Goal: Task Accomplishment & Management: Use online tool/utility

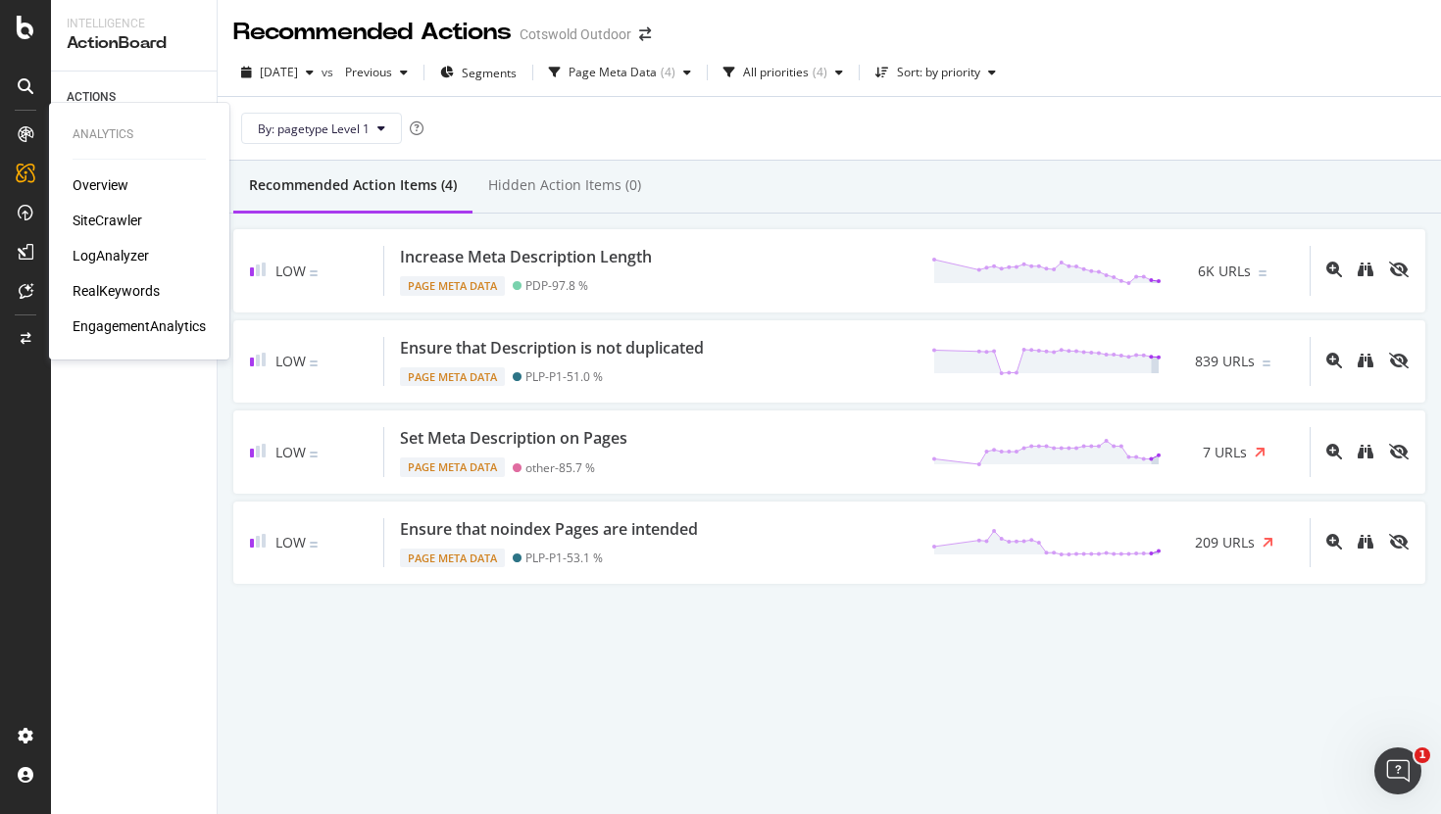
click at [104, 216] on div "SiteCrawler" at bounding box center [108, 221] width 70 height 20
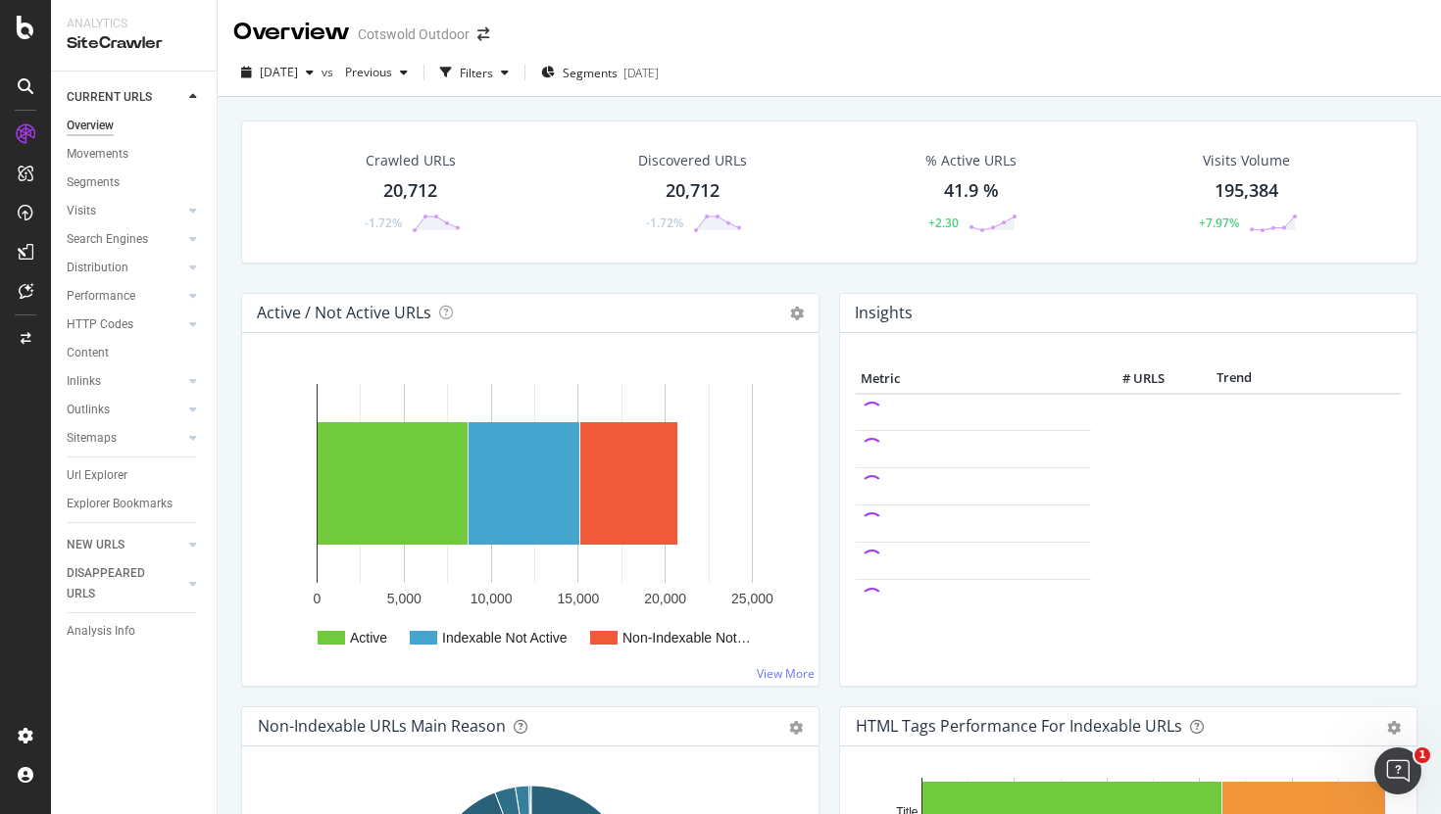
click at [414, 189] on div "20,712" at bounding box center [410, 190] width 54 height 25
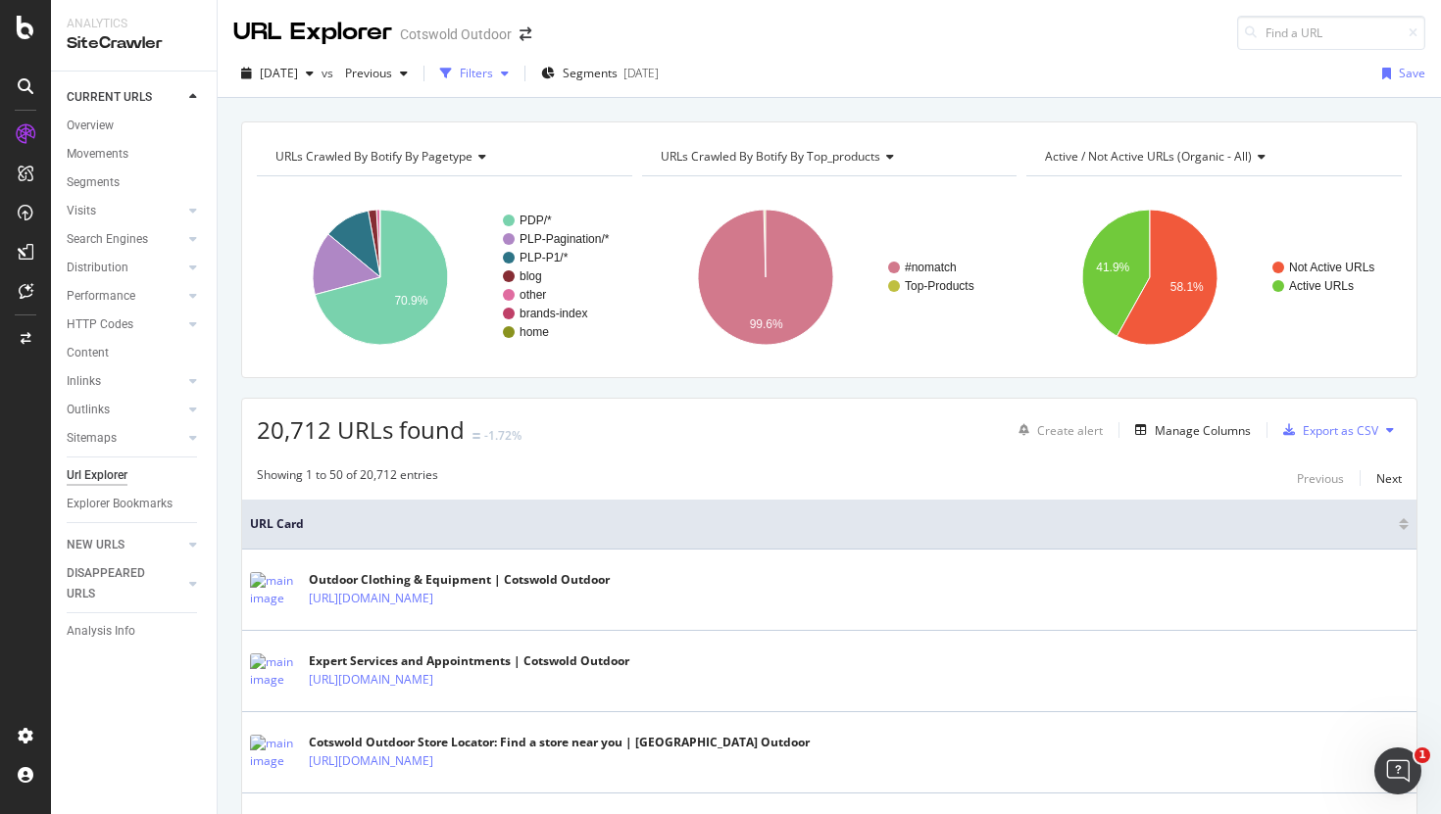
click at [516, 64] on div "Filters" at bounding box center [474, 73] width 84 height 29
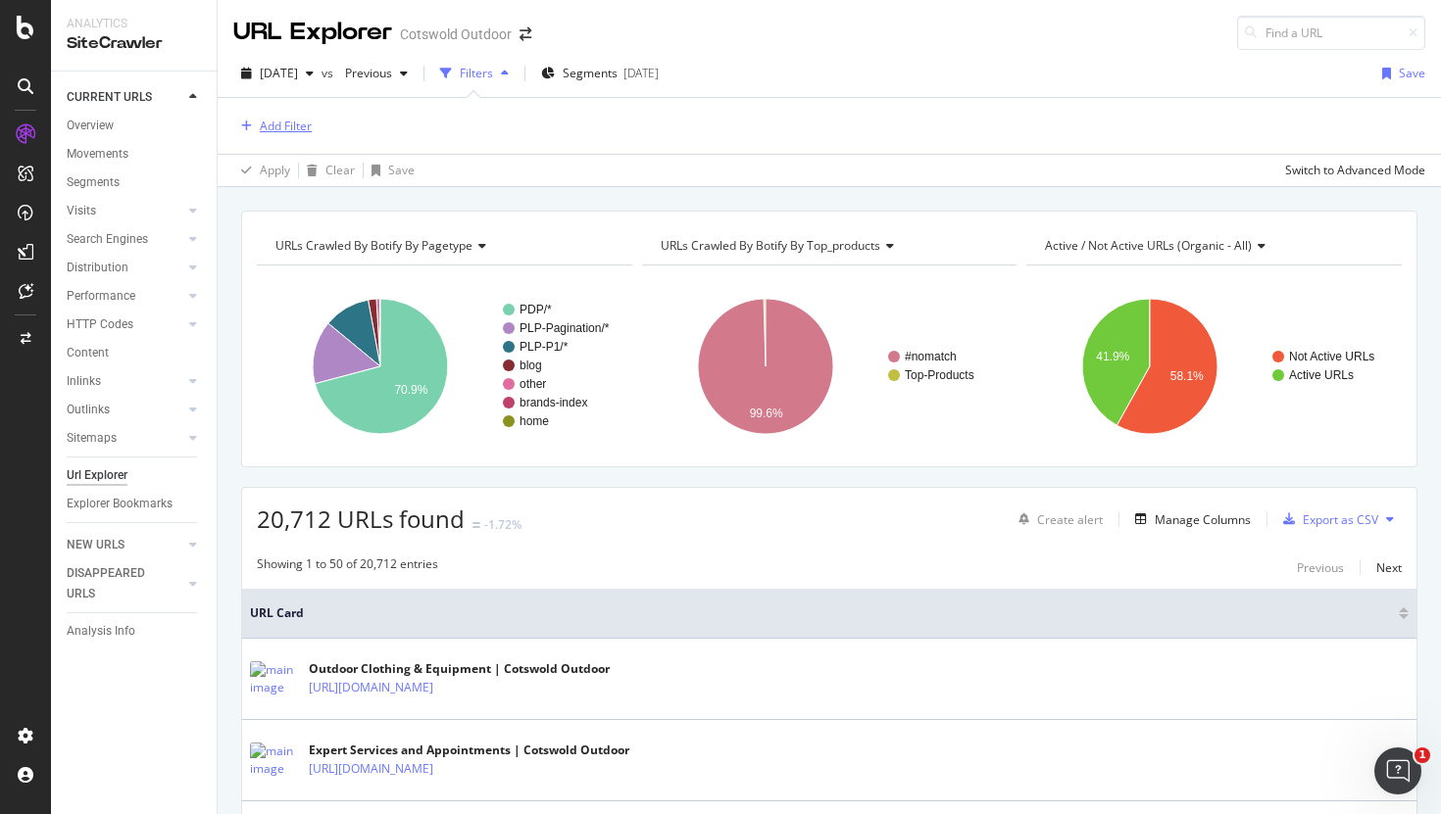
click at [293, 125] on div "Add Filter" at bounding box center [286, 126] width 52 height 17
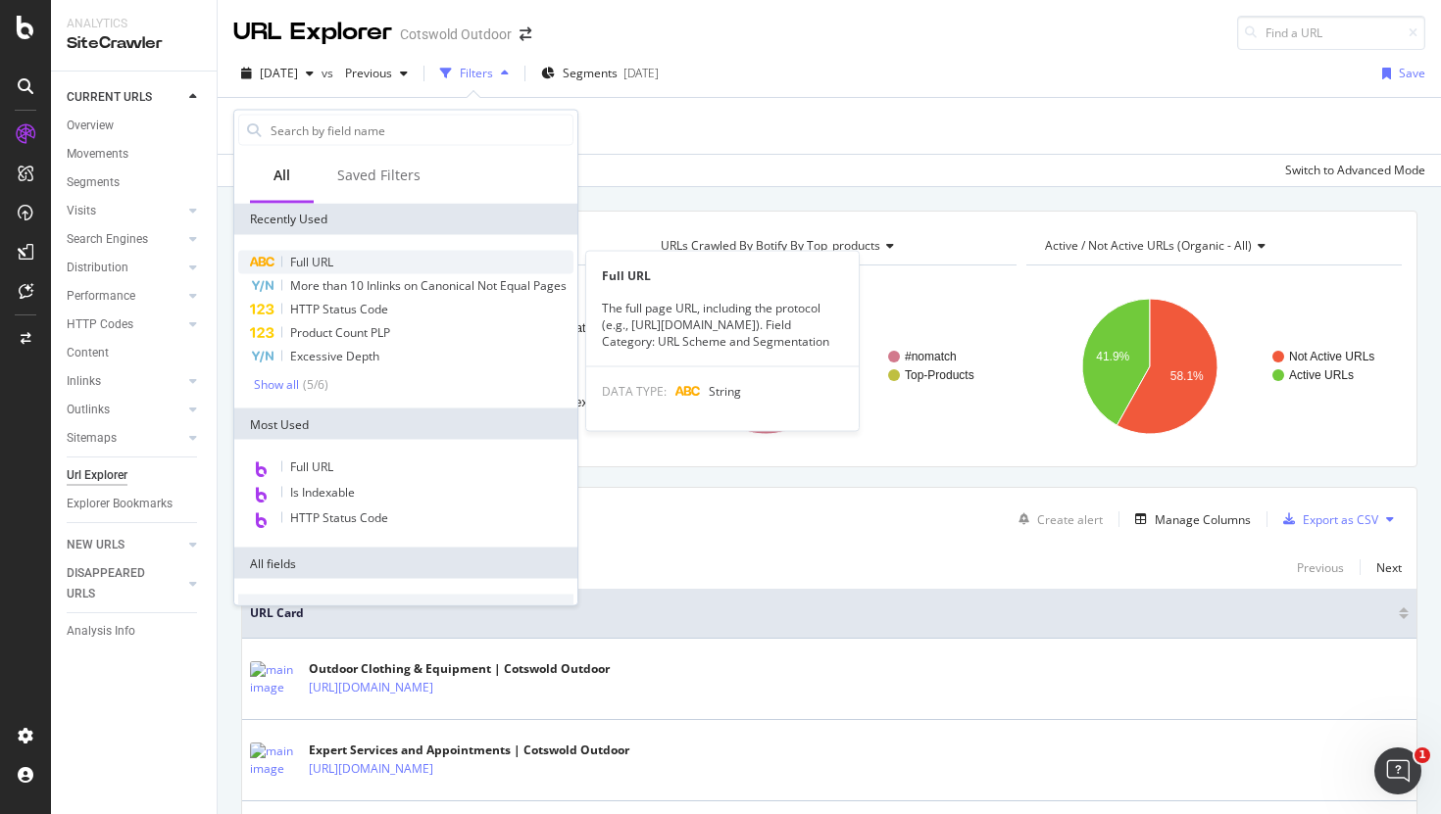
click at [330, 264] on span "Full URL" at bounding box center [311, 262] width 43 height 17
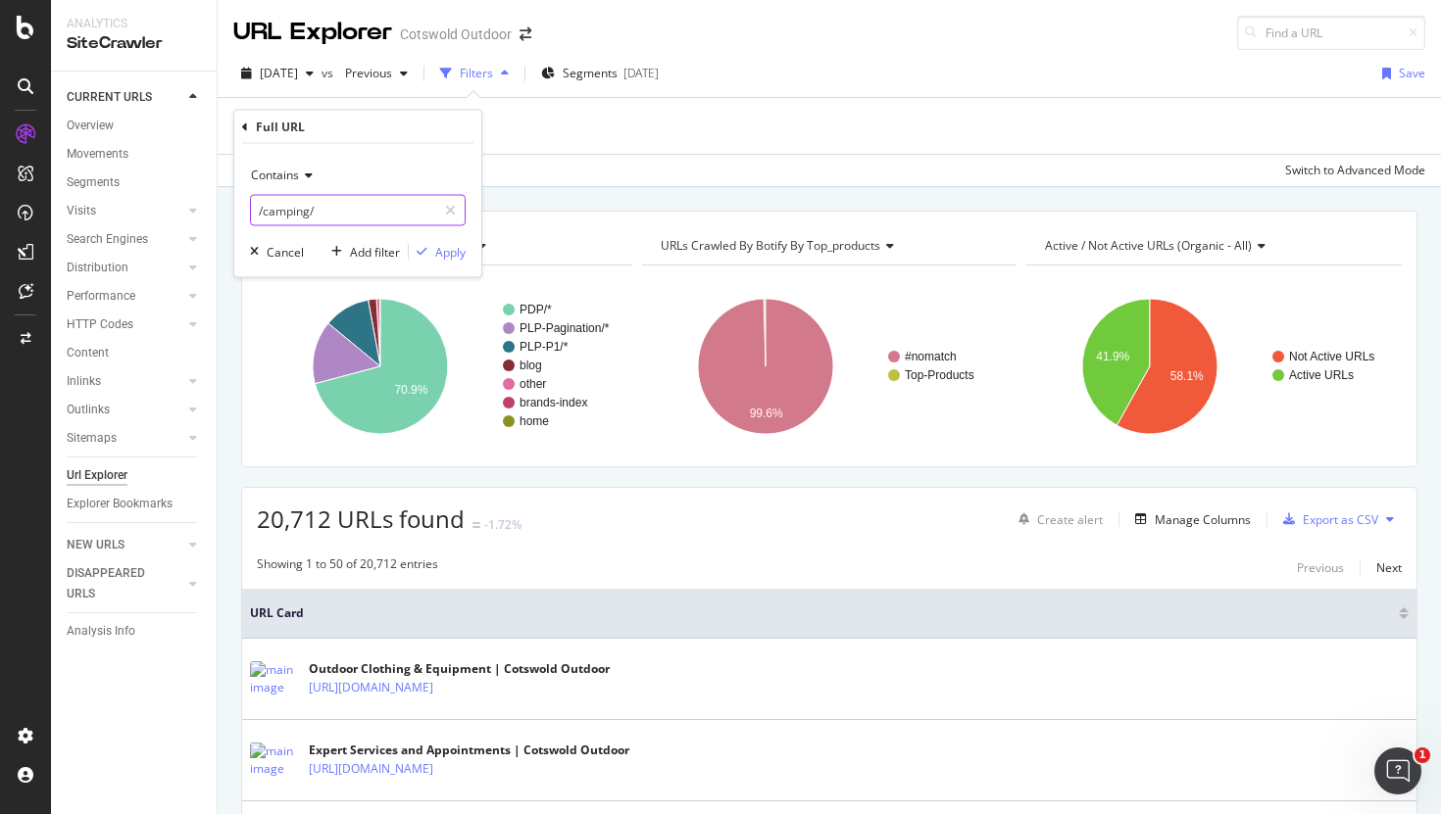
click at [290, 209] on input "/camping/" at bounding box center [343, 210] width 185 height 31
paste input "html.html"
type input "html.html"
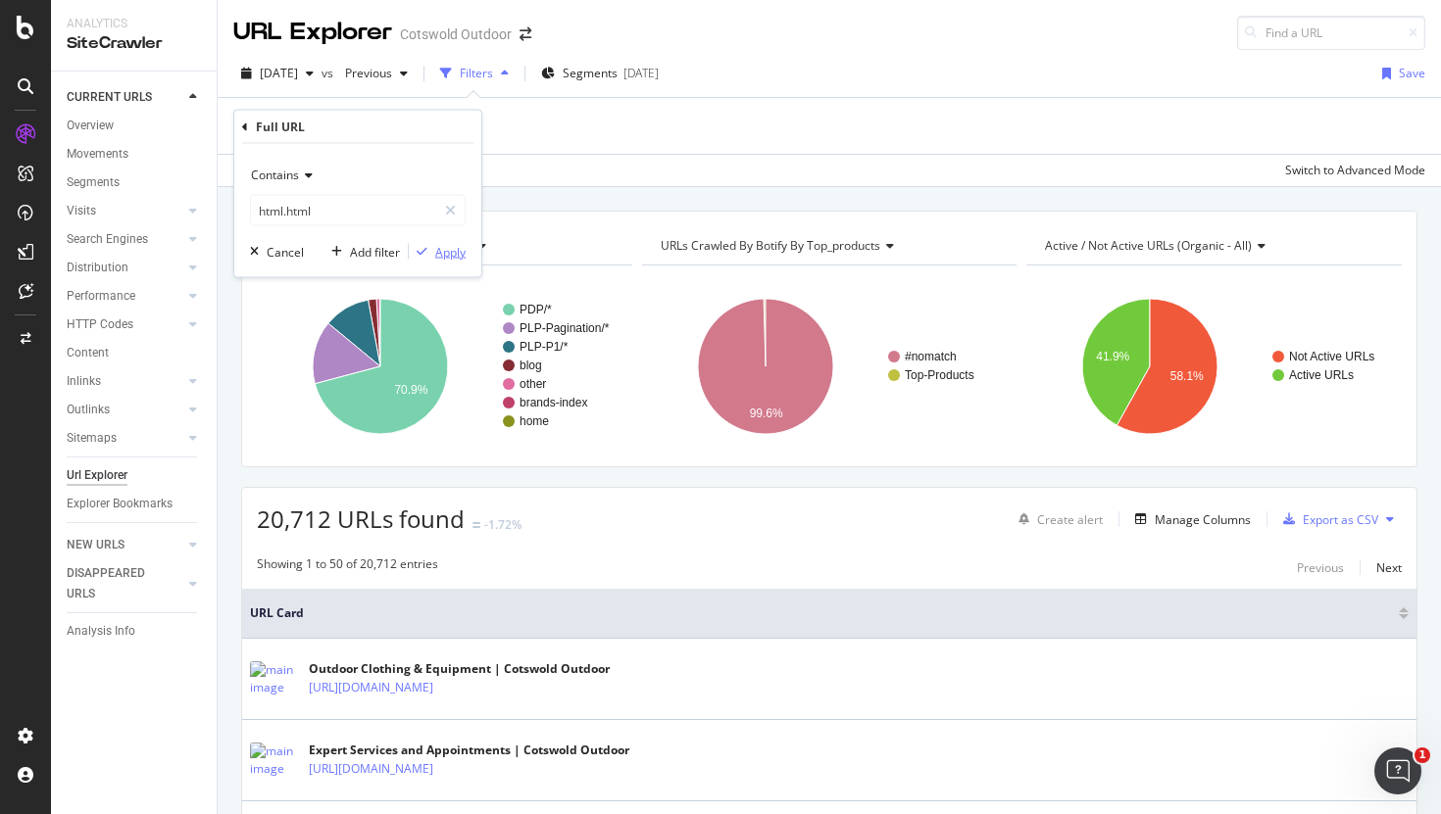
click at [417, 248] on icon "button" at bounding box center [422, 252] width 11 height 12
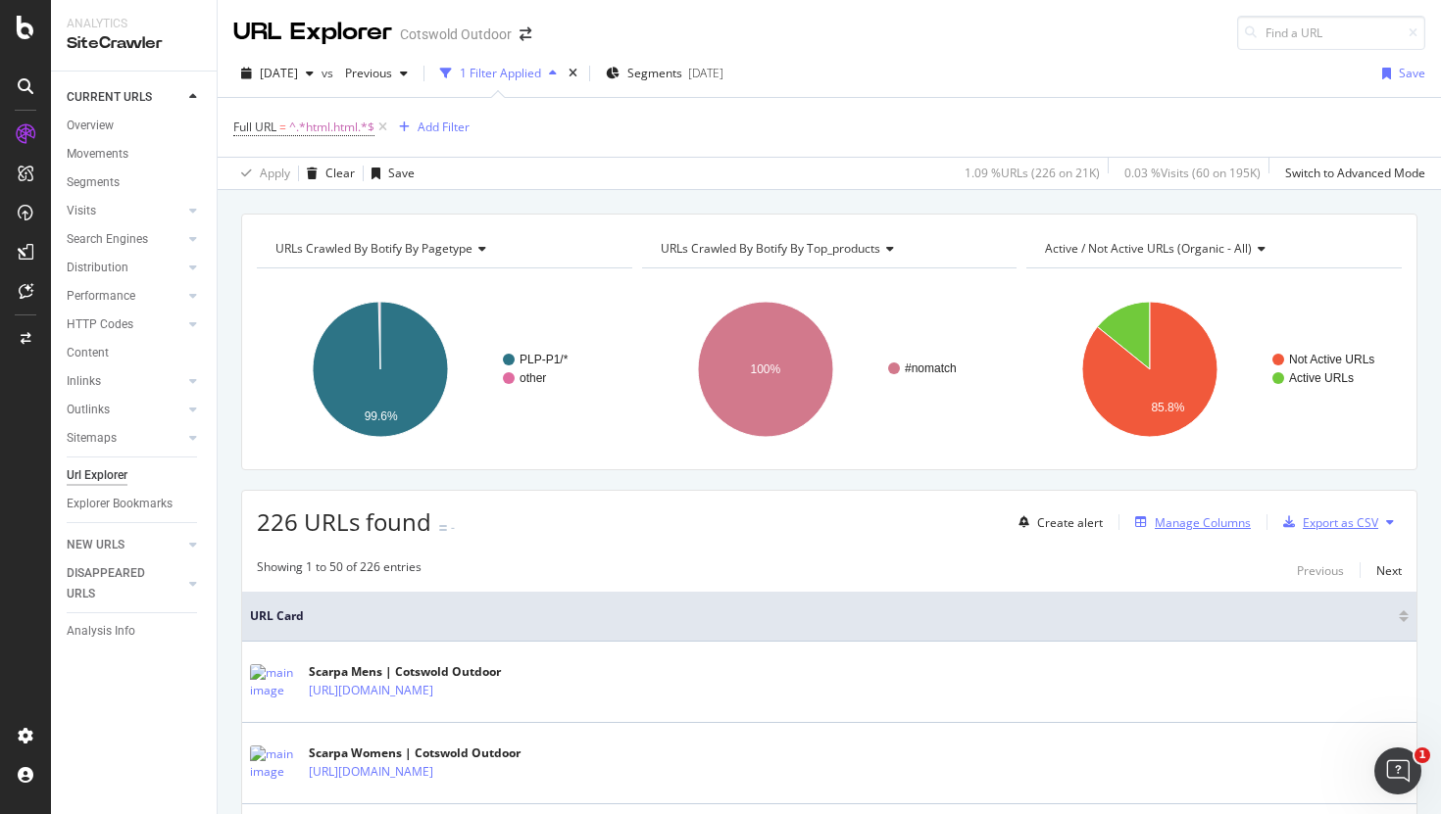
drag, startPoint x: 1353, startPoint y: 525, endPoint x: 1238, endPoint y: 525, distance: 115.6
click at [1238, 525] on div "Create alert Manage Columns Export as CSV" at bounding box center [1205, 522] width 391 height 33
click at [1238, 525] on div "Manage Columns" at bounding box center [1202, 523] width 96 height 17
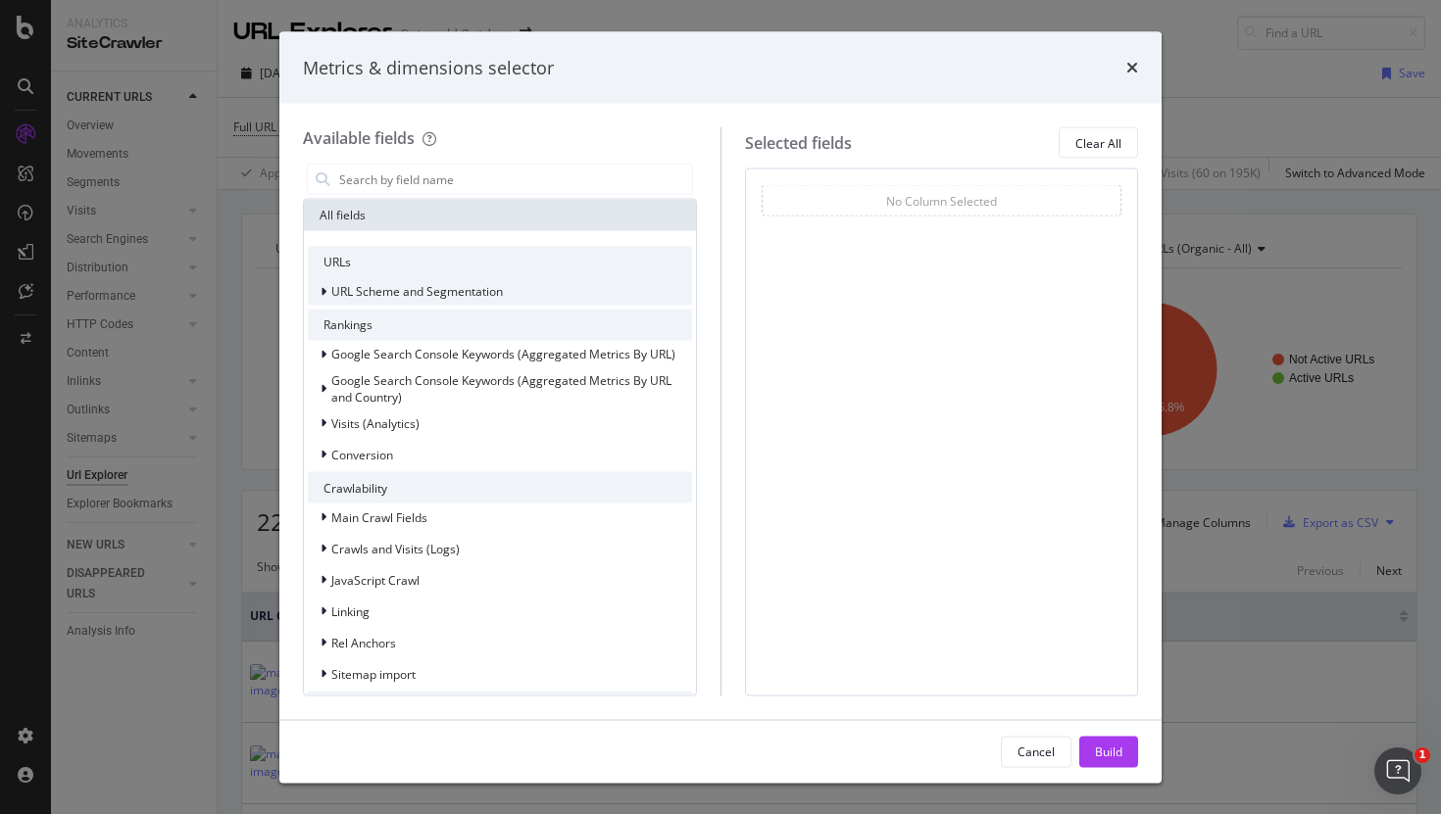
click at [482, 297] on span "URL Scheme and Segmentation" at bounding box center [417, 291] width 172 height 17
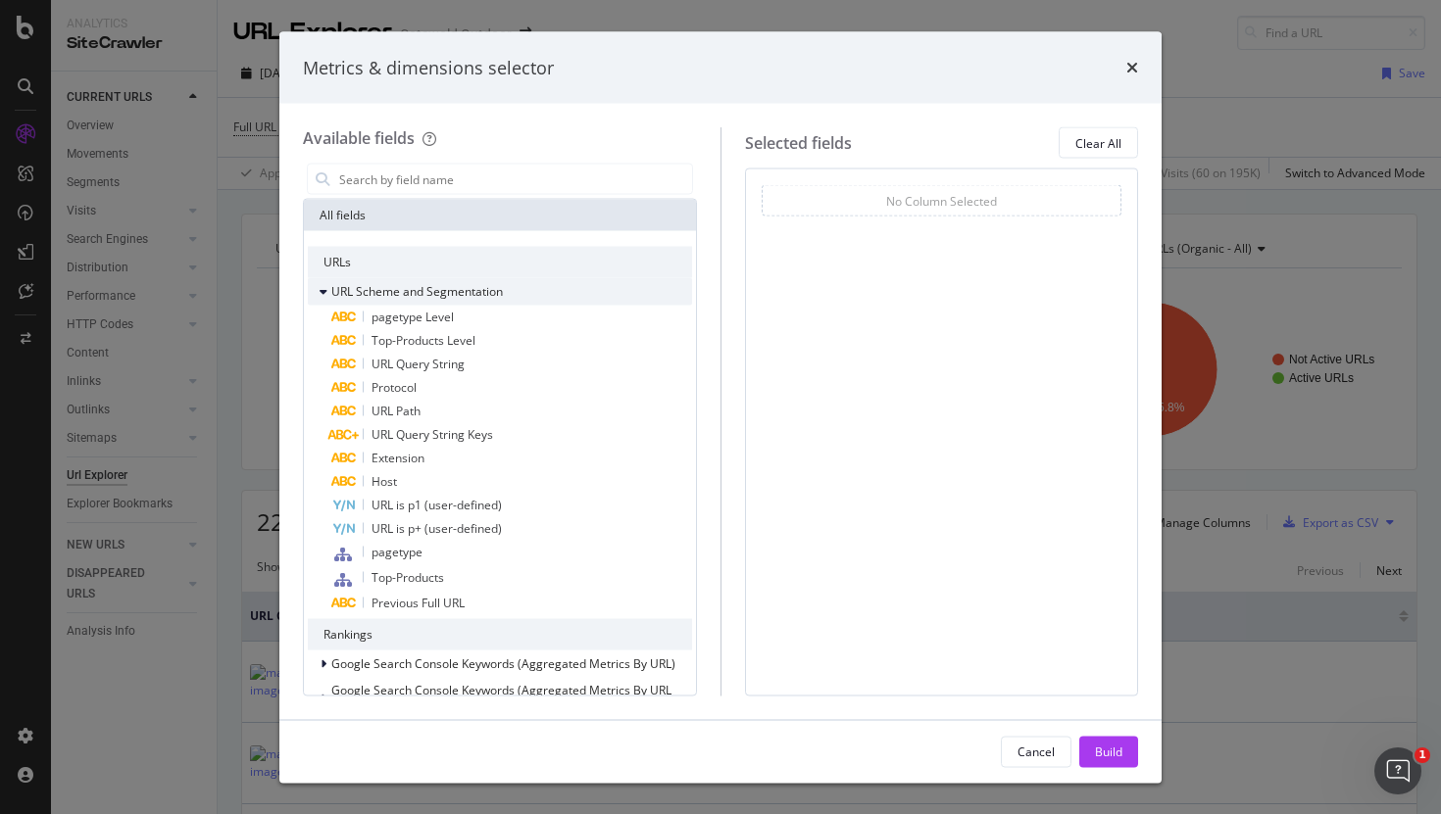
click at [425, 287] on span "URL Scheme and Segmentation" at bounding box center [417, 291] width 172 height 17
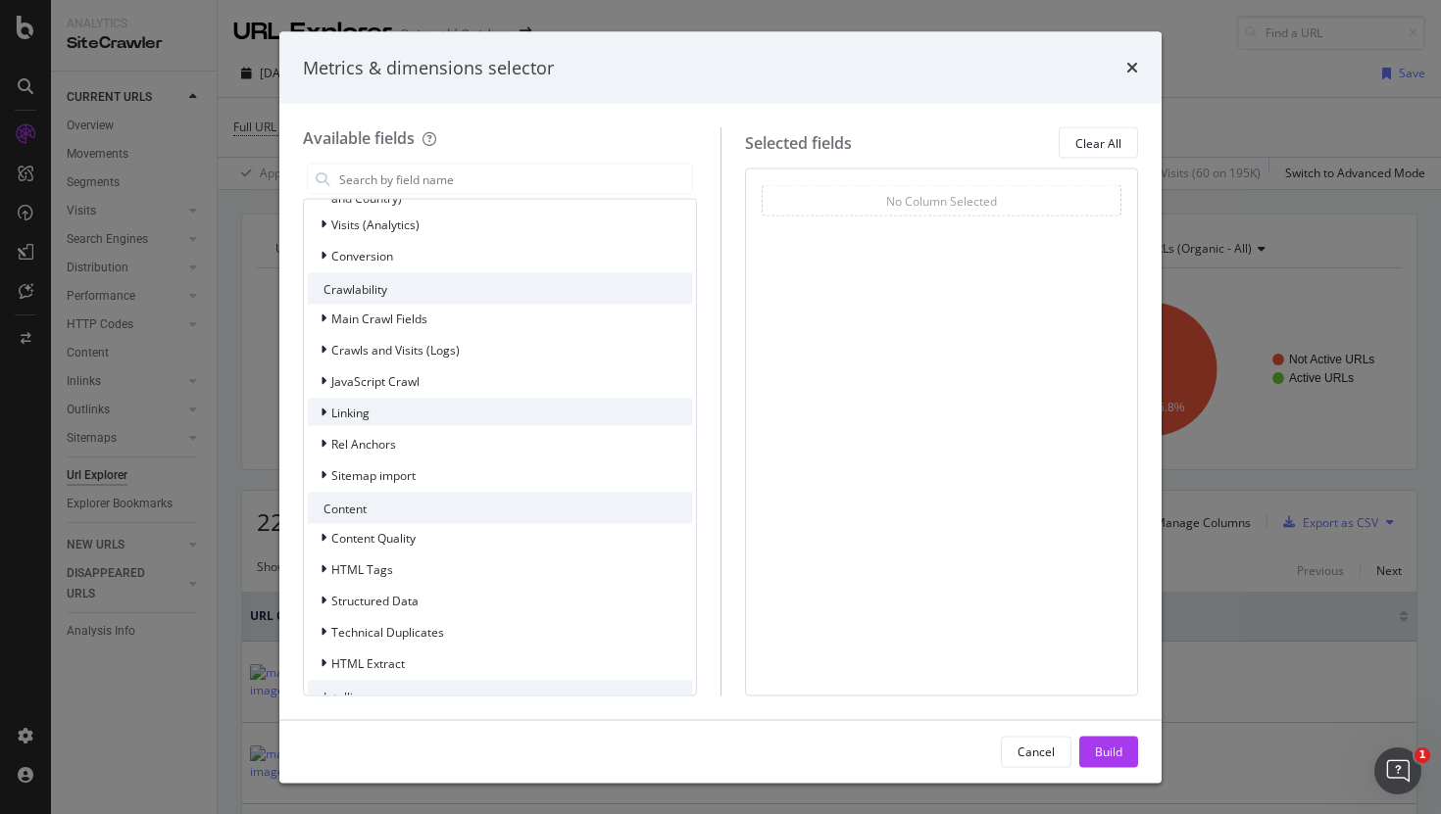
scroll to position [206, 0]
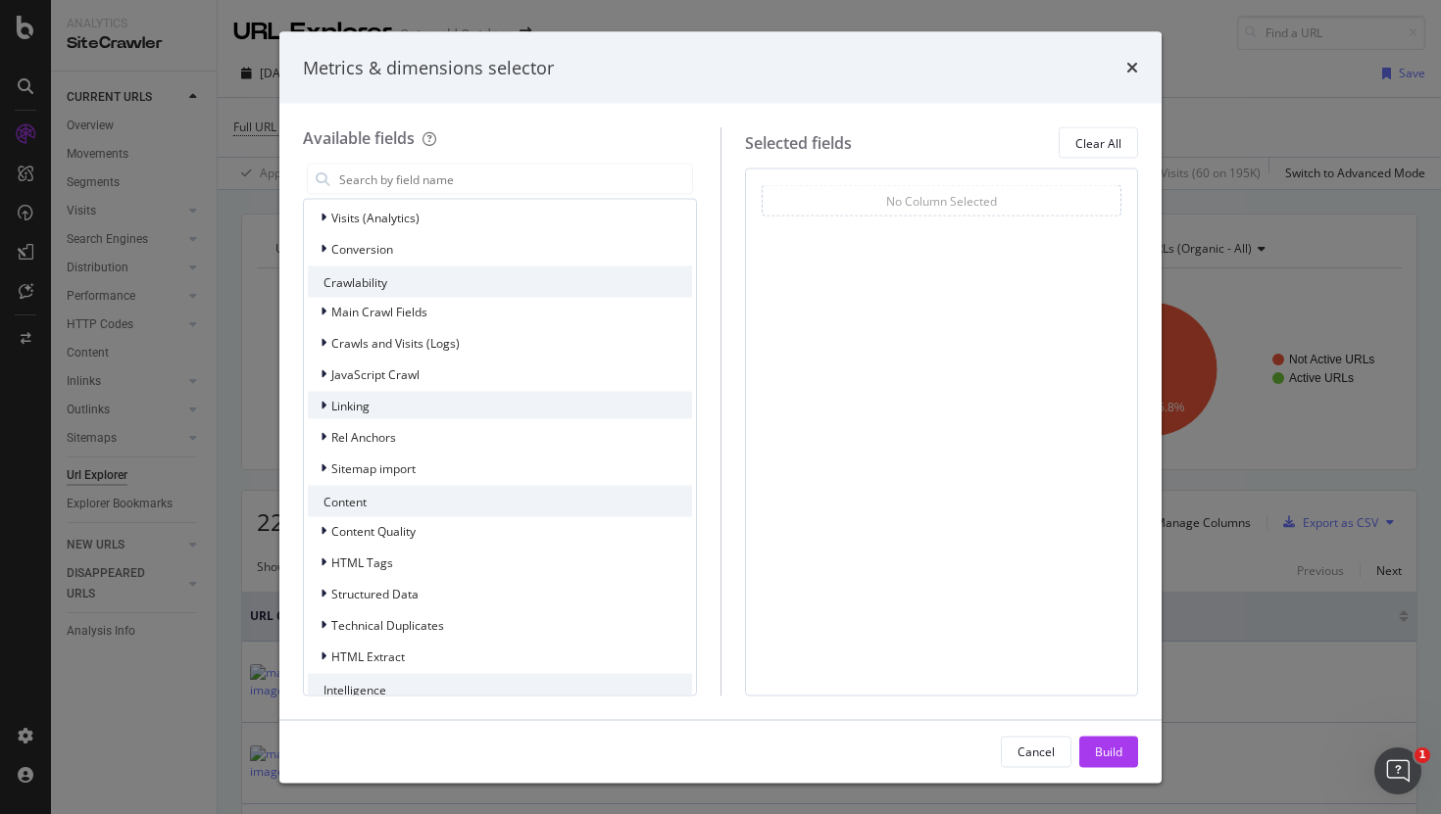
click at [339, 397] on span "Linking" at bounding box center [350, 405] width 38 height 17
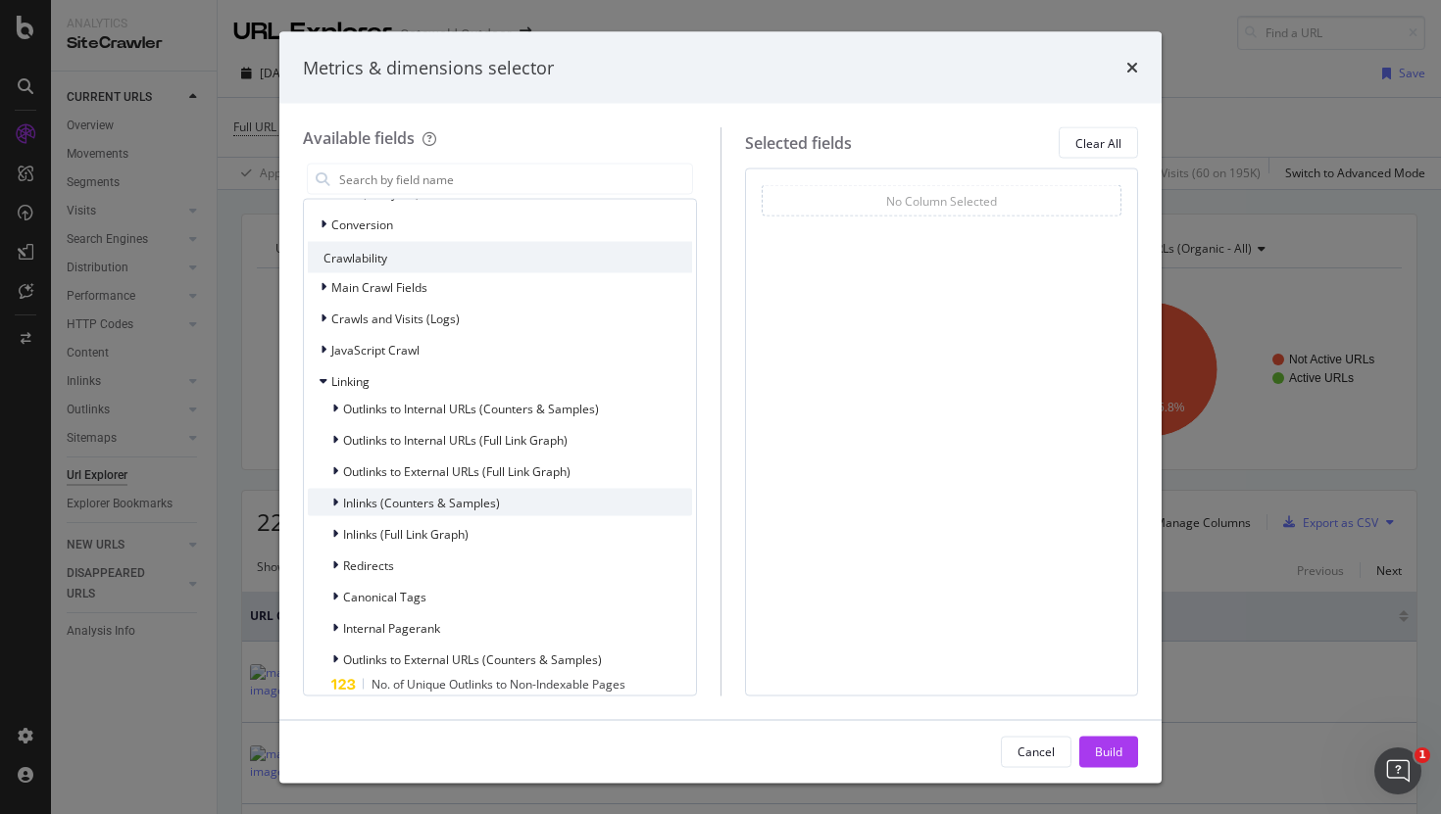
scroll to position [233, 0]
click at [370, 495] on span "Inlinks (Counters & Samples)" at bounding box center [421, 499] width 157 height 17
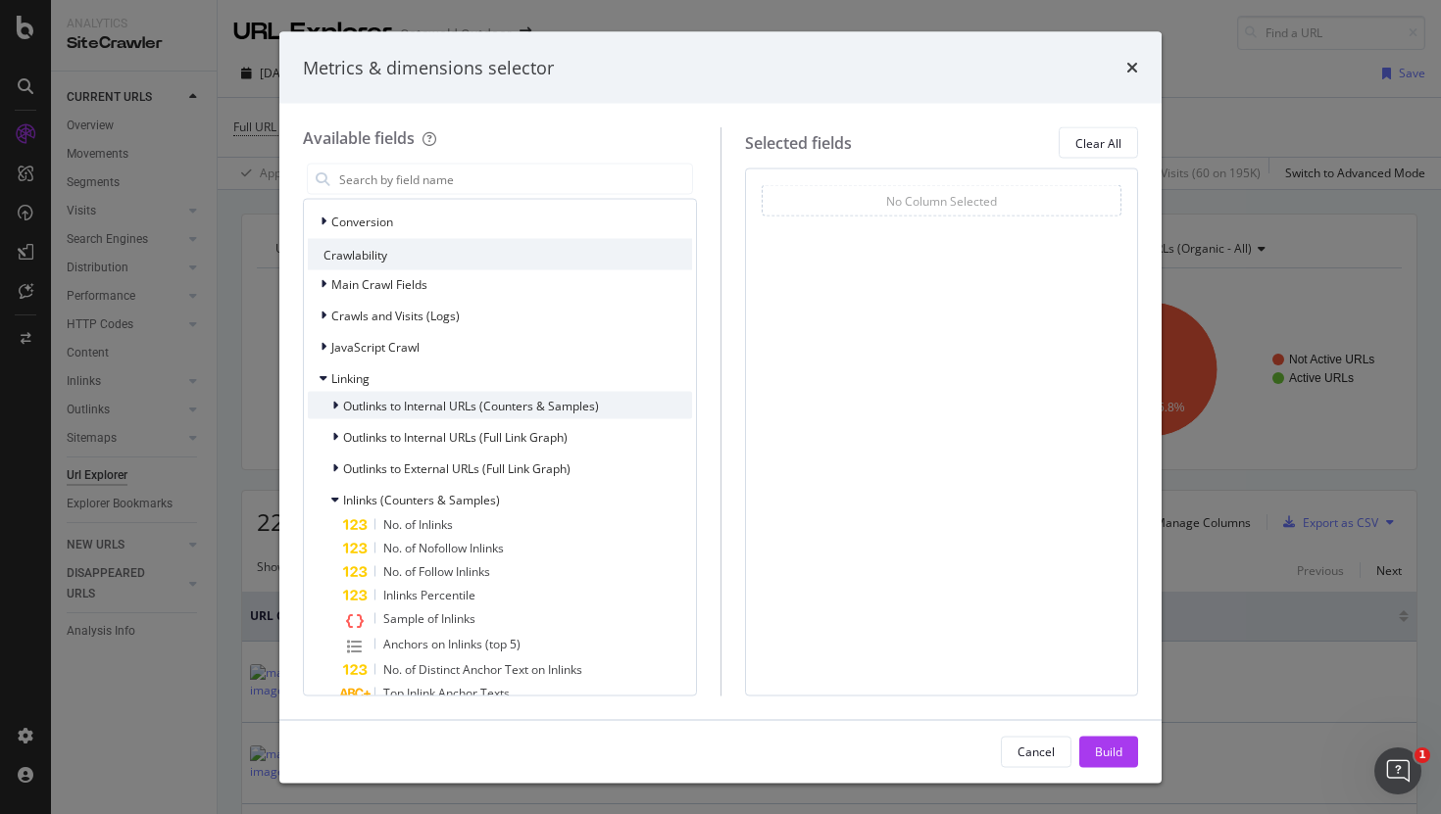
click at [354, 398] on span "Outlinks to Internal URLs (Counters & Samples)" at bounding box center [471, 405] width 256 height 17
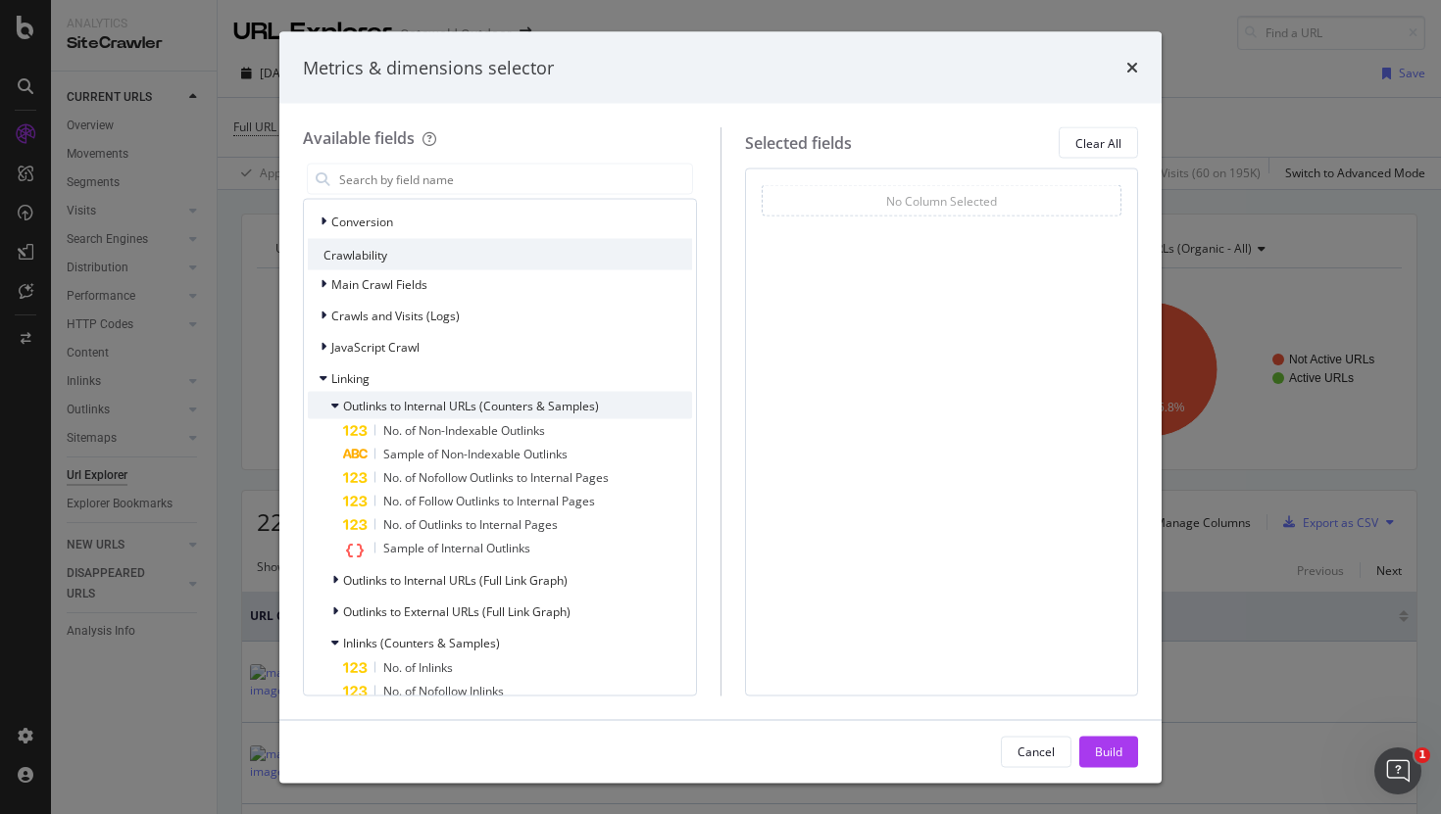
click at [354, 398] on span "Outlinks to Internal URLs (Counters & Samples)" at bounding box center [471, 405] width 256 height 17
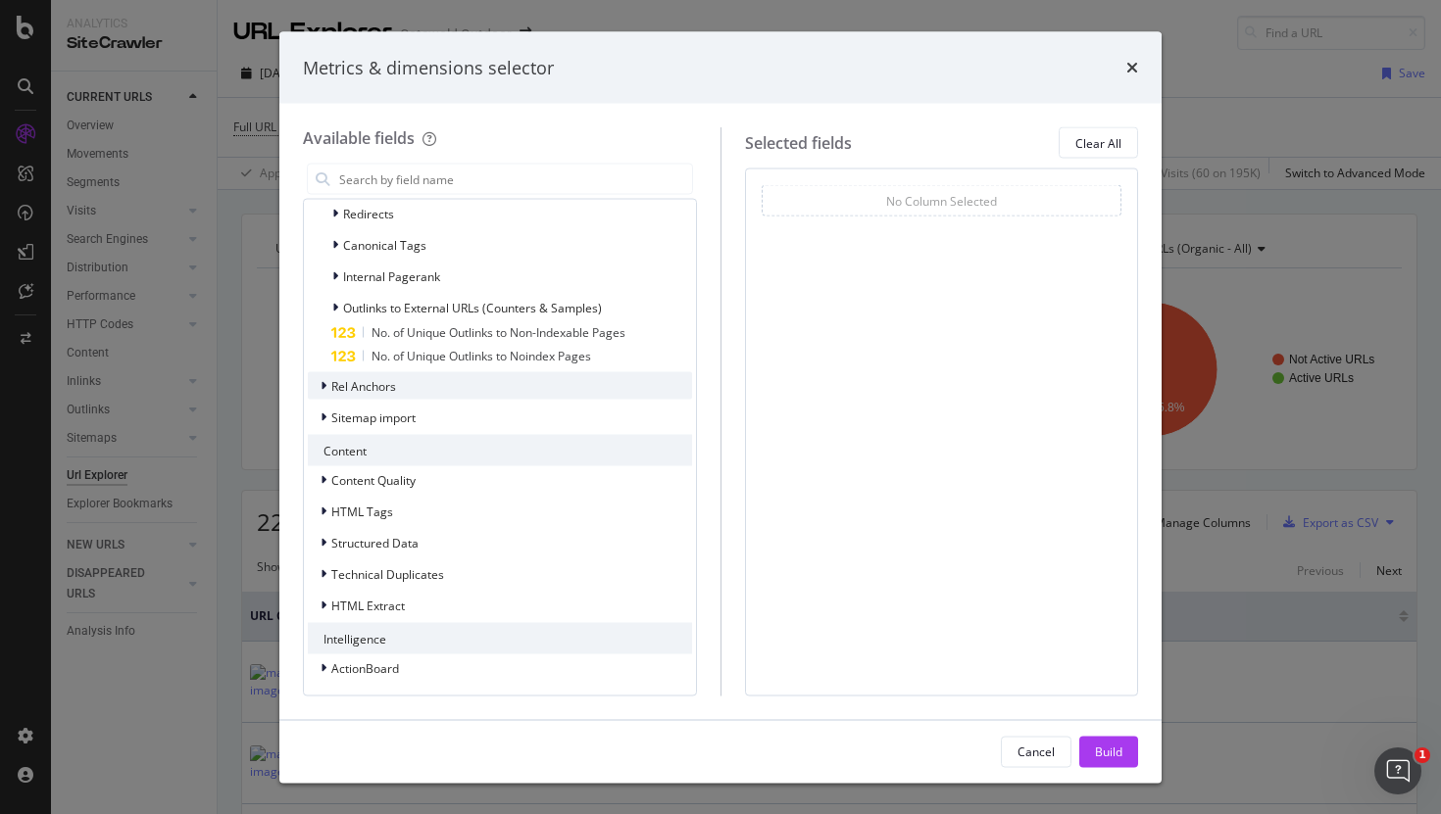
scroll to position [777, 0]
click at [373, 468] on span "Content Quality" at bounding box center [373, 476] width 84 height 17
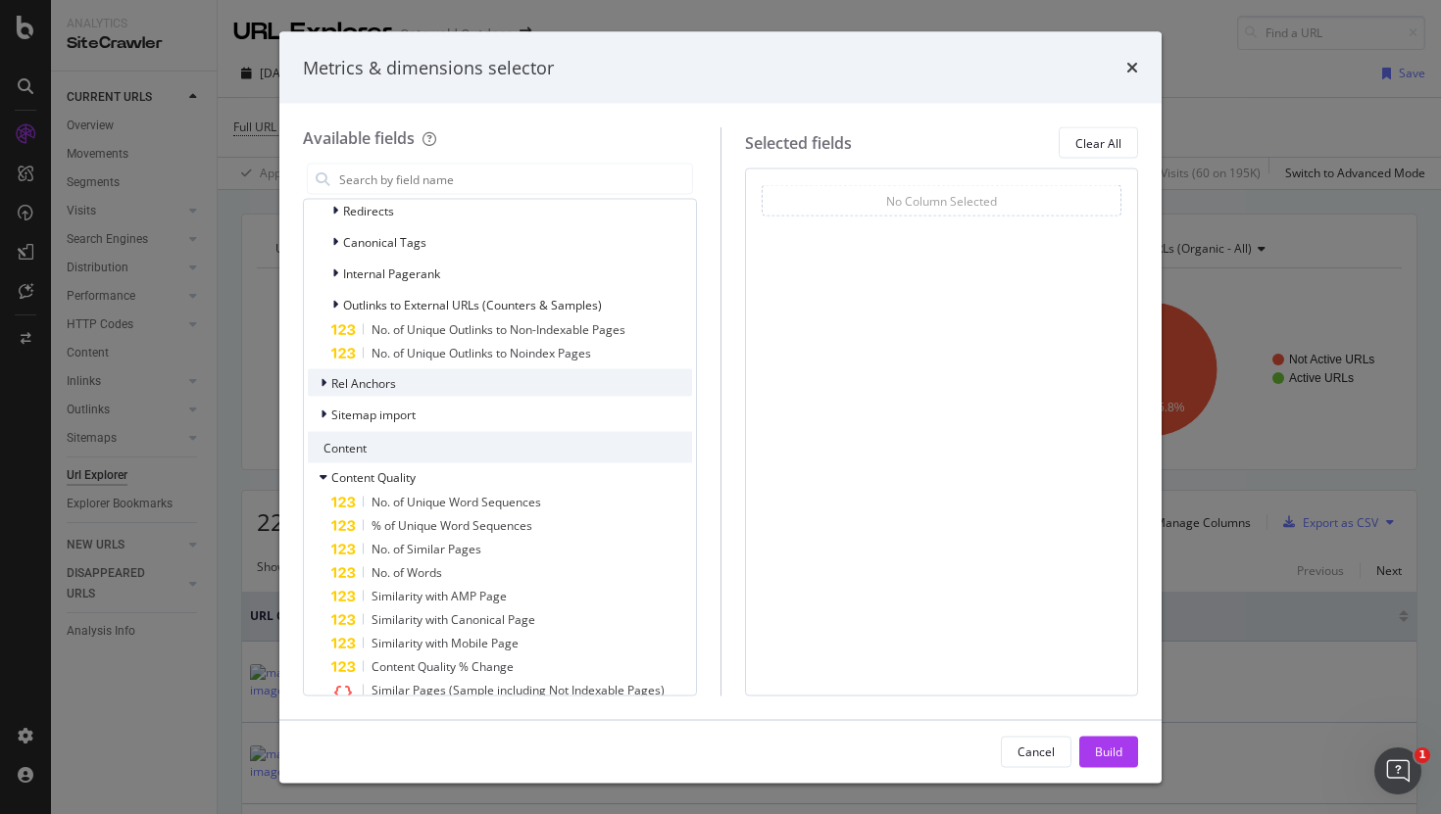
click at [373, 468] on span "Content Quality" at bounding box center [373, 476] width 84 height 17
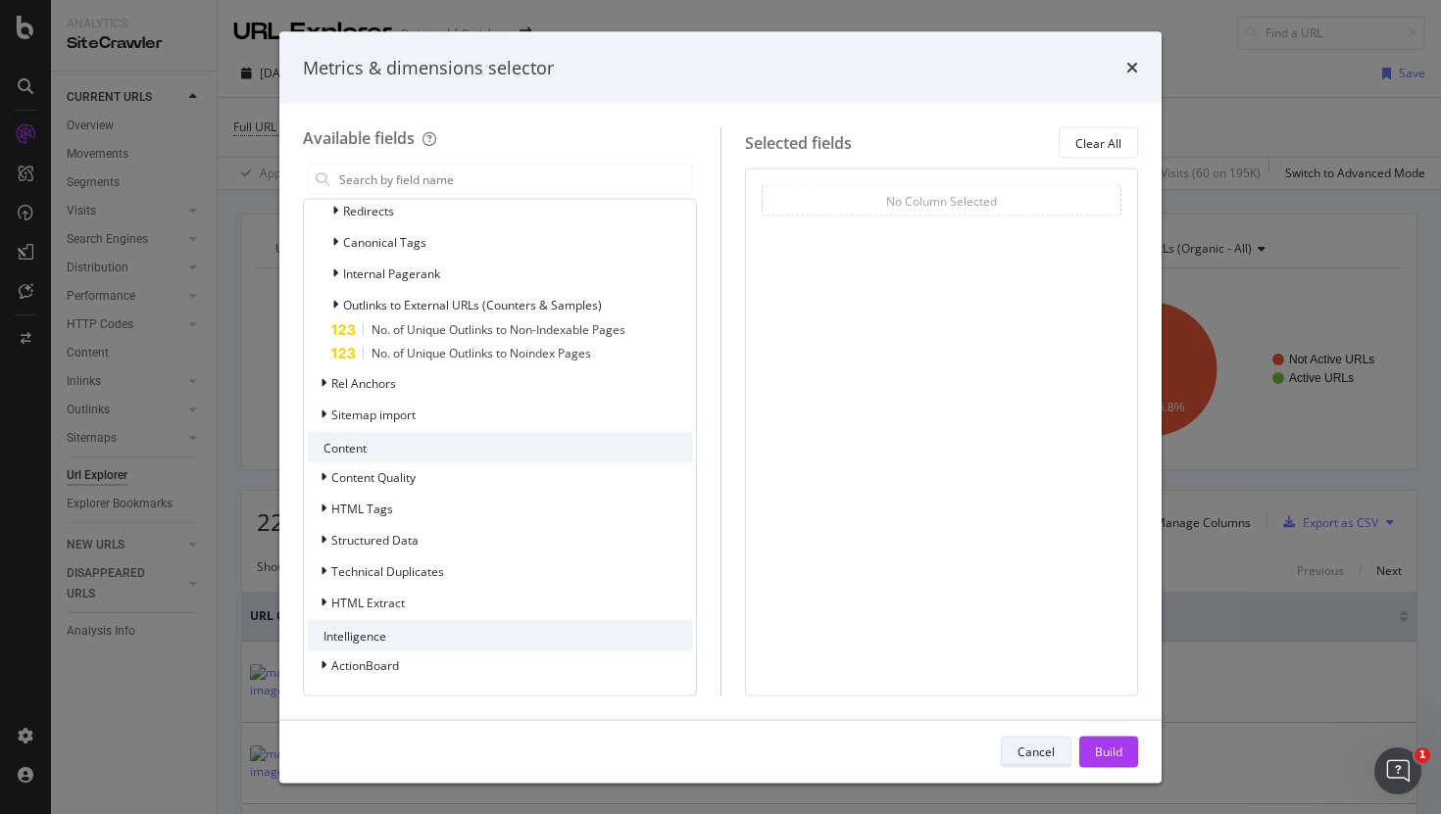
click at [1042, 749] on div "Cancel" at bounding box center [1035, 751] width 37 height 17
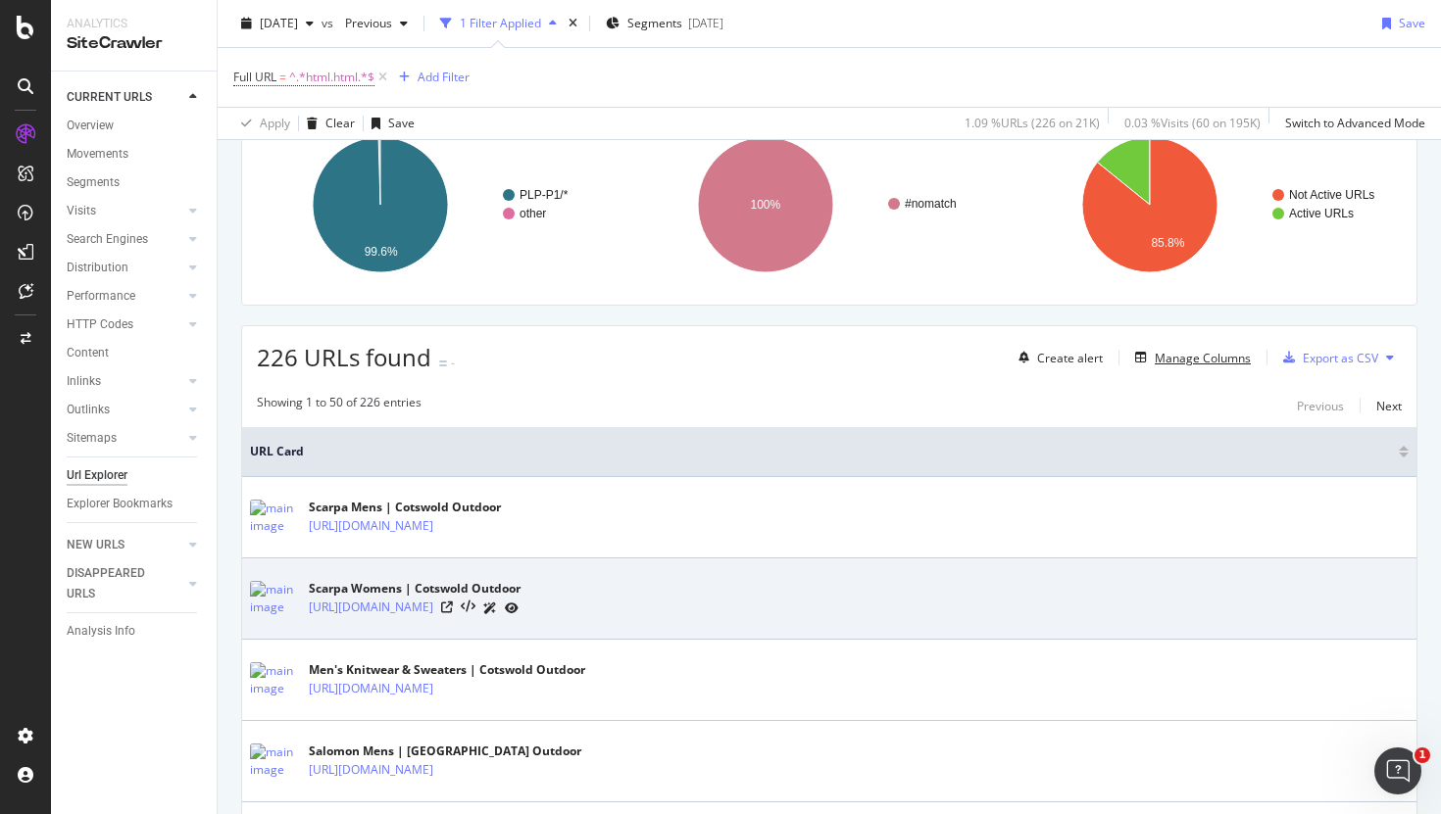
scroll to position [163, 0]
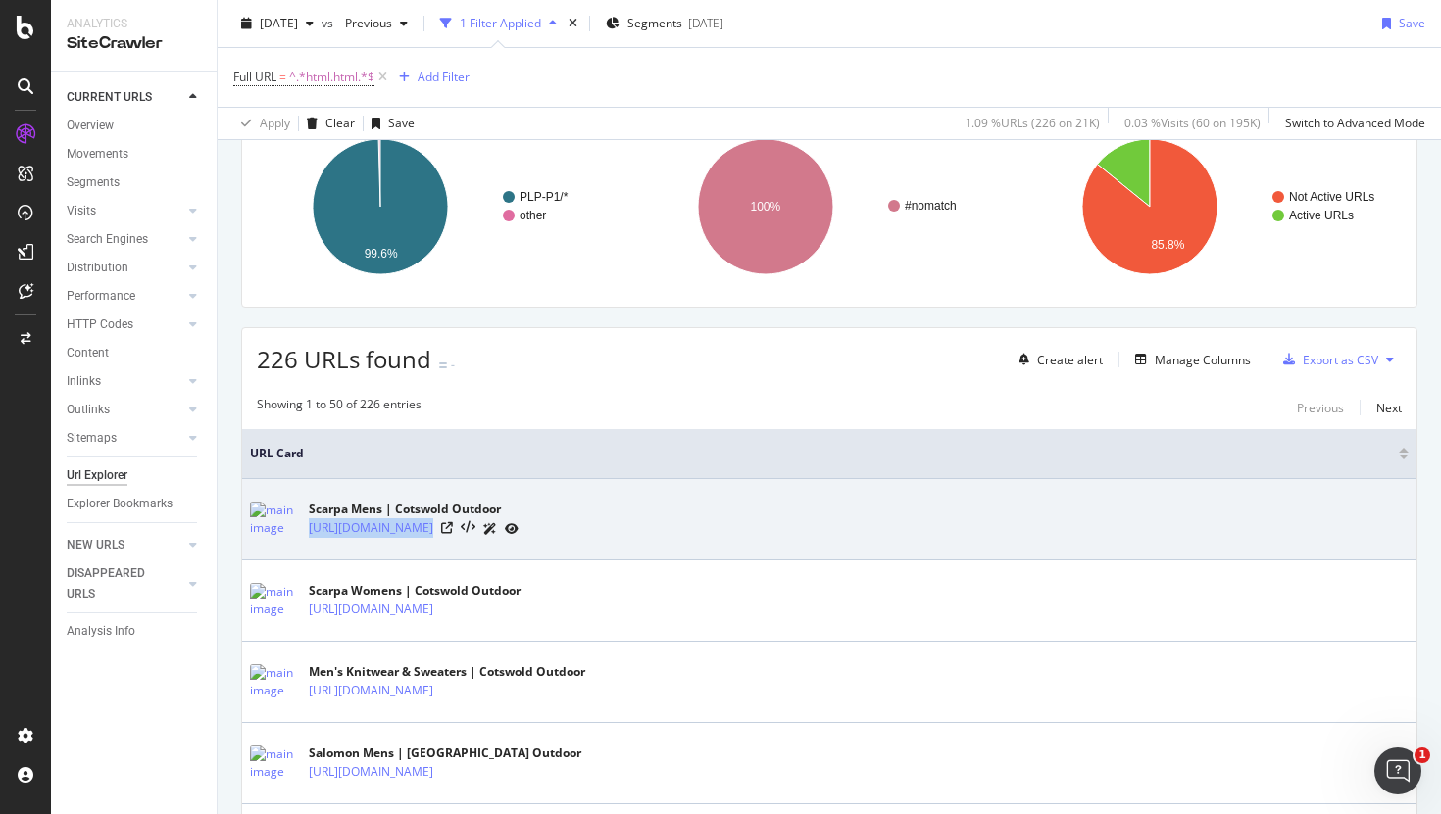
drag, startPoint x: 648, startPoint y: 543, endPoint x: 307, endPoint y: 536, distance: 341.1
click at [307, 536] on div "Scarpa Mens | Cotswold Outdoor https://www.cotswoldoutdoor.com/c/mens/scarpa.ht…" at bounding box center [829, 519] width 1158 height 49
copy tbody "[URL][DOMAIN_NAME]"
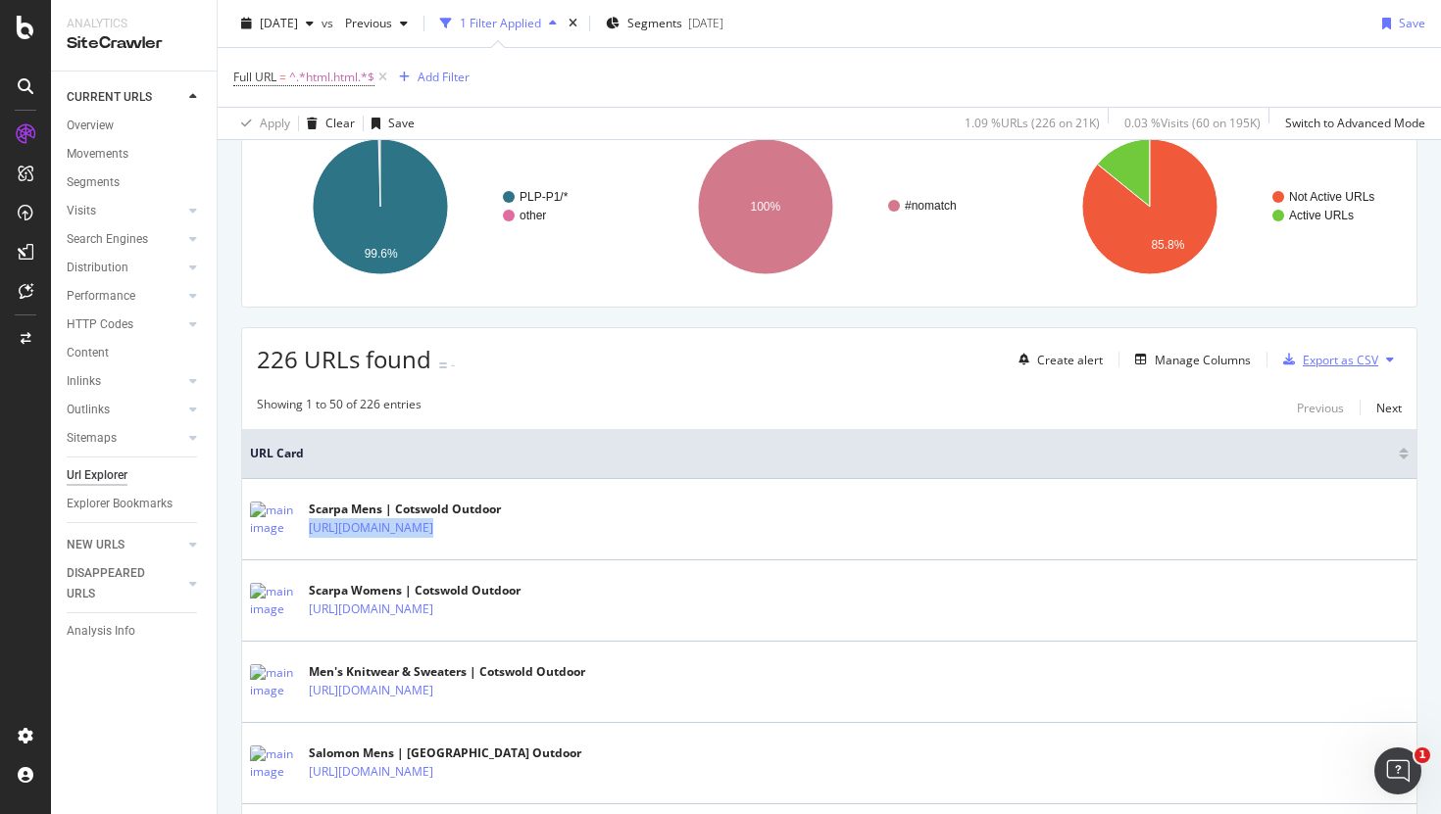
click at [1309, 360] on div "Export as CSV" at bounding box center [1339, 360] width 75 height 17
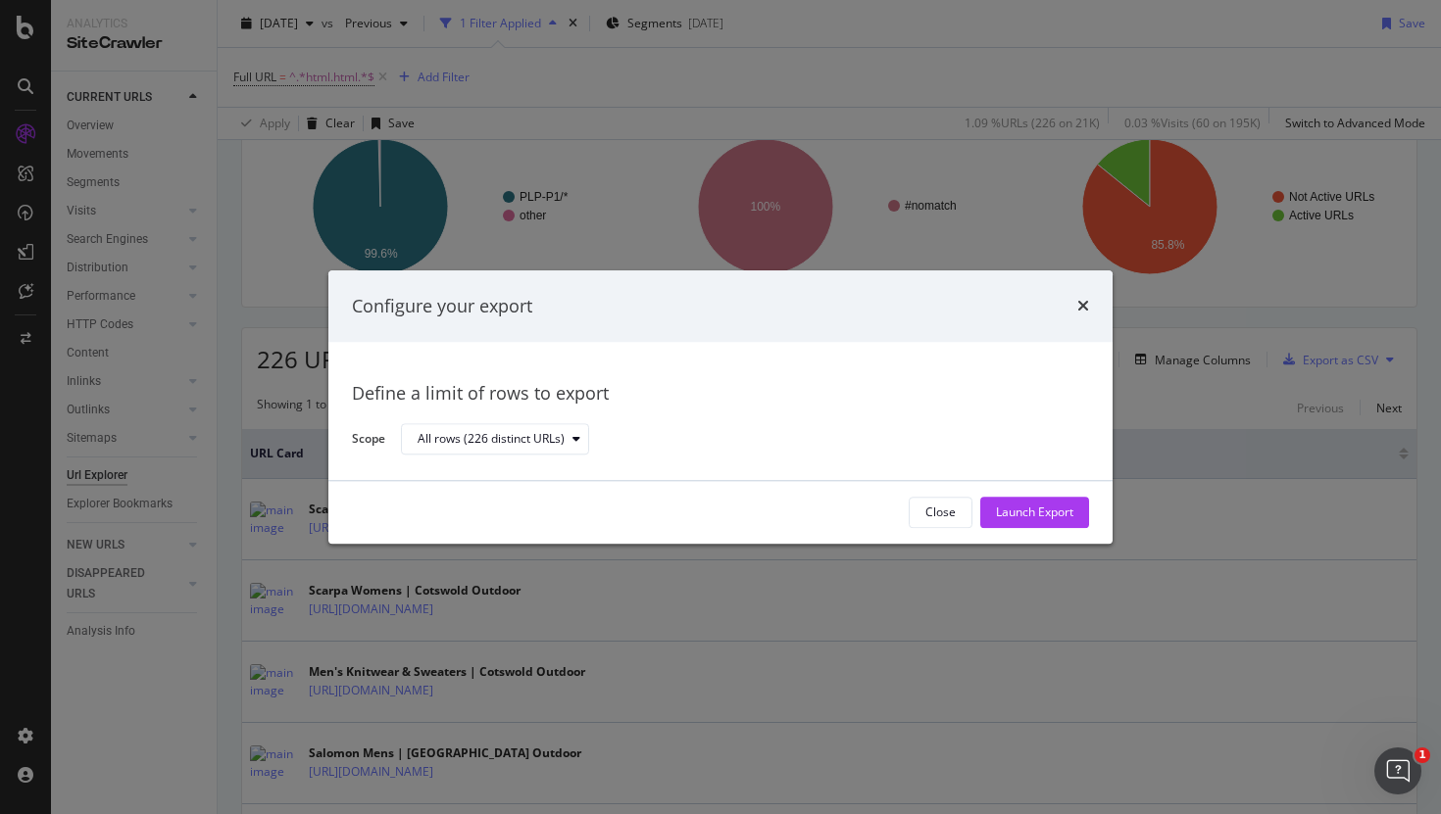
click at [937, 495] on div "Close Launch Export" at bounding box center [720, 512] width 784 height 63
click at [950, 511] on div "Close" at bounding box center [940, 513] width 30 height 17
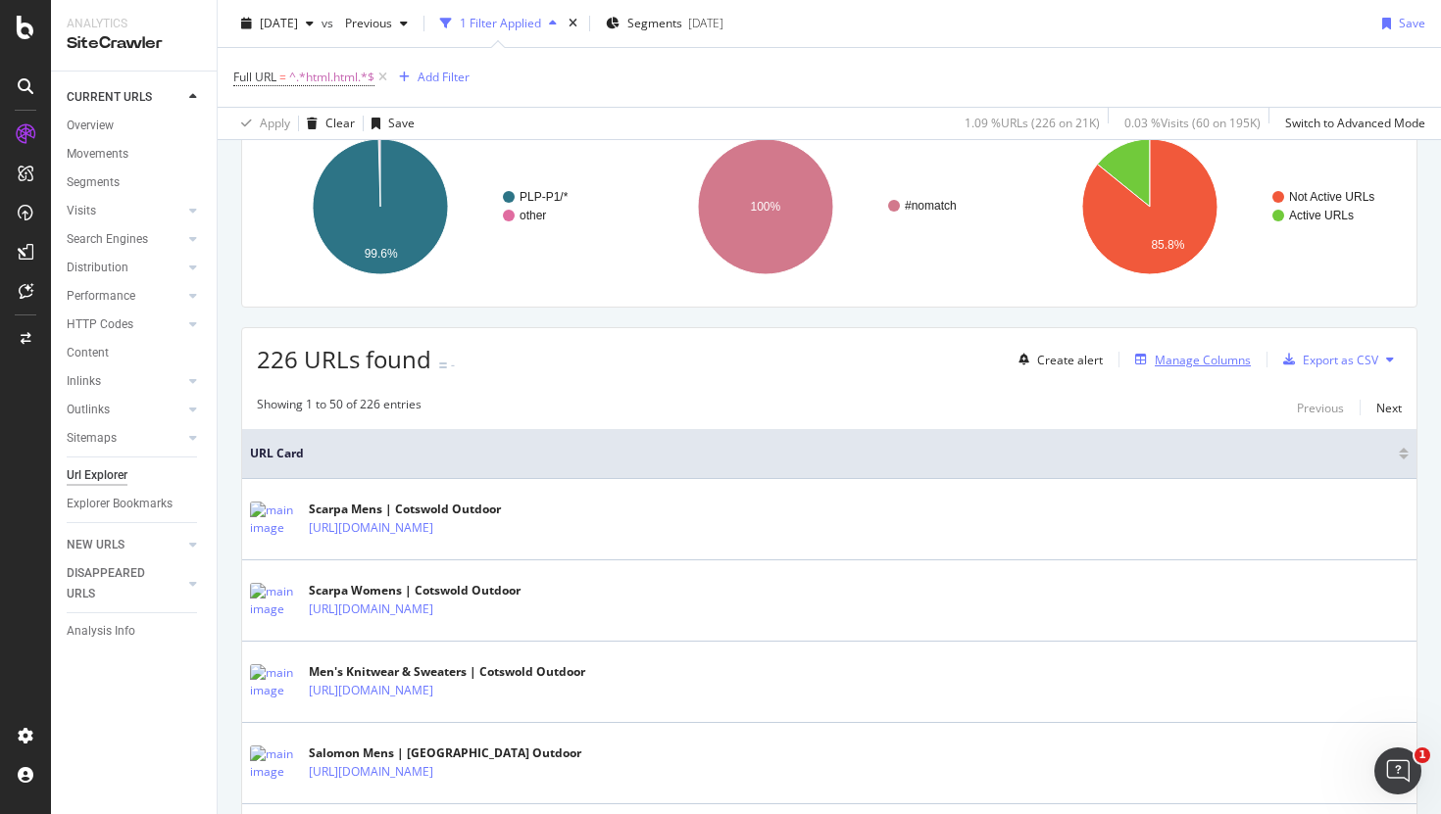
click at [1202, 365] on div "Manage Columns" at bounding box center [1202, 360] width 96 height 17
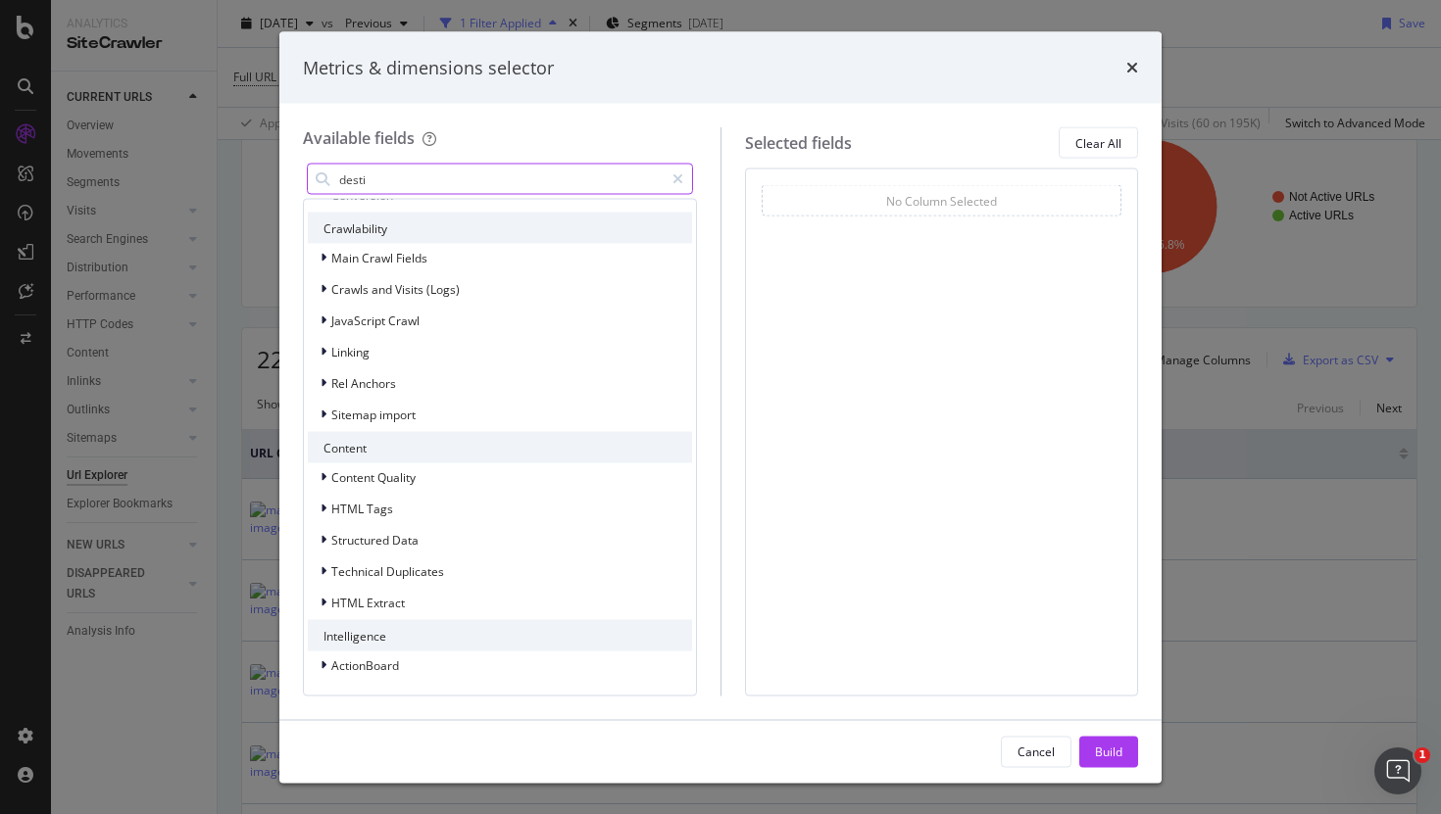
scroll to position [0, 0]
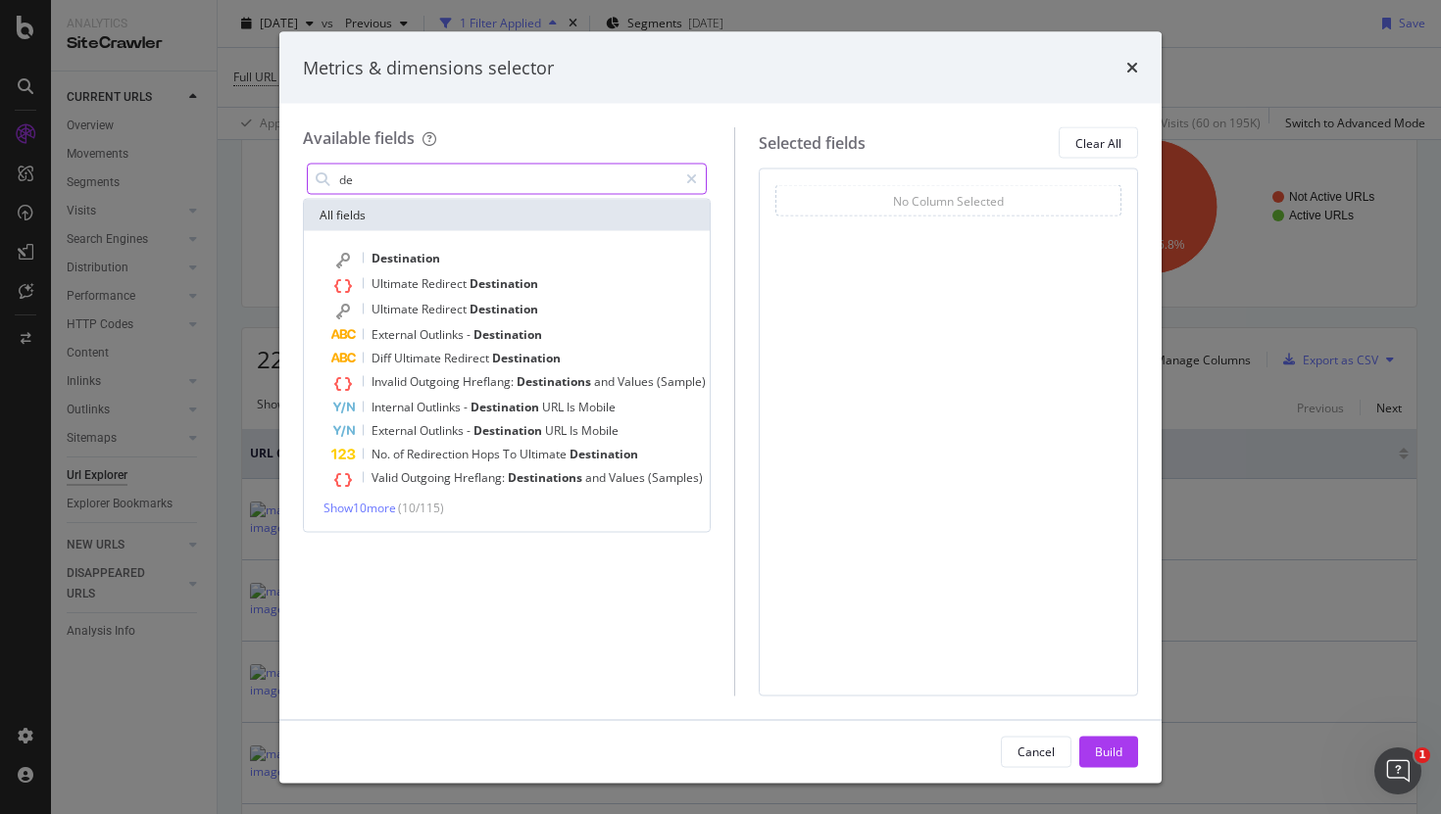
type input "d"
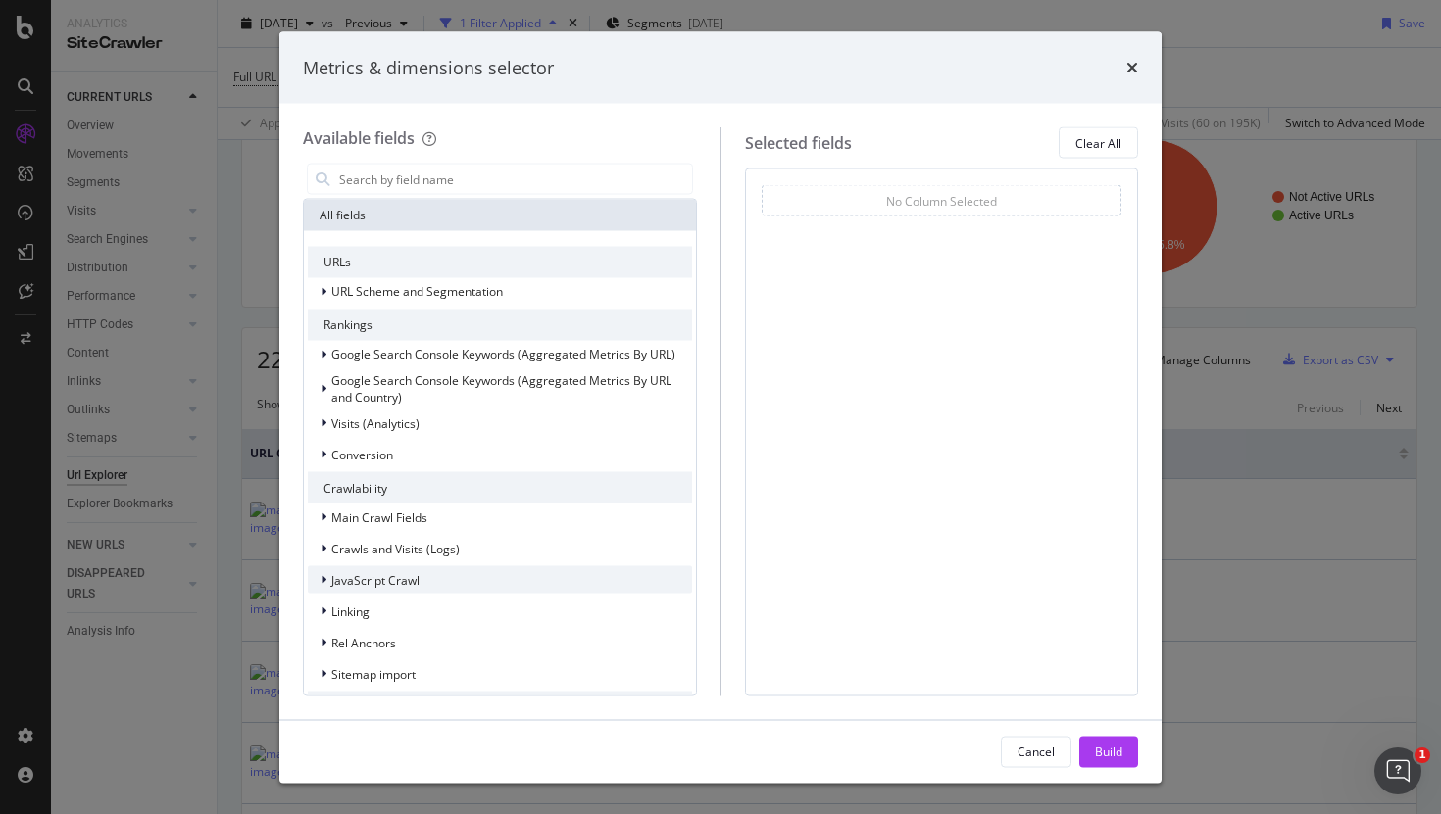
scroll to position [260, 0]
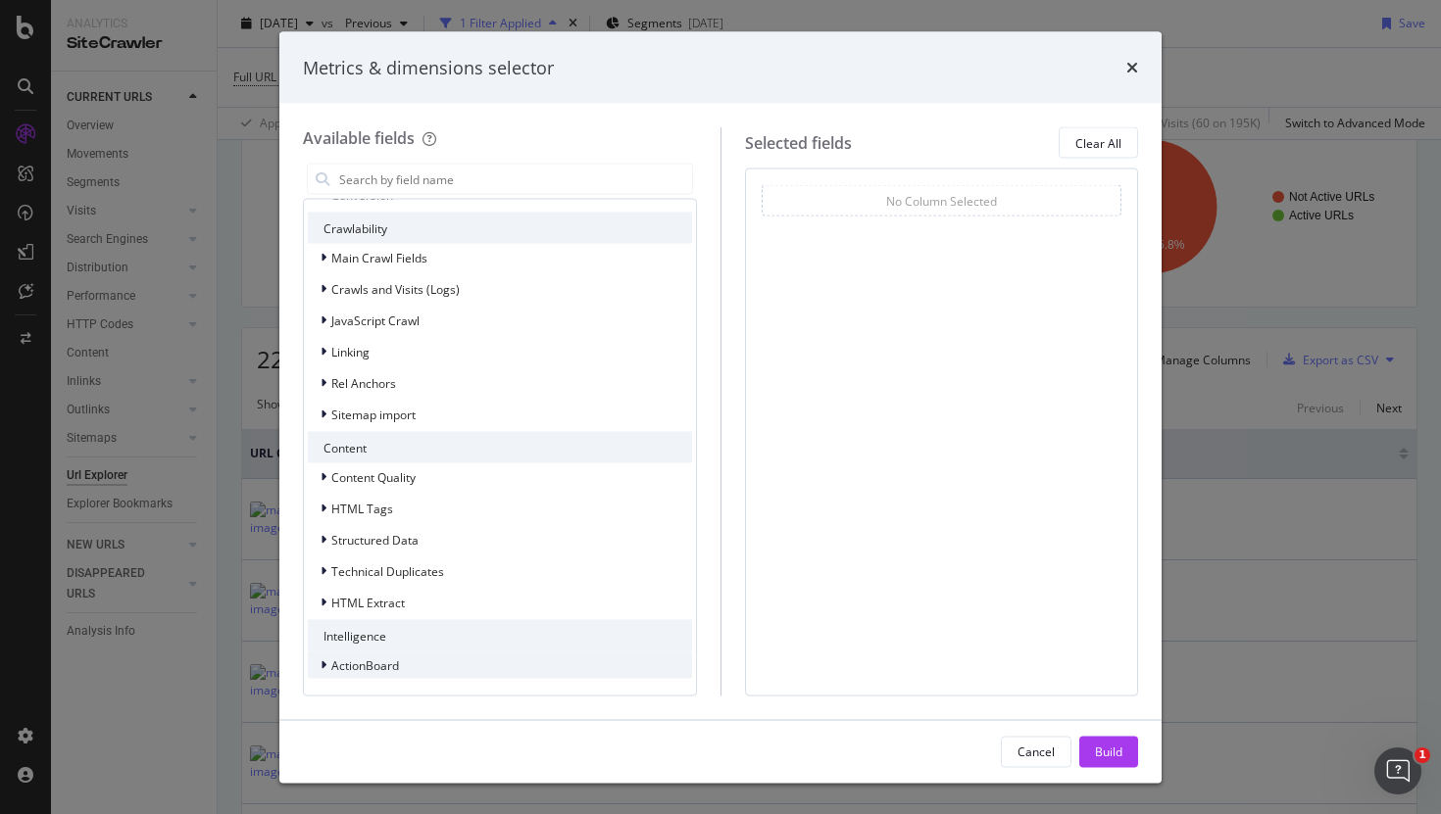
click at [390, 665] on span "ActionBoard" at bounding box center [365, 665] width 68 height 17
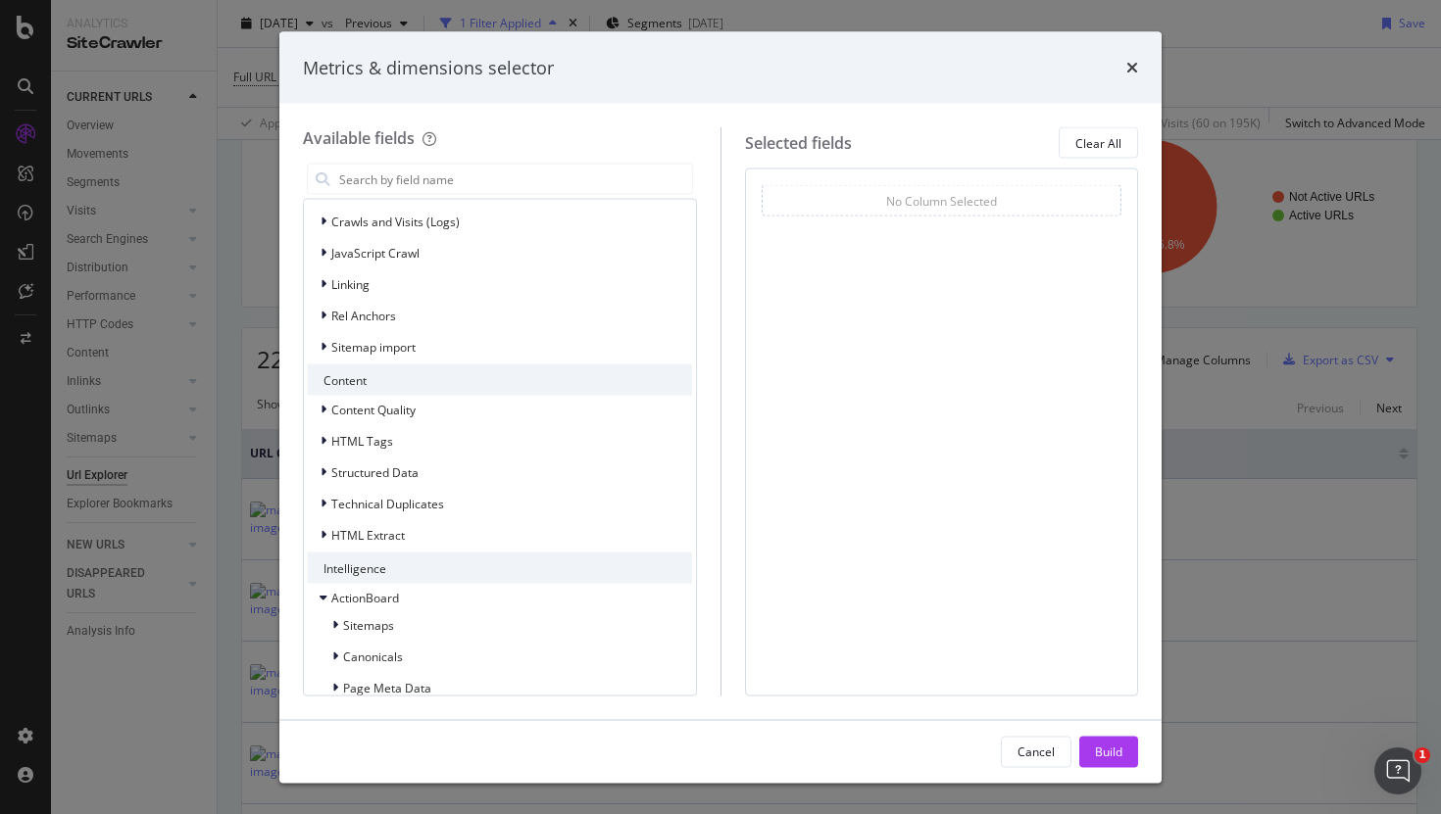
scroll to position [292, 0]
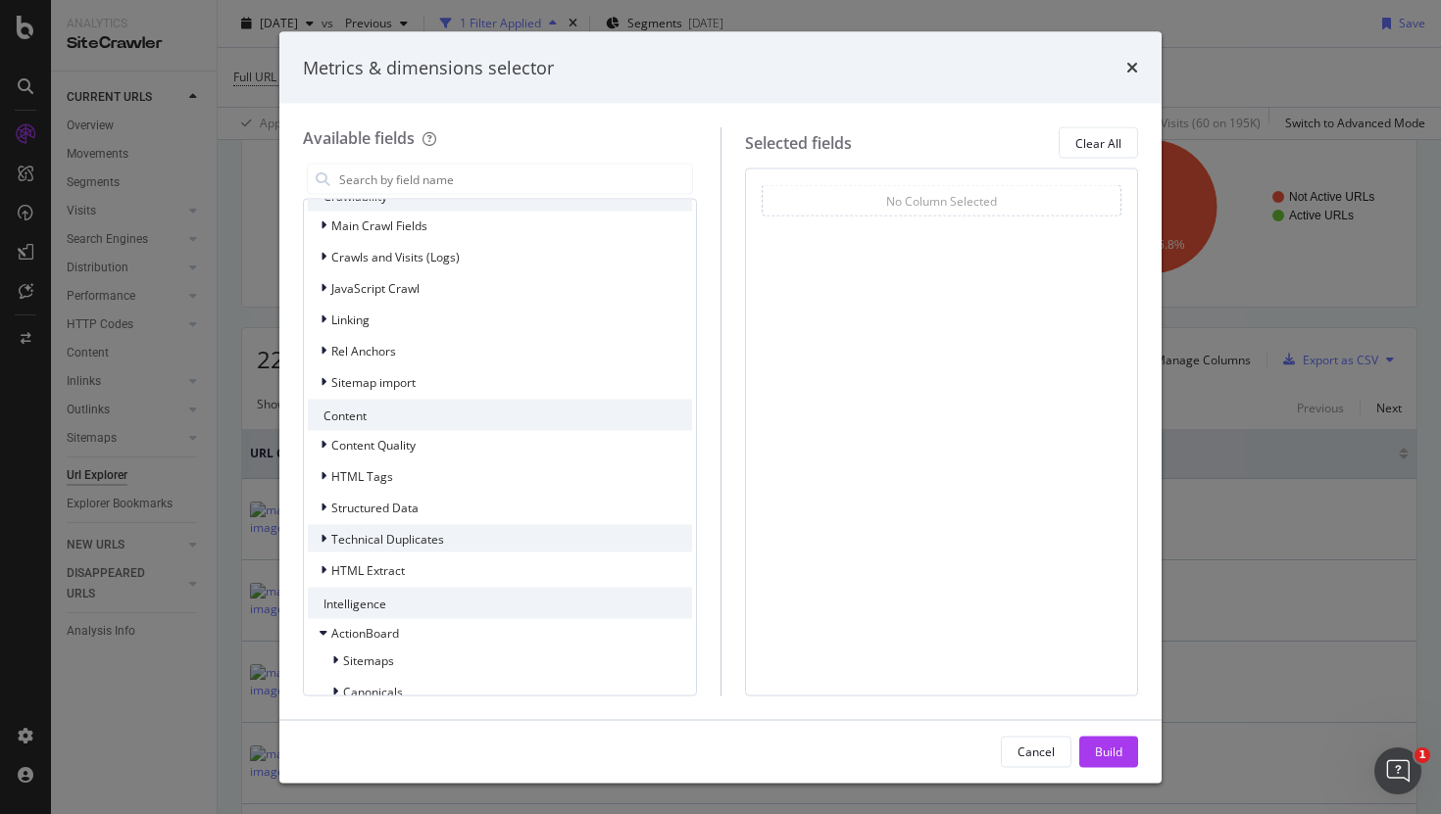
click at [370, 544] on span "Technical Duplicates" at bounding box center [387, 538] width 113 height 17
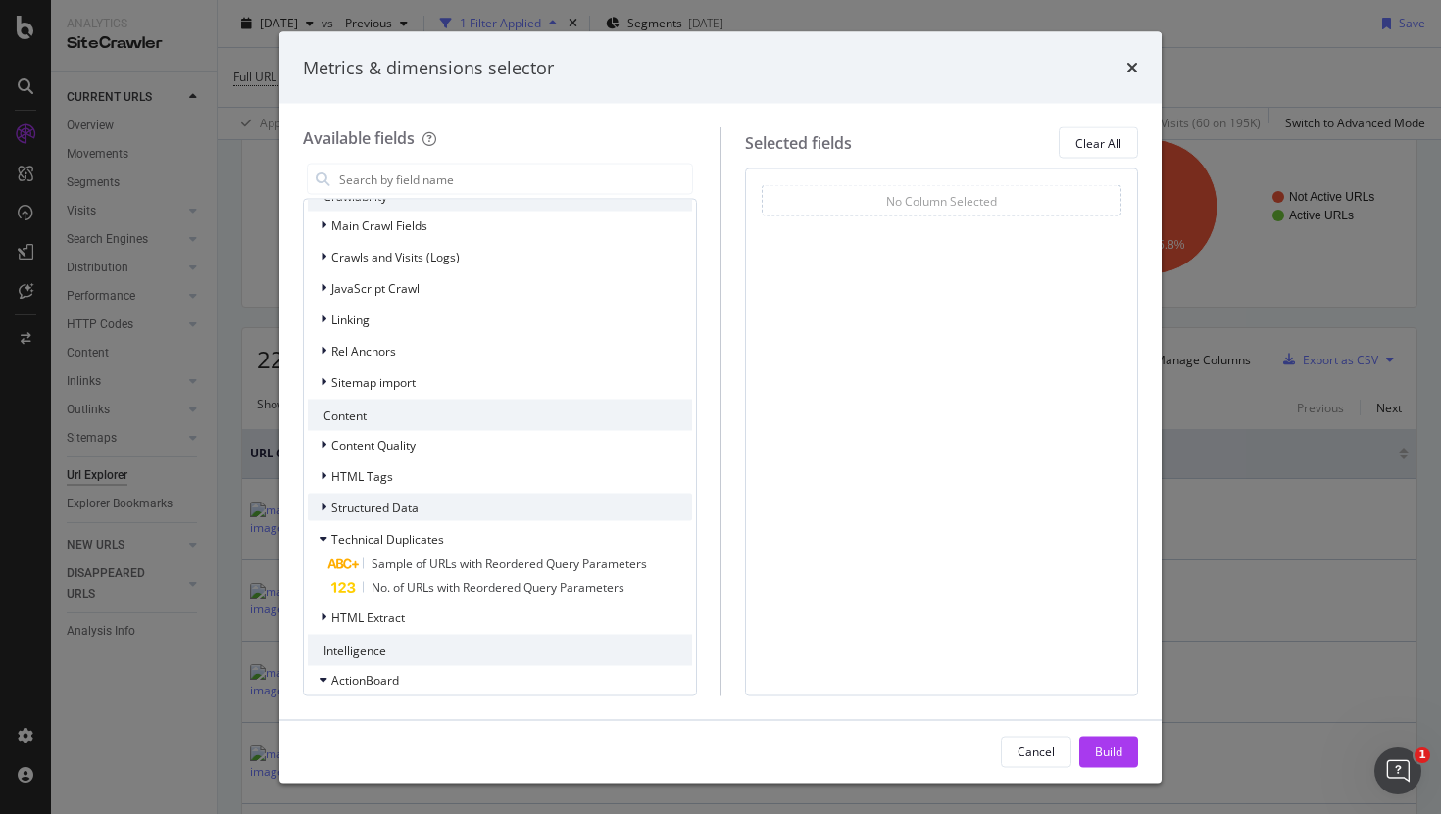
click at [368, 516] on div "Structured Data" at bounding box center [363, 508] width 111 height 20
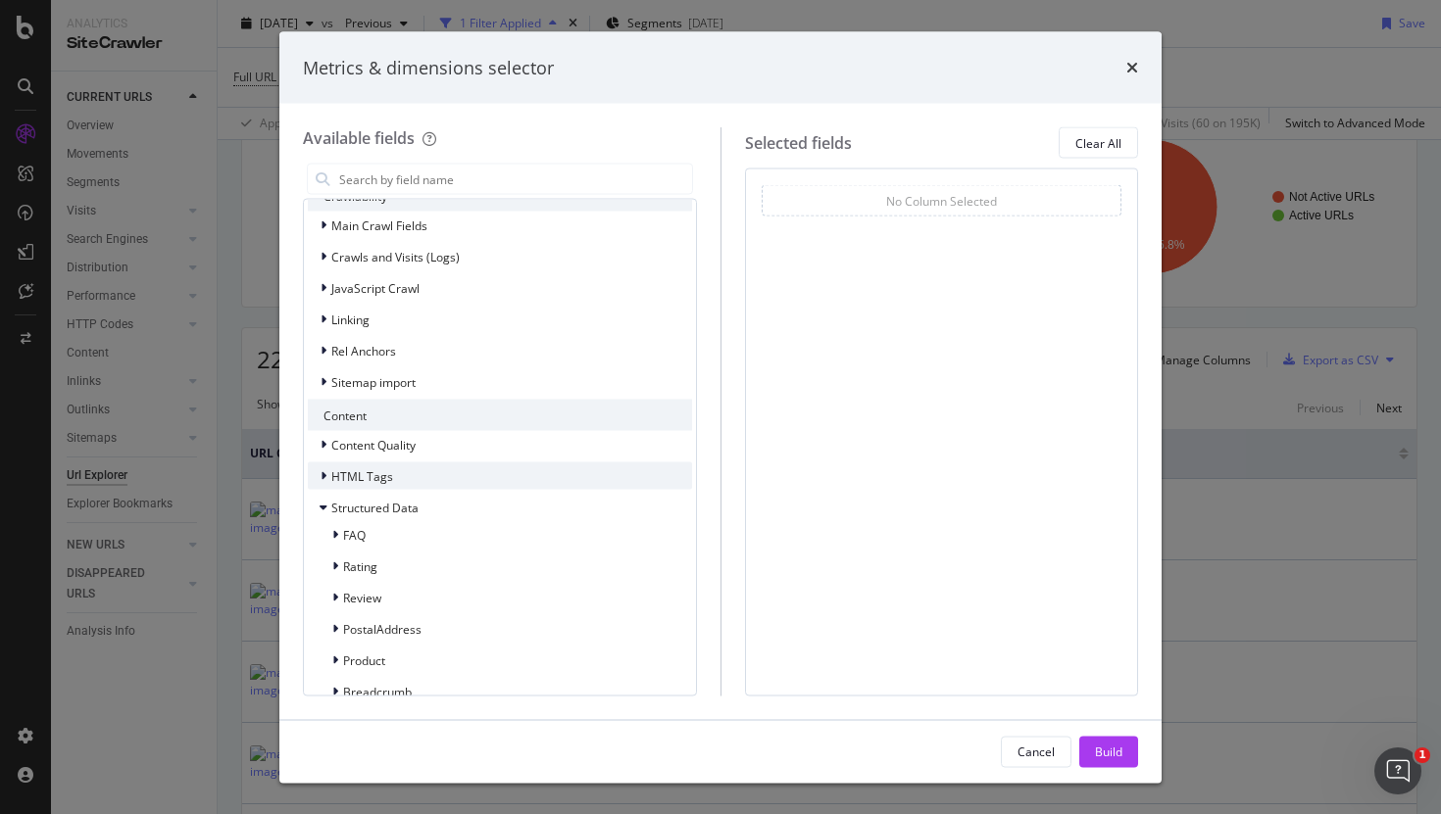
click at [366, 463] on div "HTML Tags" at bounding box center [500, 476] width 384 height 27
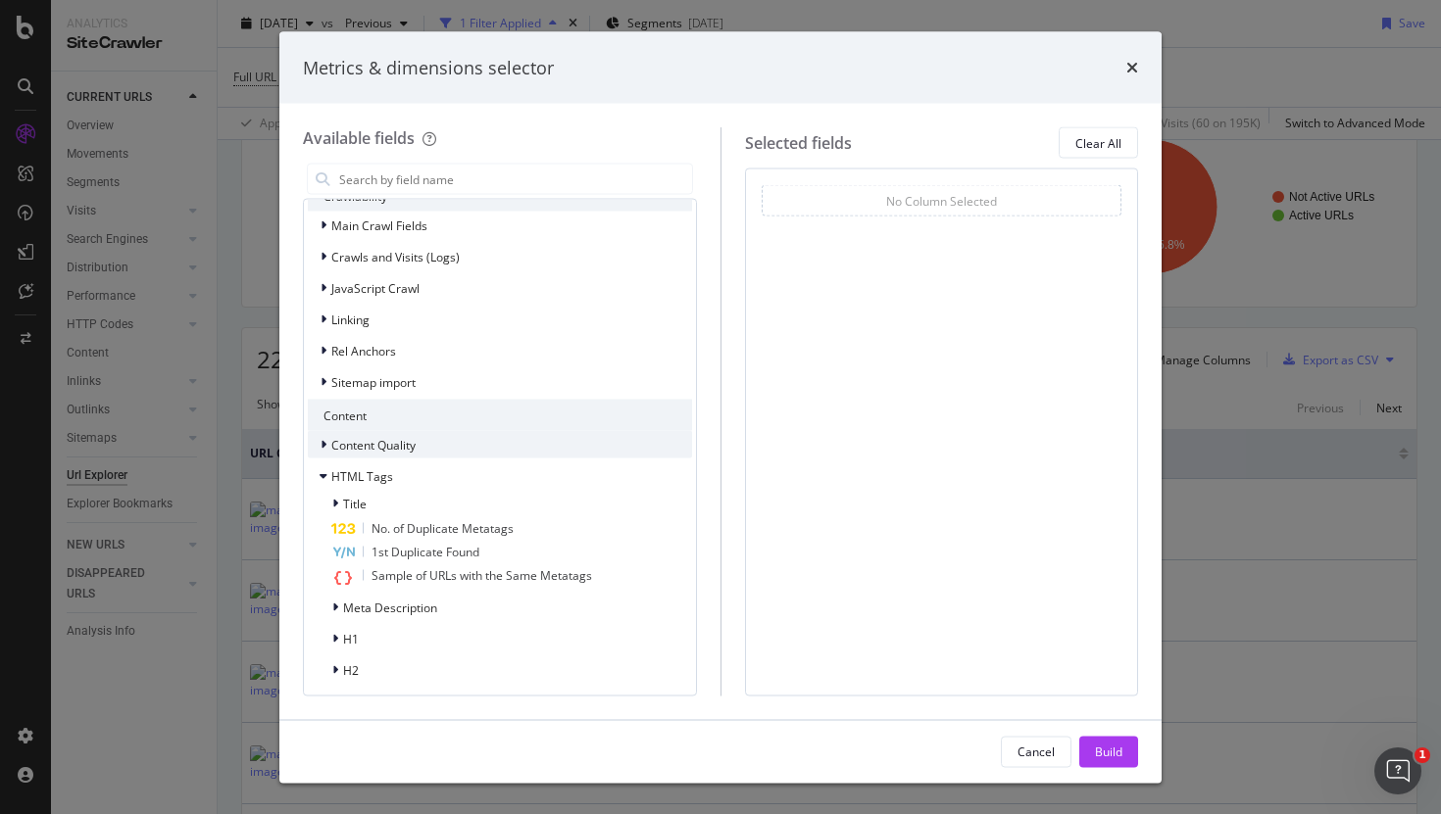
click at [366, 447] on span "Content Quality" at bounding box center [373, 444] width 84 height 17
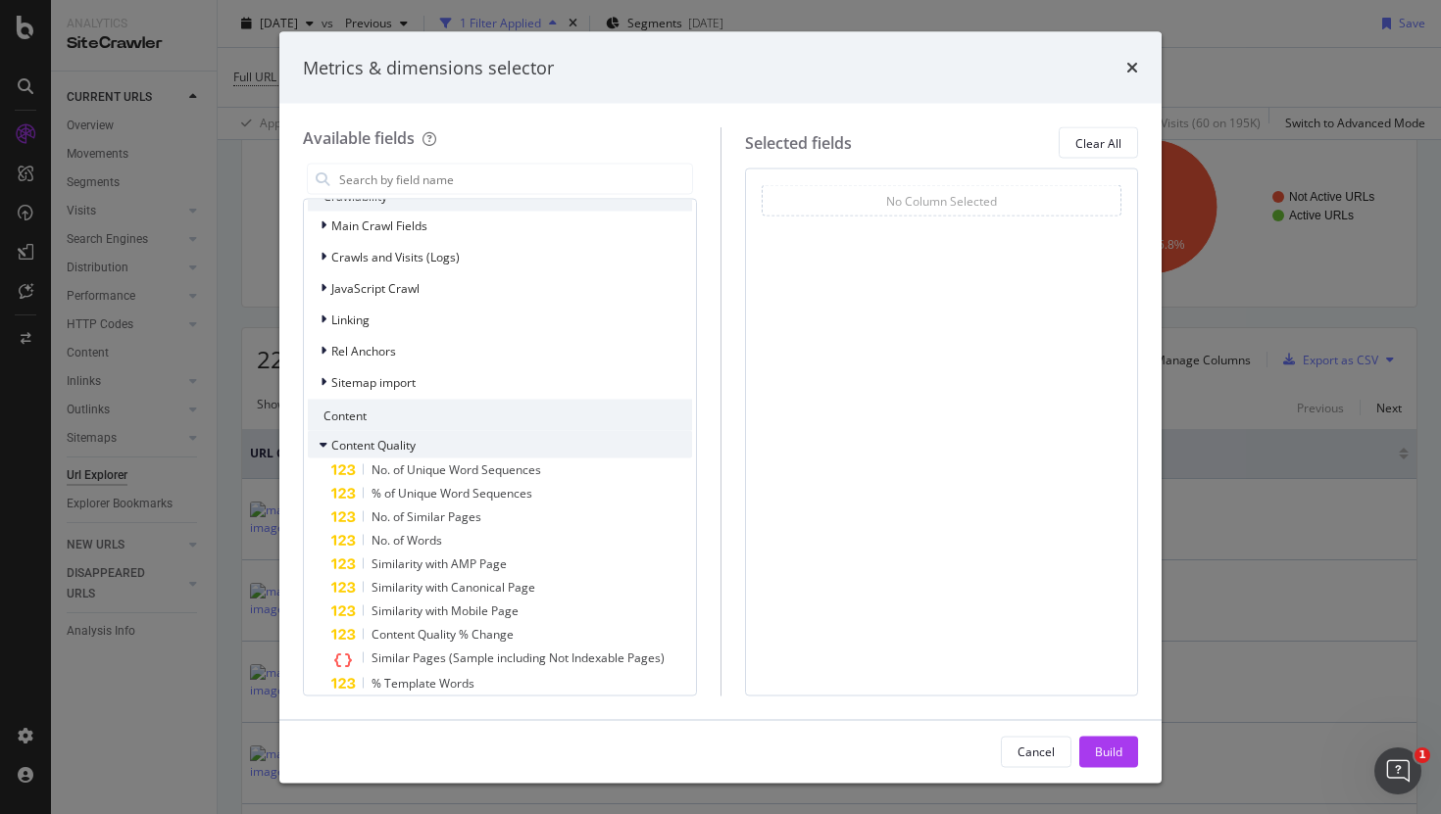
click at [366, 447] on span "Content Quality" at bounding box center [373, 444] width 84 height 17
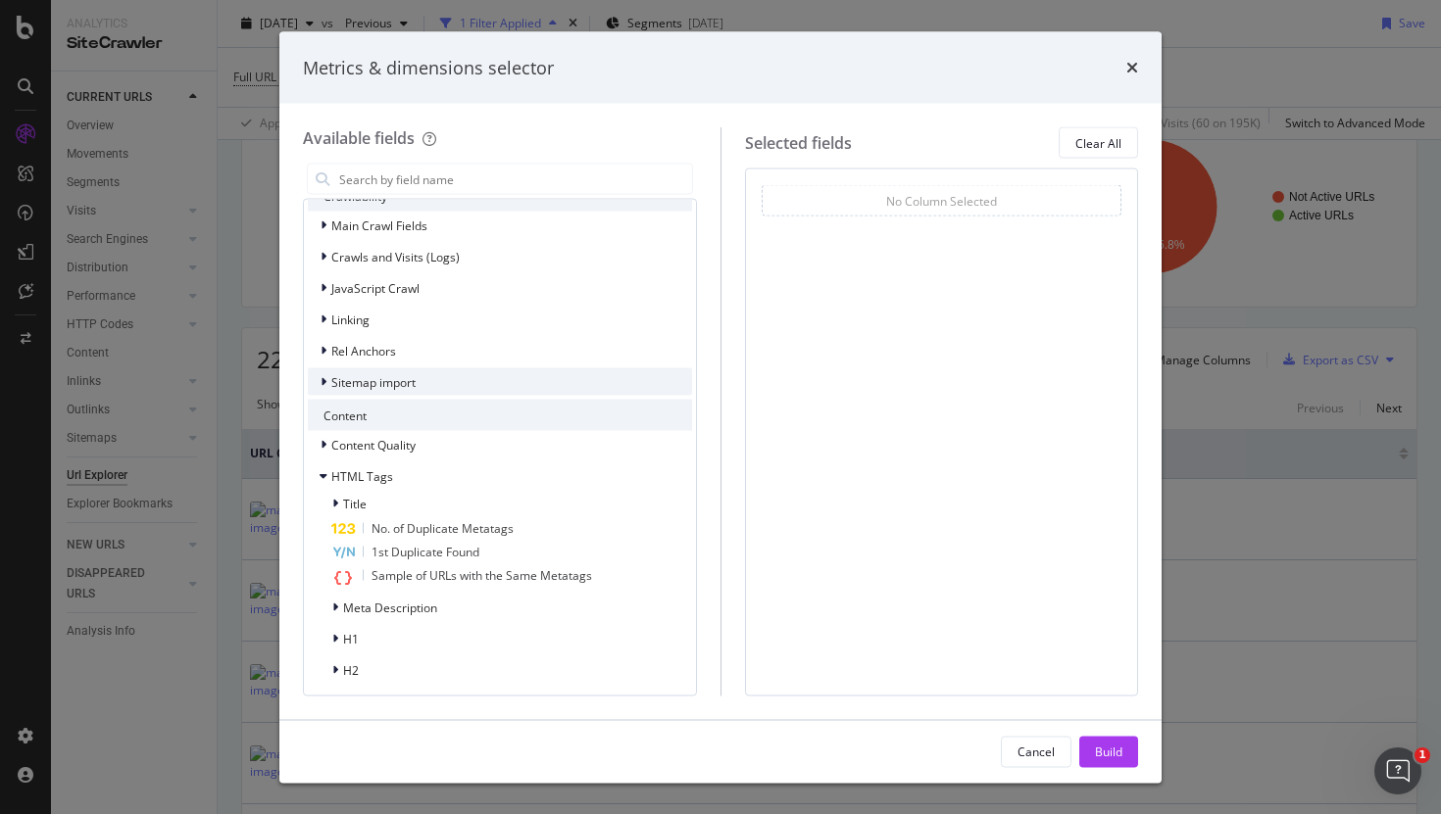
click at [370, 370] on div "Sitemap import" at bounding box center [500, 381] width 384 height 27
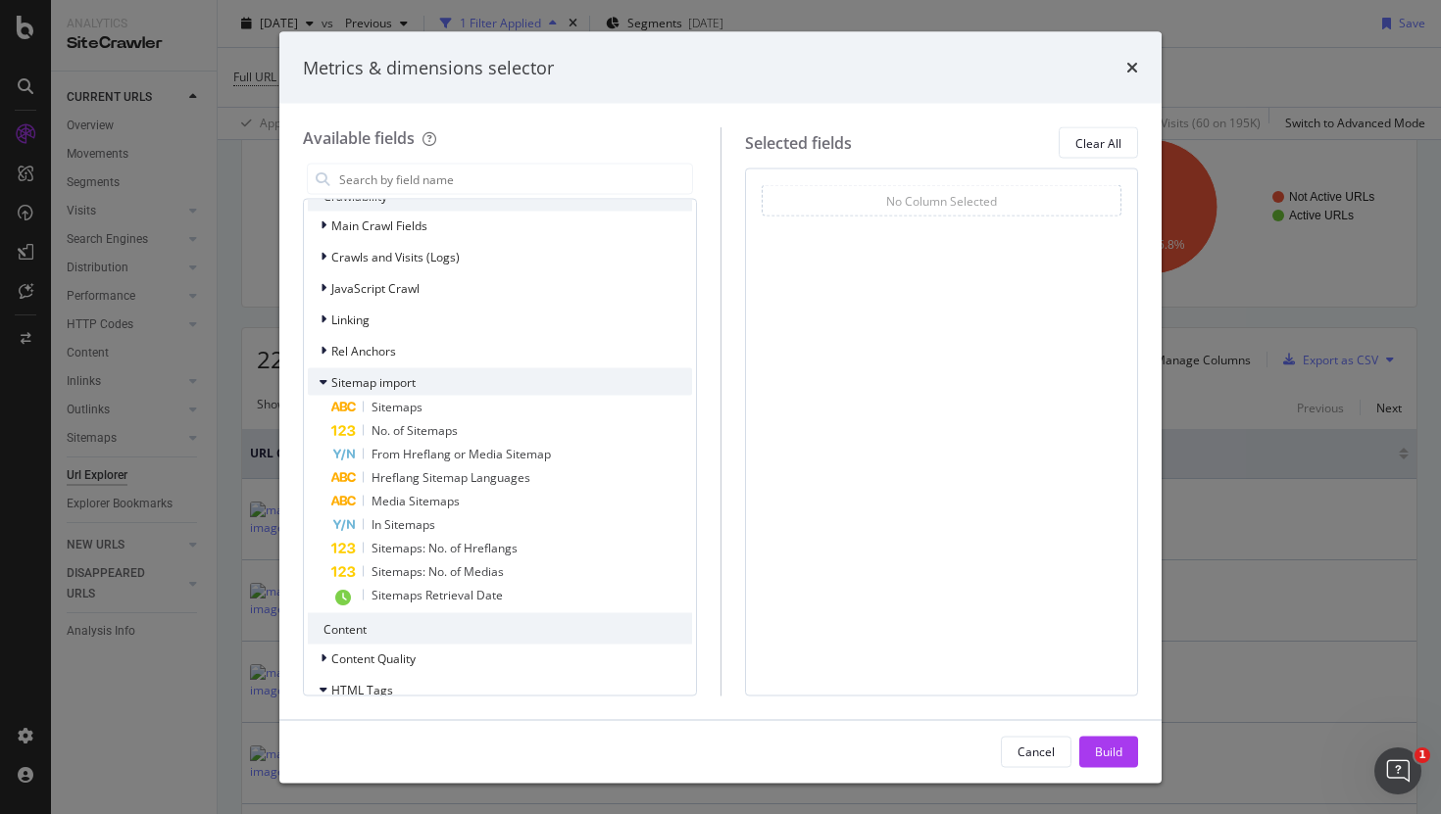
click at [370, 370] on div "Sitemap import" at bounding box center [500, 381] width 384 height 27
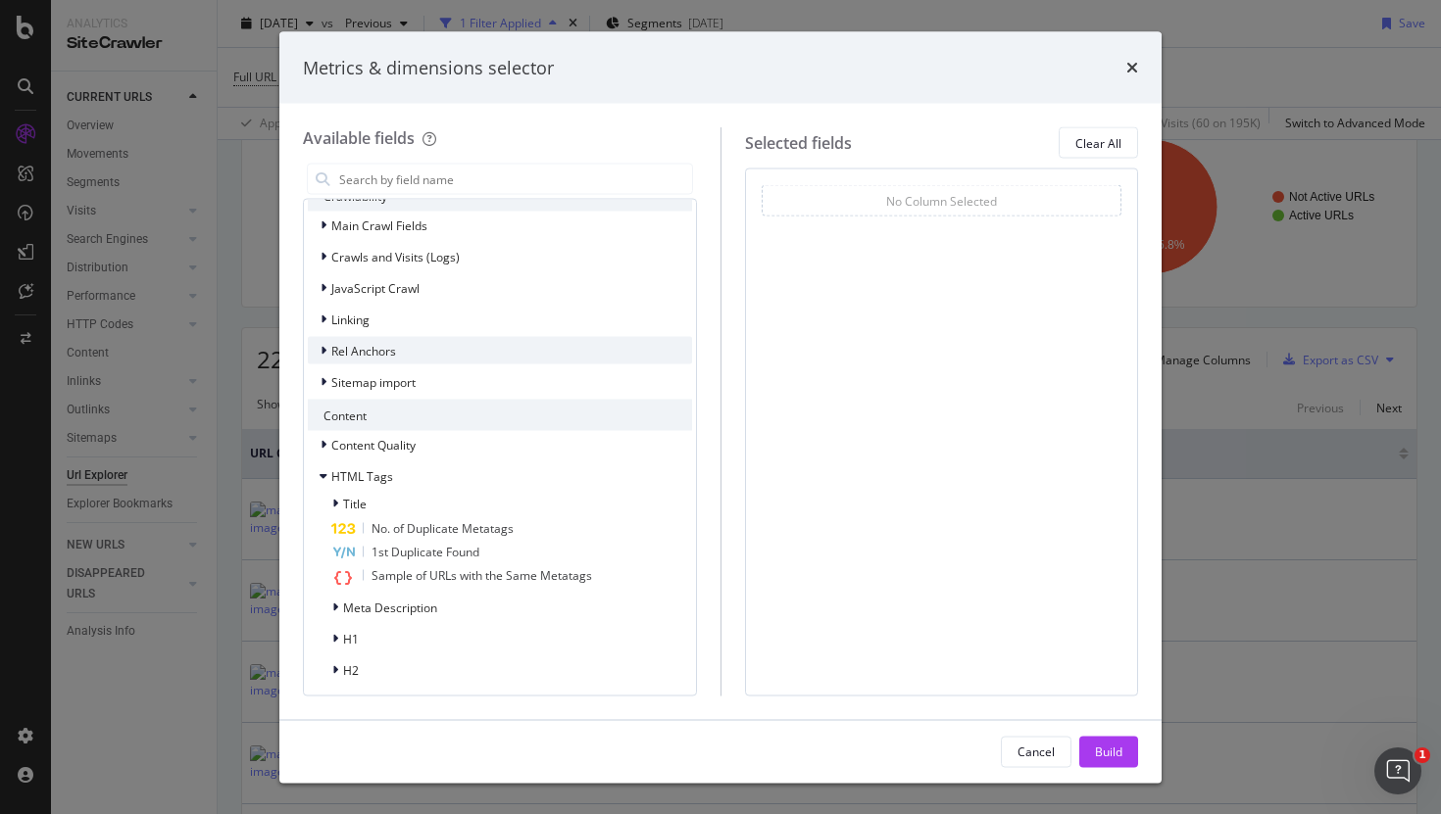
click at [368, 339] on div "Rel Anchors" at bounding box center [500, 350] width 384 height 27
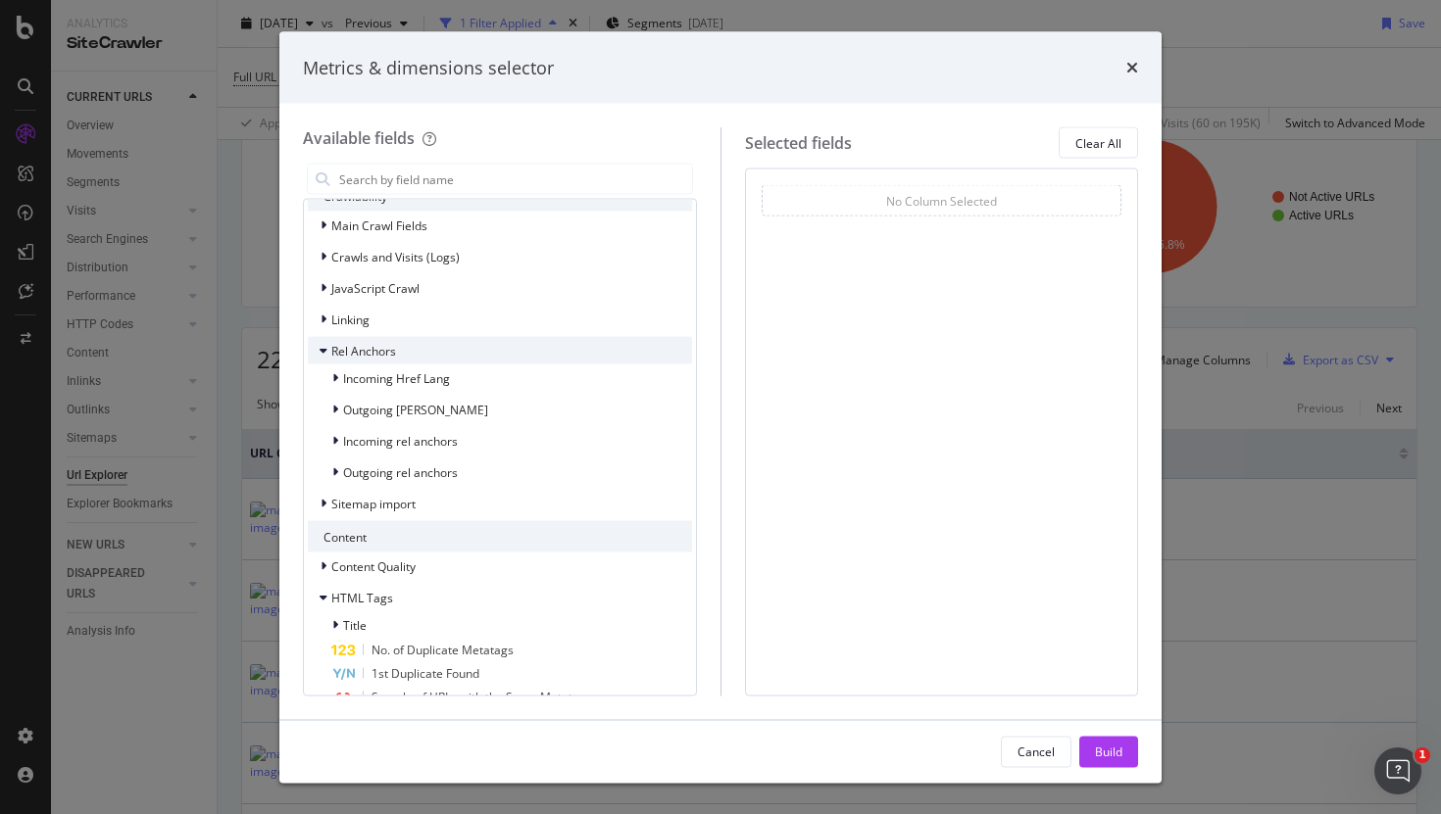
click at [368, 339] on div "Rel Anchors" at bounding box center [500, 350] width 384 height 27
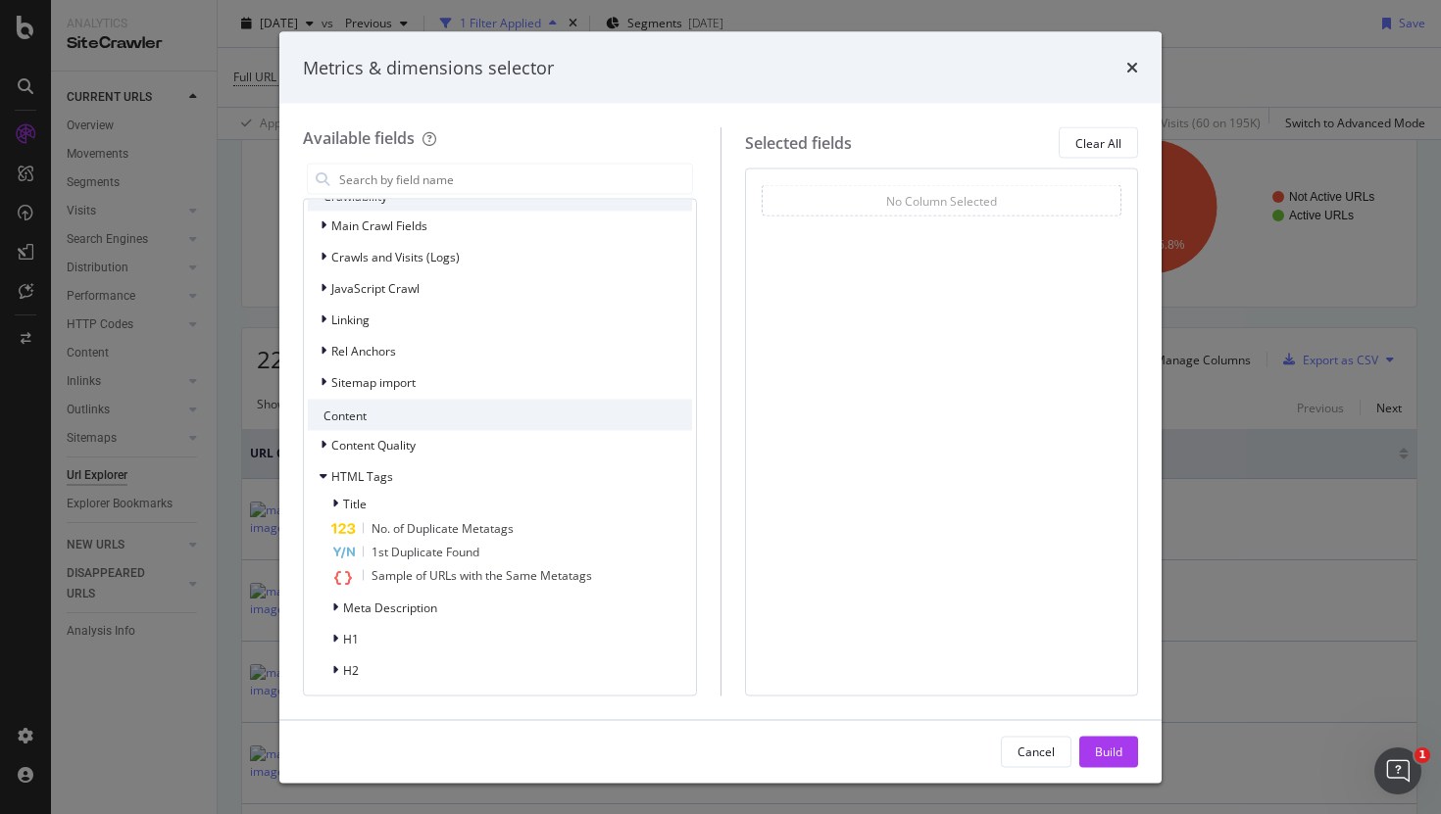
click at [368, 333] on div "Main Crawl Fields Crawls and Visits (Logs) JavaScript Crawl Linking Rel Anchors…" at bounding box center [500, 304] width 384 height 184
click at [368, 329] on div "Linking" at bounding box center [500, 319] width 384 height 27
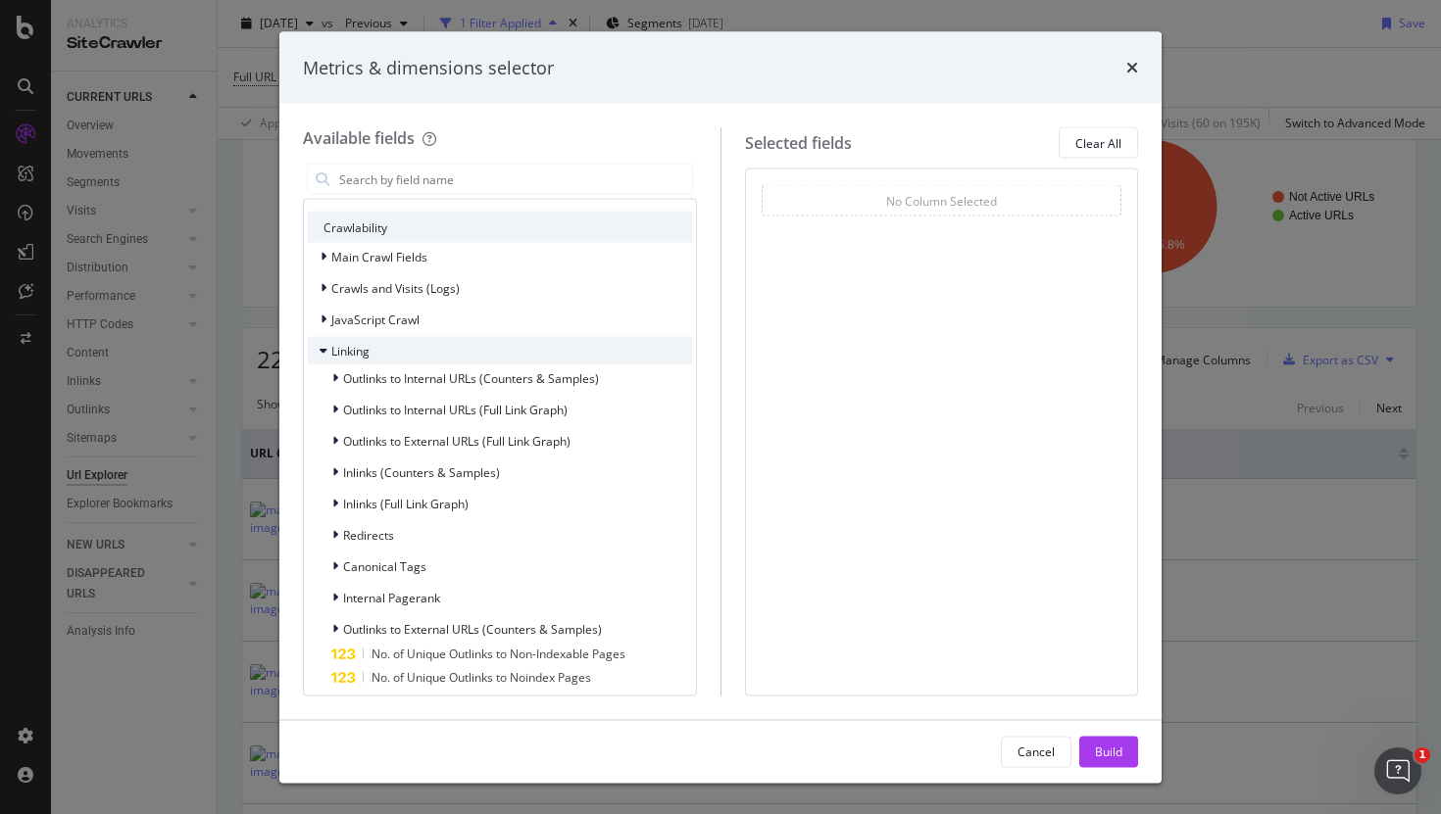
scroll to position [228, 0]
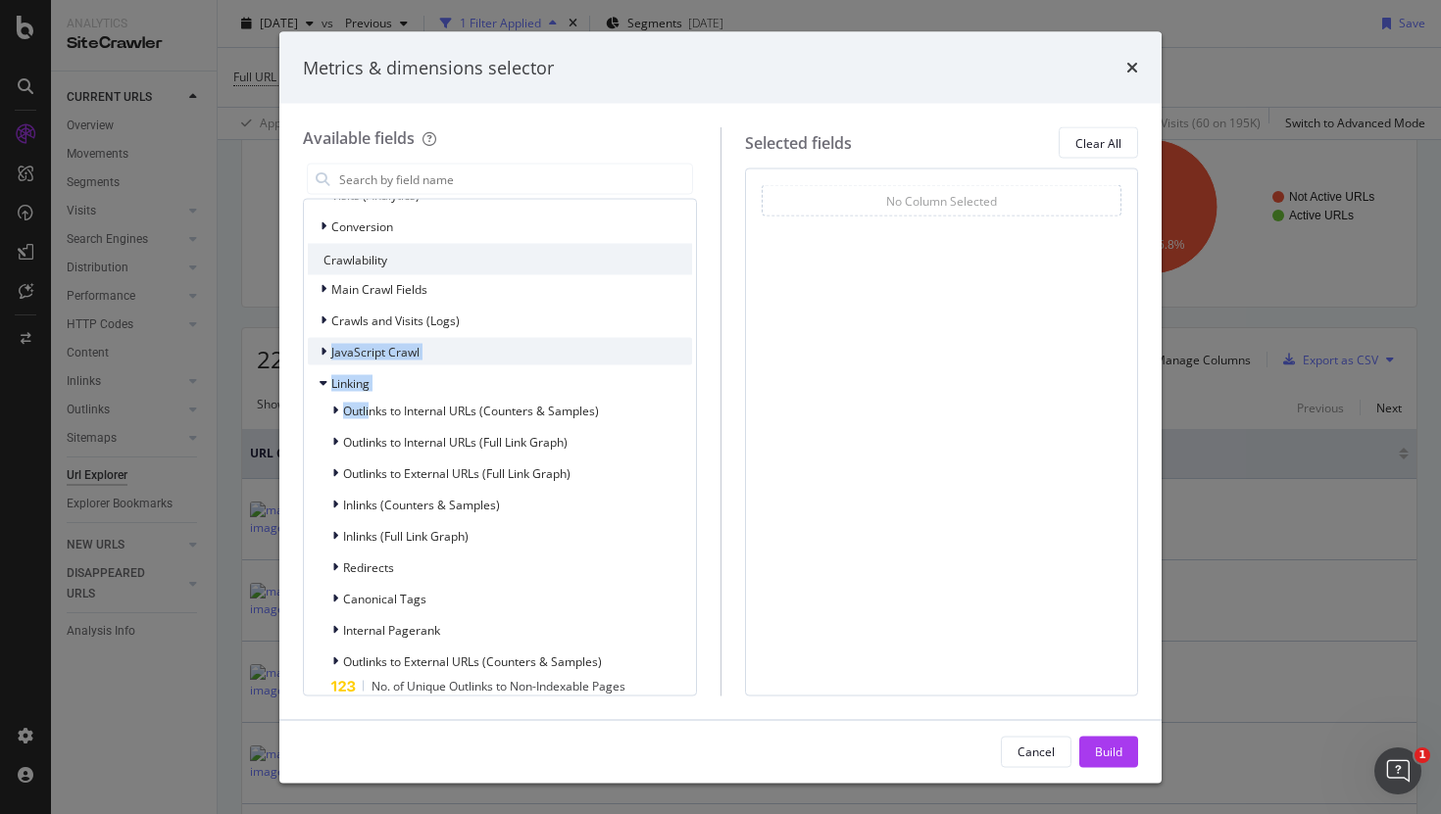
drag, startPoint x: 368, startPoint y: 409, endPoint x: 311, endPoint y: 342, distance: 88.2
click at [311, 342] on div "Main Crawl Fields Crawls and Visits (Logs) JavaScript Crawl Linking Outlinks to…" at bounding box center [500, 530] width 384 height 510
click at [345, 358] on span "JavaScript Crawl" at bounding box center [375, 351] width 88 height 17
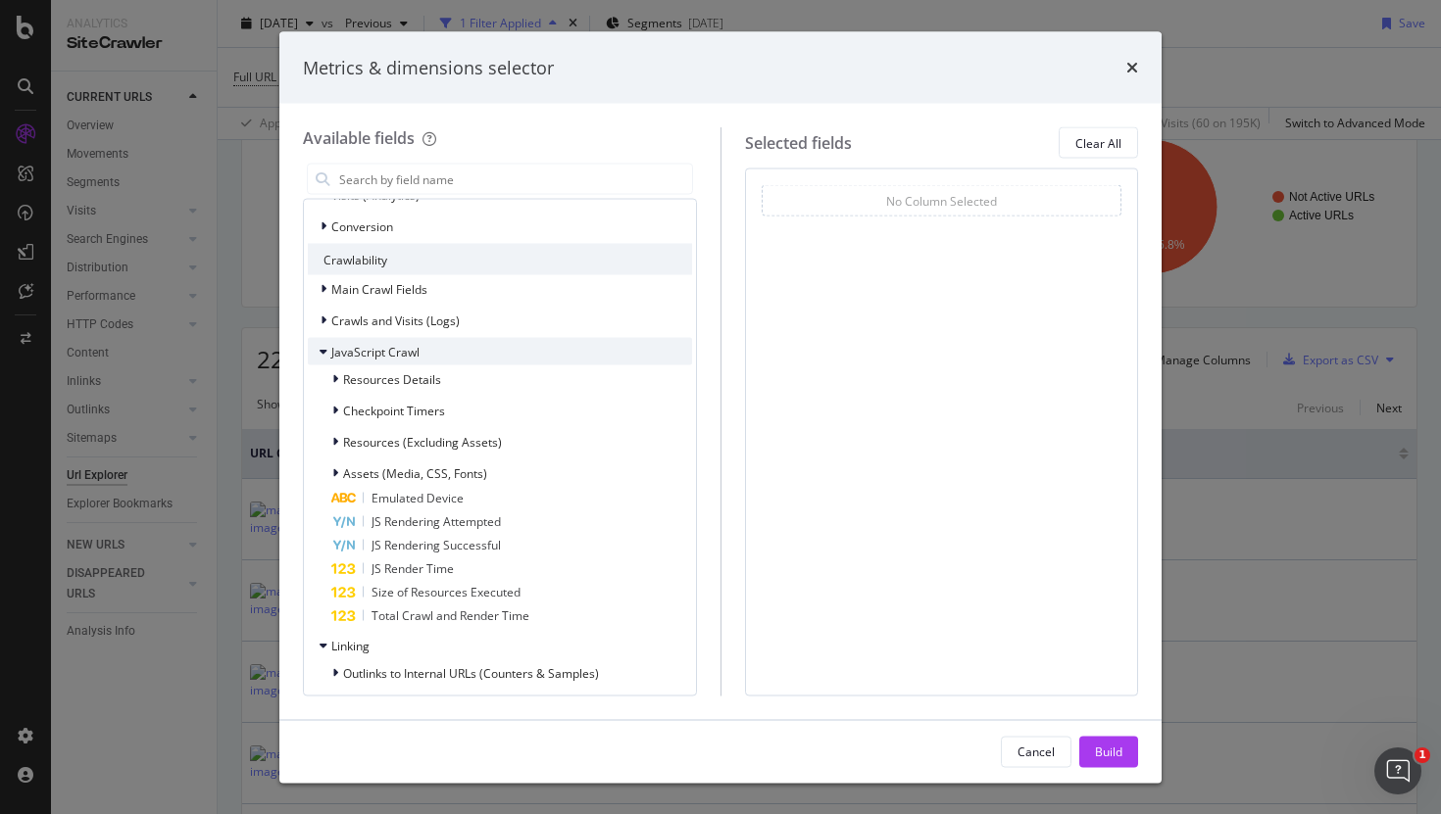
click at [343, 358] on span "JavaScript Crawl" at bounding box center [375, 351] width 88 height 17
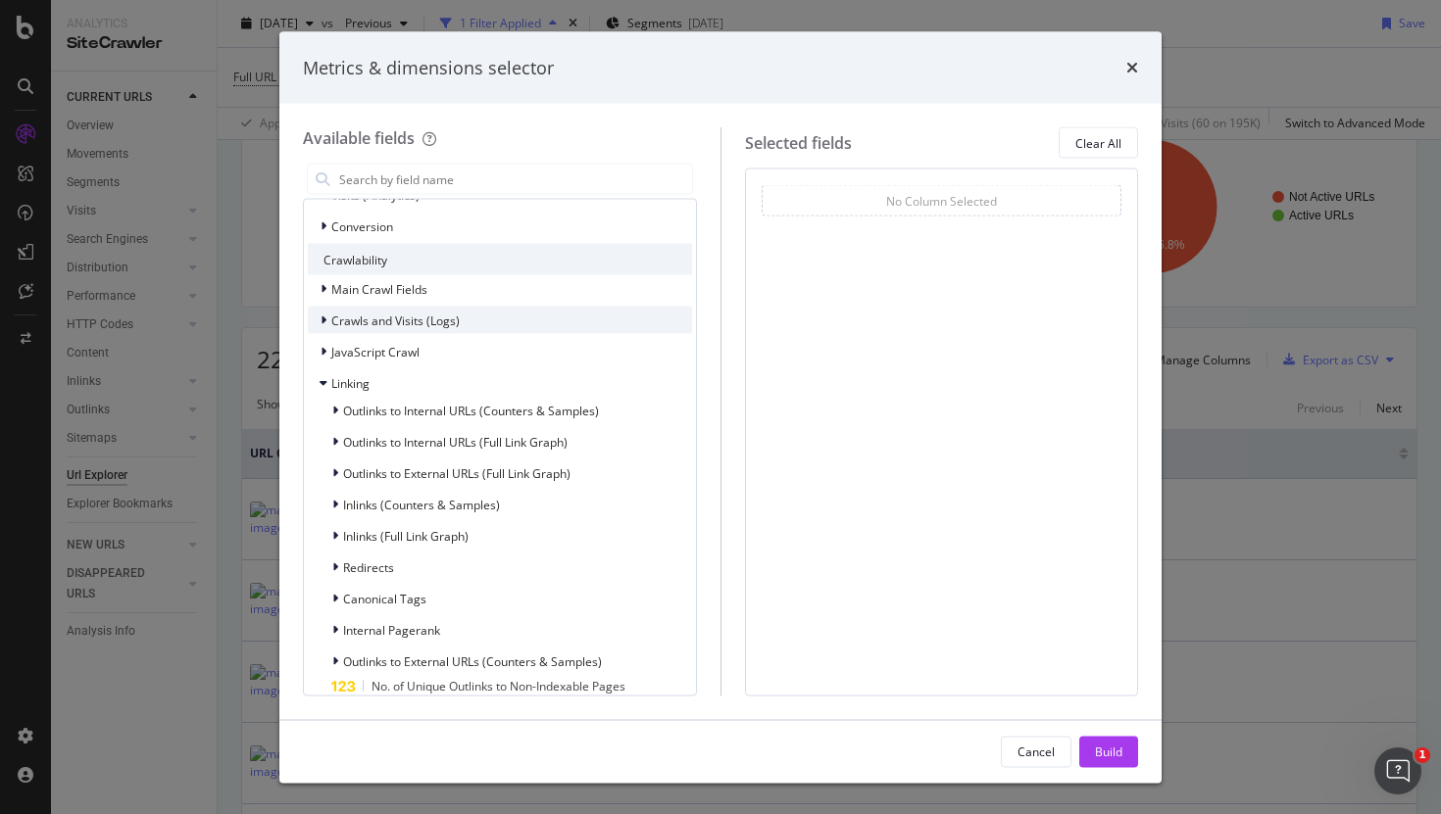
click at [364, 315] on span "Crawls and Visits (Logs)" at bounding box center [395, 320] width 128 height 17
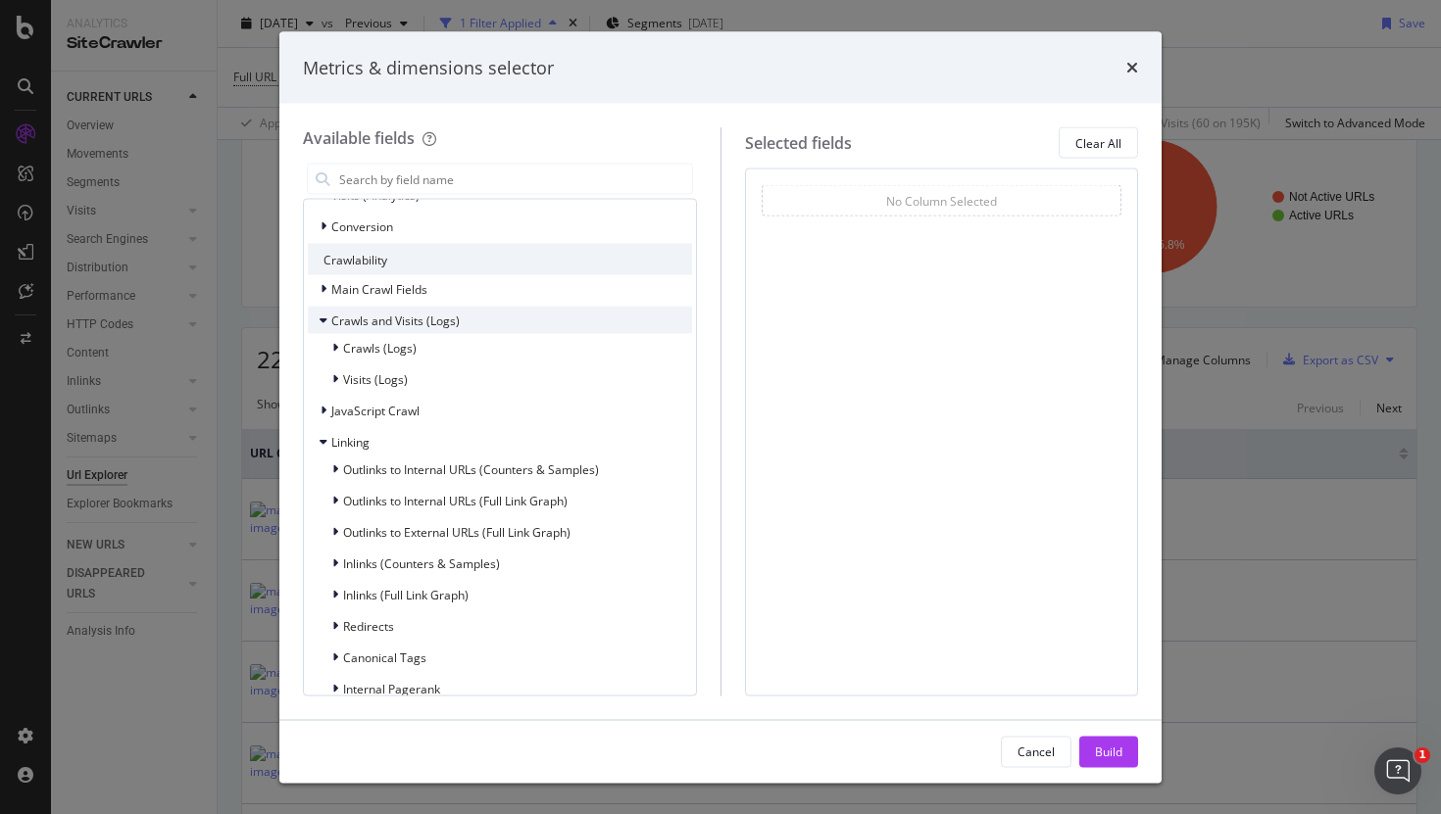
click at [364, 314] on span "Crawls and Visits (Logs)" at bounding box center [395, 320] width 128 height 17
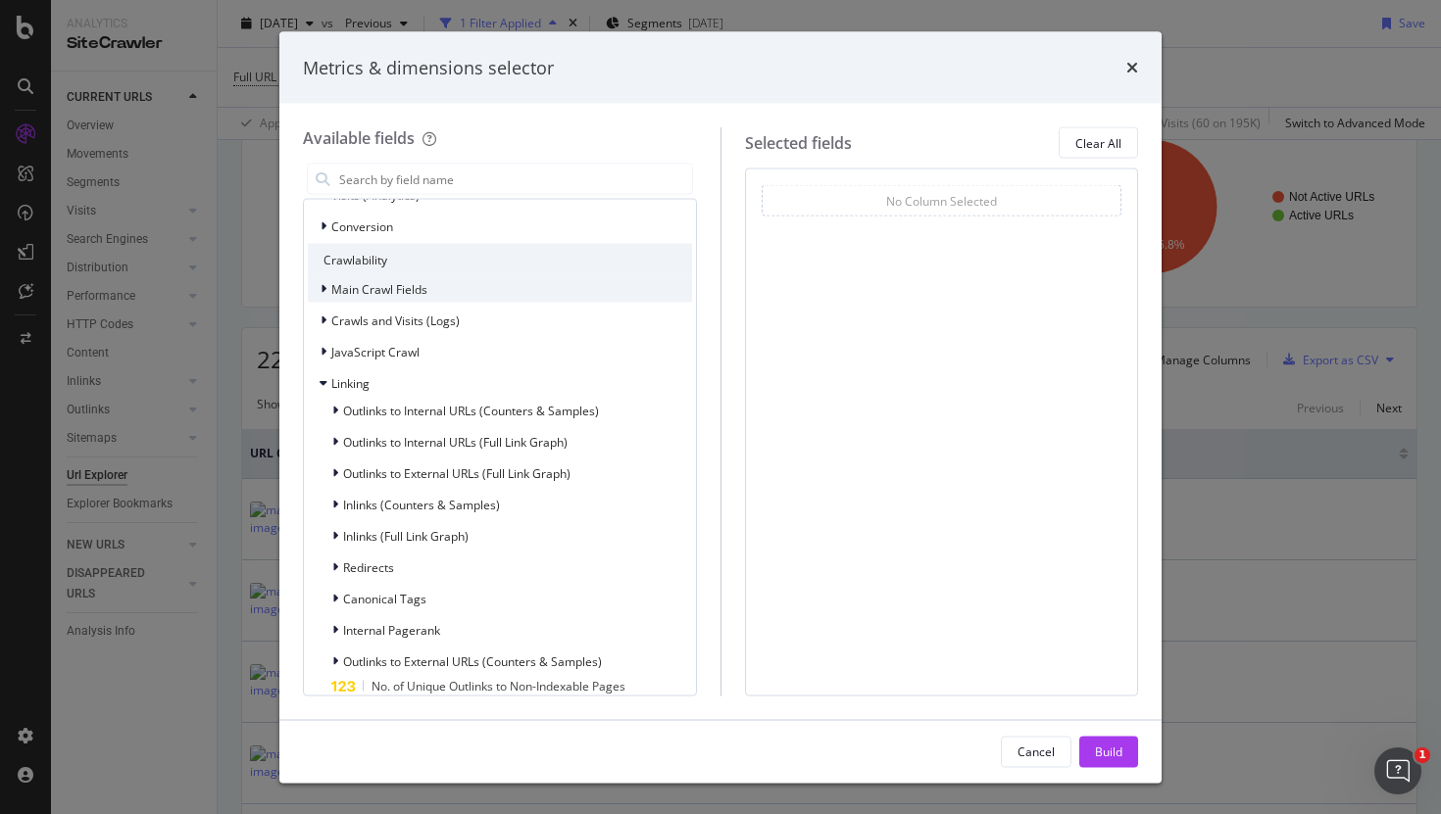
click at [362, 284] on span "Main Crawl Fields" at bounding box center [379, 288] width 96 height 17
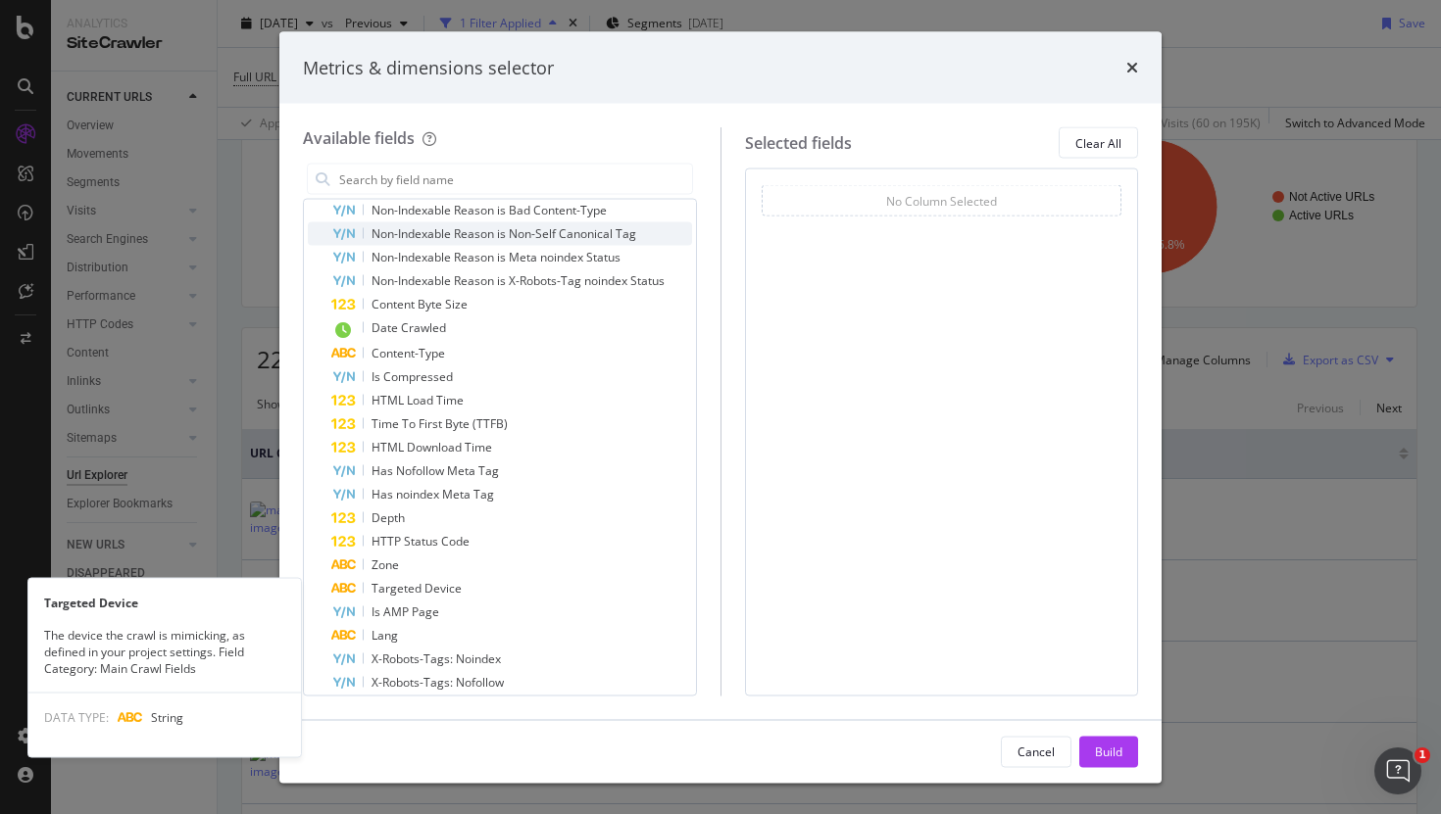
scroll to position [0, 0]
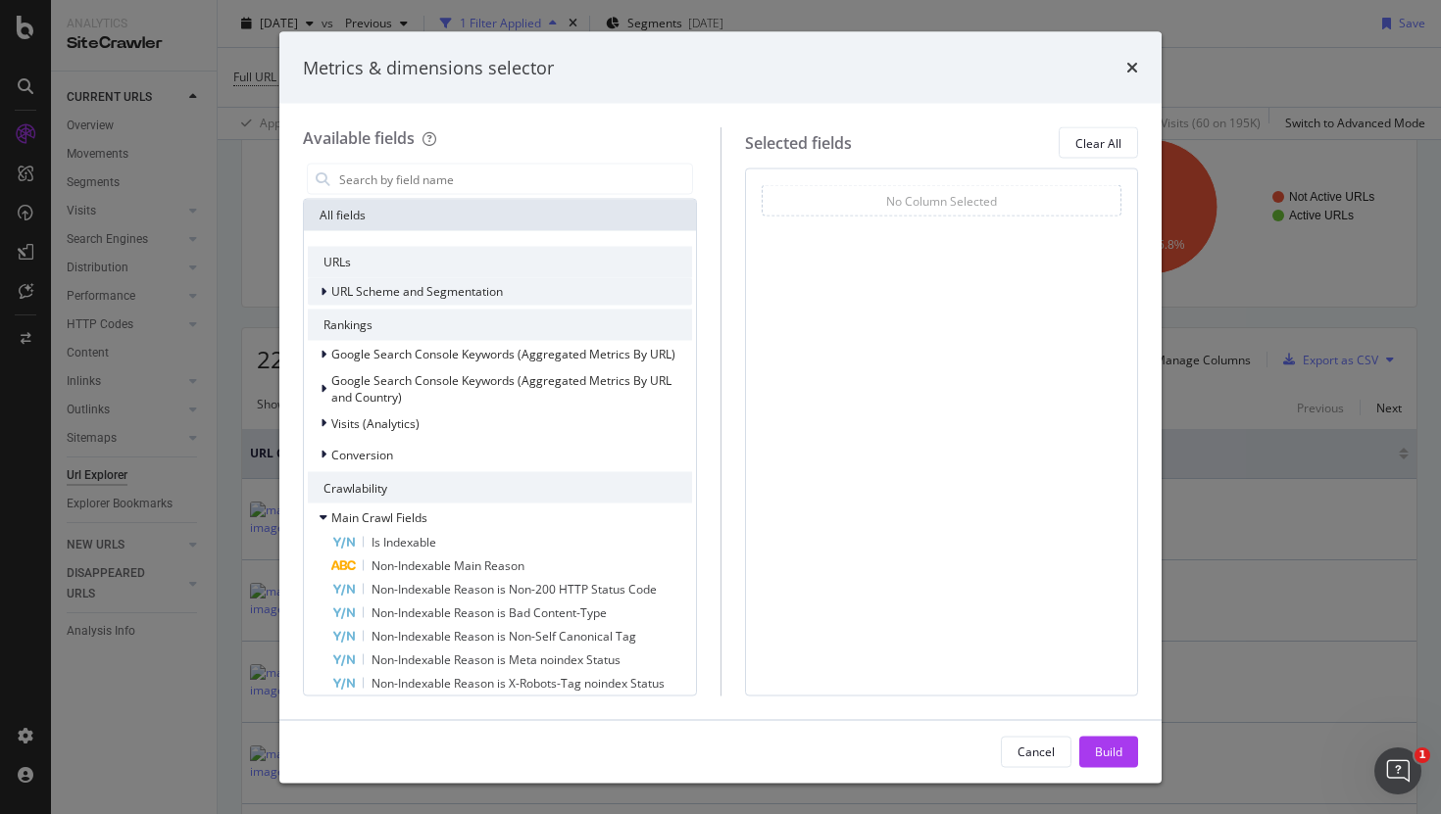
click at [340, 293] on span "URL Scheme and Segmentation" at bounding box center [417, 291] width 172 height 17
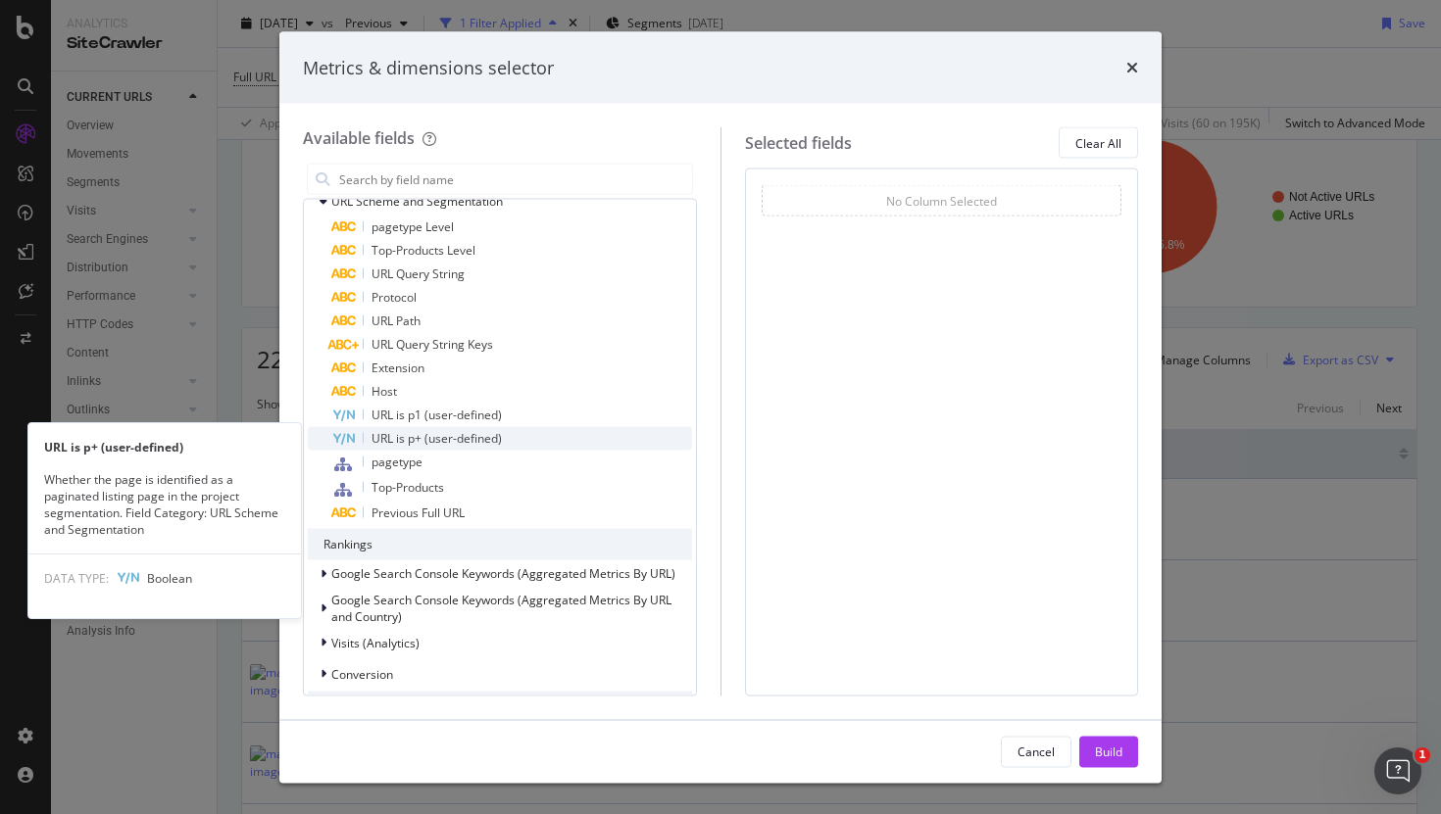
scroll to position [95, 0]
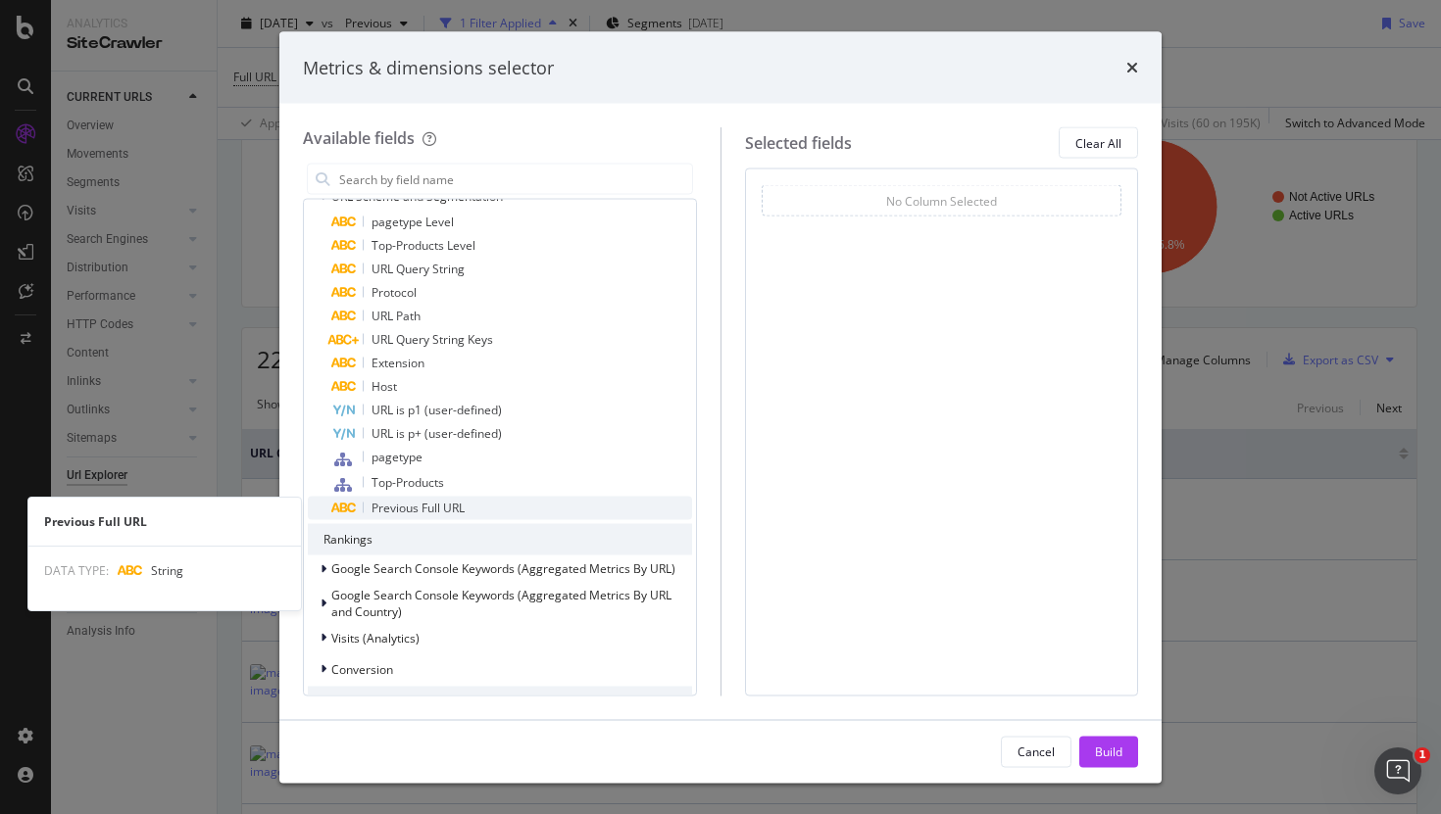
click at [411, 516] on span "Previous Full URL" at bounding box center [417, 508] width 93 height 17
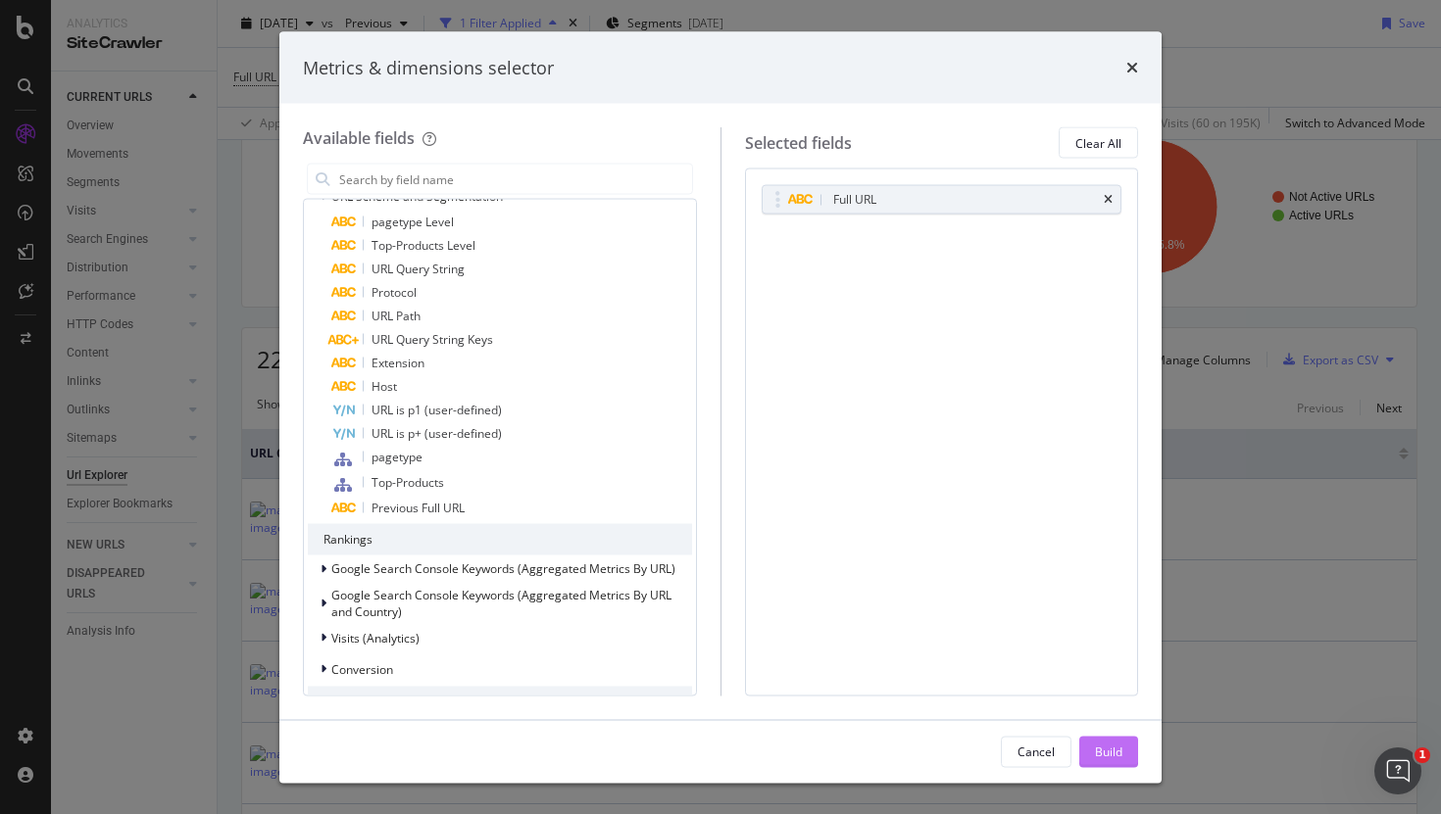
click at [1105, 749] on div "Build" at bounding box center [1108, 751] width 27 height 17
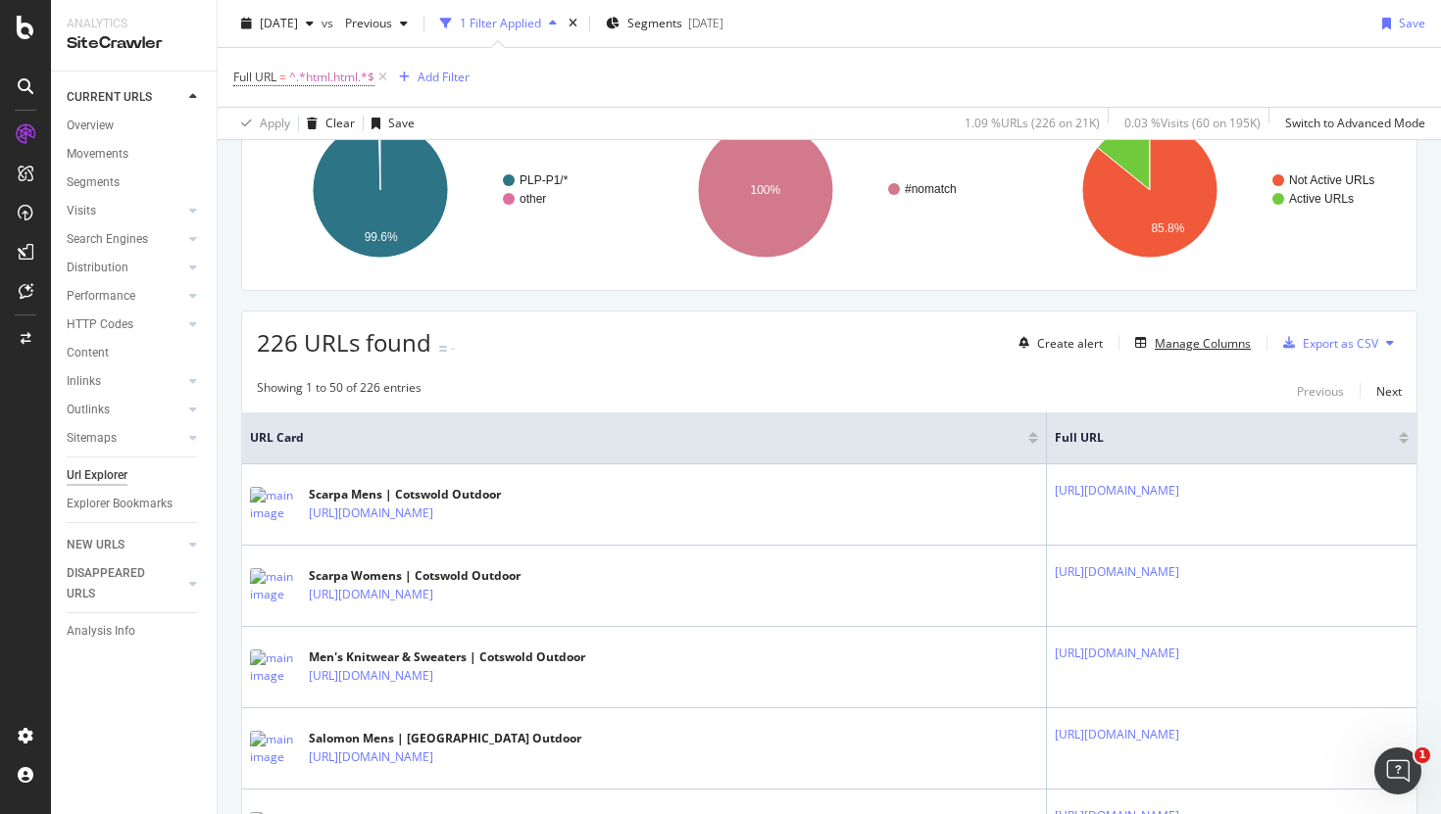
scroll to position [191, 0]
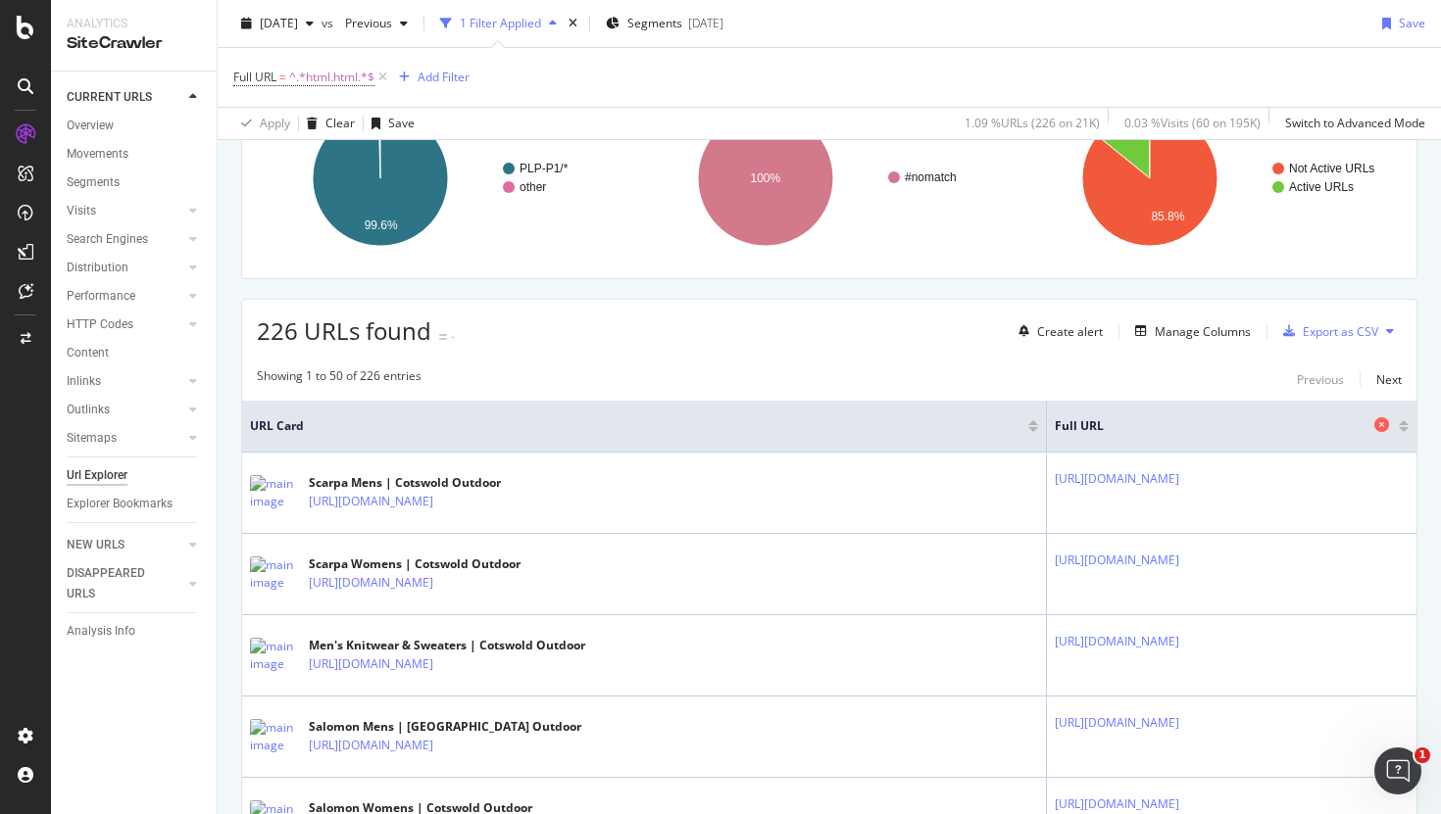
click at [1382, 424] on icon at bounding box center [1381, 424] width 15 height 15
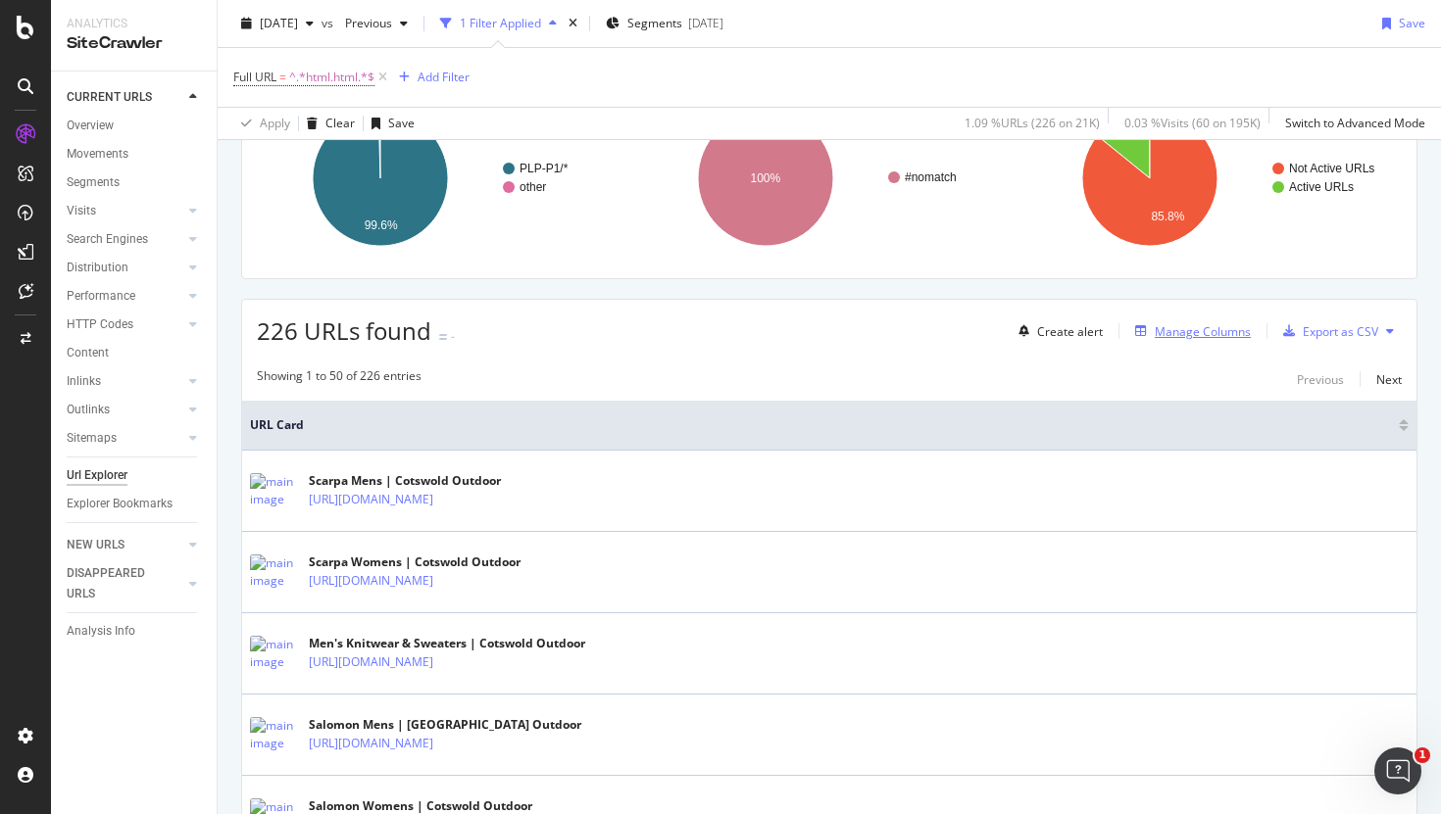
click at [1176, 338] on div "Manage Columns" at bounding box center [1202, 331] width 96 height 17
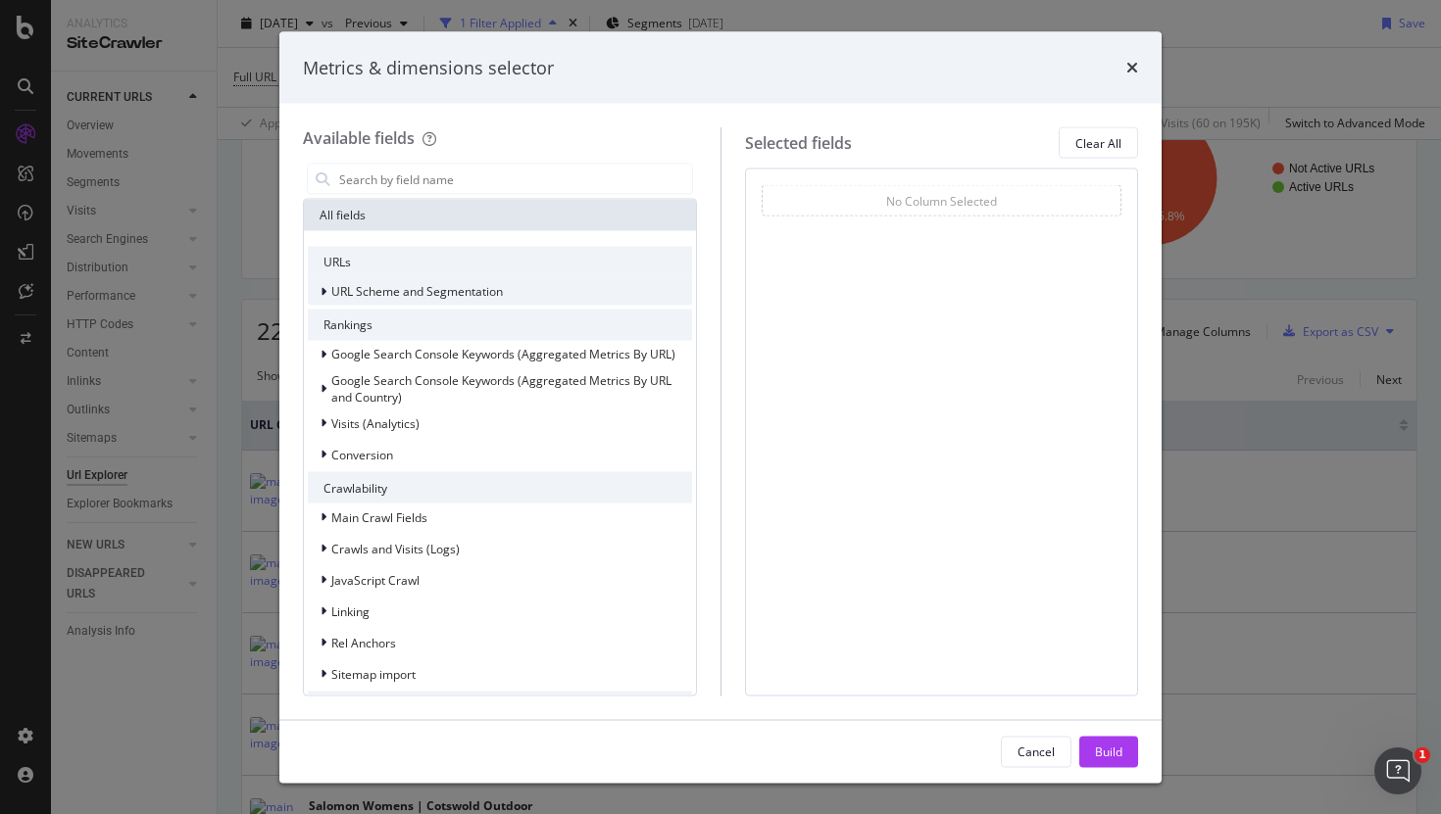
click at [400, 279] on div "URL Scheme and Segmentation" at bounding box center [500, 291] width 384 height 27
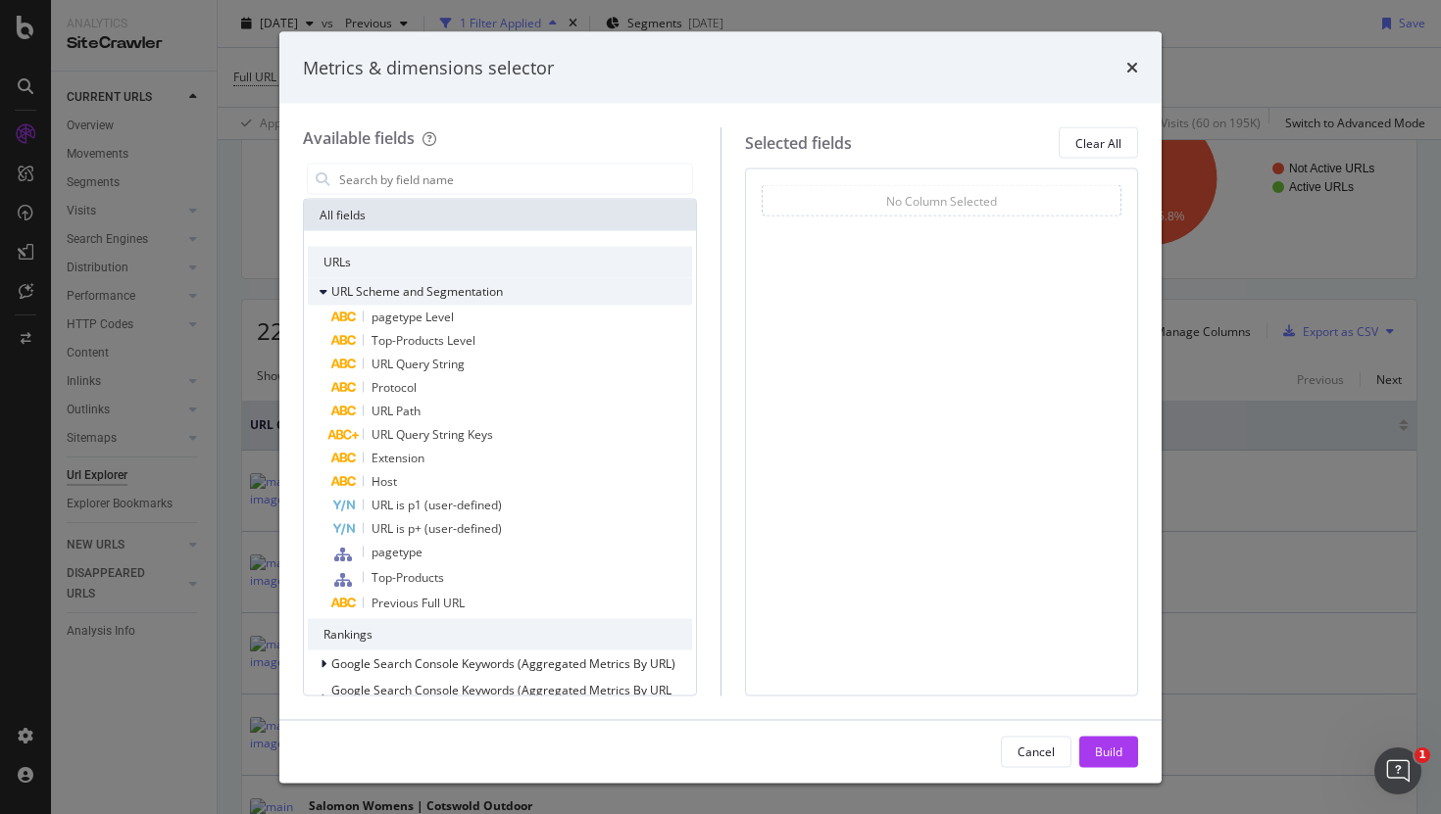
click at [321, 284] on div "modal" at bounding box center [325, 292] width 12 height 20
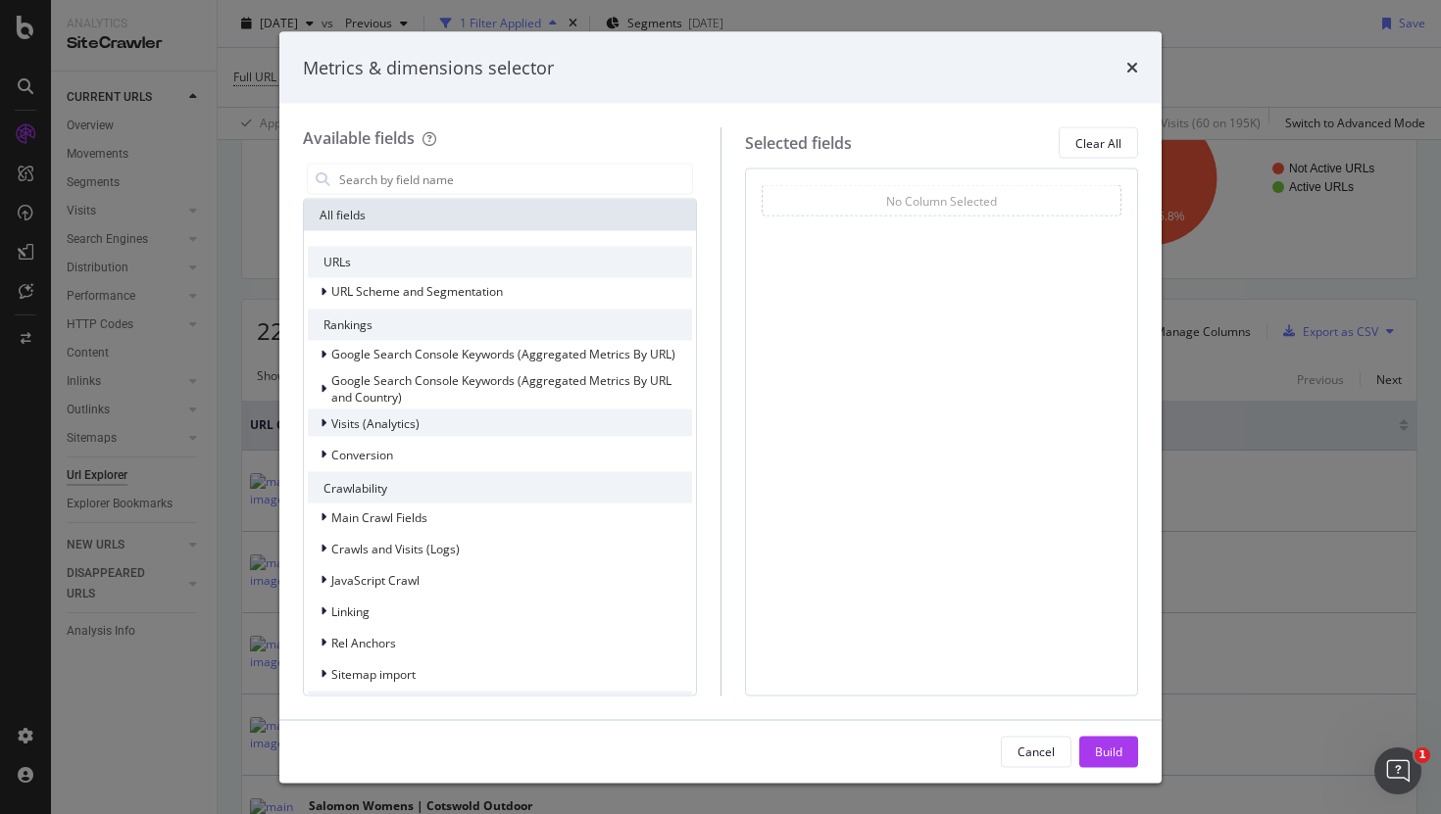
click at [322, 429] on icon "modal" at bounding box center [323, 423] width 6 height 12
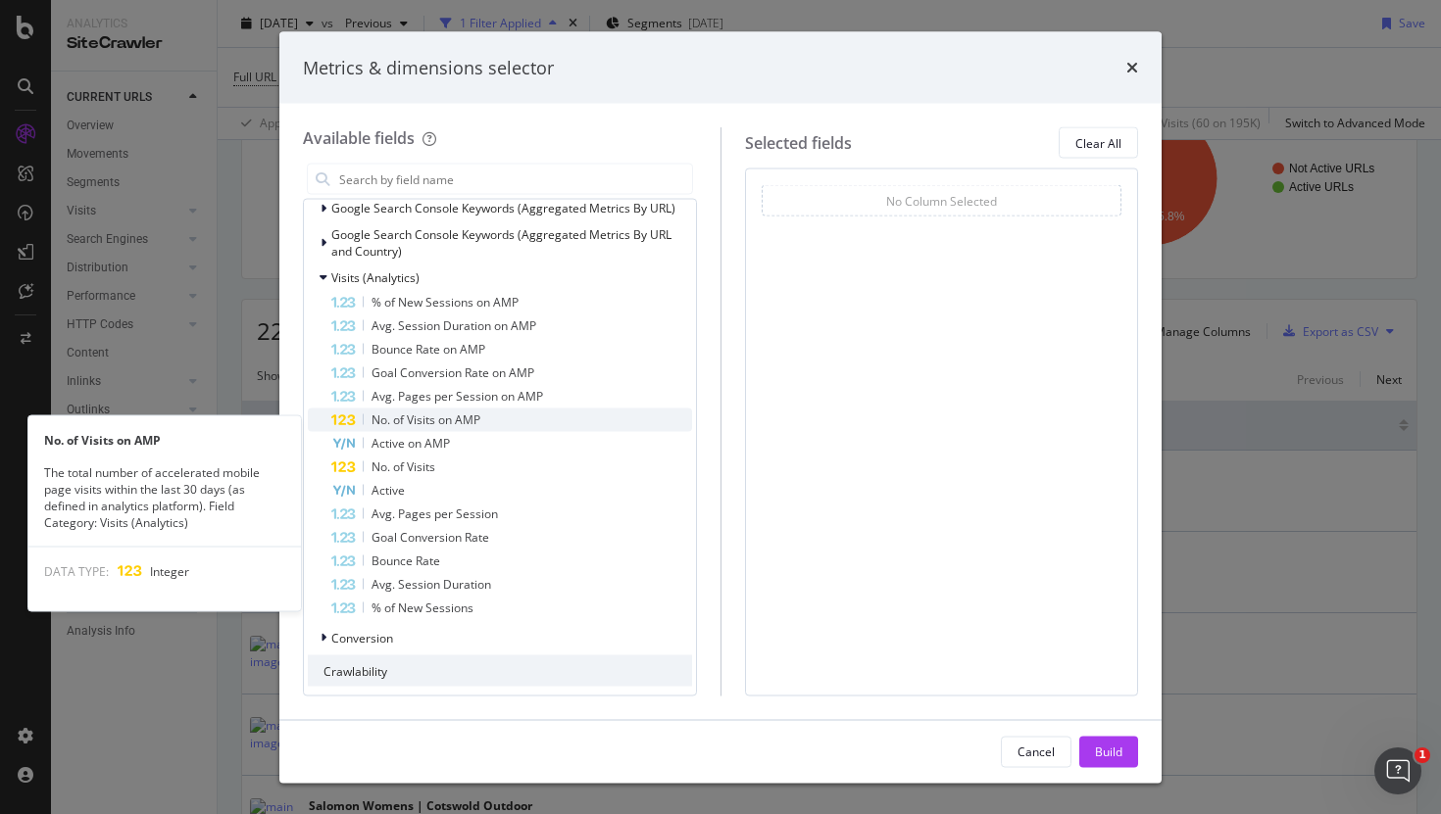
scroll to position [154, 0]
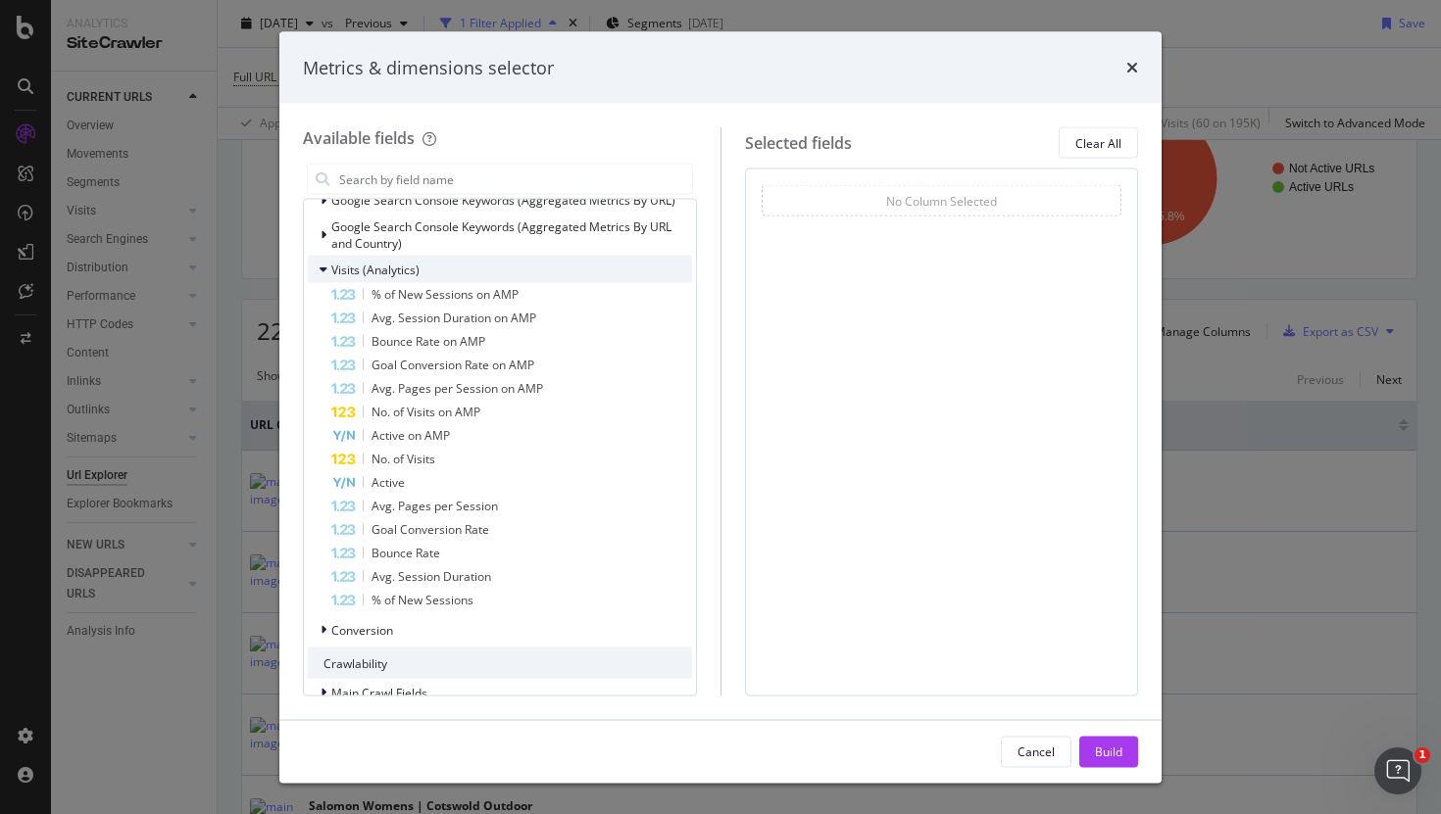
click at [326, 268] on icon "modal" at bounding box center [323, 270] width 8 height 12
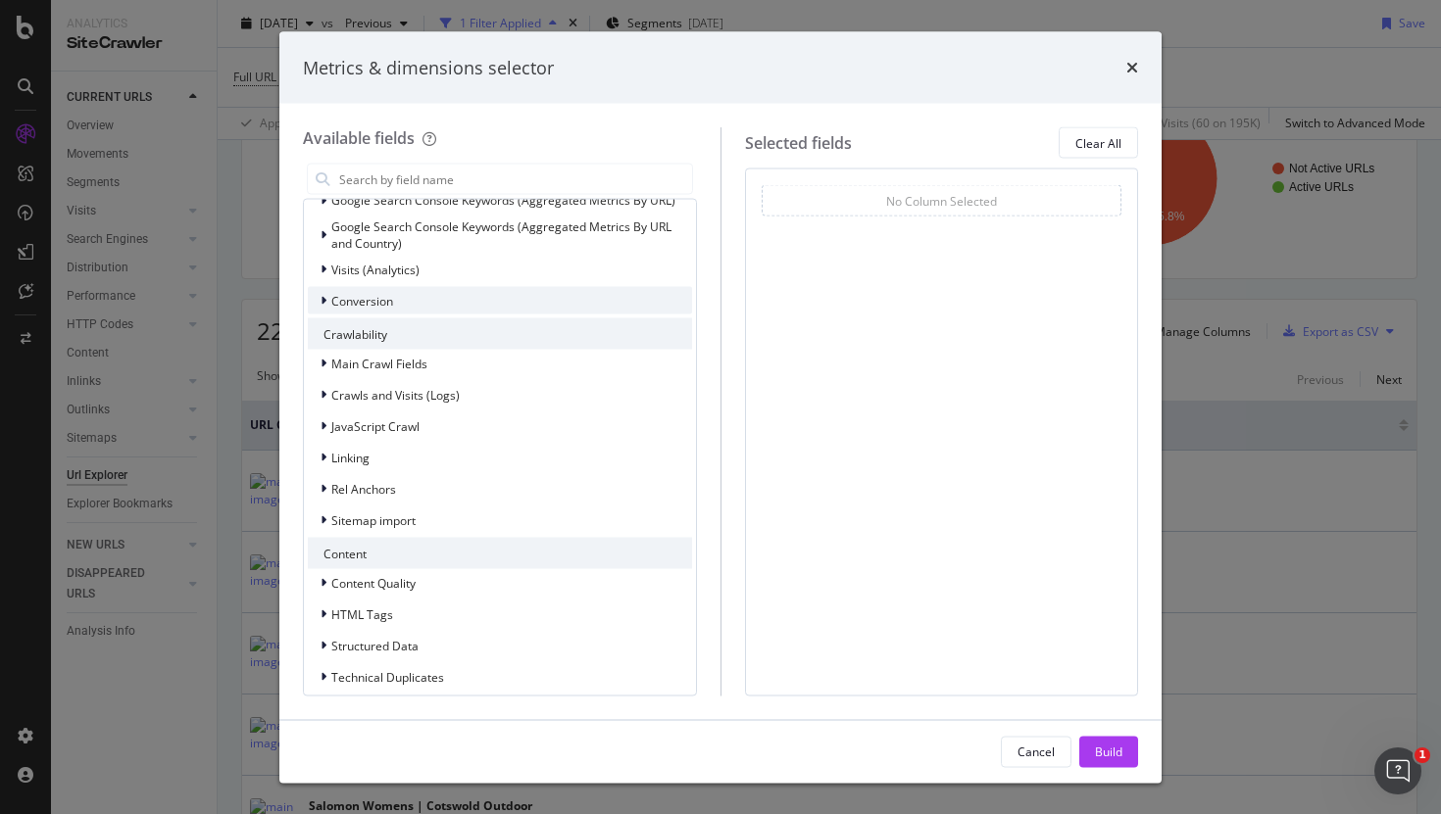
click at [323, 296] on icon "modal" at bounding box center [323, 301] width 6 height 12
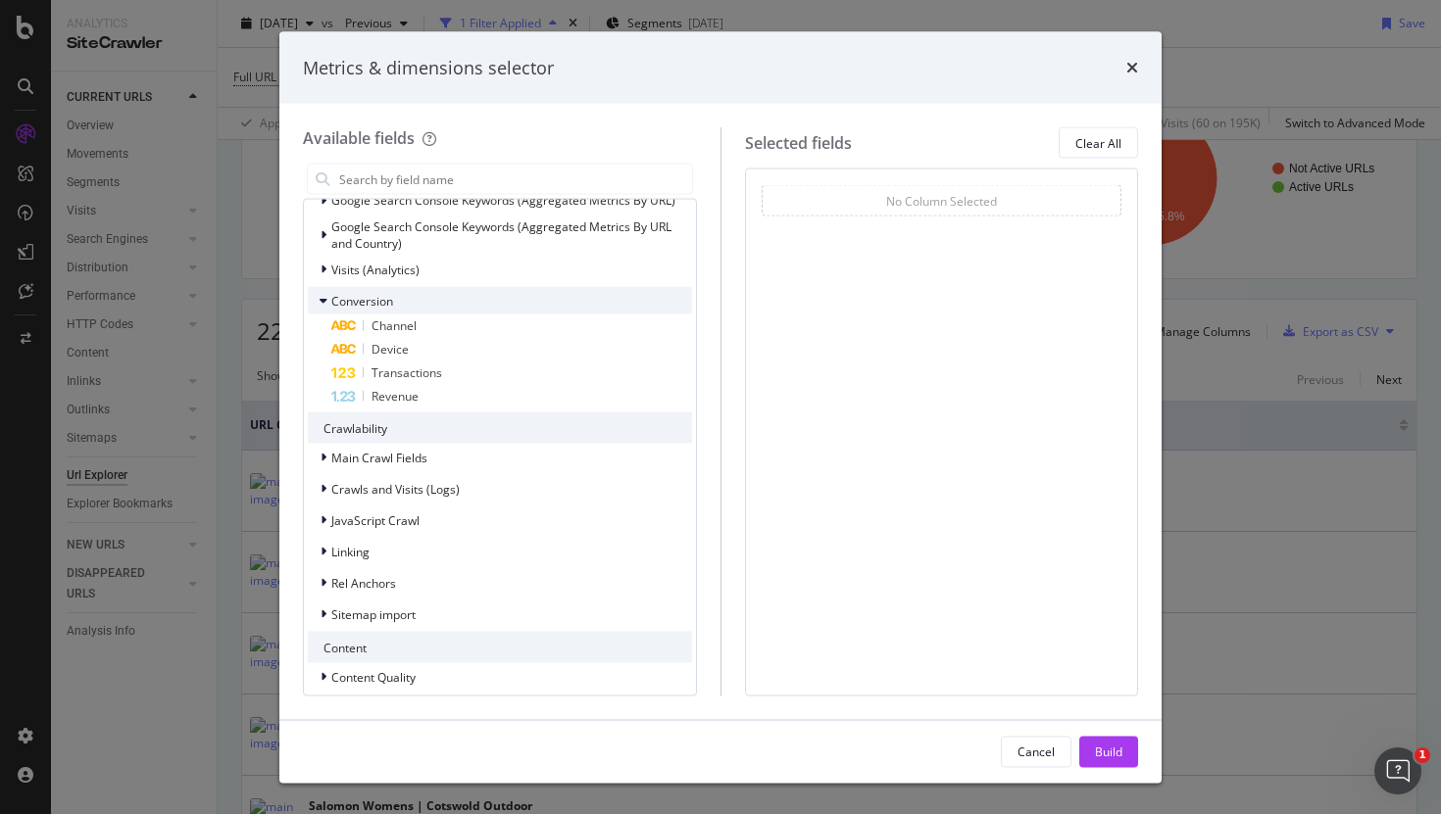
click at [343, 305] on span "Conversion" at bounding box center [362, 300] width 62 height 17
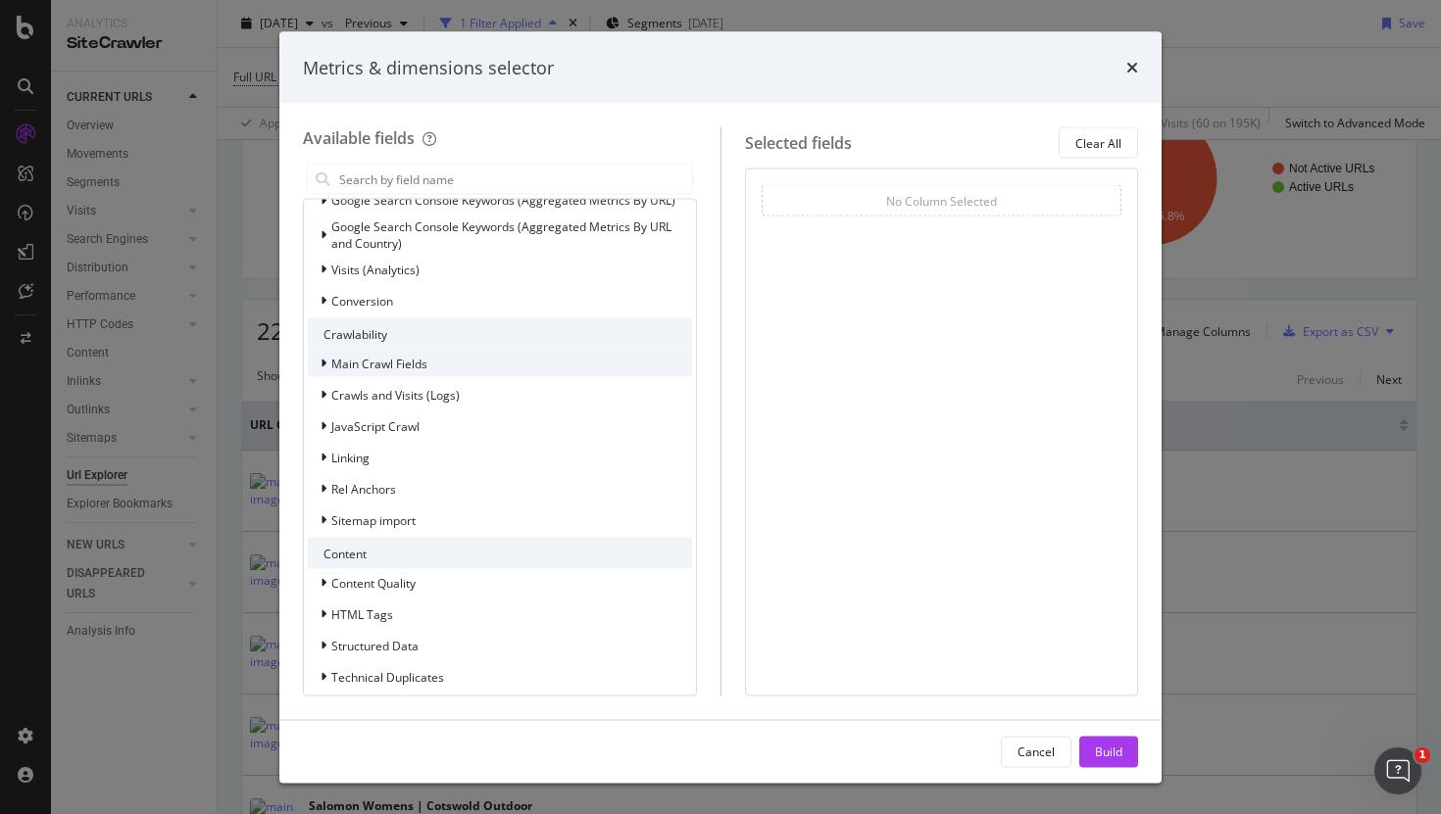
click at [331, 365] on span "Main Crawl Fields" at bounding box center [379, 363] width 96 height 17
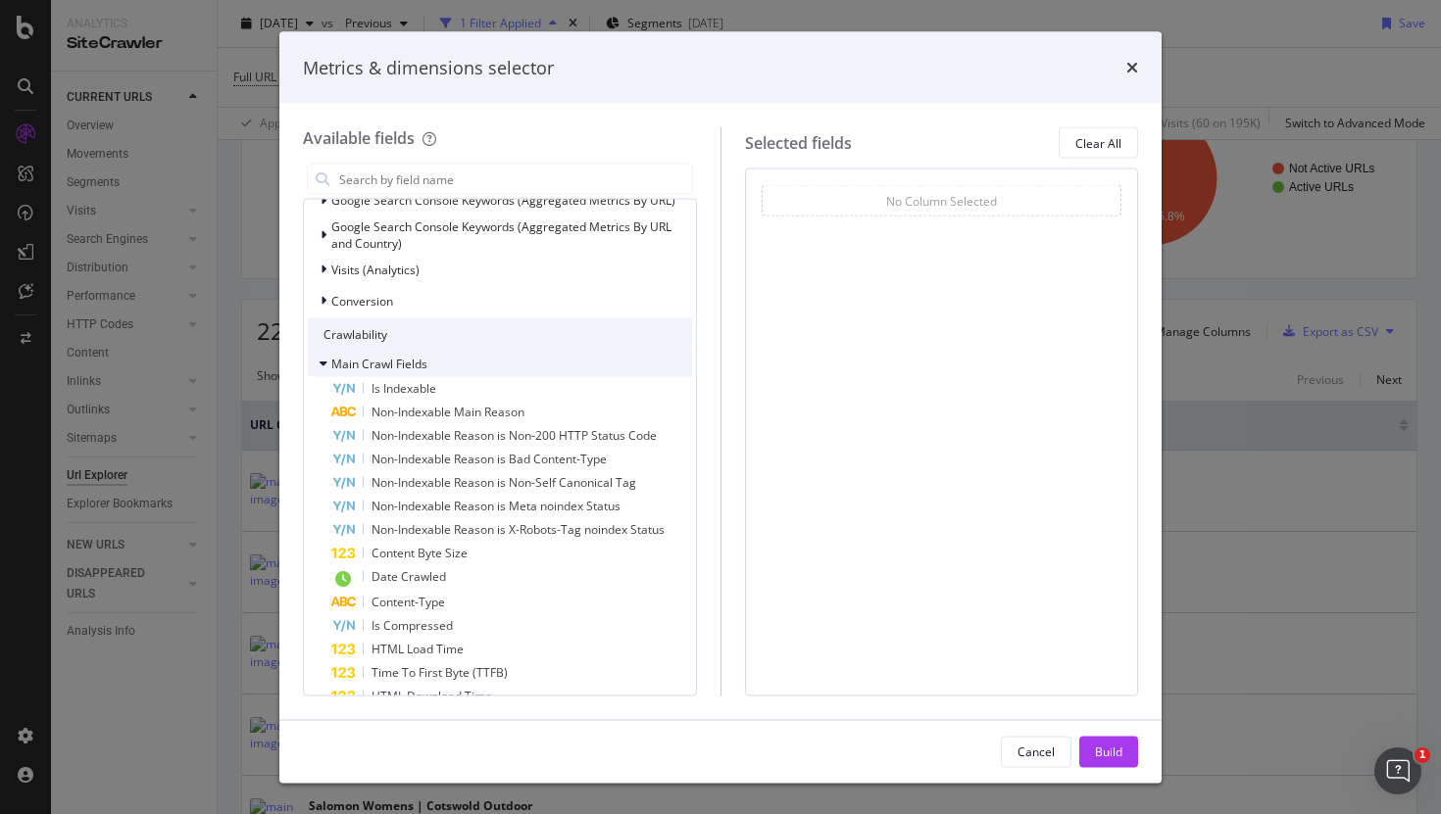
click at [331, 365] on span "Main Crawl Fields" at bounding box center [379, 363] width 96 height 17
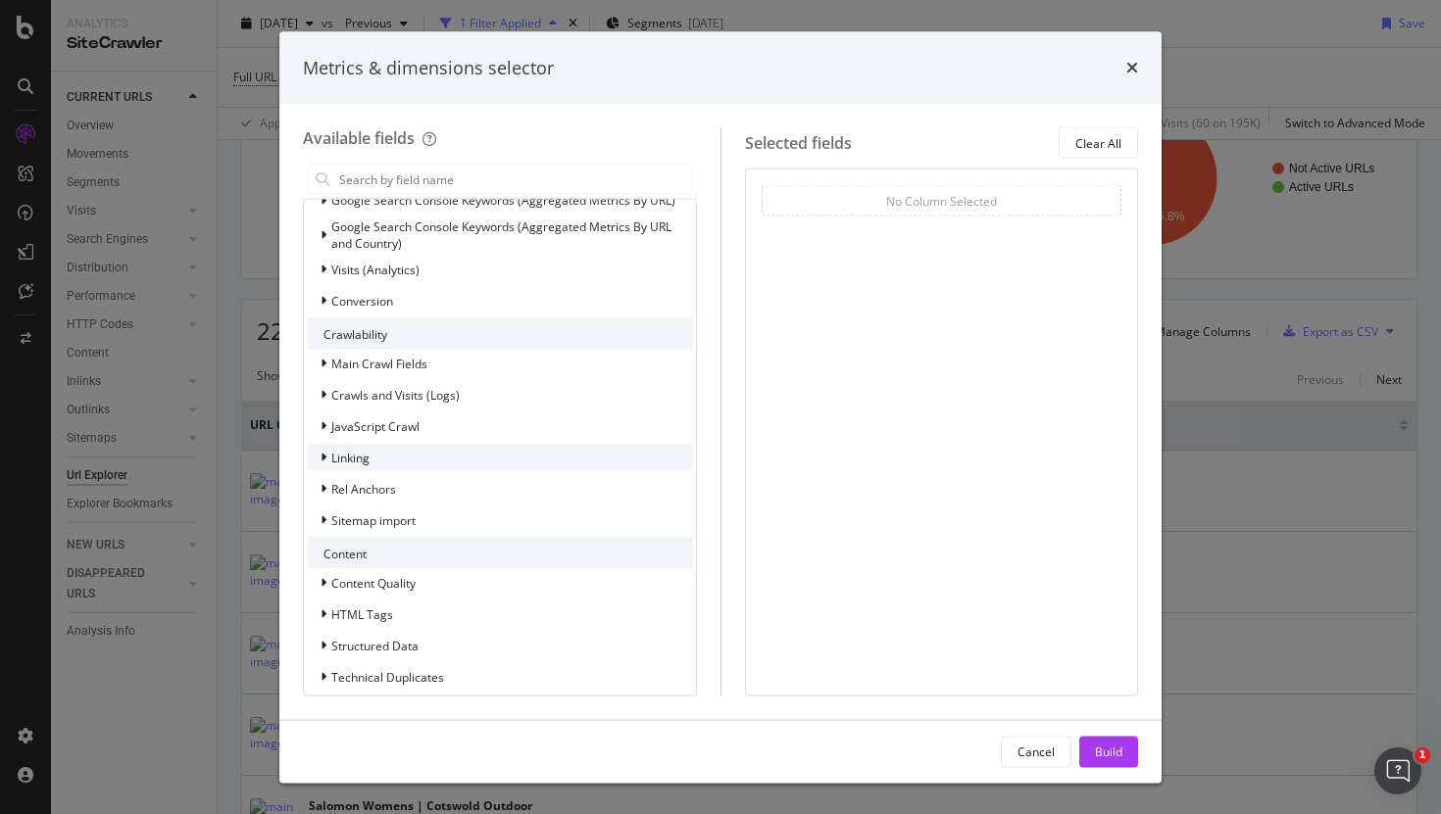
click at [347, 461] on span "Linking" at bounding box center [350, 457] width 38 height 17
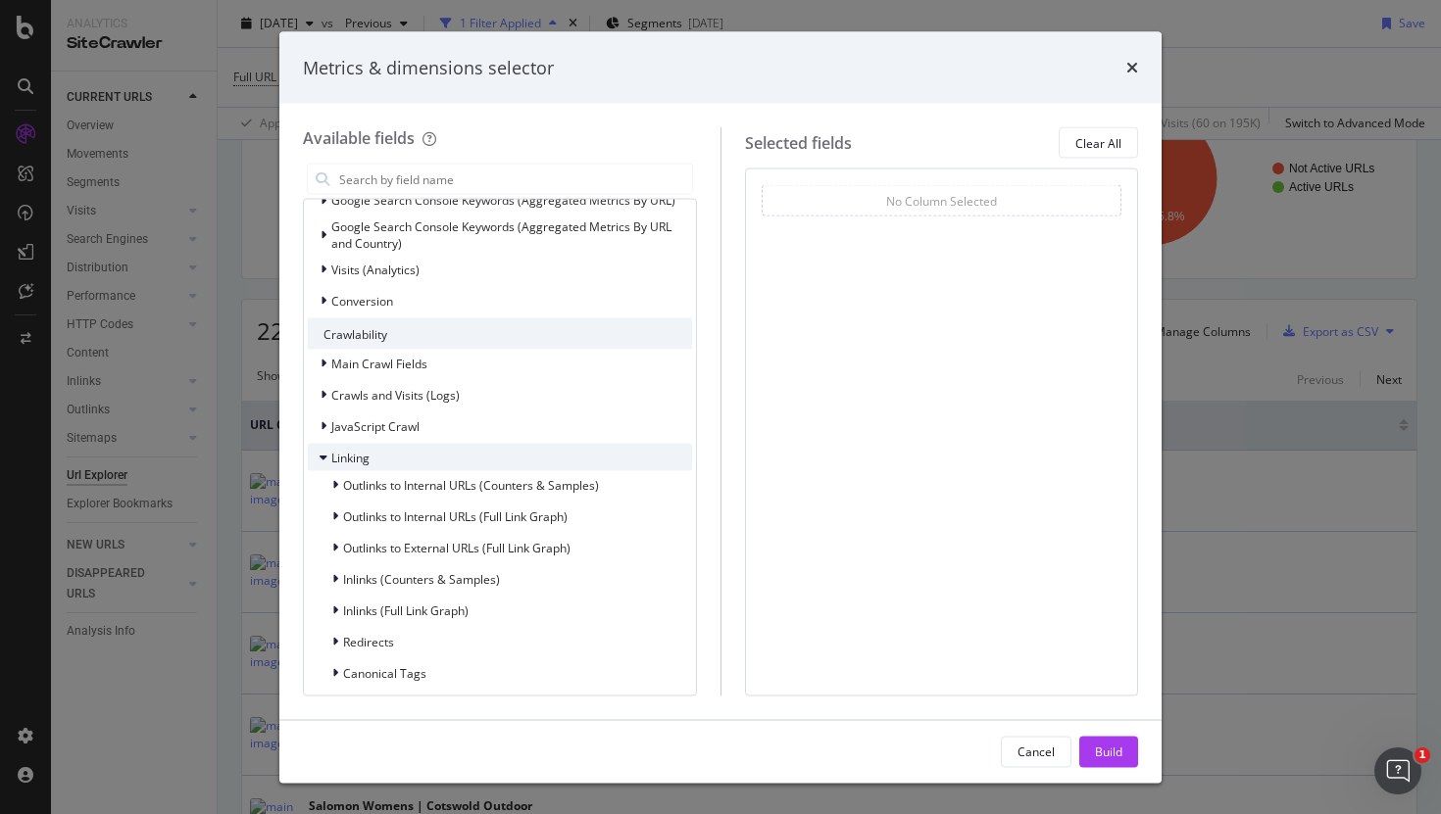
scroll to position [162, 0]
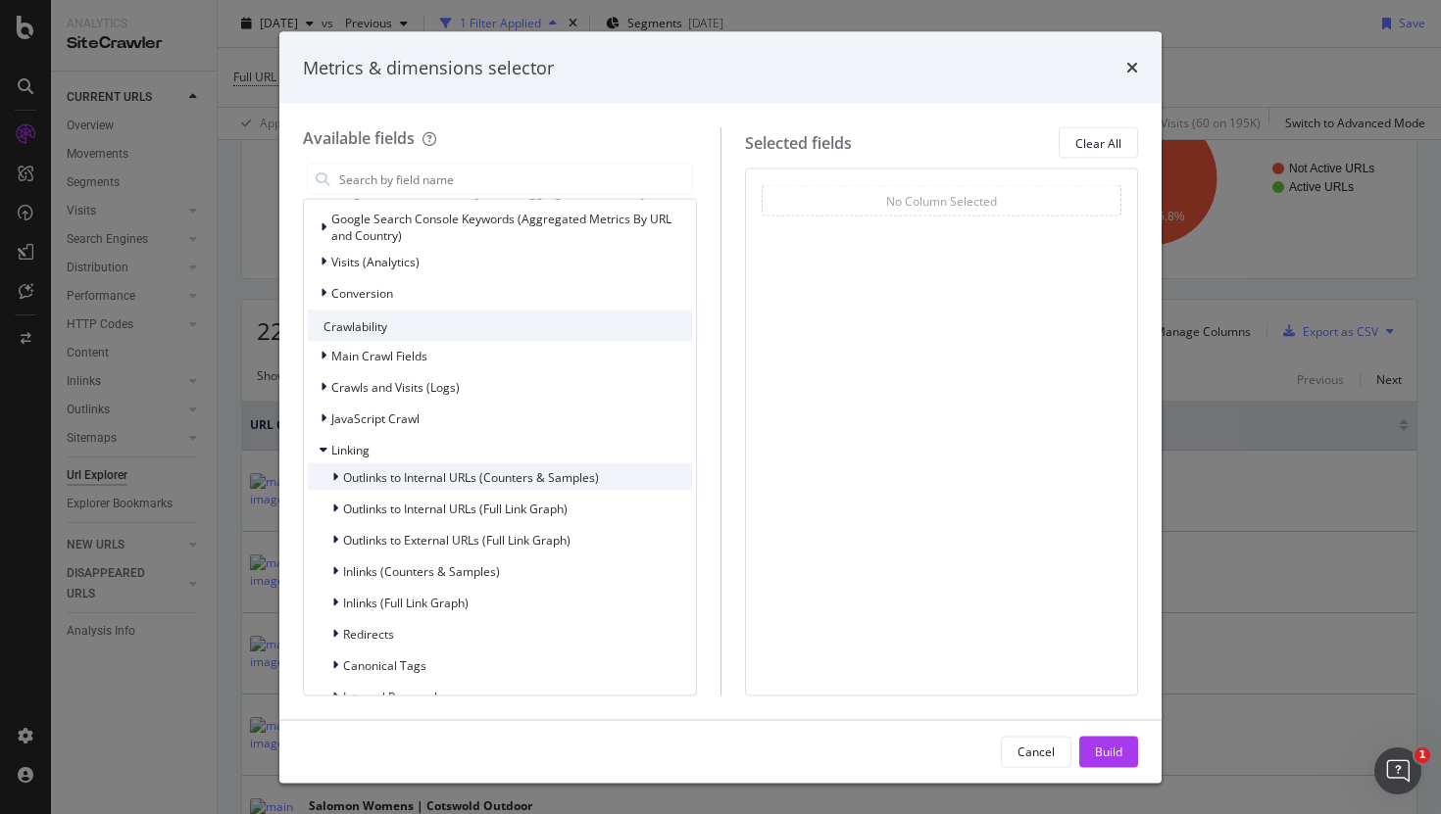
click at [357, 474] on span "Outlinks to Internal URLs (Counters & Samples)" at bounding box center [471, 476] width 256 height 17
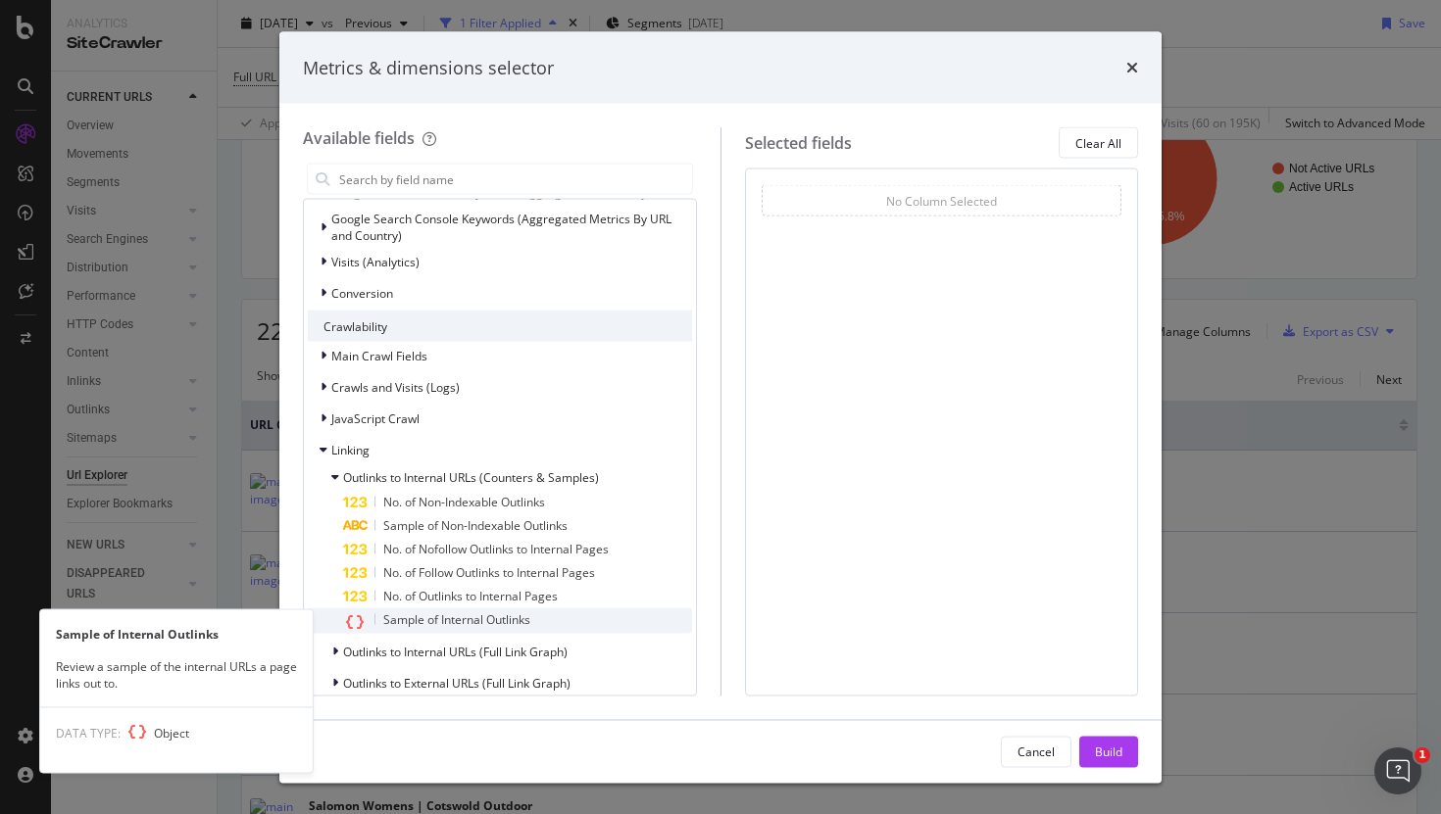
click at [435, 629] on div "Sample of Internal Outlinks" at bounding box center [517, 621] width 349 height 25
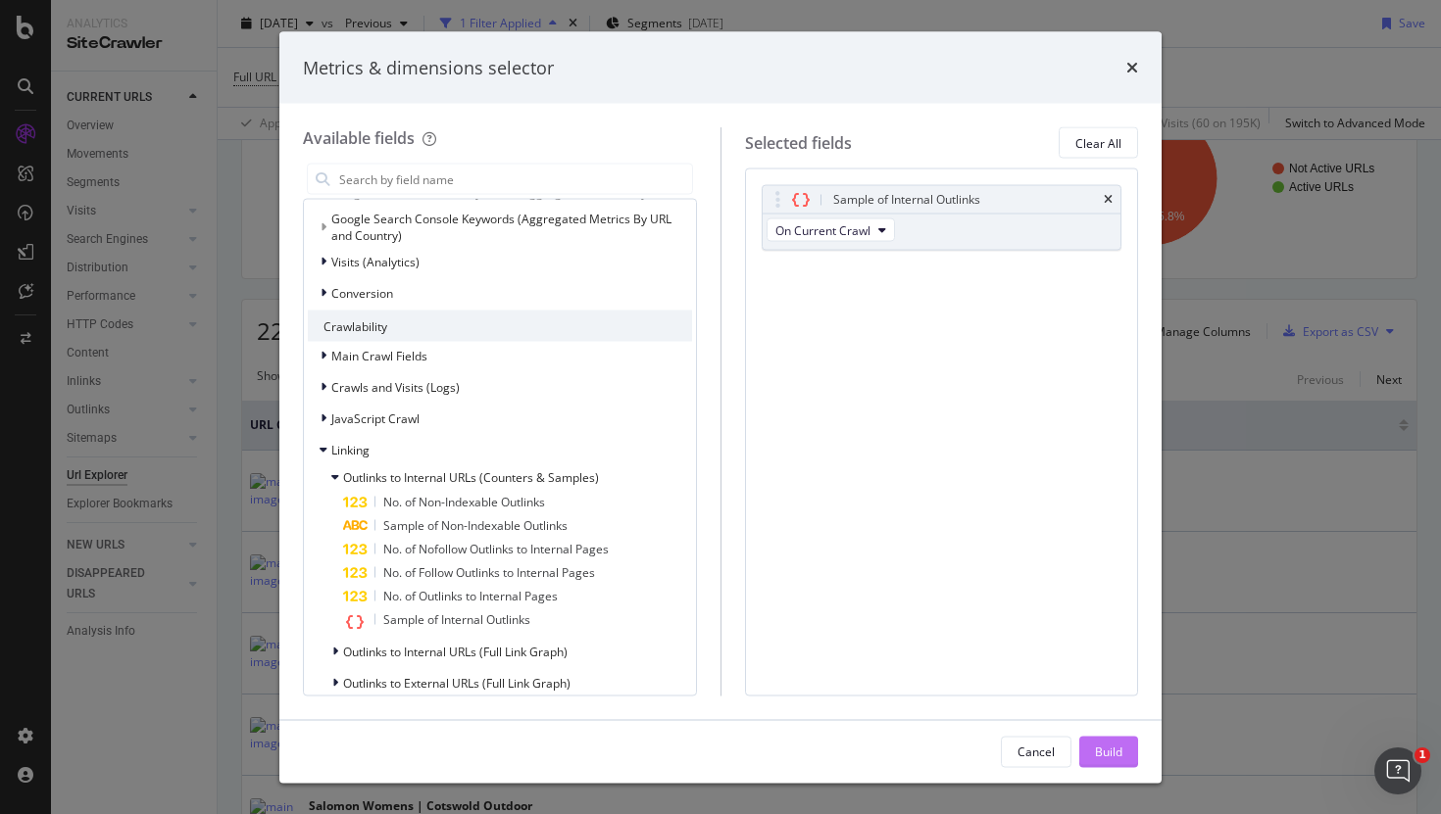
click at [1116, 752] on div "Build" at bounding box center [1108, 751] width 27 height 17
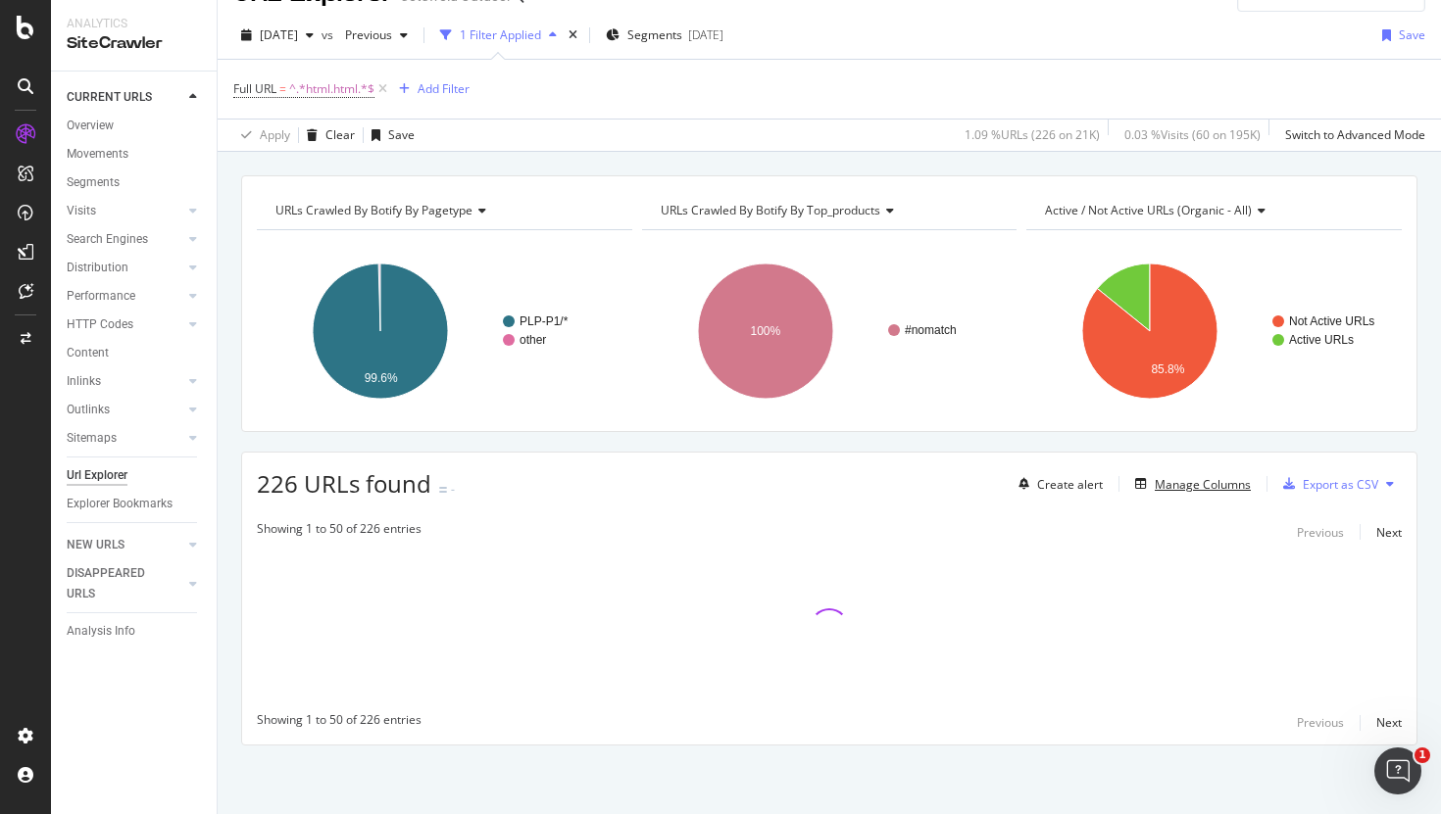
scroll to position [38, 0]
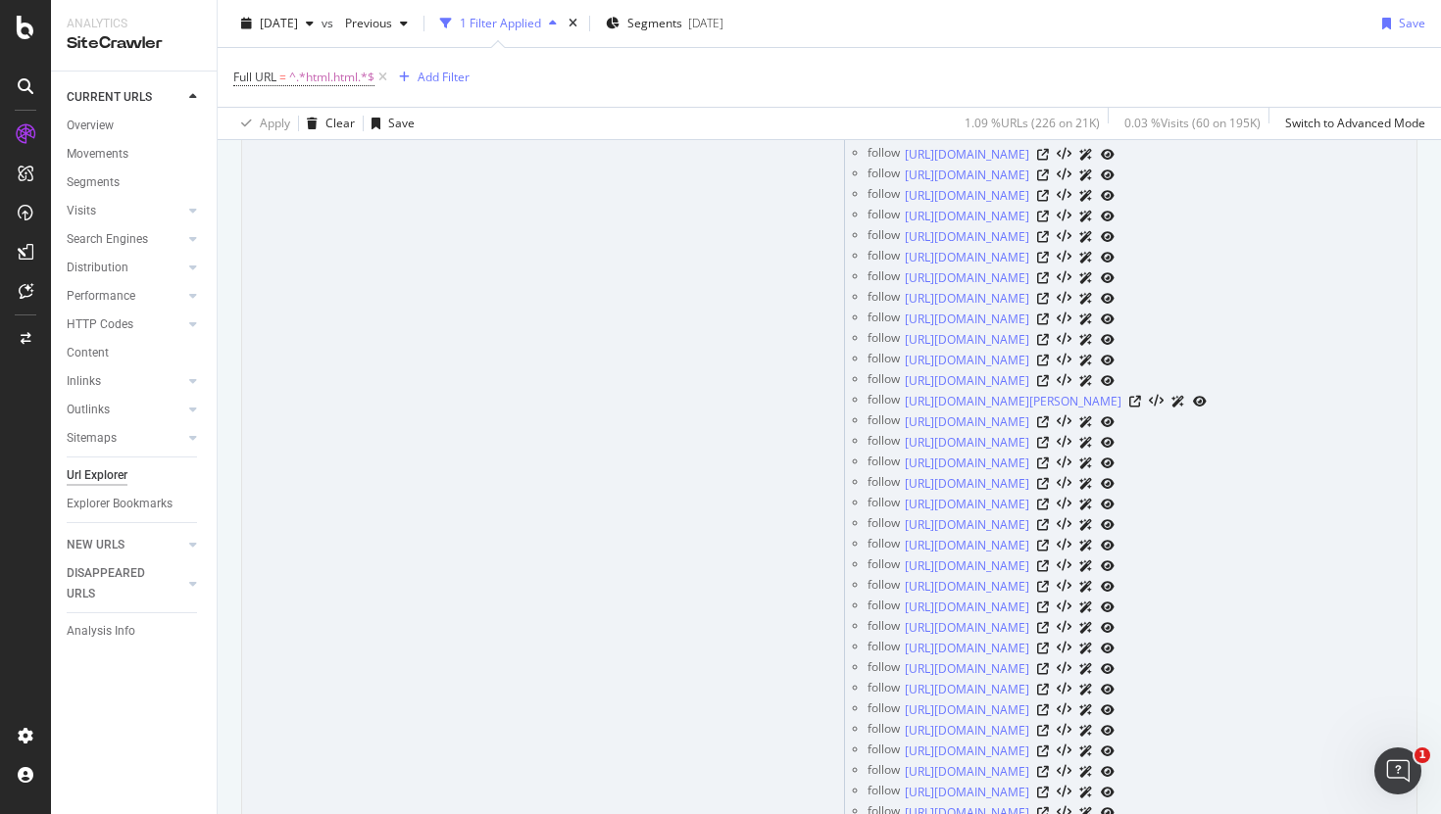
scroll to position [2157, 0]
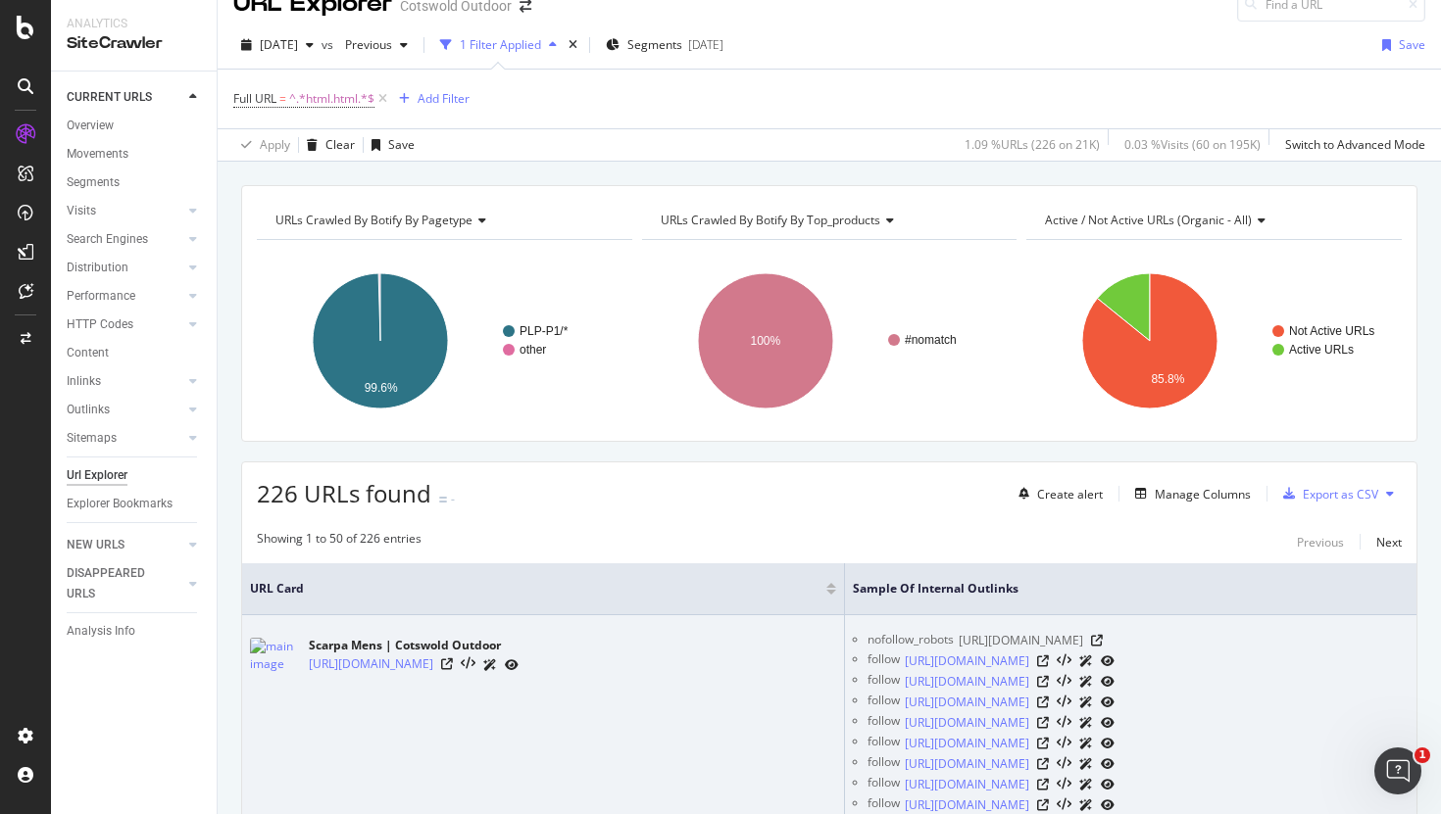
scroll to position [0, 0]
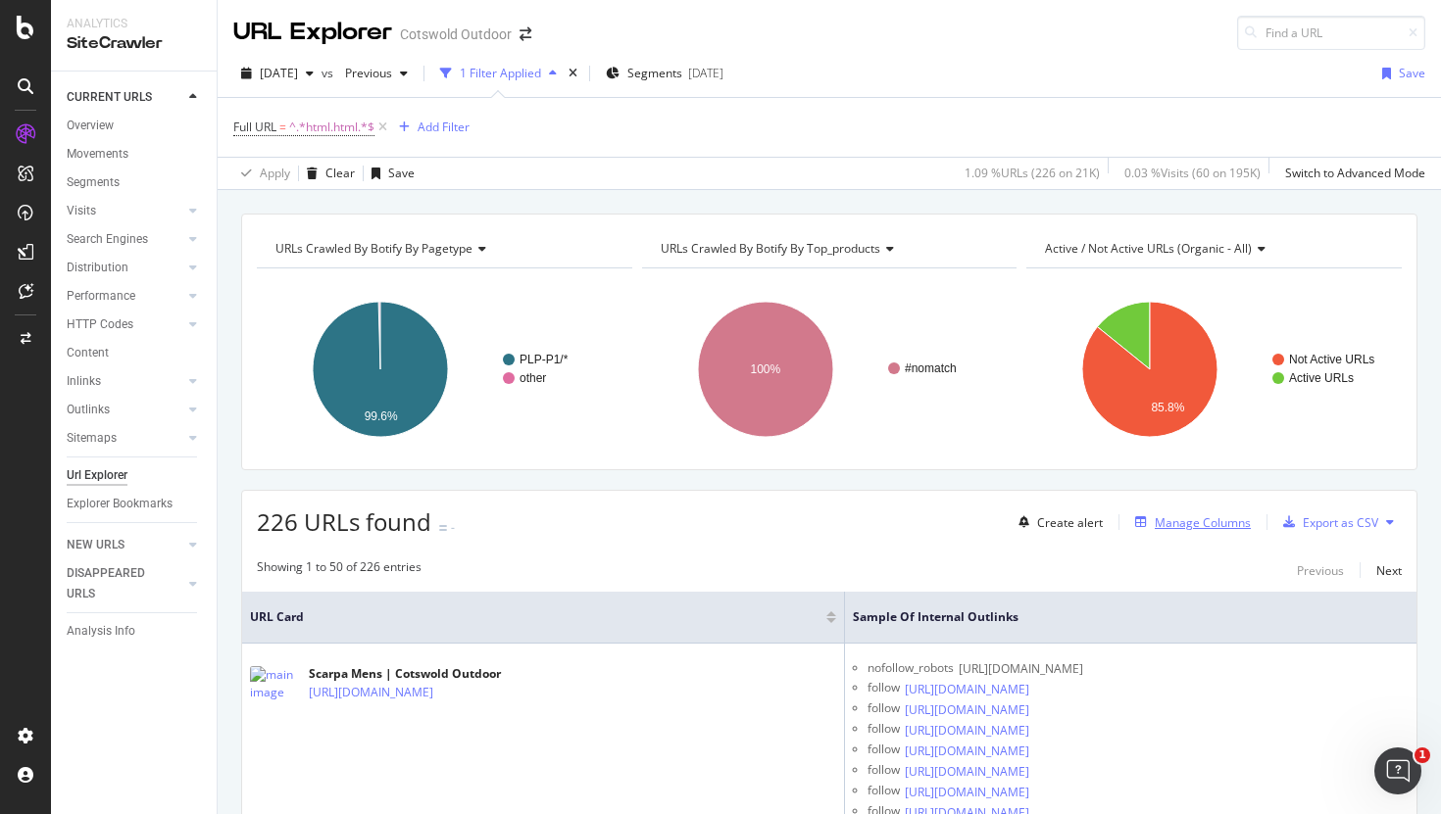
click at [1205, 528] on div "Manage Columns" at bounding box center [1202, 523] width 96 height 17
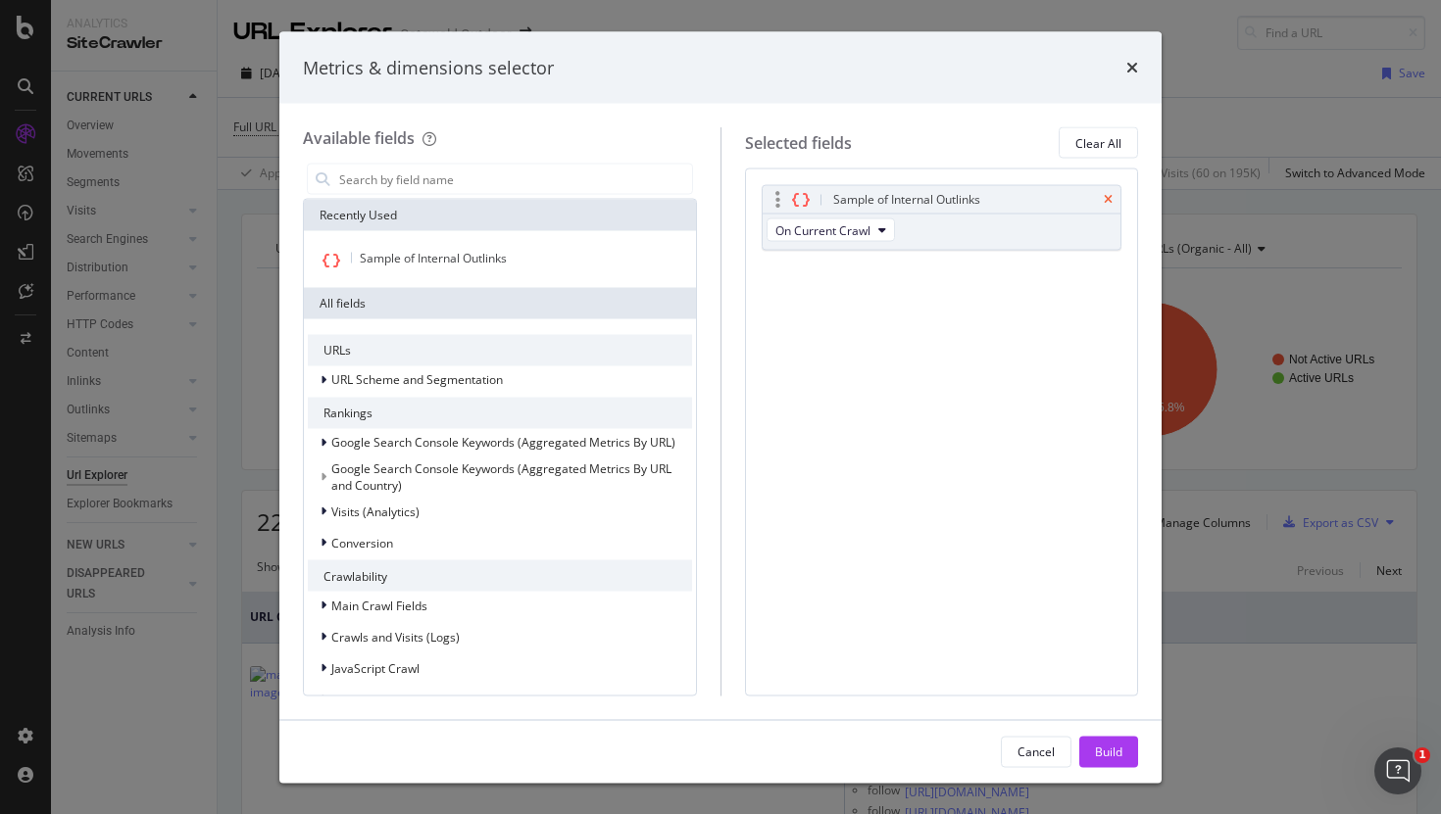
click at [1109, 198] on icon "times" at bounding box center [1108, 200] width 9 height 12
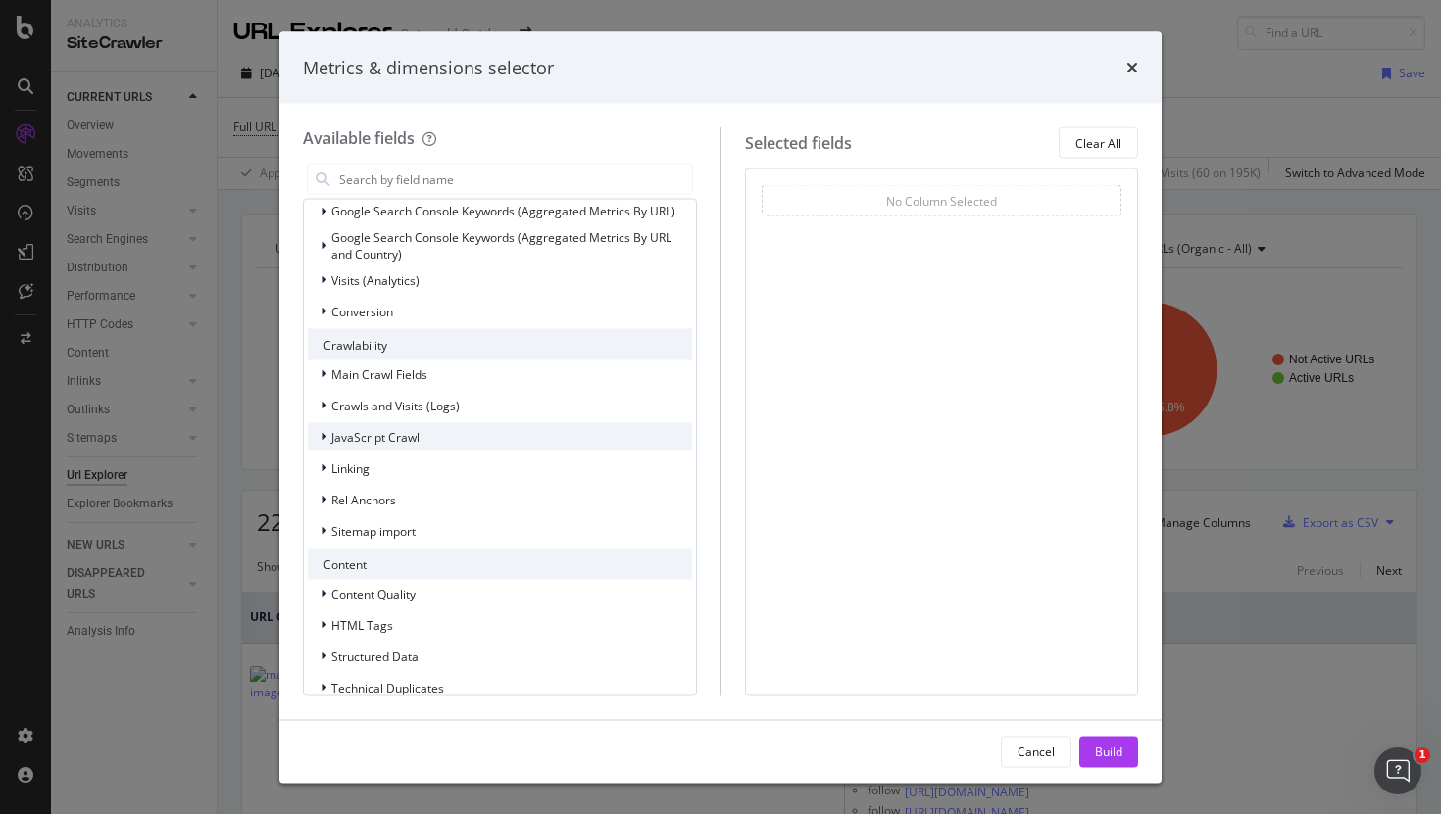
scroll to position [228, 0]
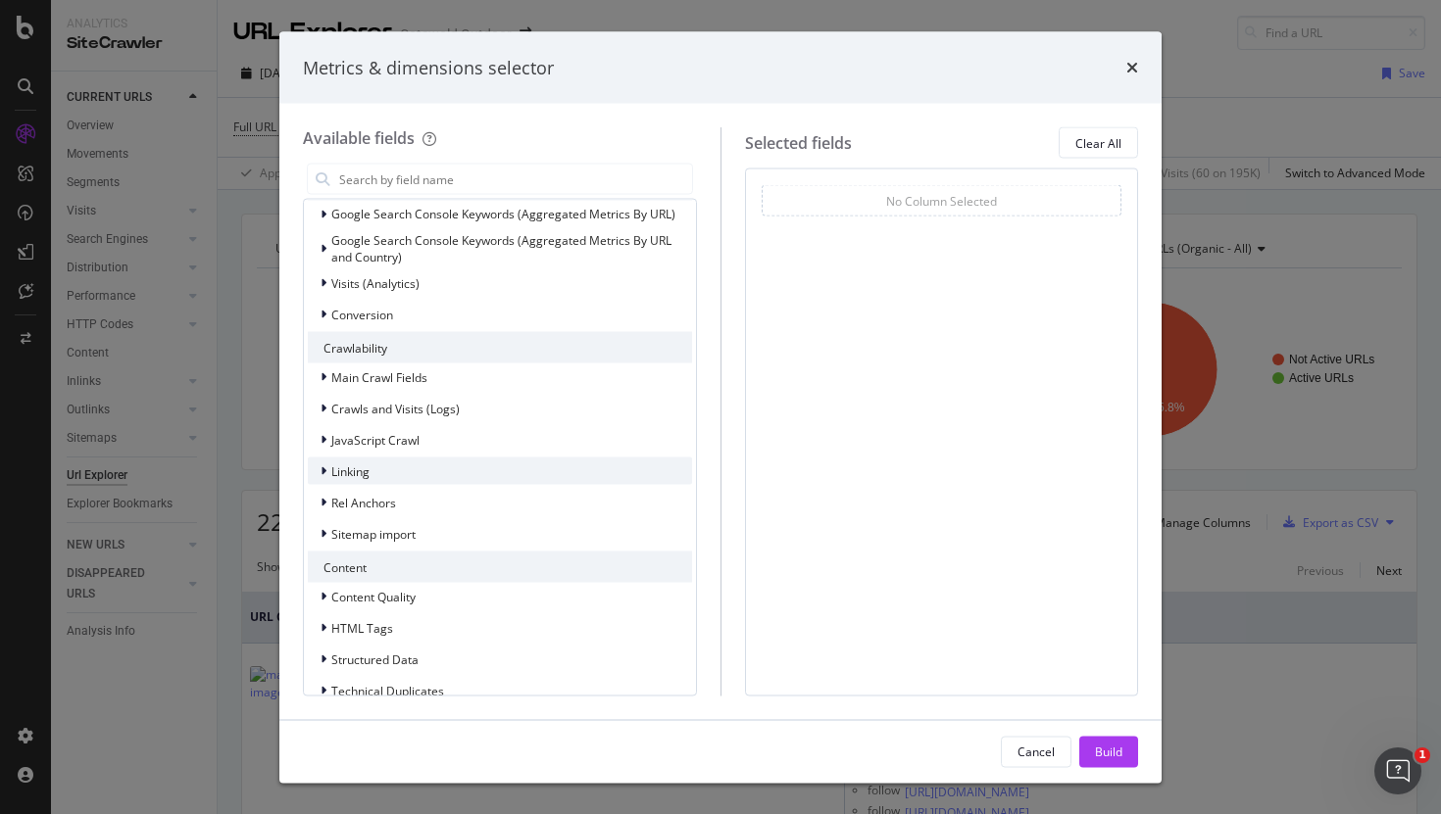
click at [319, 464] on div "Linking" at bounding box center [339, 472] width 62 height 20
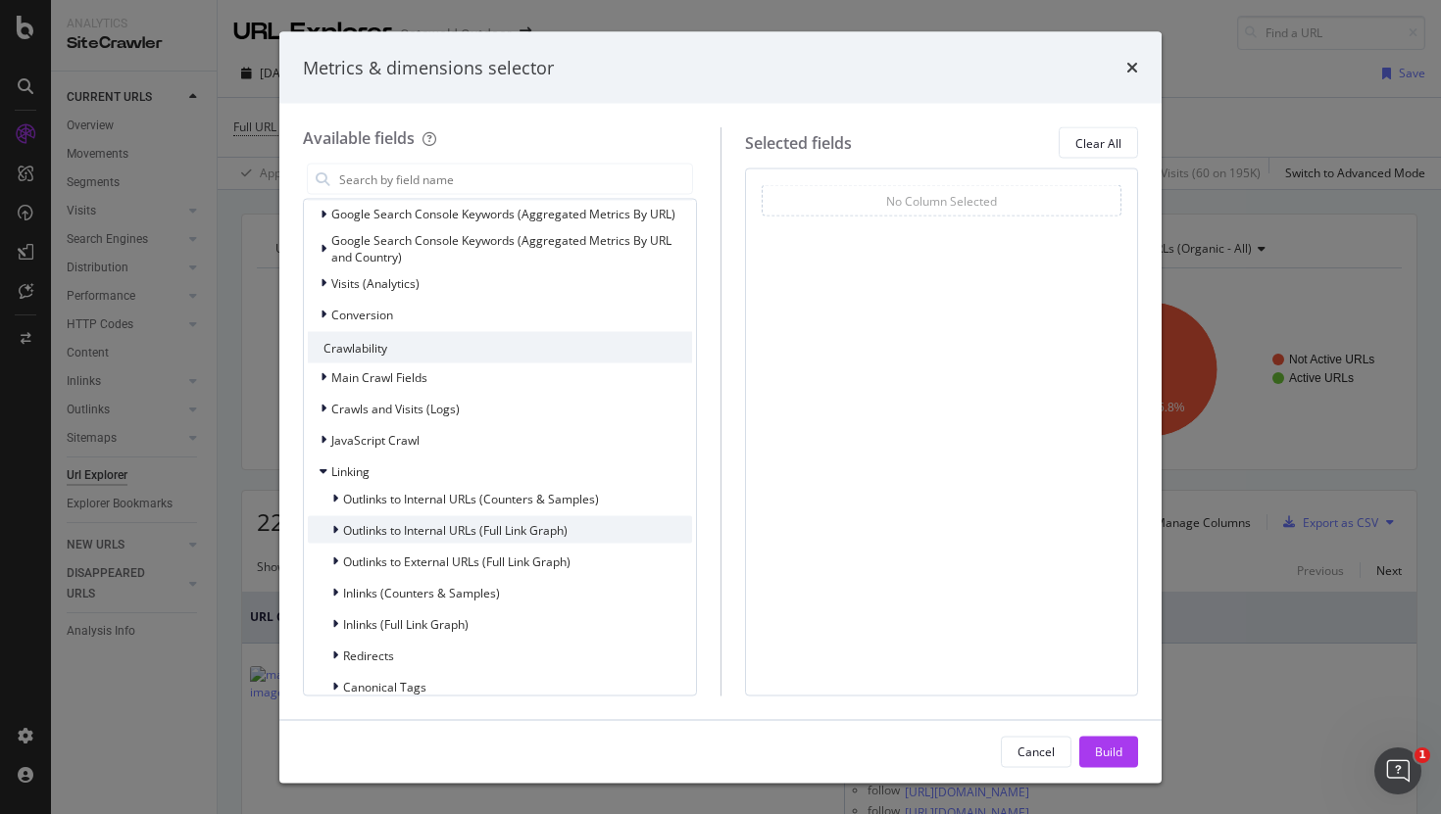
click at [343, 537] on span "Outlinks to Internal URLs (Full Link Graph)" at bounding box center [455, 529] width 224 height 17
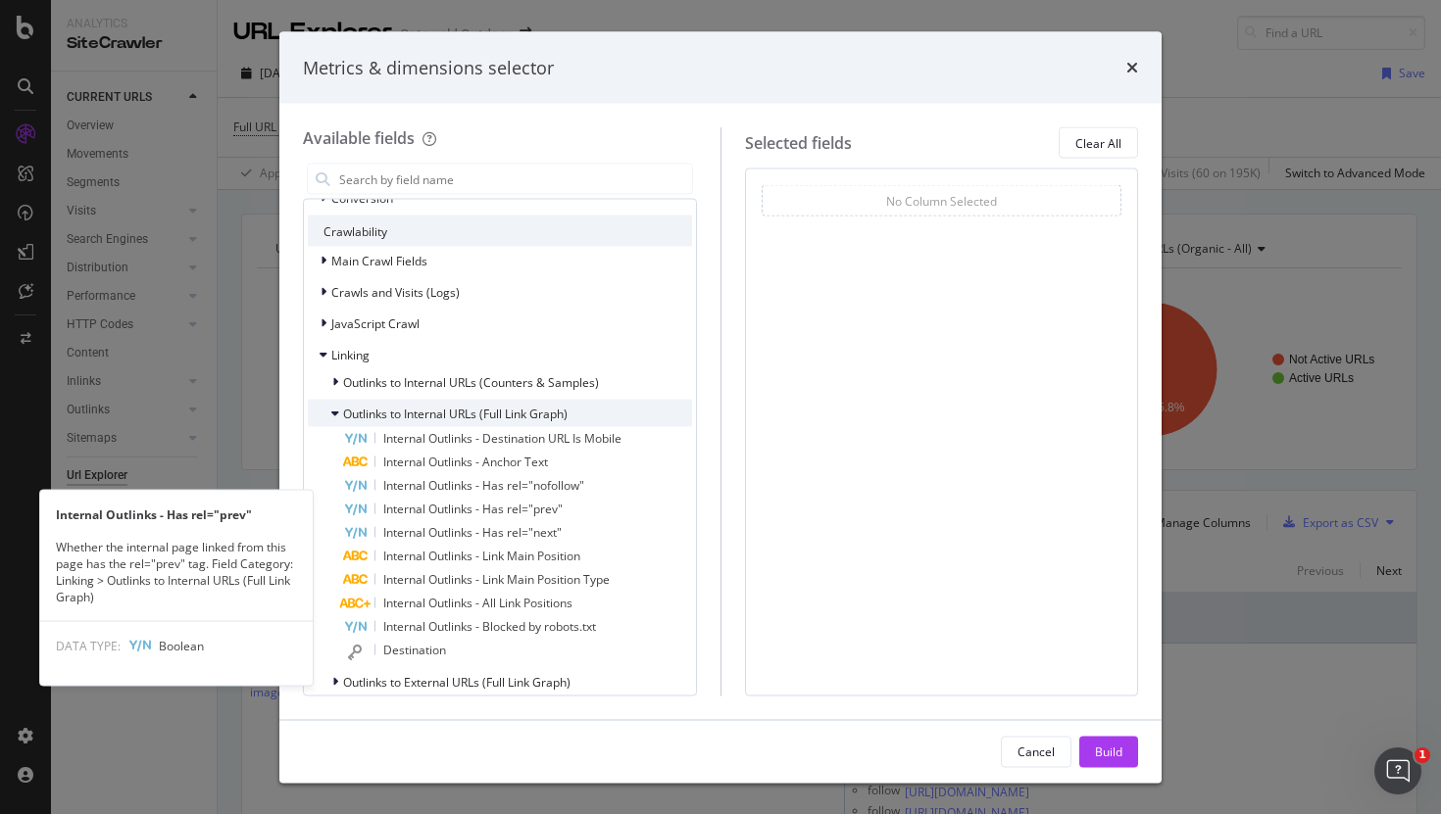
scroll to position [376, 0]
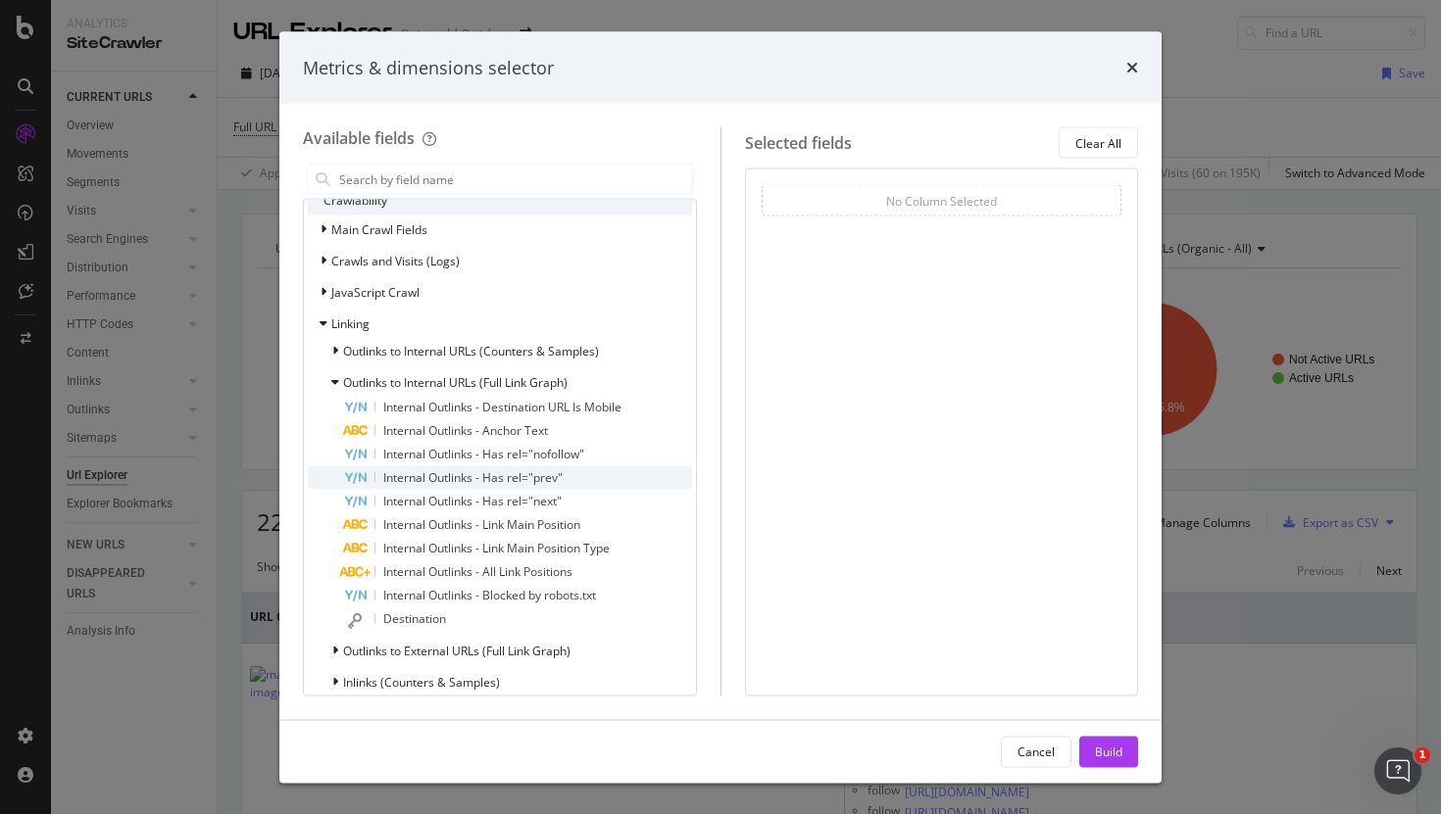
click at [436, 476] on span "Internal Outlinks - Has rel="prev"" at bounding box center [472, 477] width 179 height 17
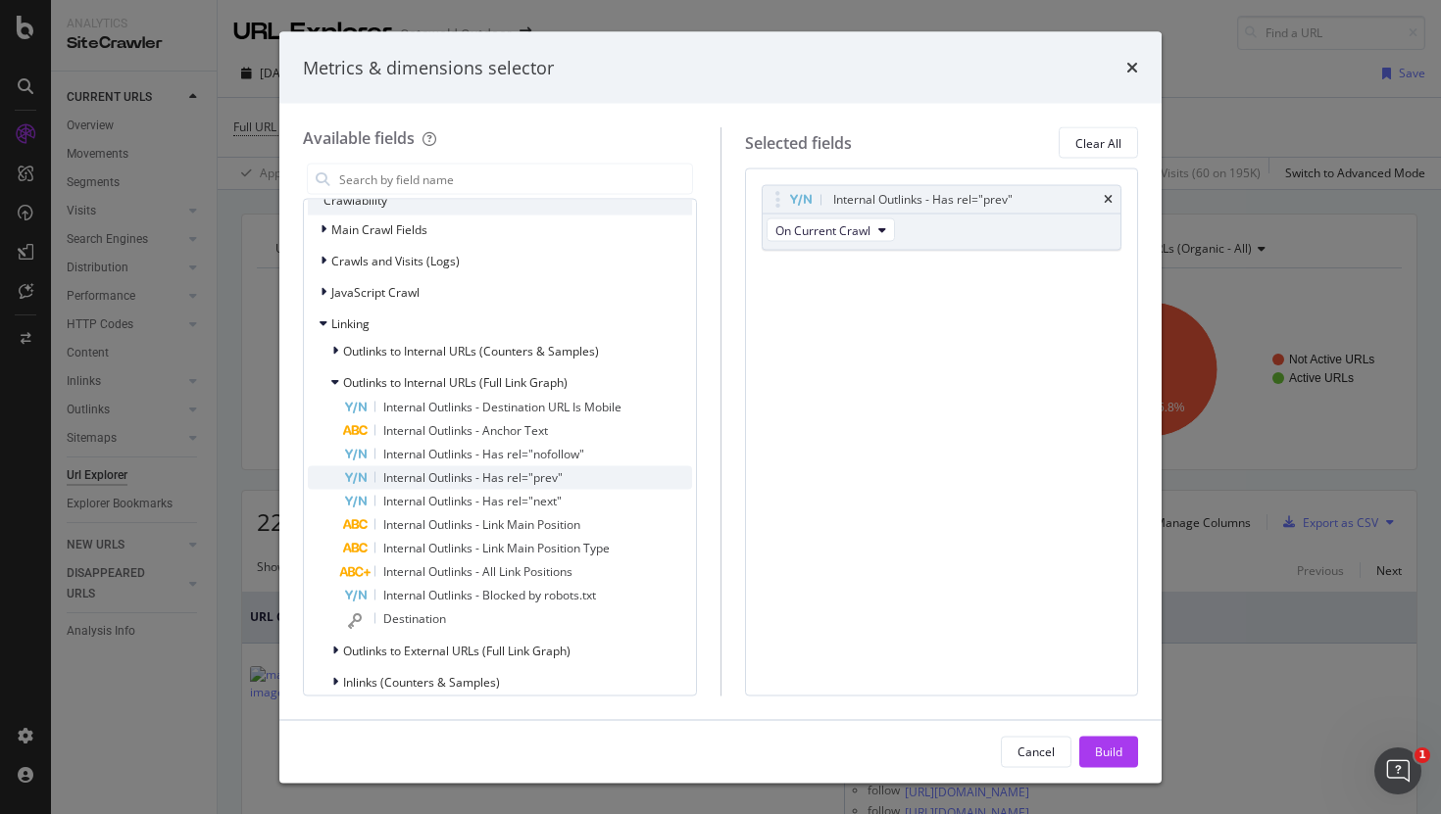
click at [435, 476] on span "Internal Outlinks - Has rel="prev"" at bounding box center [472, 477] width 179 height 17
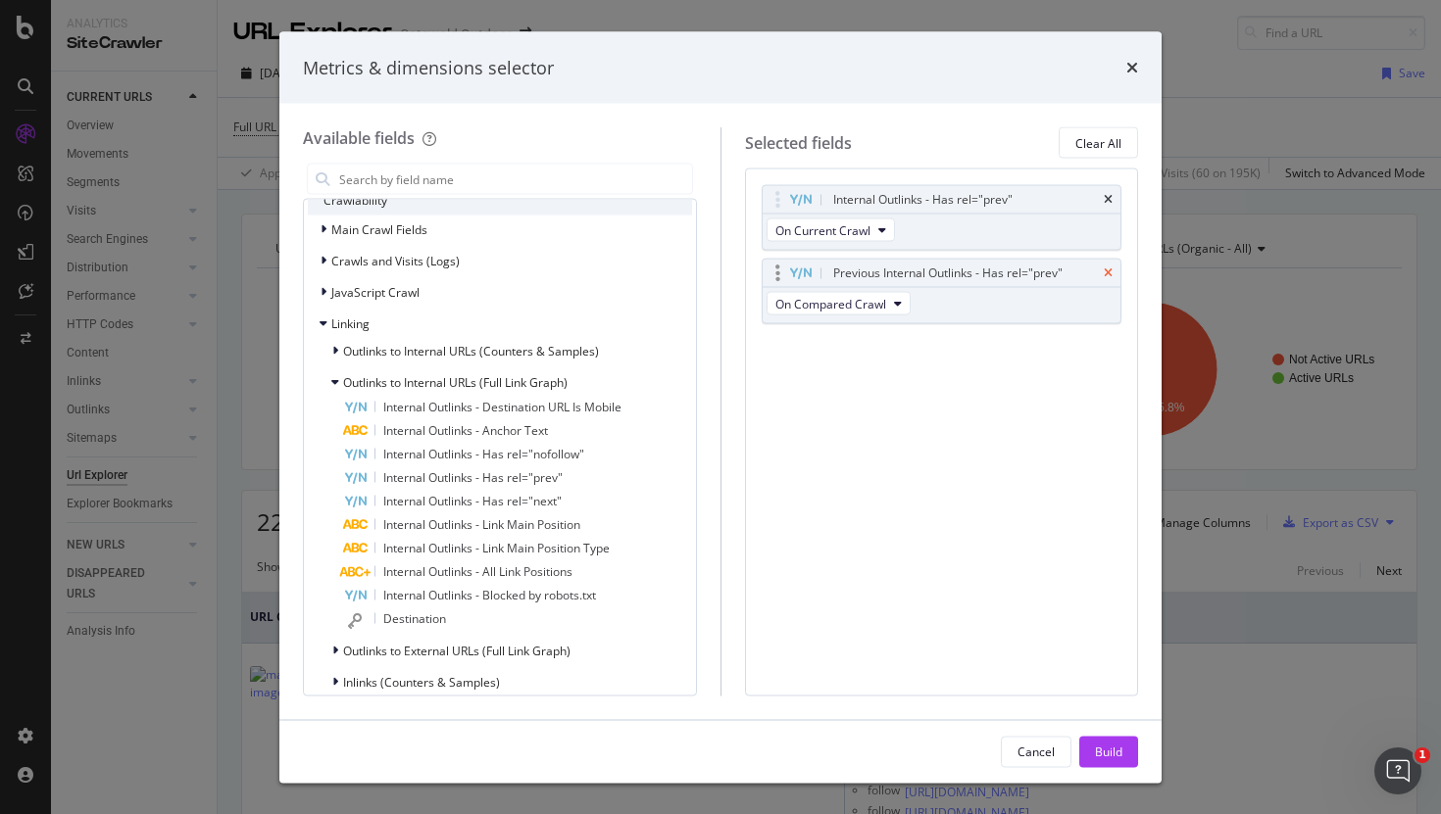
click at [1111, 270] on icon "times" at bounding box center [1108, 274] width 9 height 12
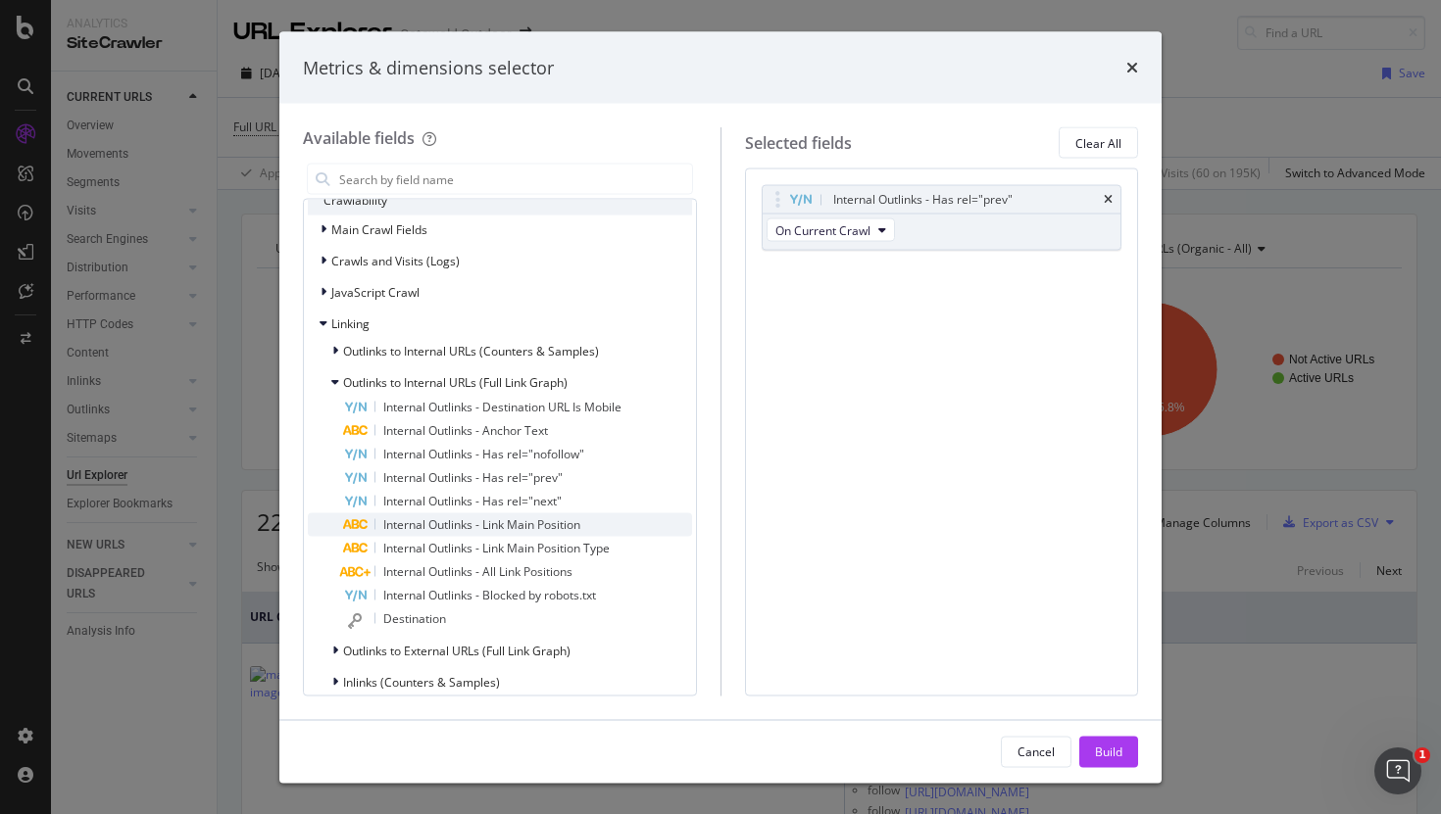
click at [640, 517] on div "Internal Outlinks - Link Main Position" at bounding box center [517, 526] width 349 height 24
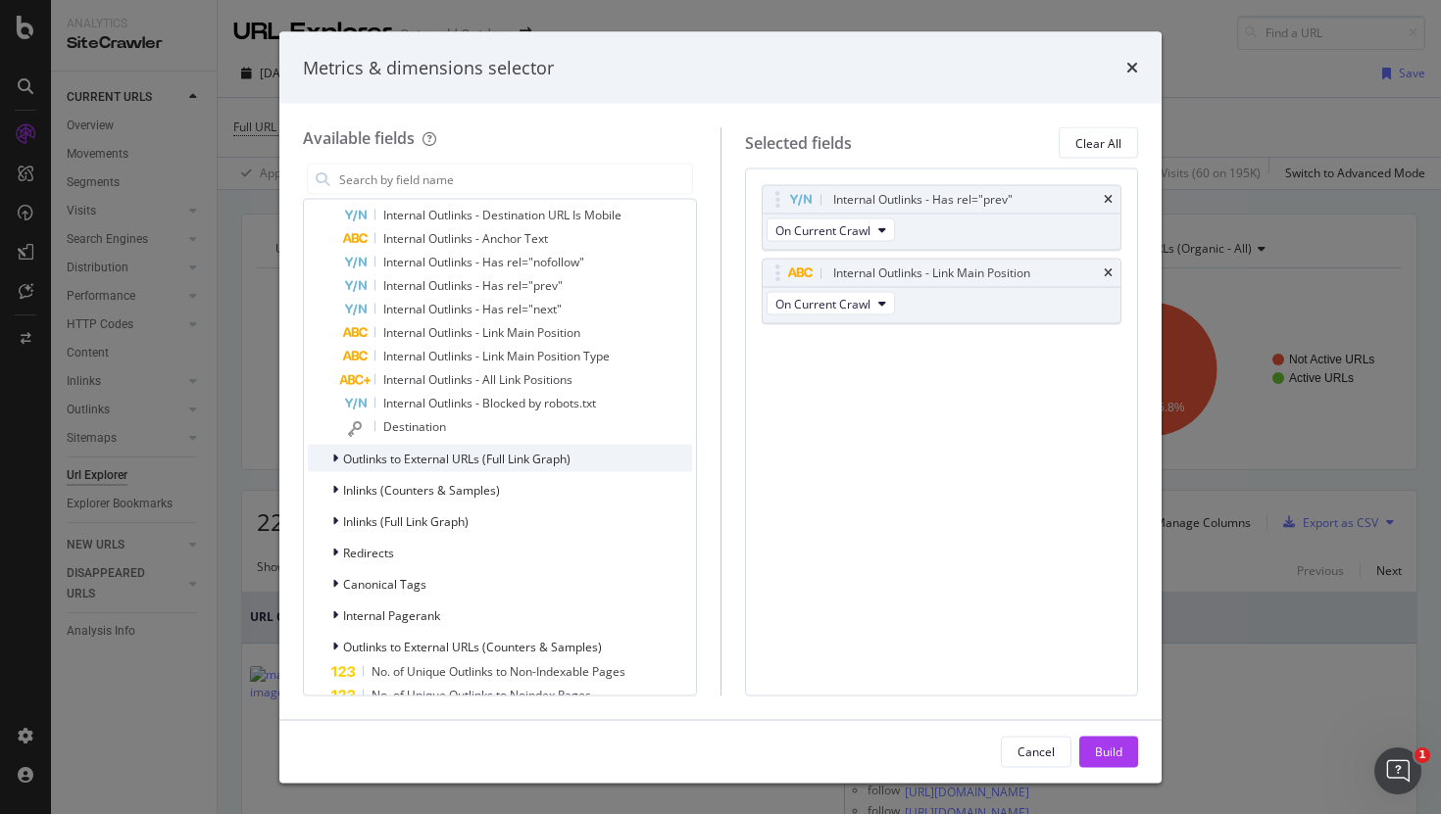
scroll to position [607, 0]
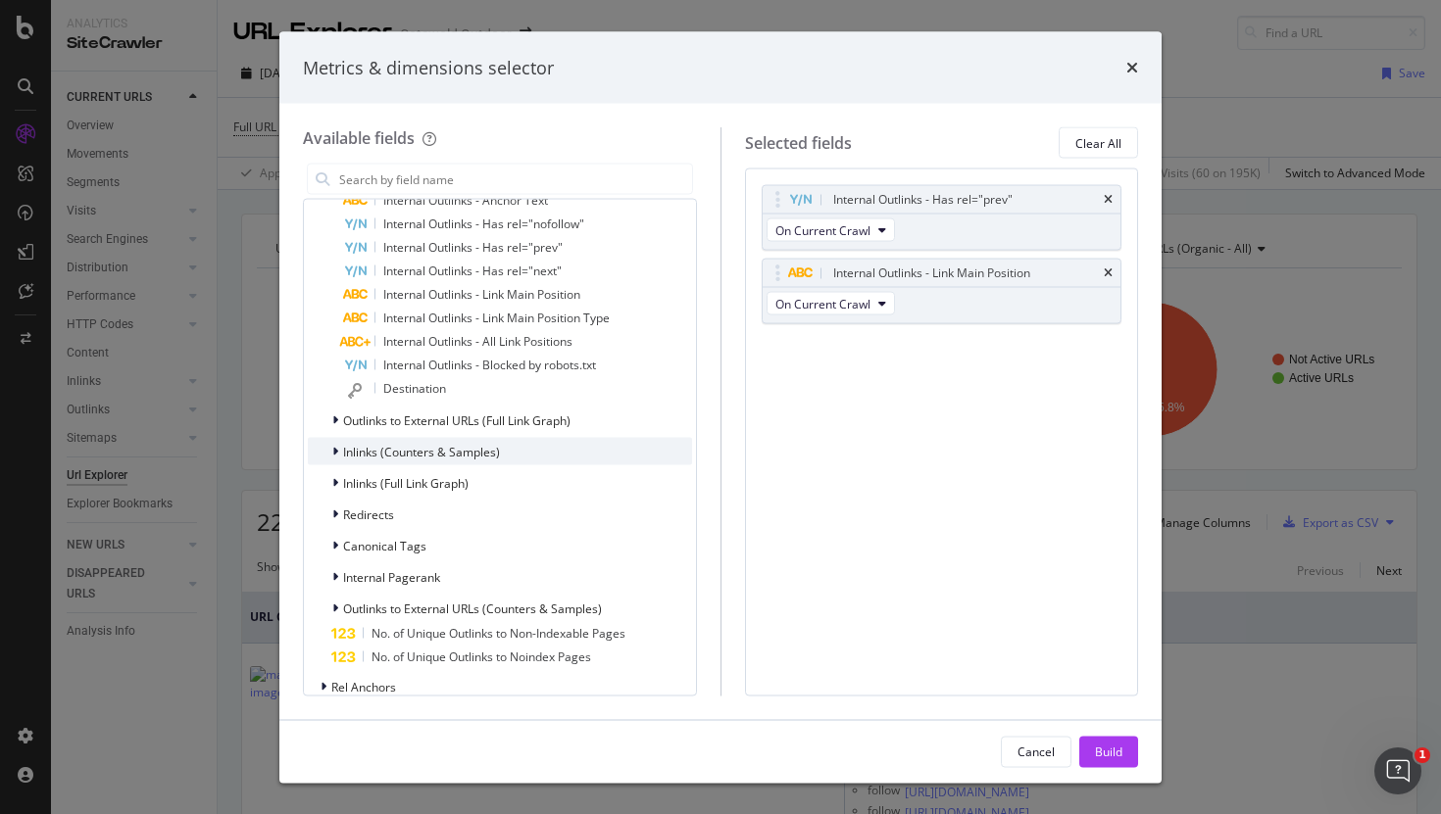
click at [531, 447] on div "Inlinks (Counters & Samples)" at bounding box center [500, 451] width 384 height 27
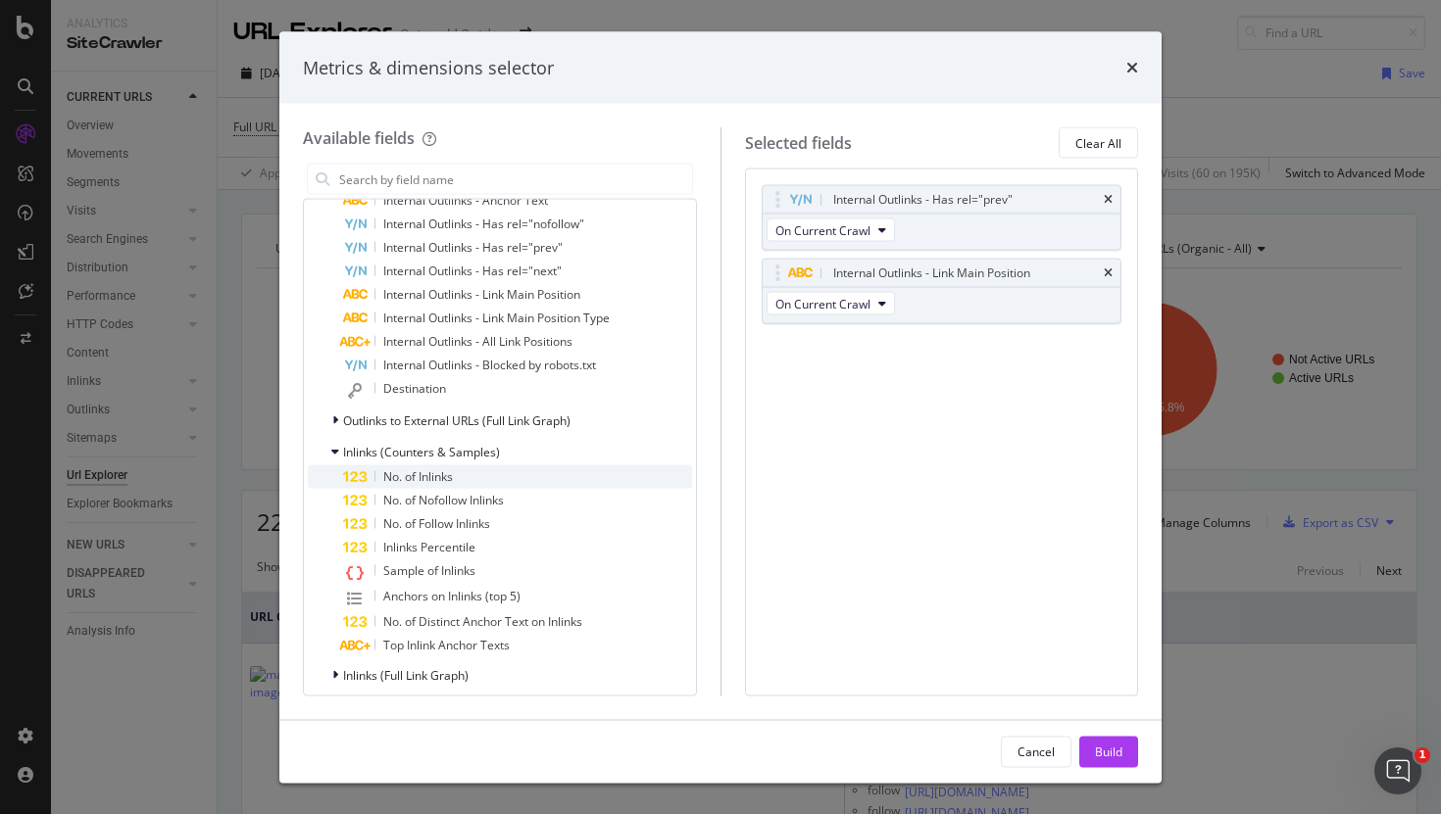
click at [535, 476] on div "No. of Inlinks" at bounding box center [517, 478] width 349 height 24
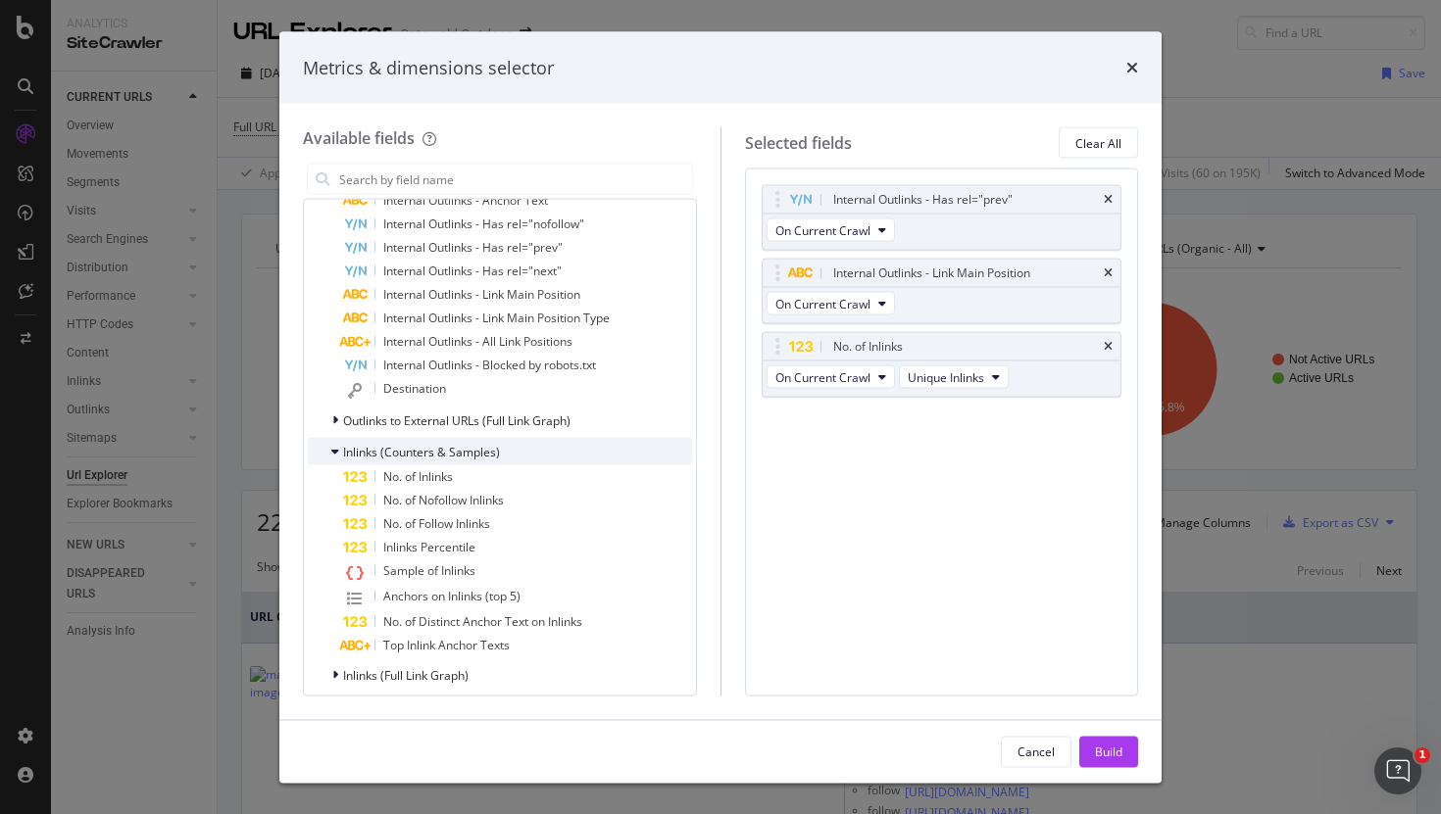
click at [489, 454] on span "Inlinks (Counters & Samples)" at bounding box center [421, 451] width 157 height 17
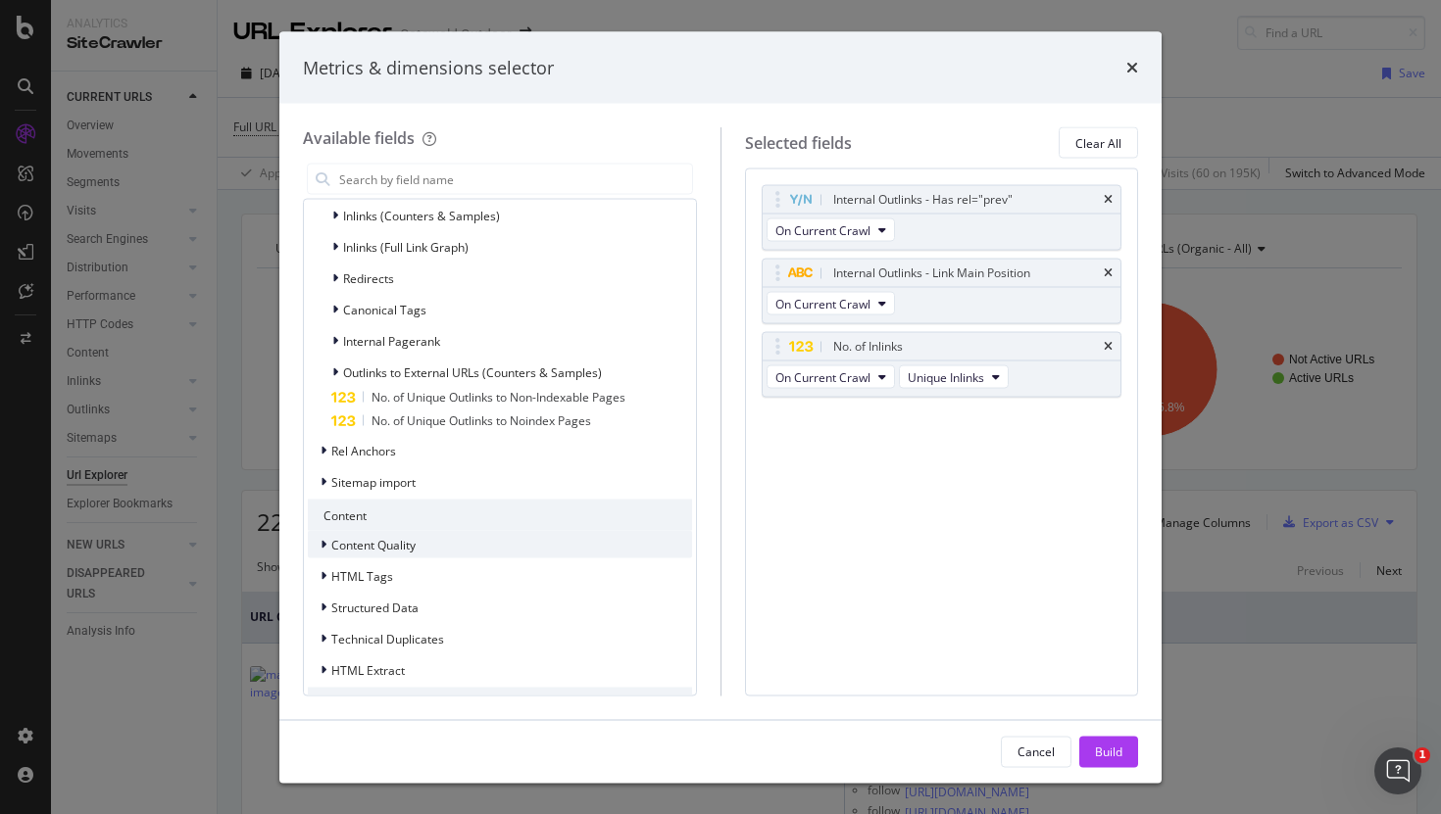
scroll to position [910, 0]
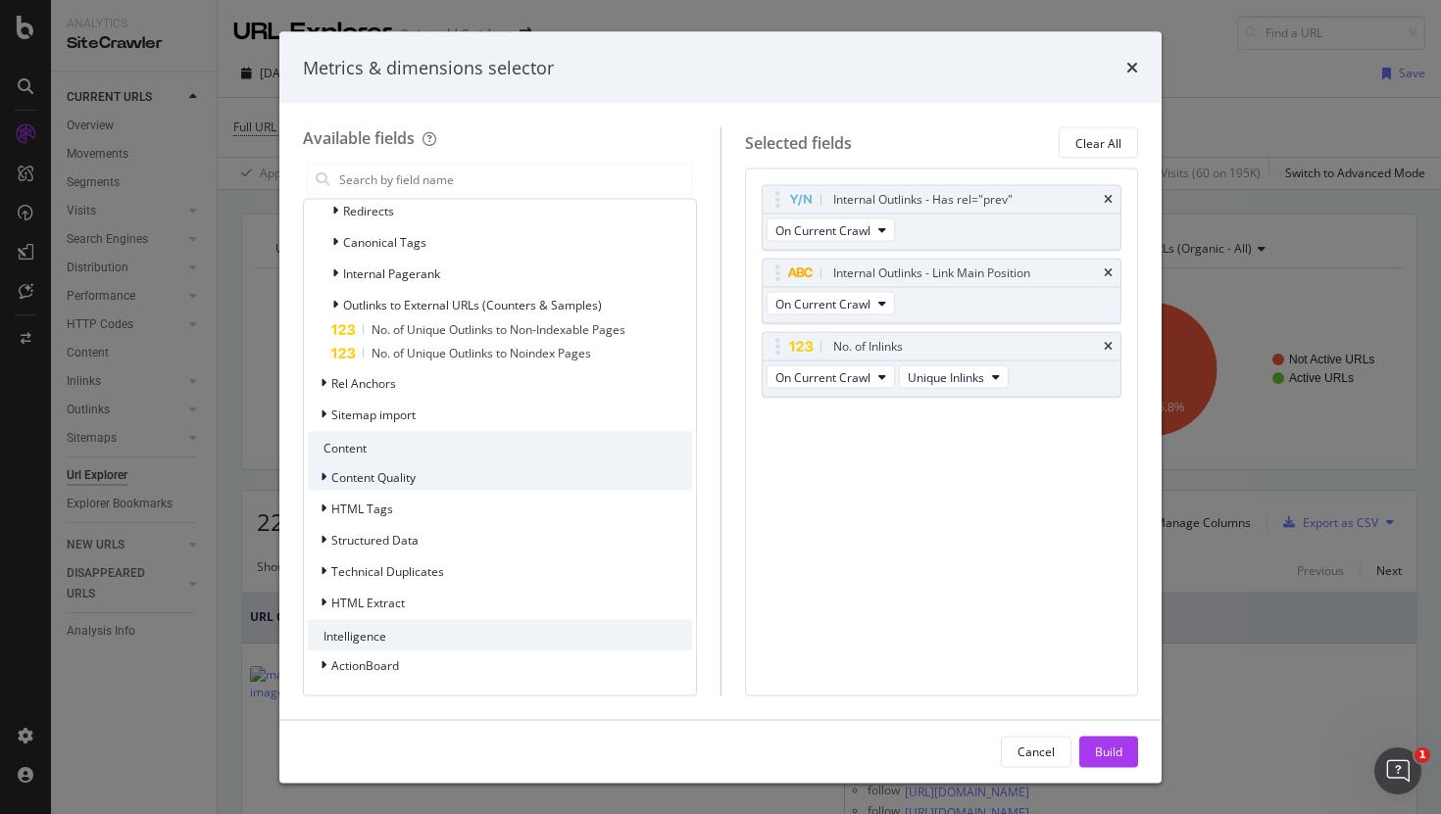
click at [408, 473] on span "Content Quality" at bounding box center [373, 476] width 84 height 17
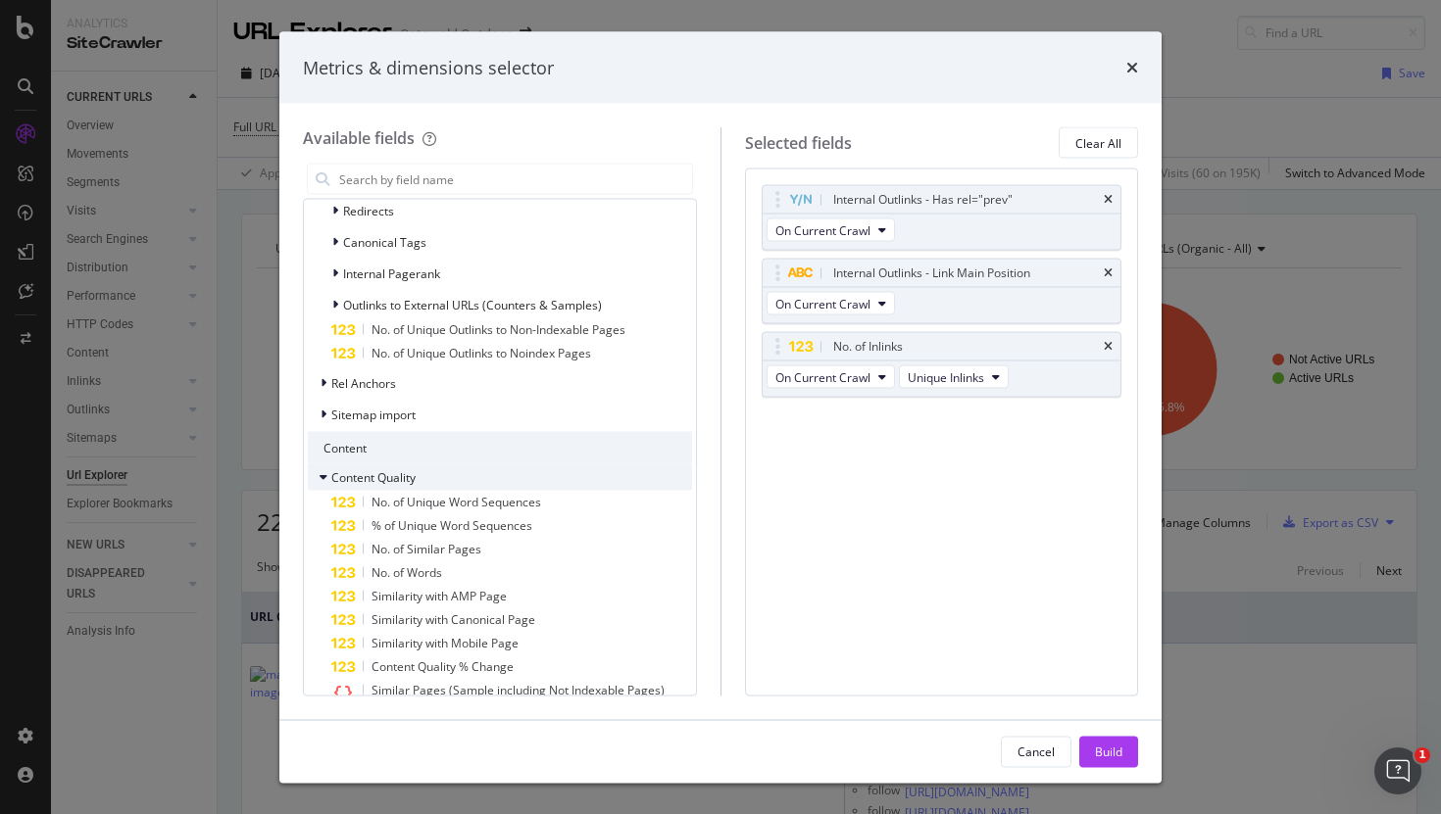
click at [407, 473] on span "Content Quality" at bounding box center [373, 476] width 84 height 17
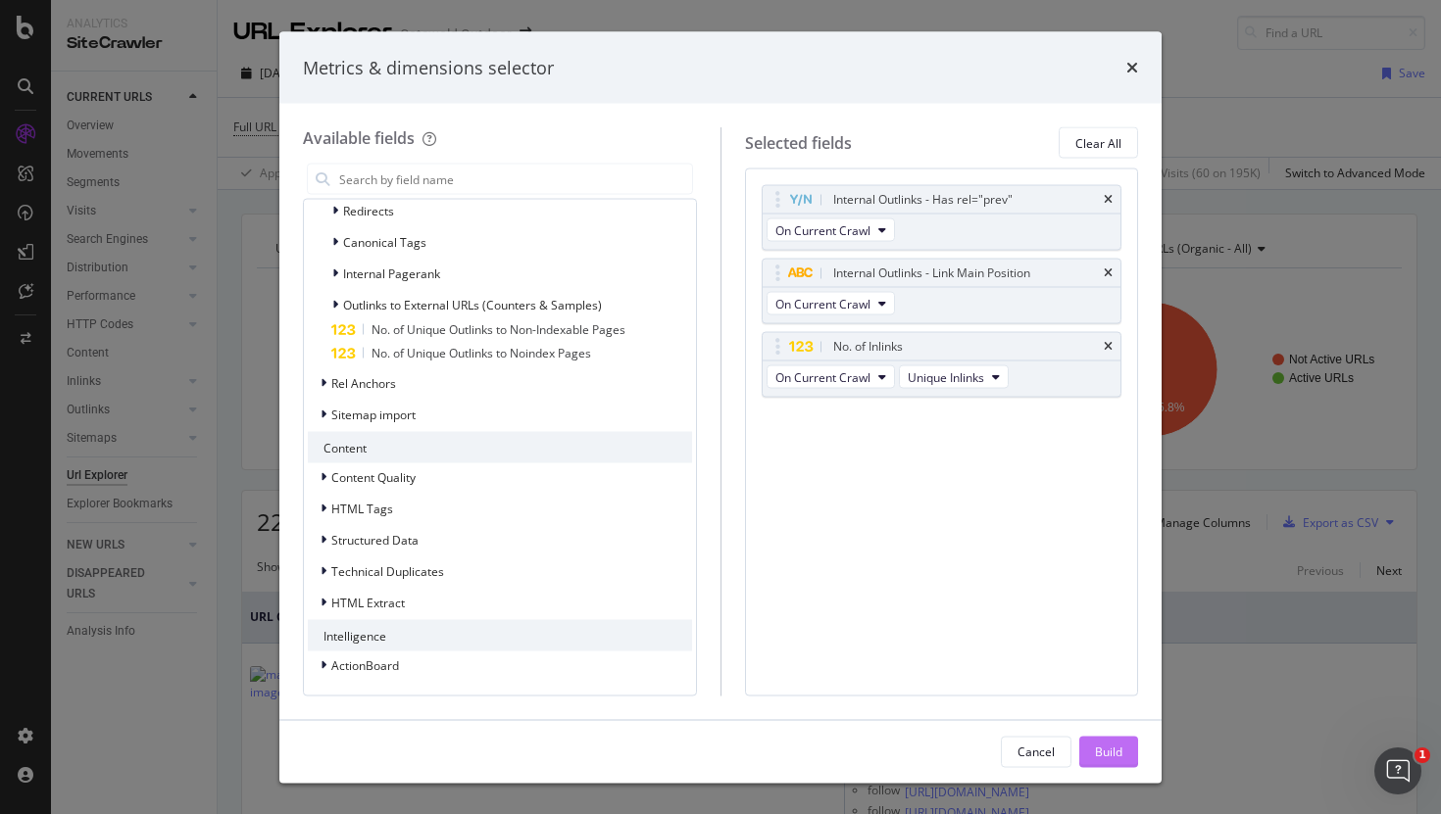
click at [1105, 748] on div "Build" at bounding box center [1108, 751] width 27 height 17
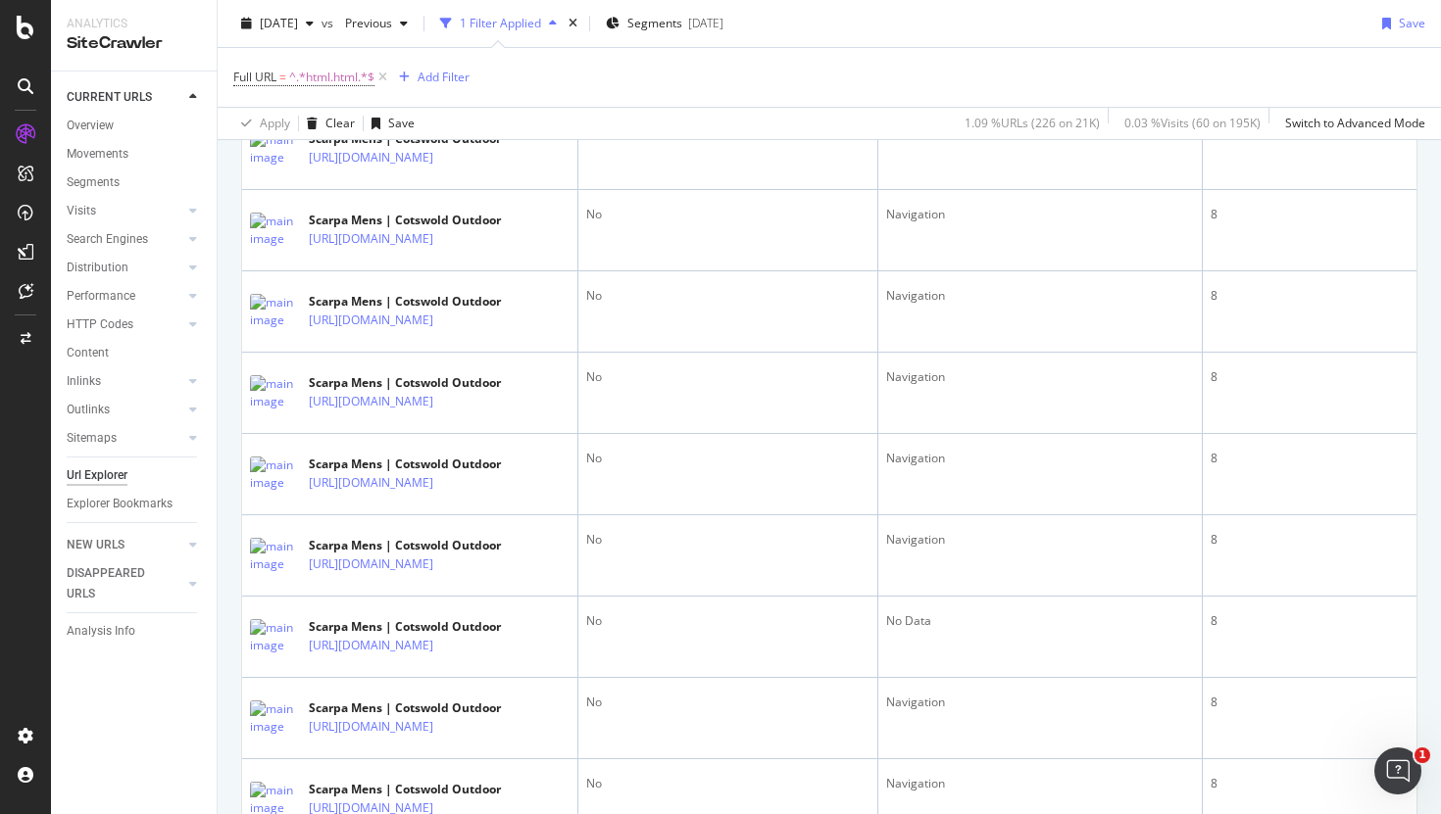
scroll to position [65, 0]
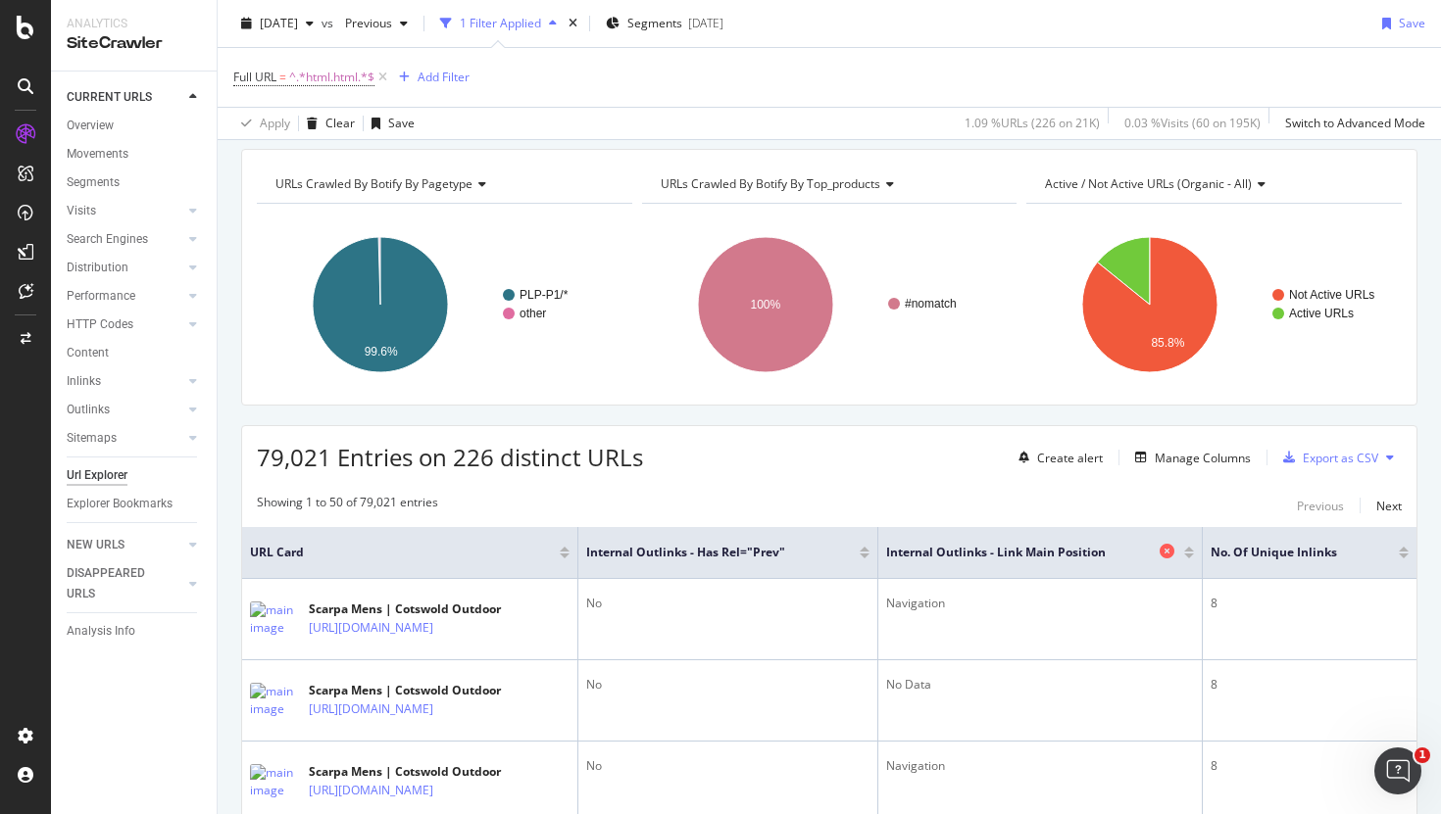
click at [1174, 557] on icon at bounding box center [1166, 551] width 15 height 15
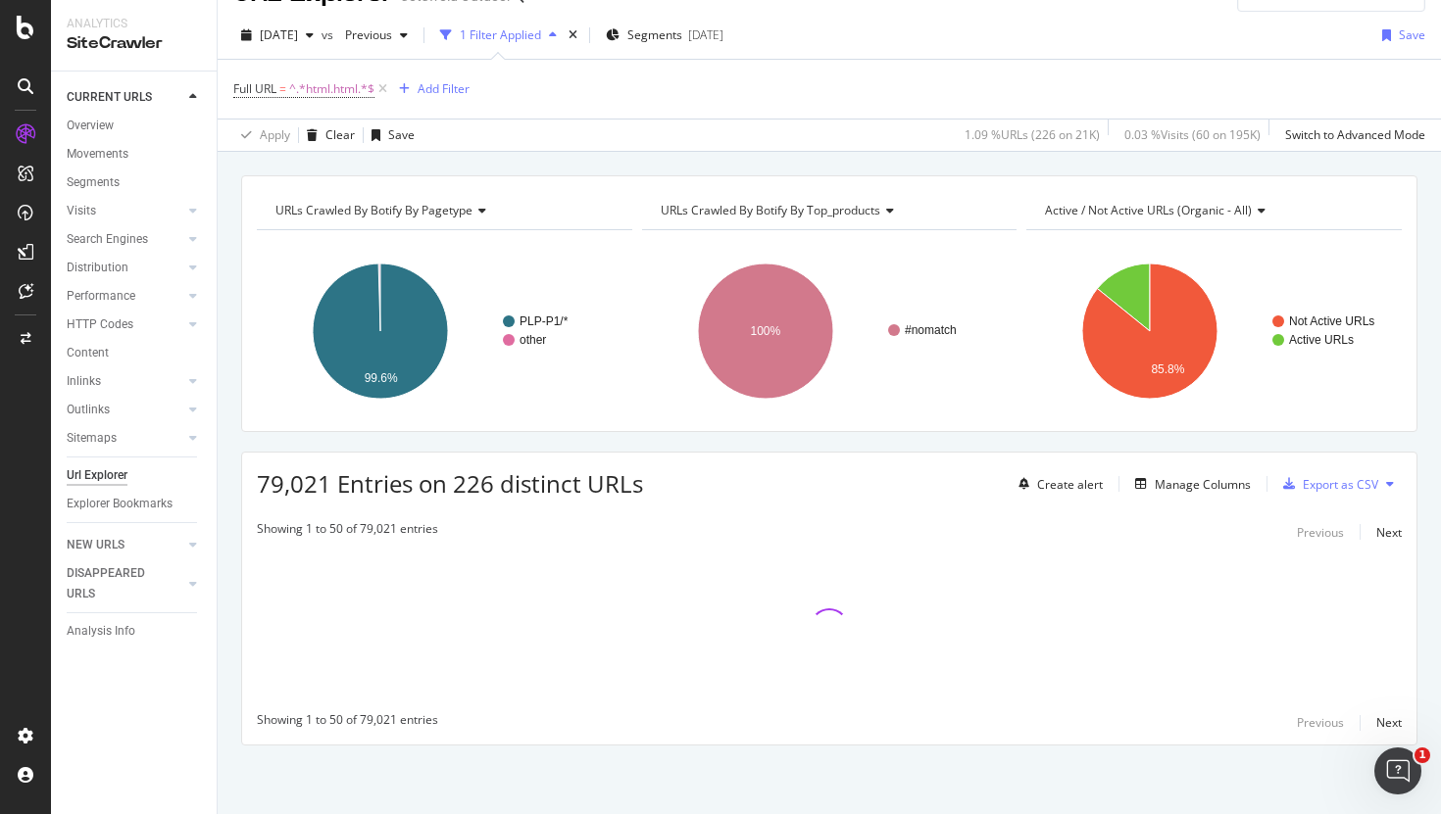
scroll to position [38, 0]
click at [1181, 483] on div "Manage Columns" at bounding box center [1202, 484] width 96 height 17
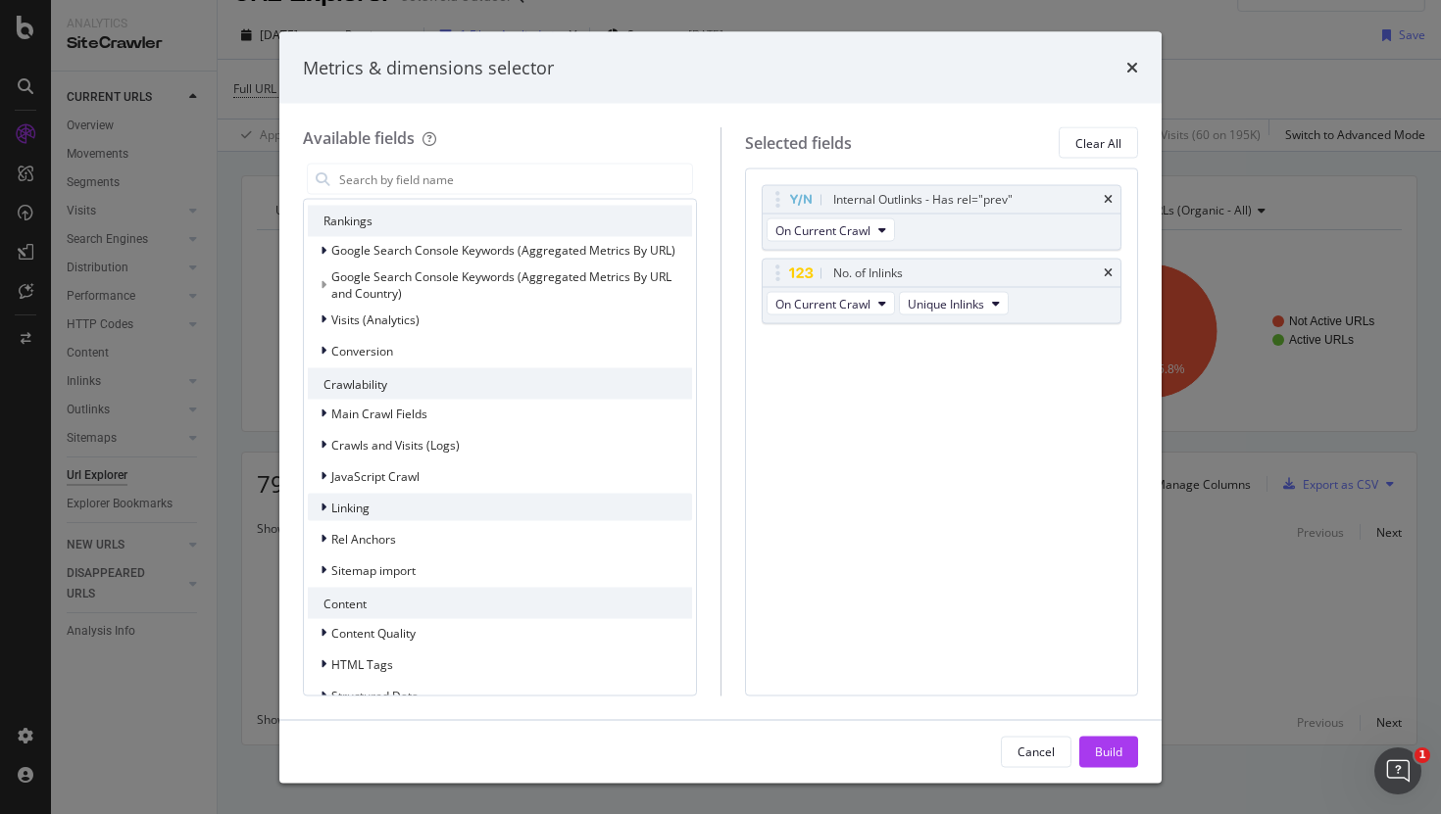
scroll to position [265, 0]
click at [358, 499] on span "Linking" at bounding box center [350, 505] width 38 height 17
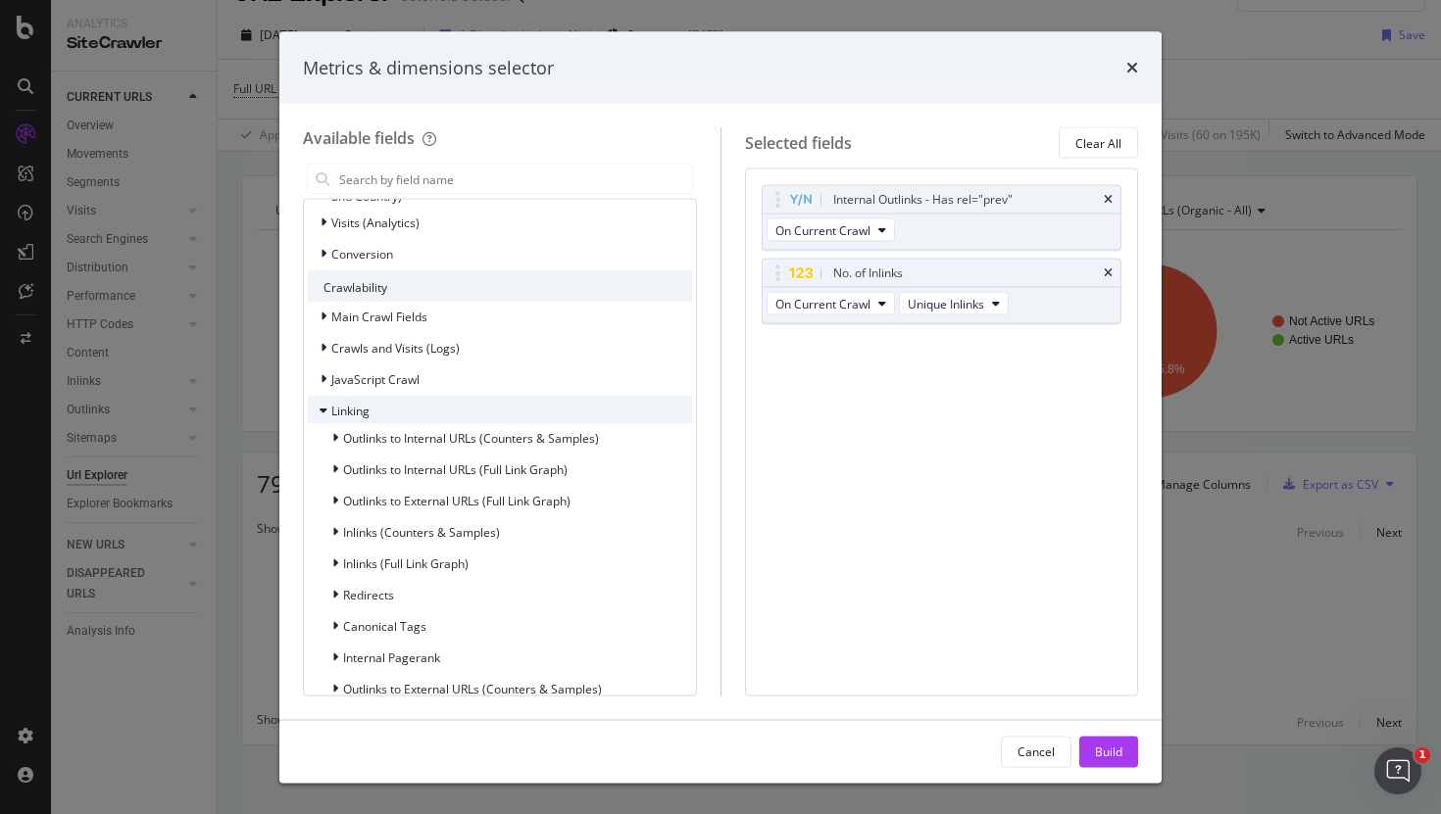
scroll to position [379, 0]
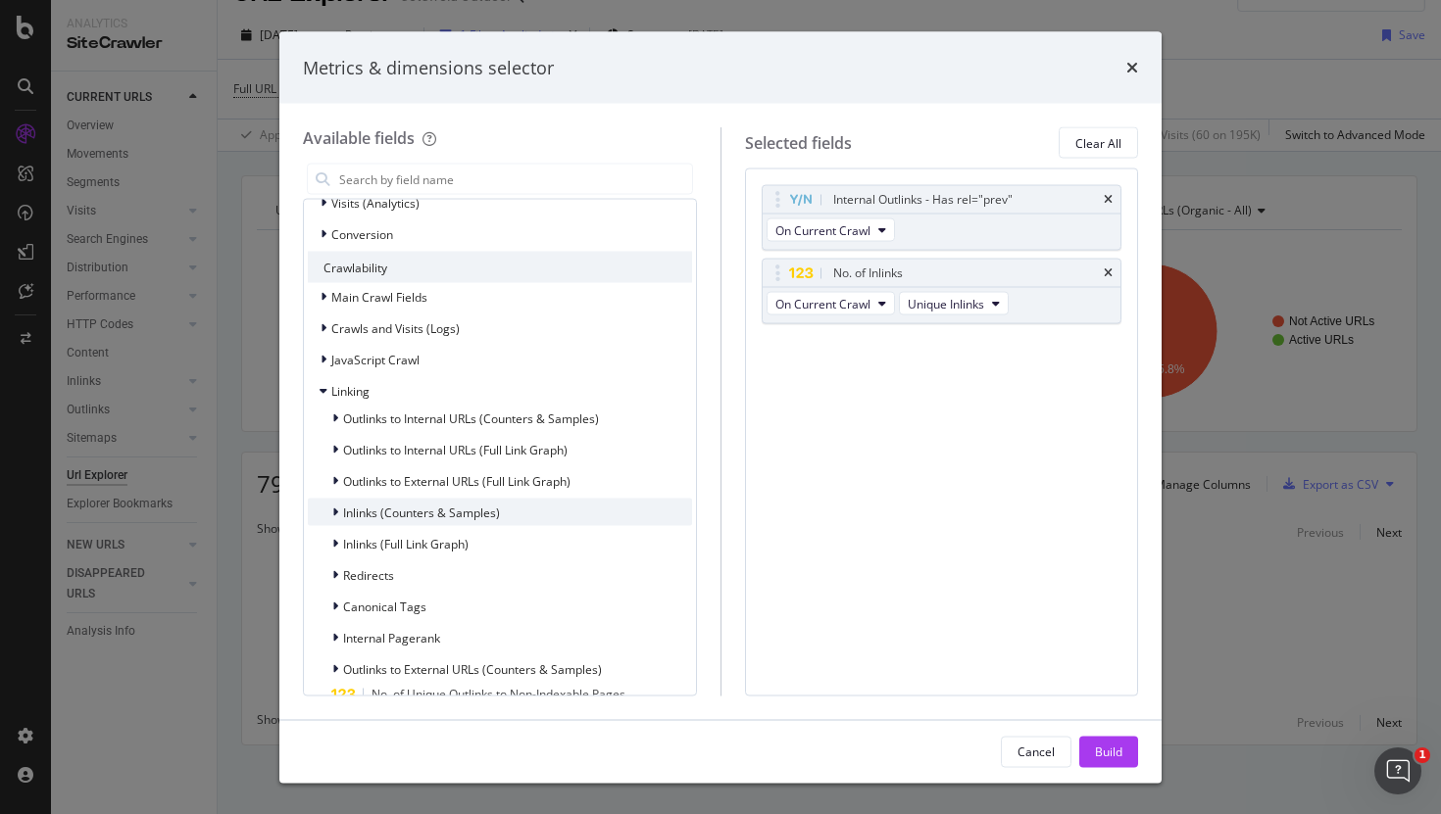
click at [362, 513] on span "Inlinks (Counters & Samples)" at bounding box center [421, 512] width 157 height 17
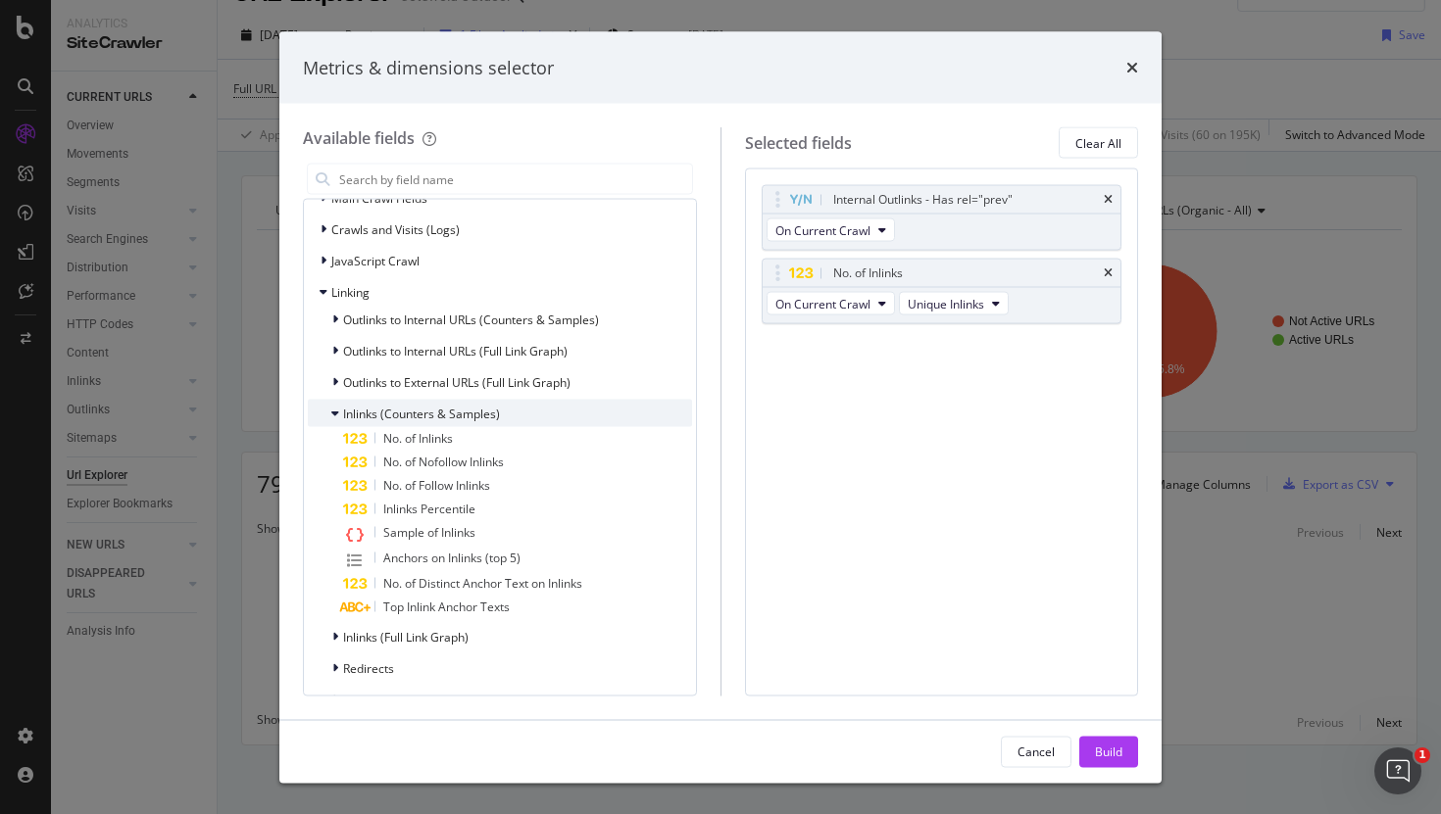
scroll to position [509, 0]
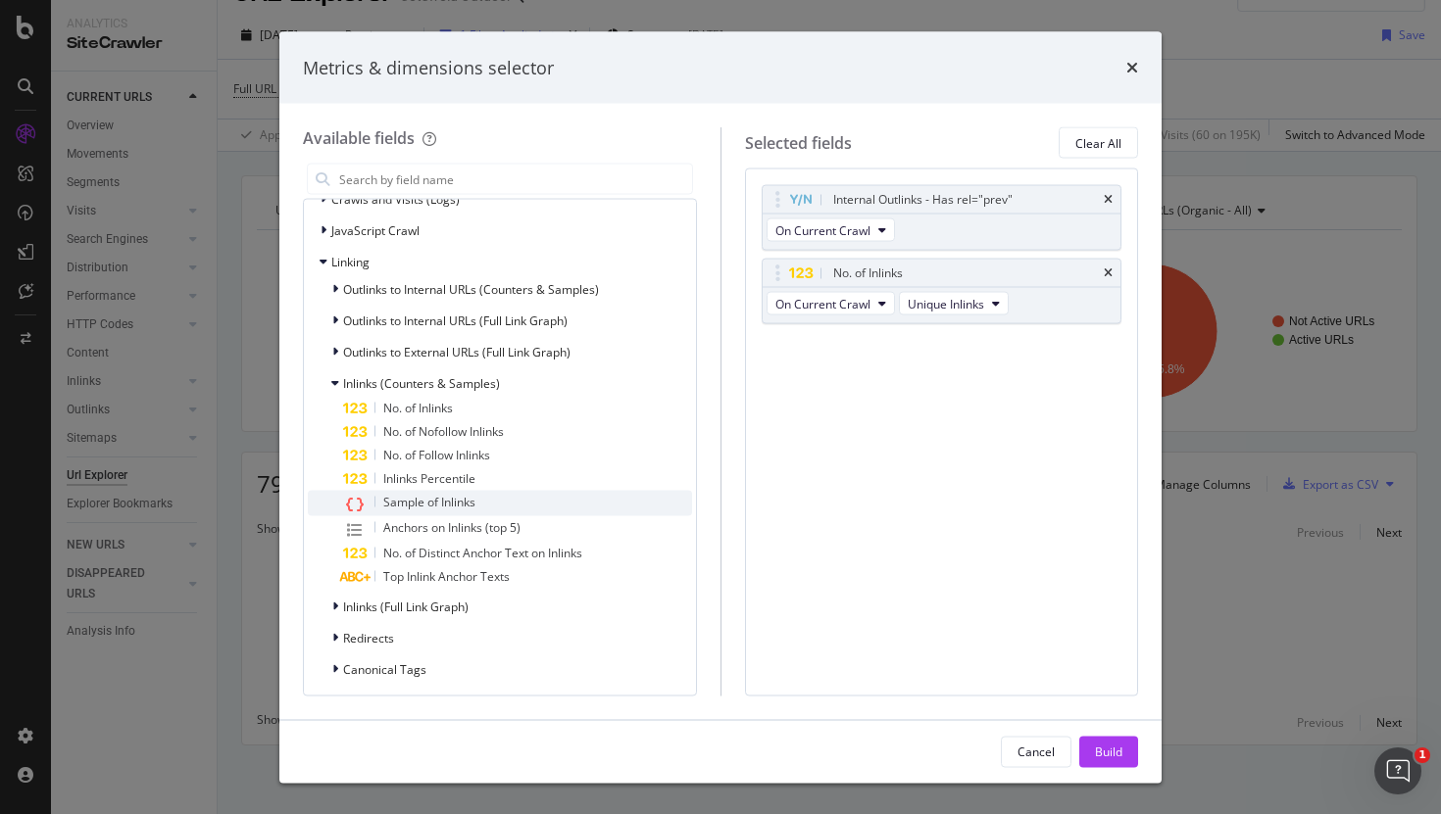
click at [443, 500] on span "Sample of Inlinks" at bounding box center [429, 502] width 92 height 17
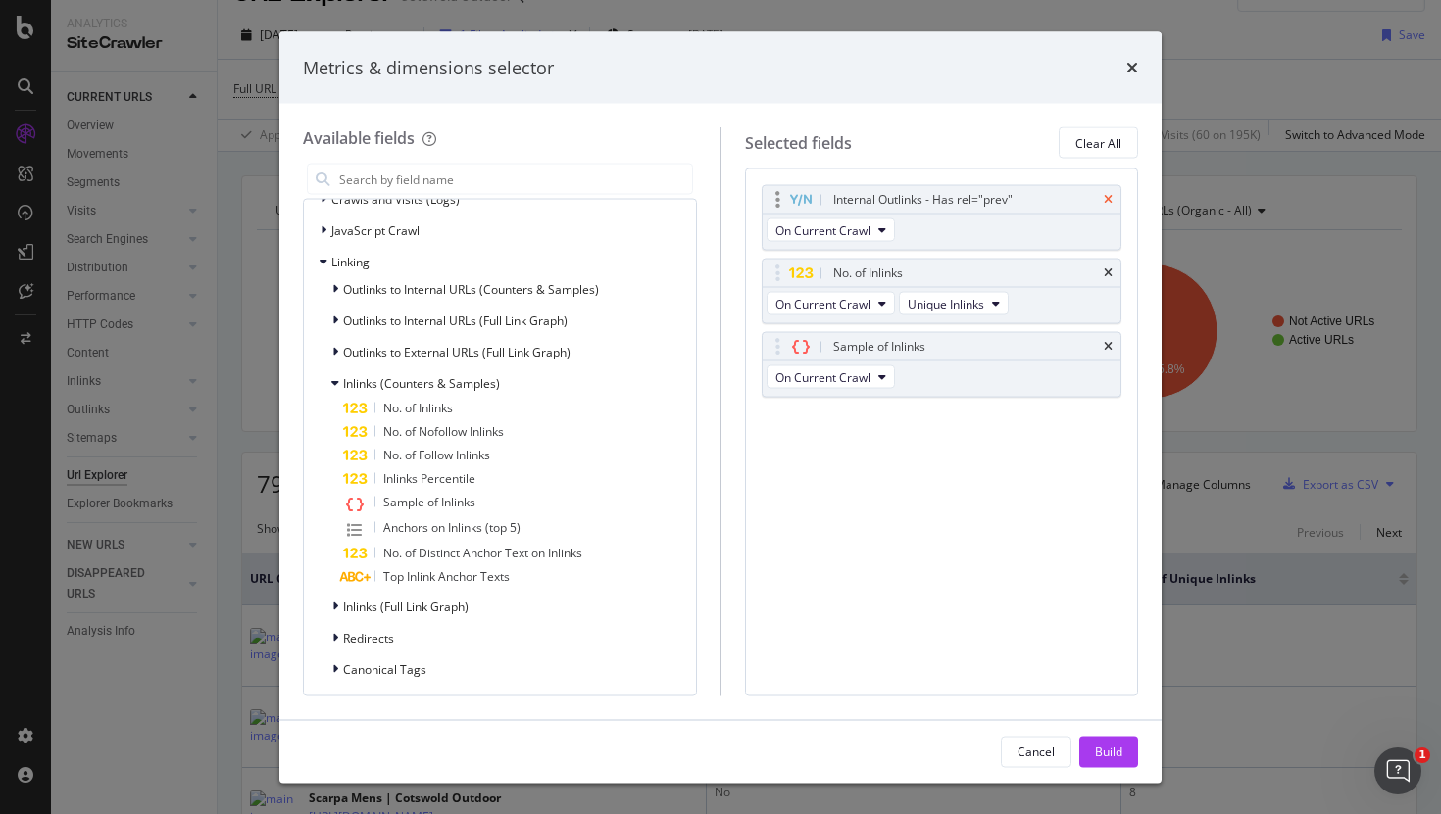
click at [1111, 198] on icon "times" at bounding box center [1108, 200] width 9 height 12
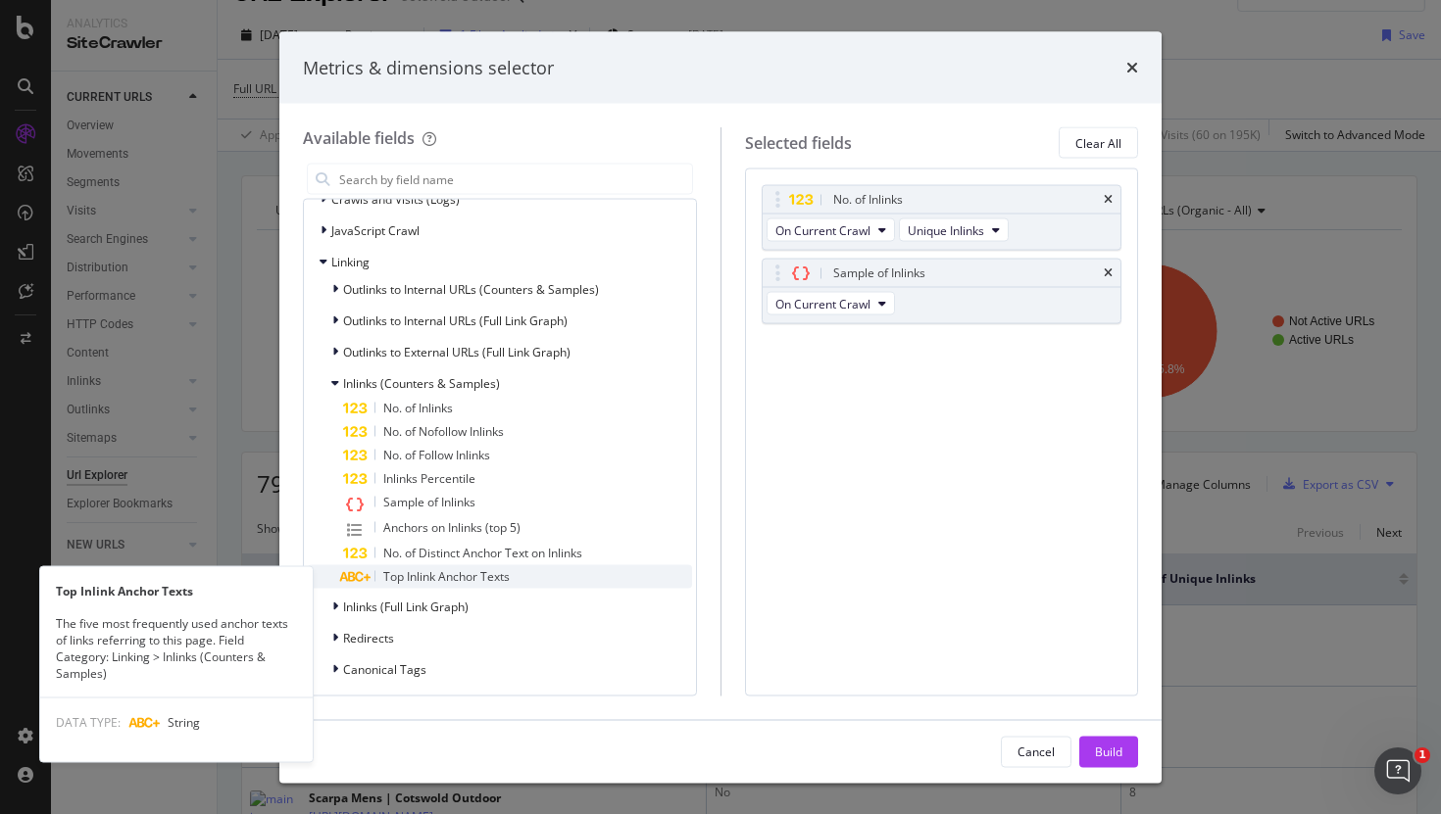
click at [559, 578] on div "Top Inlink Anchor Texts" at bounding box center [517, 577] width 349 height 24
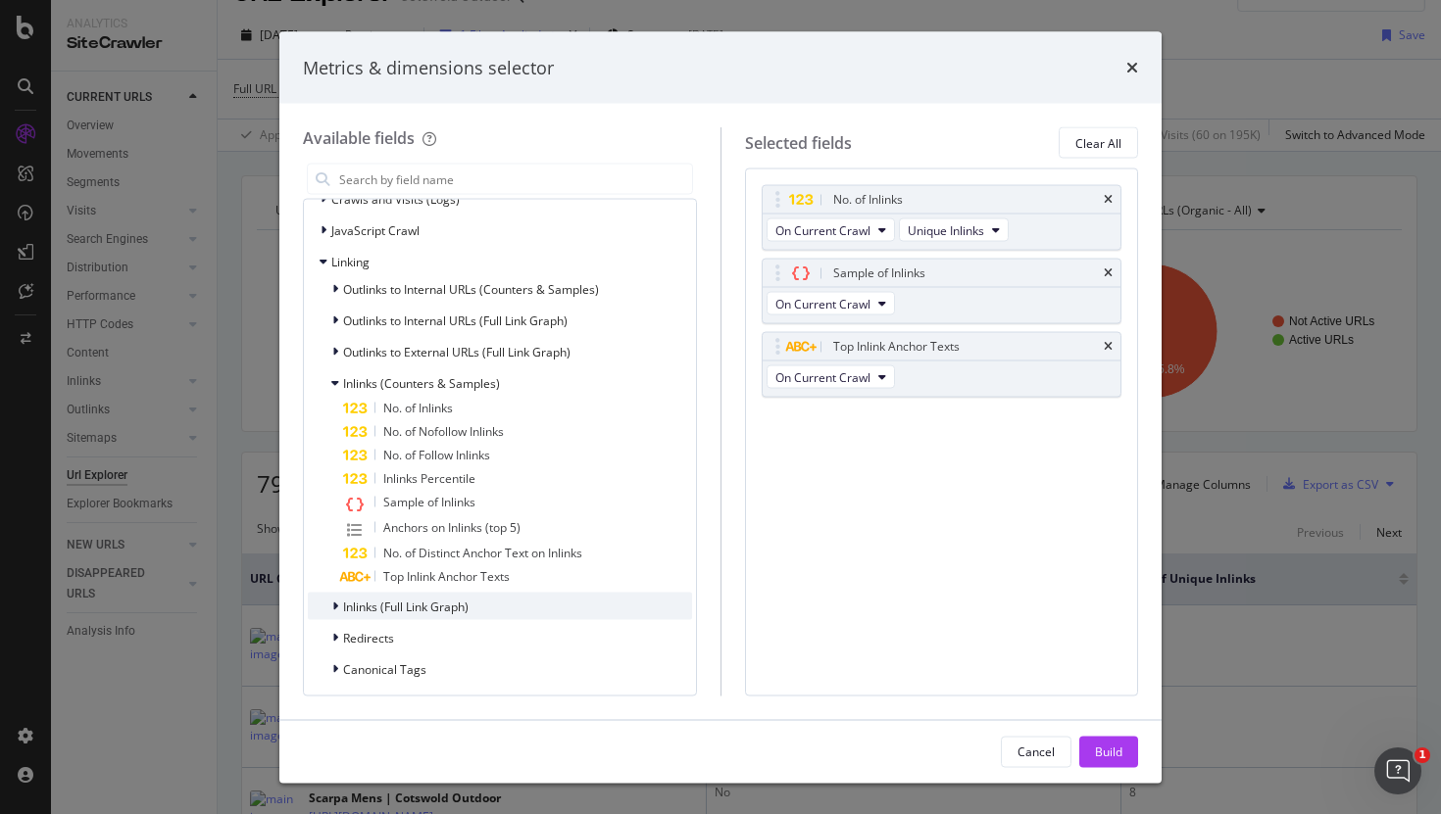
click at [552, 607] on div "Inlinks (Full Link Graph)" at bounding box center [500, 606] width 384 height 27
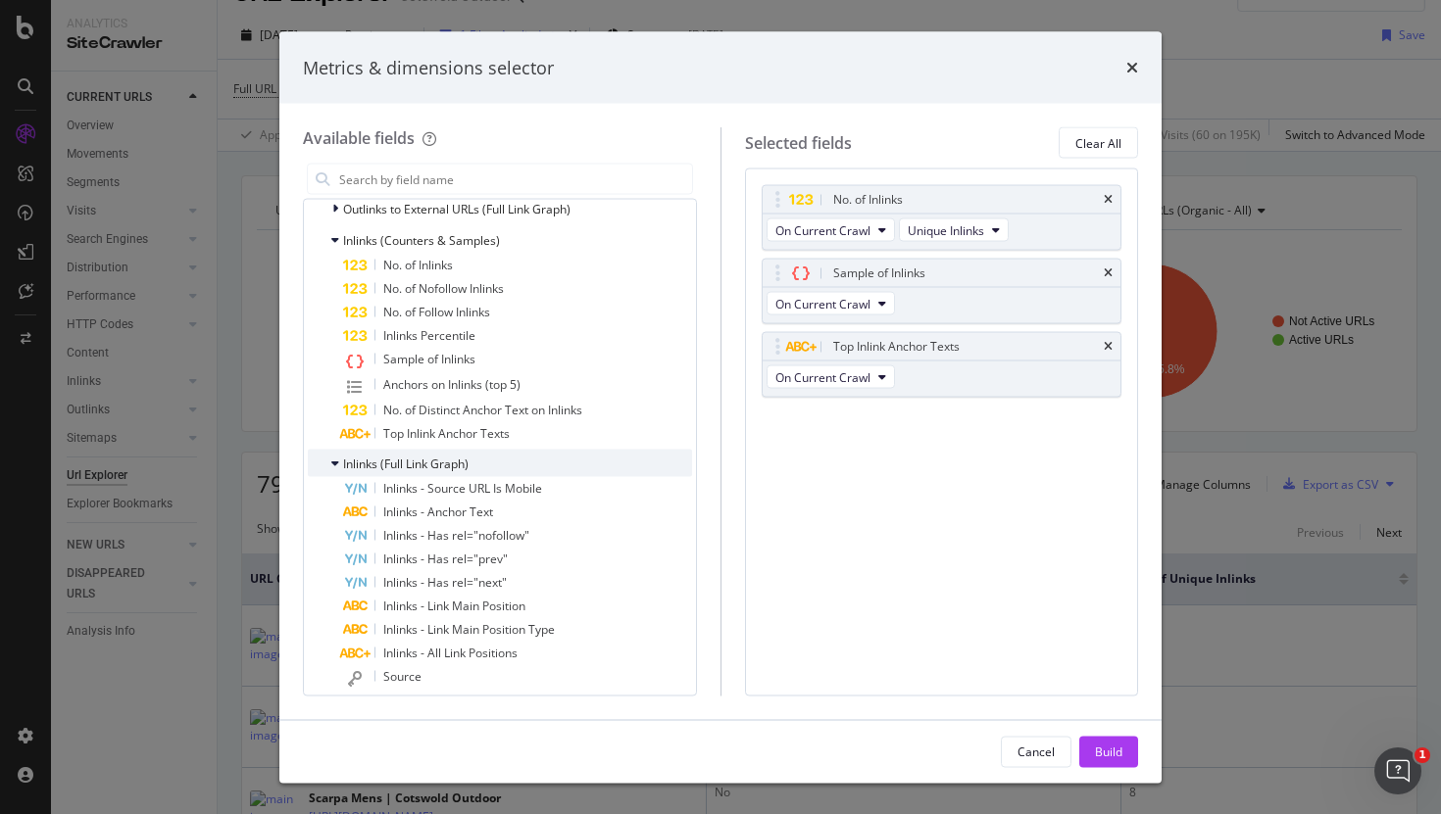
scroll to position [673, 0]
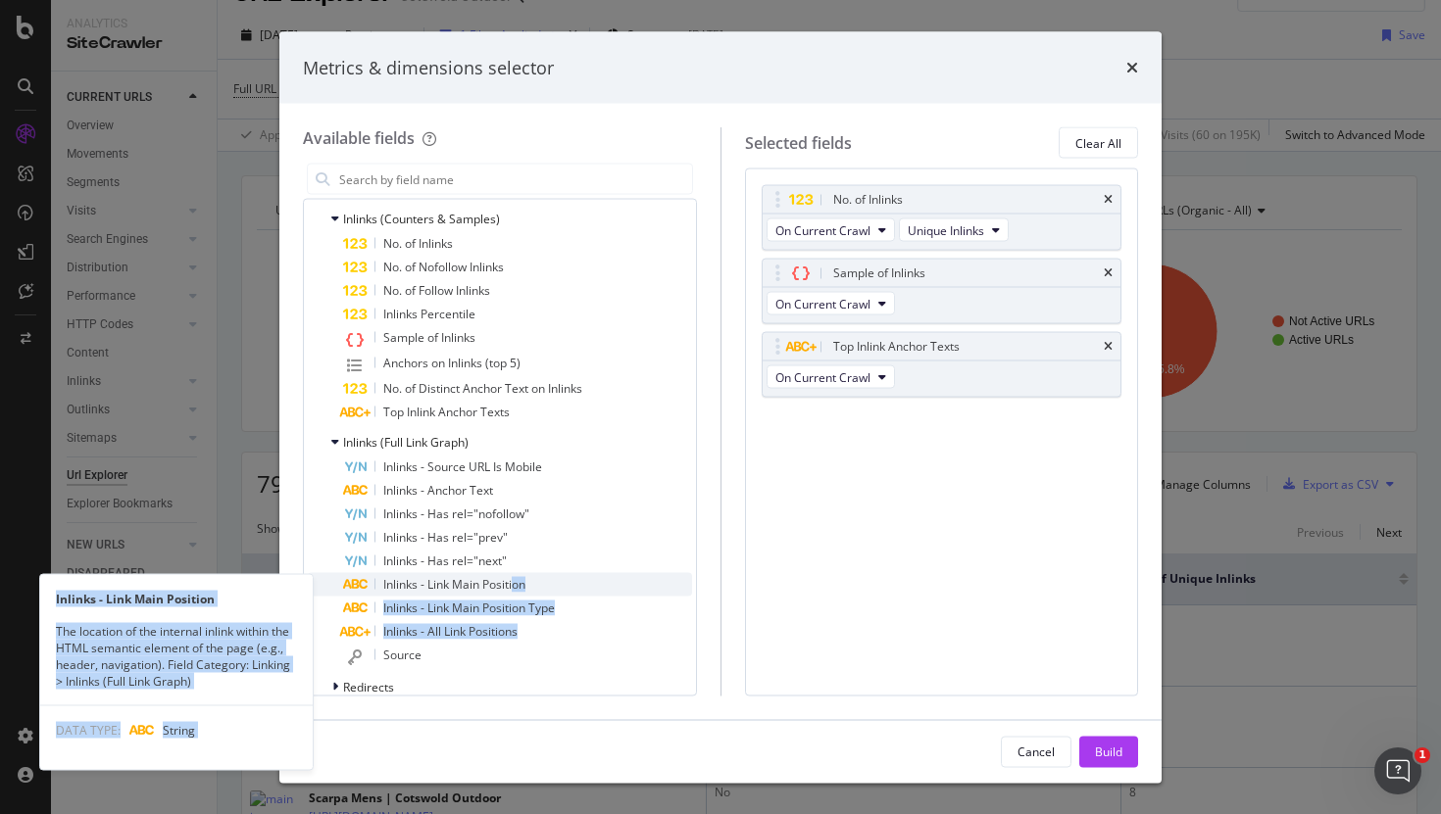
drag, startPoint x: 533, startPoint y: 638, endPoint x: 512, endPoint y: 583, distance: 59.0
click at [512, 583] on div "Inlinks - Source URL Is Mobile Inlinks - Anchor Text Inlinks - Has rel="nofollo…" at bounding box center [500, 563] width 384 height 214
click at [512, 583] on span "Inlinks - Link Main Position" at bounding box center [454, 584] width 142 height 17
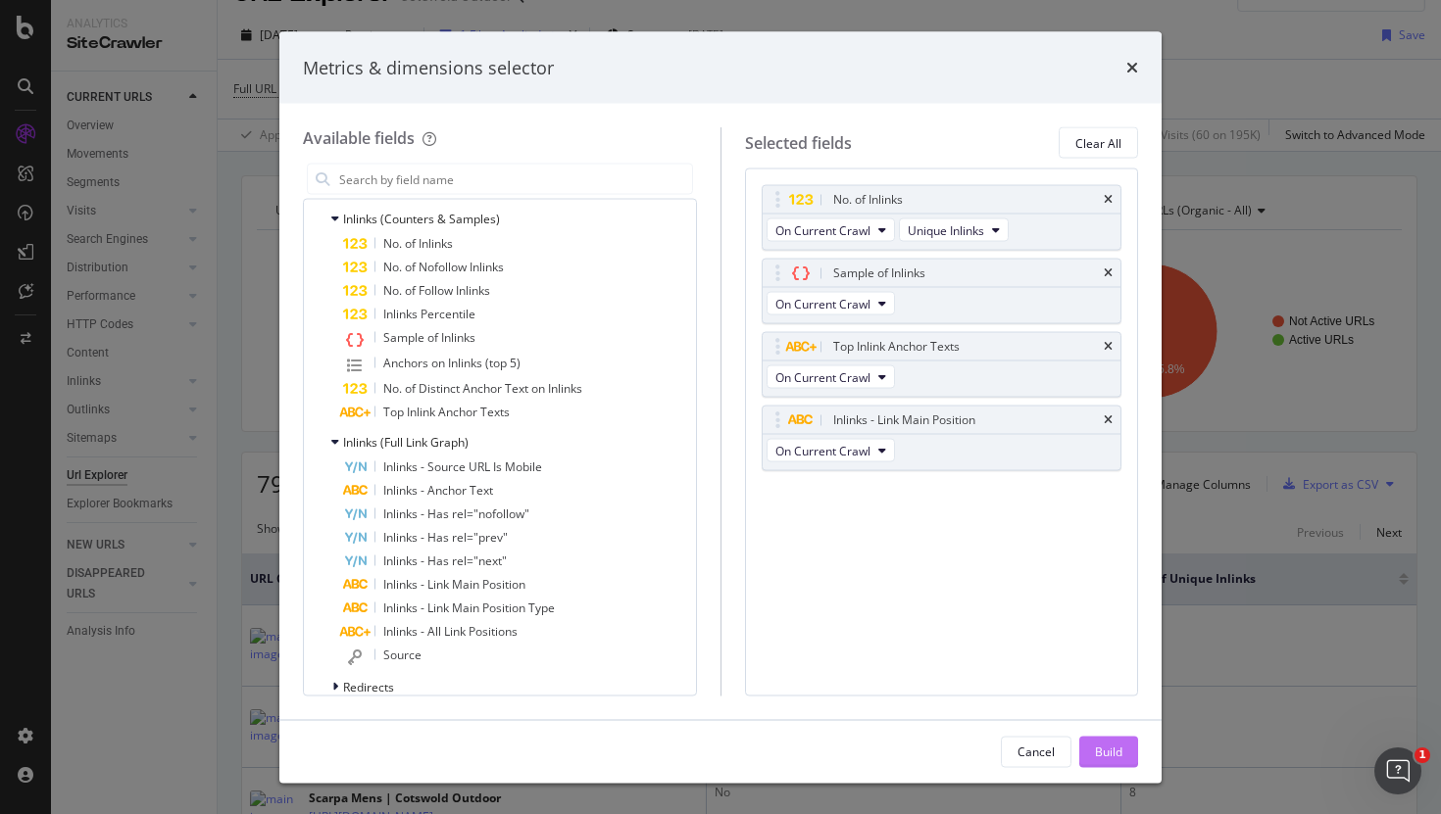
click at [1126, 751] on button "Build" at bounding box center [1108, 751] width 59 height 31
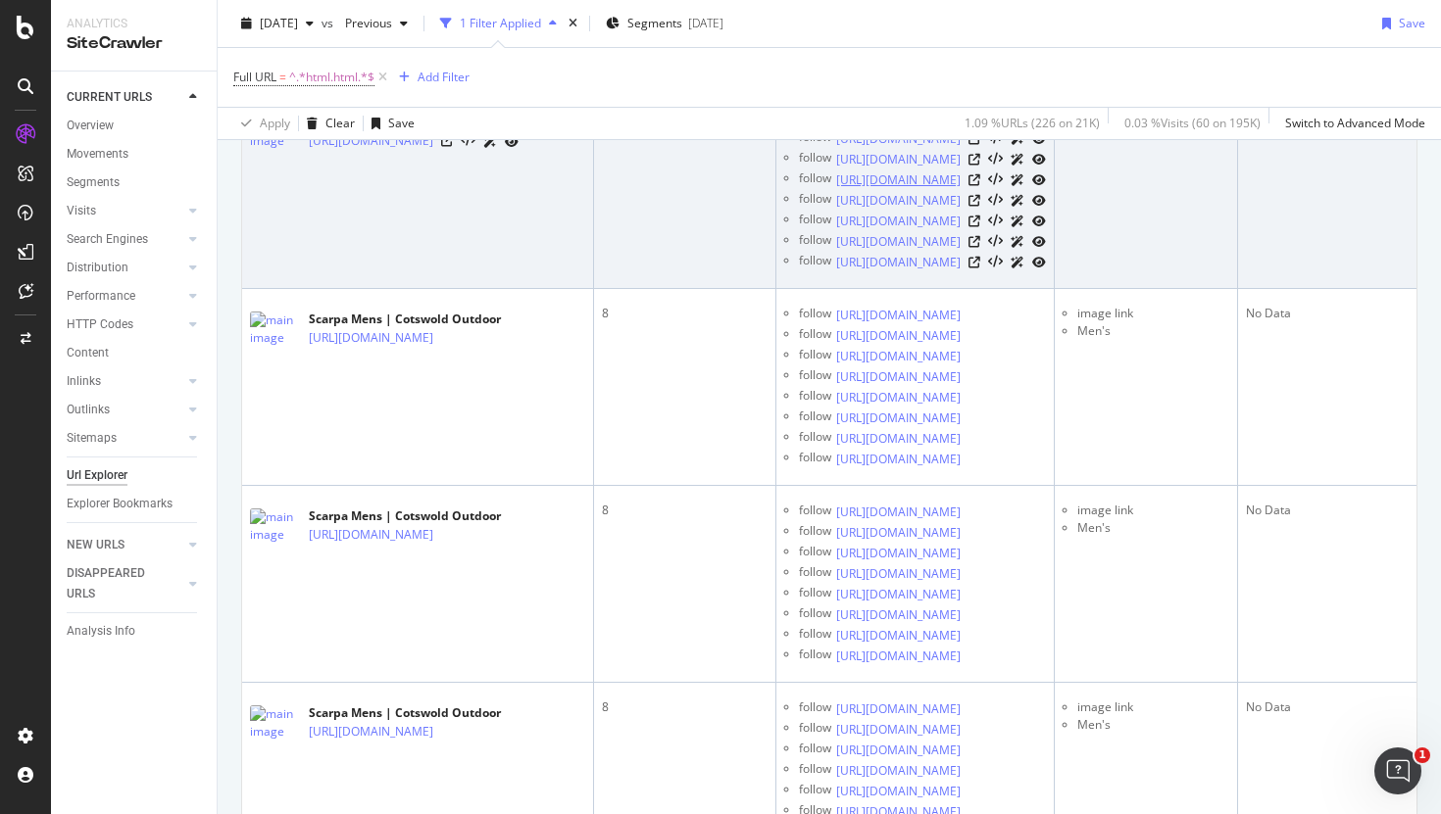
scroll to position [869, 0]
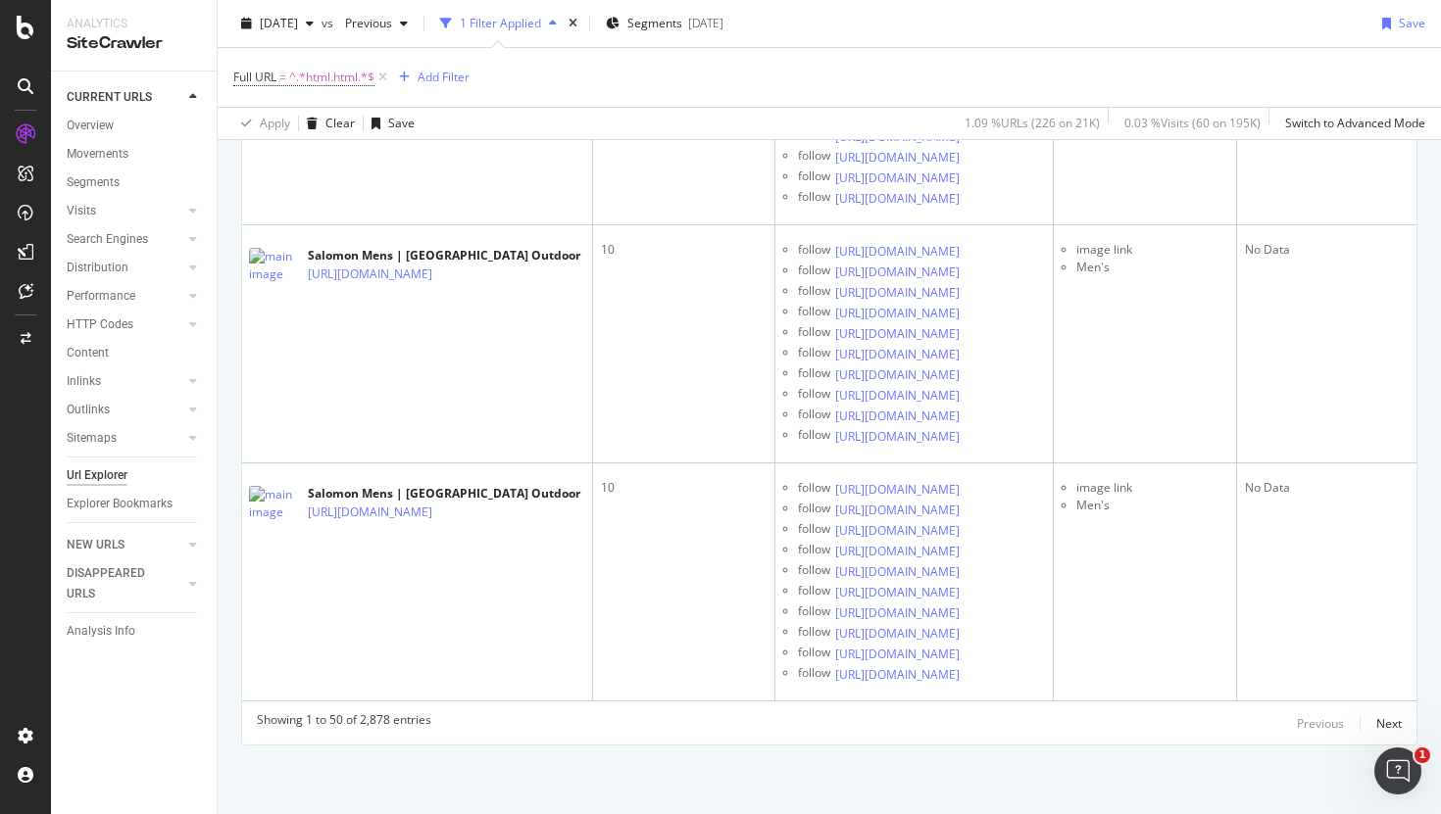
scroll to position [15037, 0]
click at [1395, 29] on div "Save" at bounding box center [1399, 23] width 51 height 29
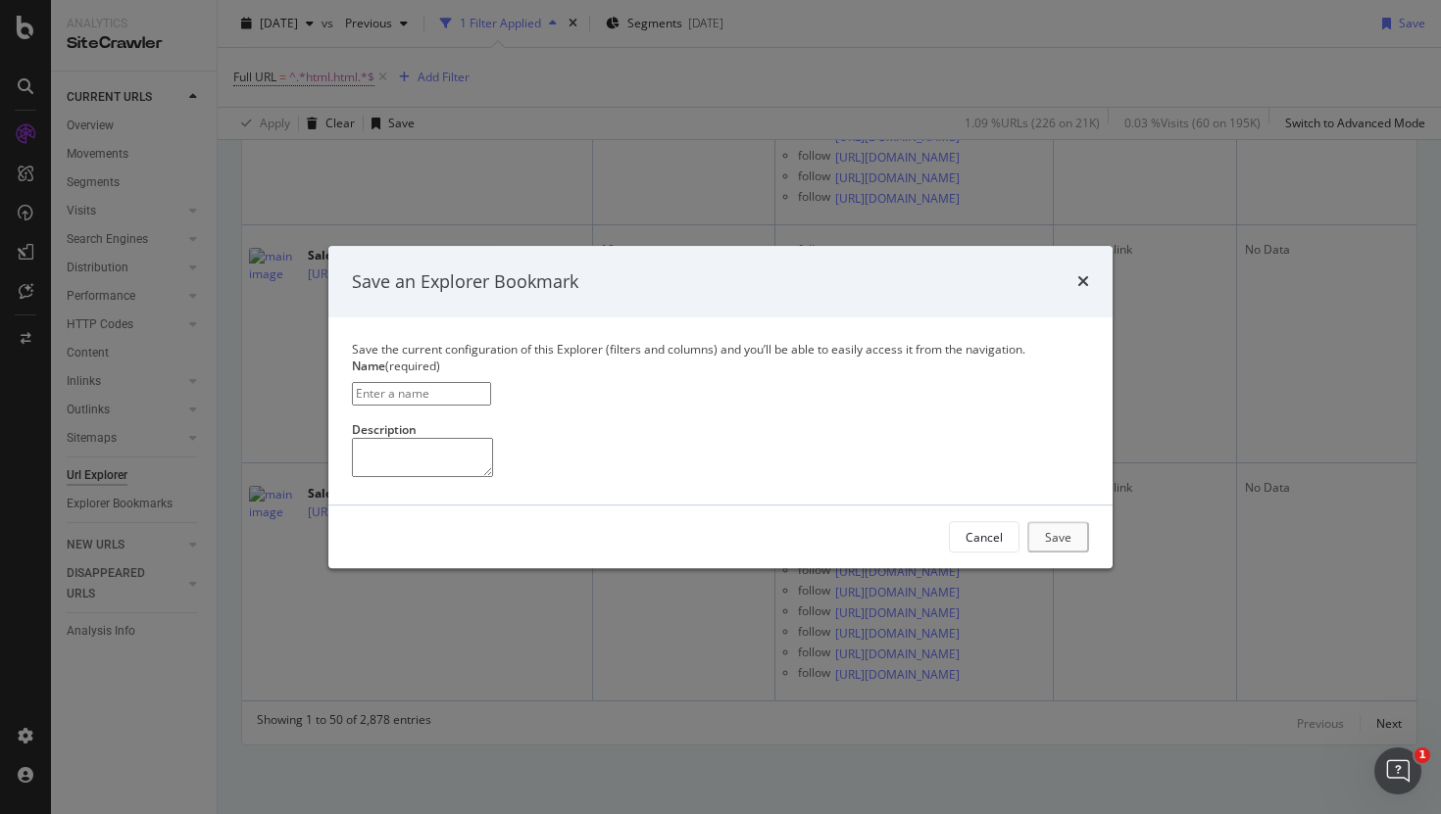
click at [491, 383] on input "modal" at bounding box center [421, 394] width 139 height 23
type input "html.html Full report"
click at [1074, 553] on button "Save" at bounding box center [1060, 536] width 58 height 31
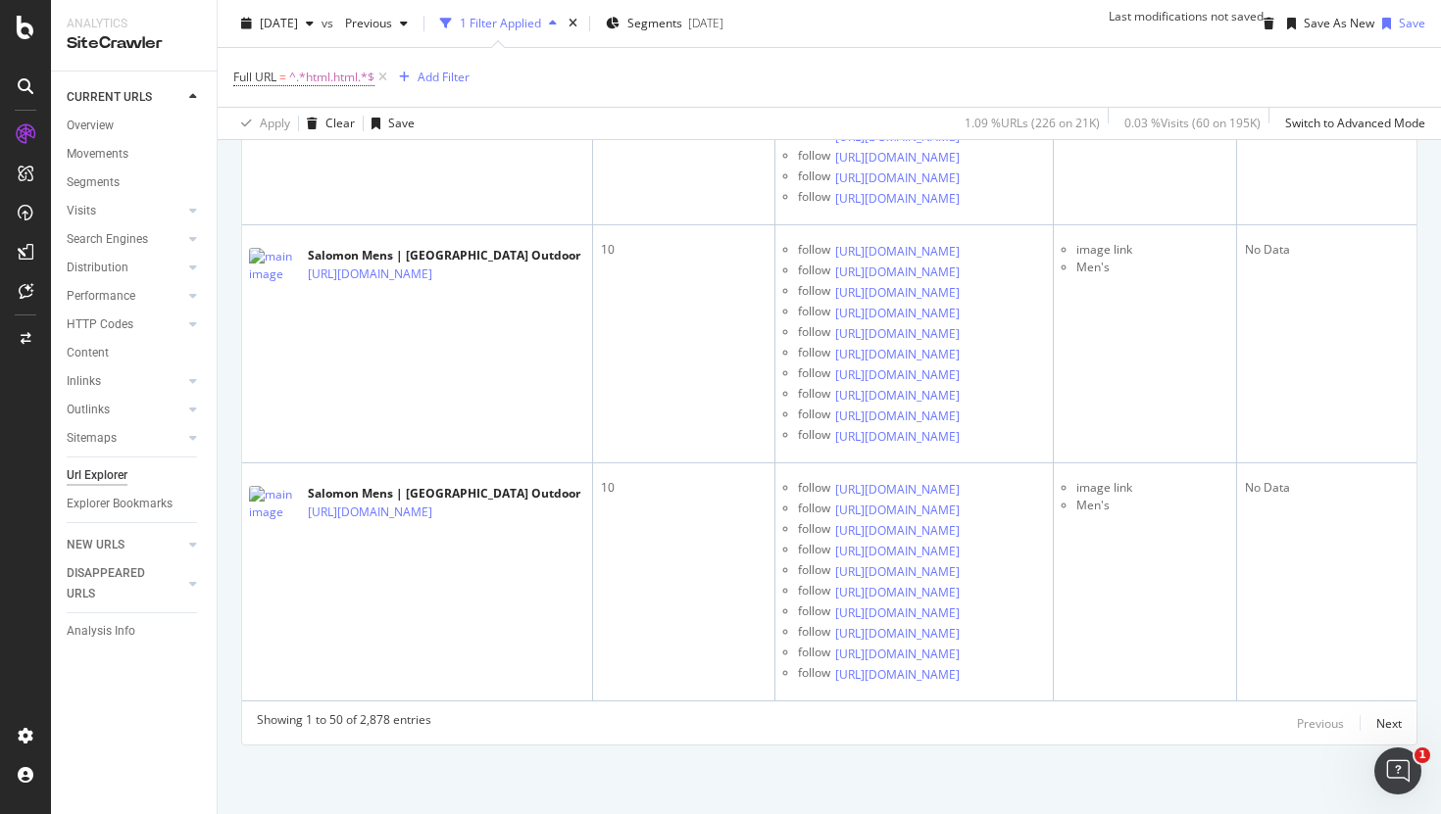
scroll to position [11485, 0]
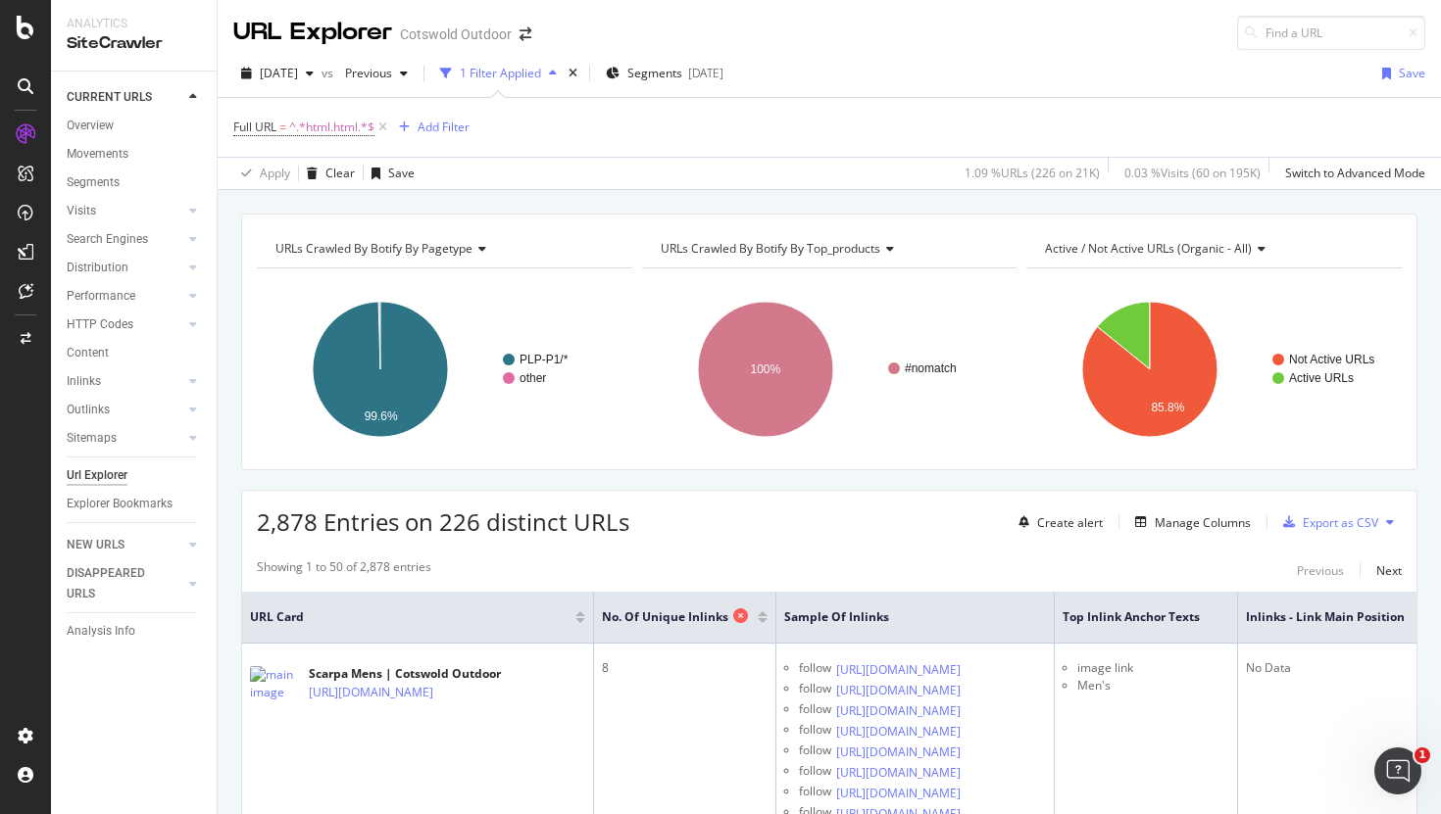
click at [748, 618] on icon at bounding box center [740, 616] width 15 height 15
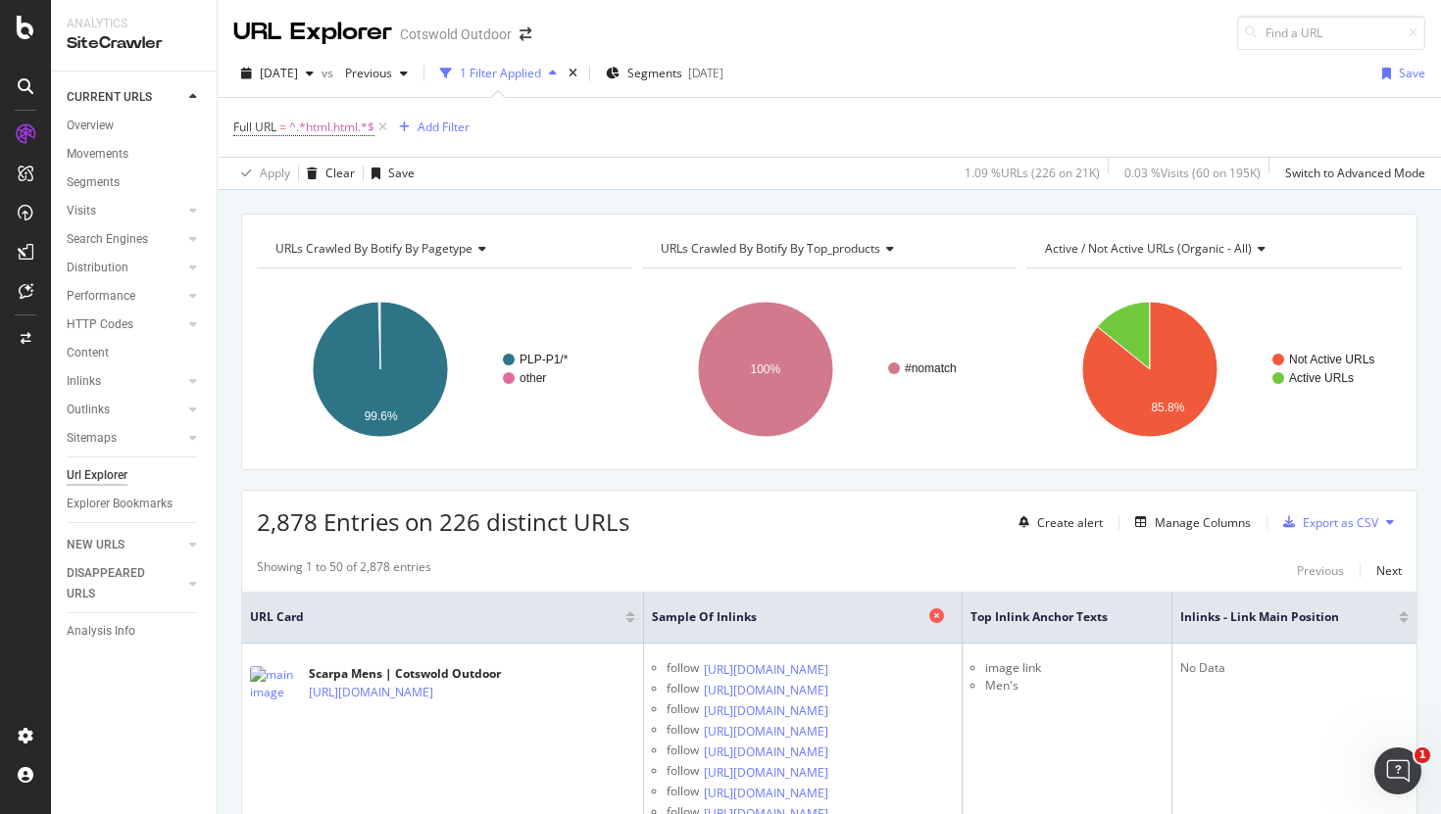
click at [944, 617] on icon at bounding box center [936, 616] width 15 height 15
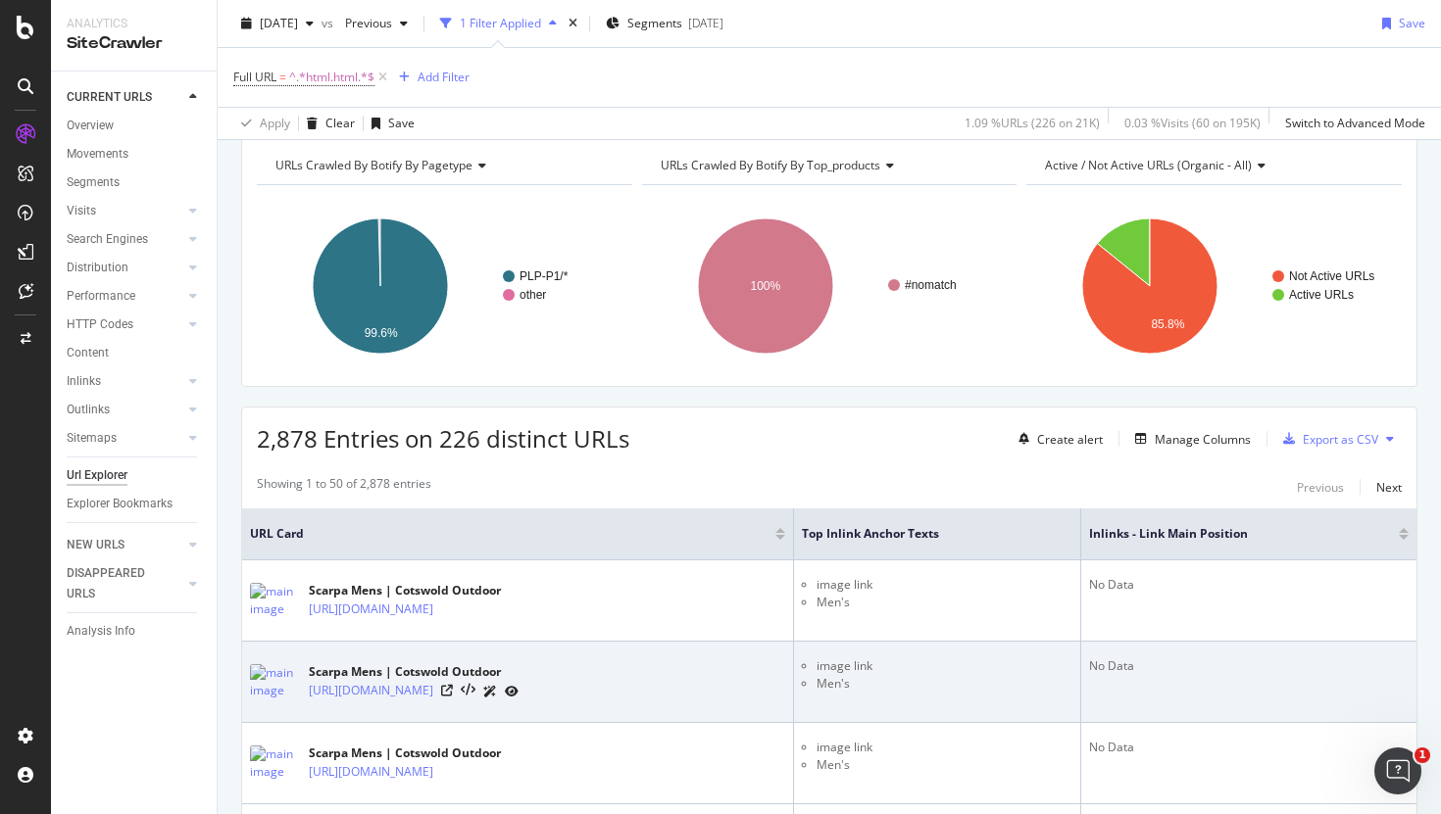
scroll to position [84, 0]
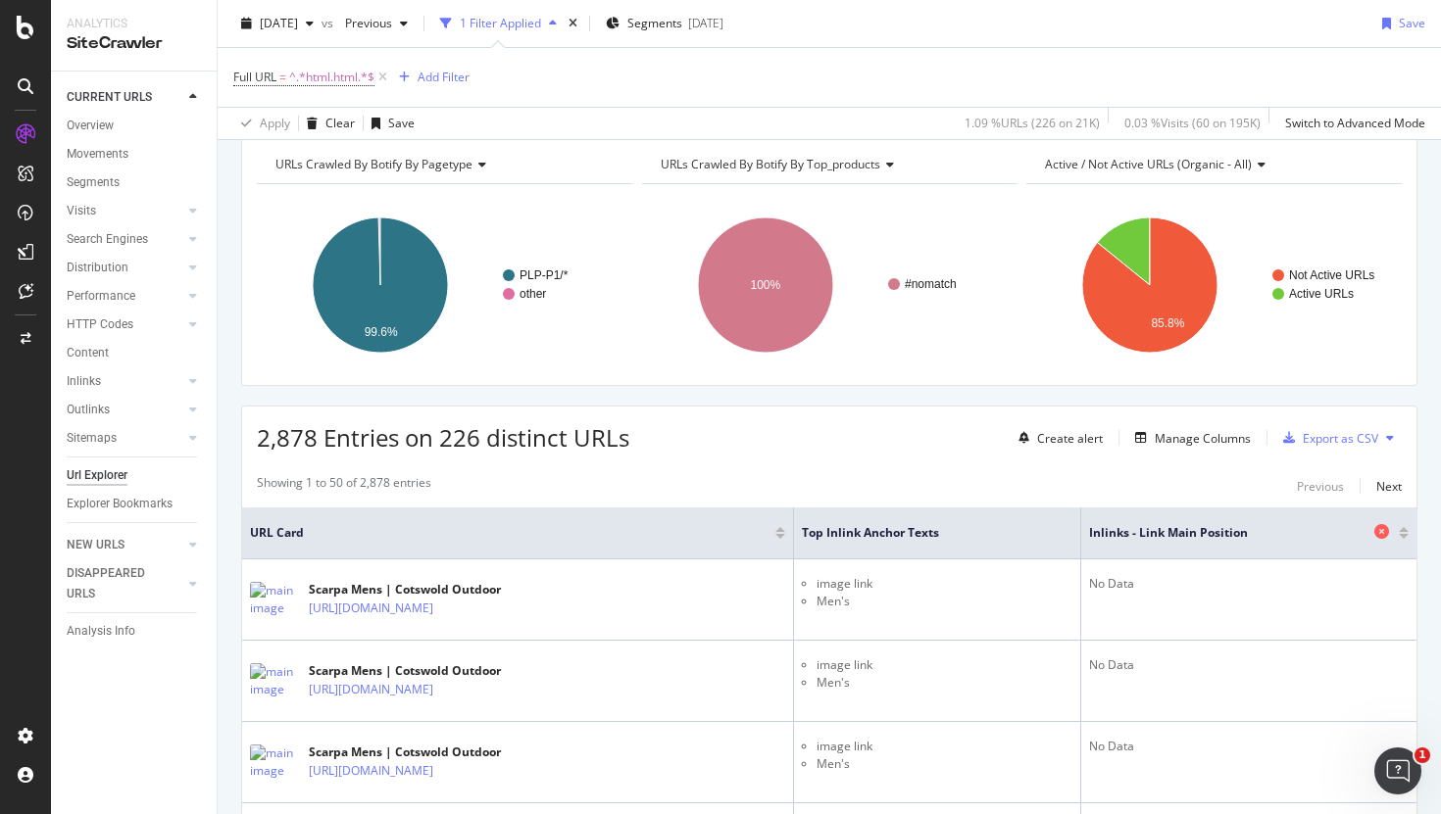
click at [1379, 536] on icon at bounding box center [1381, 531] width 15 height 15
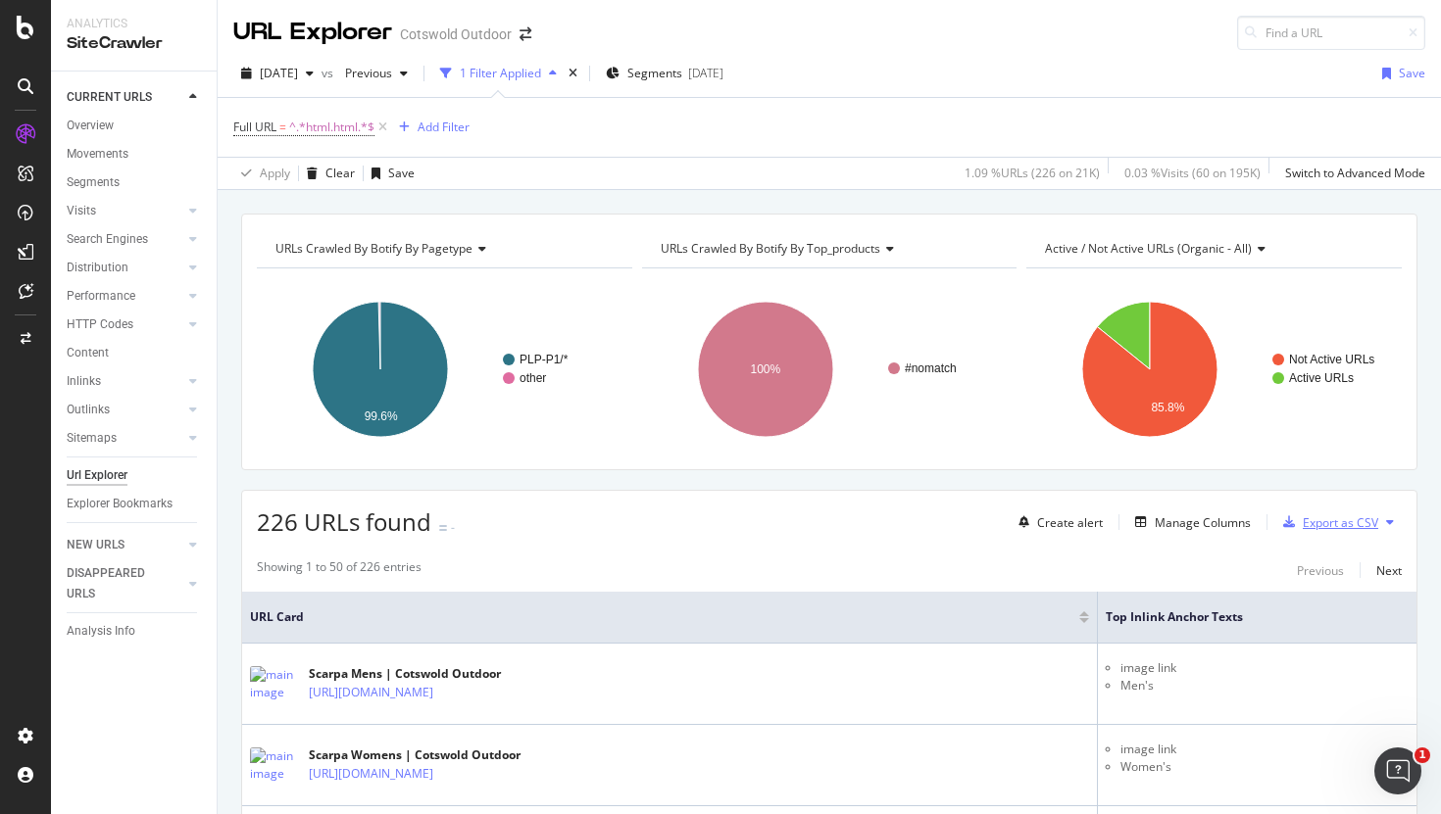
click at [1334, 519] on div "Export as CSV" at bounding box center [1339, 523] width 75 height 17
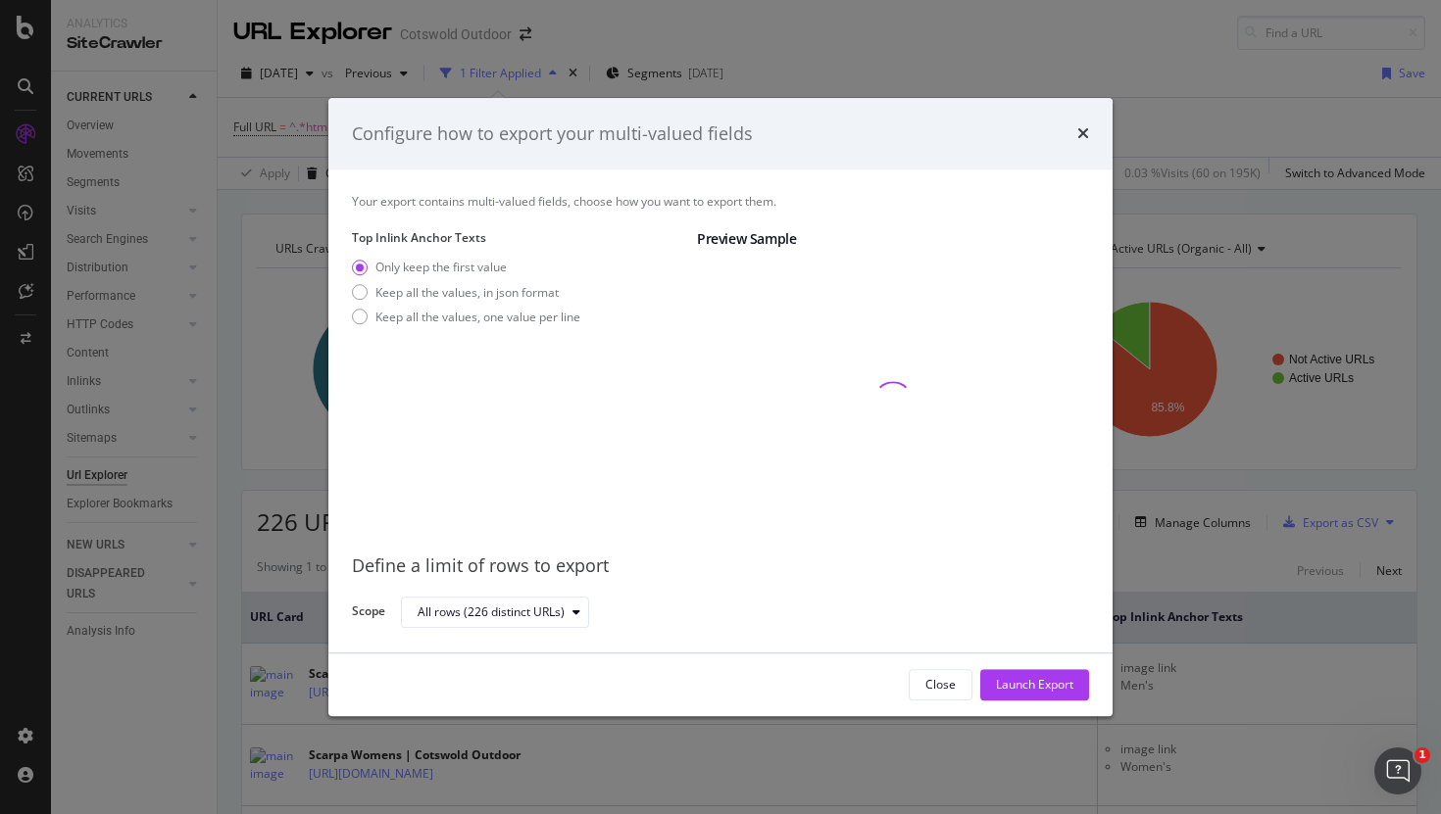
drag, startPoint x: 1065, startPoint y: 678, endPoint x: 876, endPoint y: 338, distance: 389.1
click at [876, 338] on div "Configure how to export your multi-valued fields Your export contains multi-val…" at bounding box center [720, 407] width 784 height 619
click at [497, 317] on div "Keep all the values, one value per line" at bounding box center [477, 317] width 205 height 17
click at [1019, 683] on div "Launch Export" at bounding box center [1034, 685] width 77 height 17
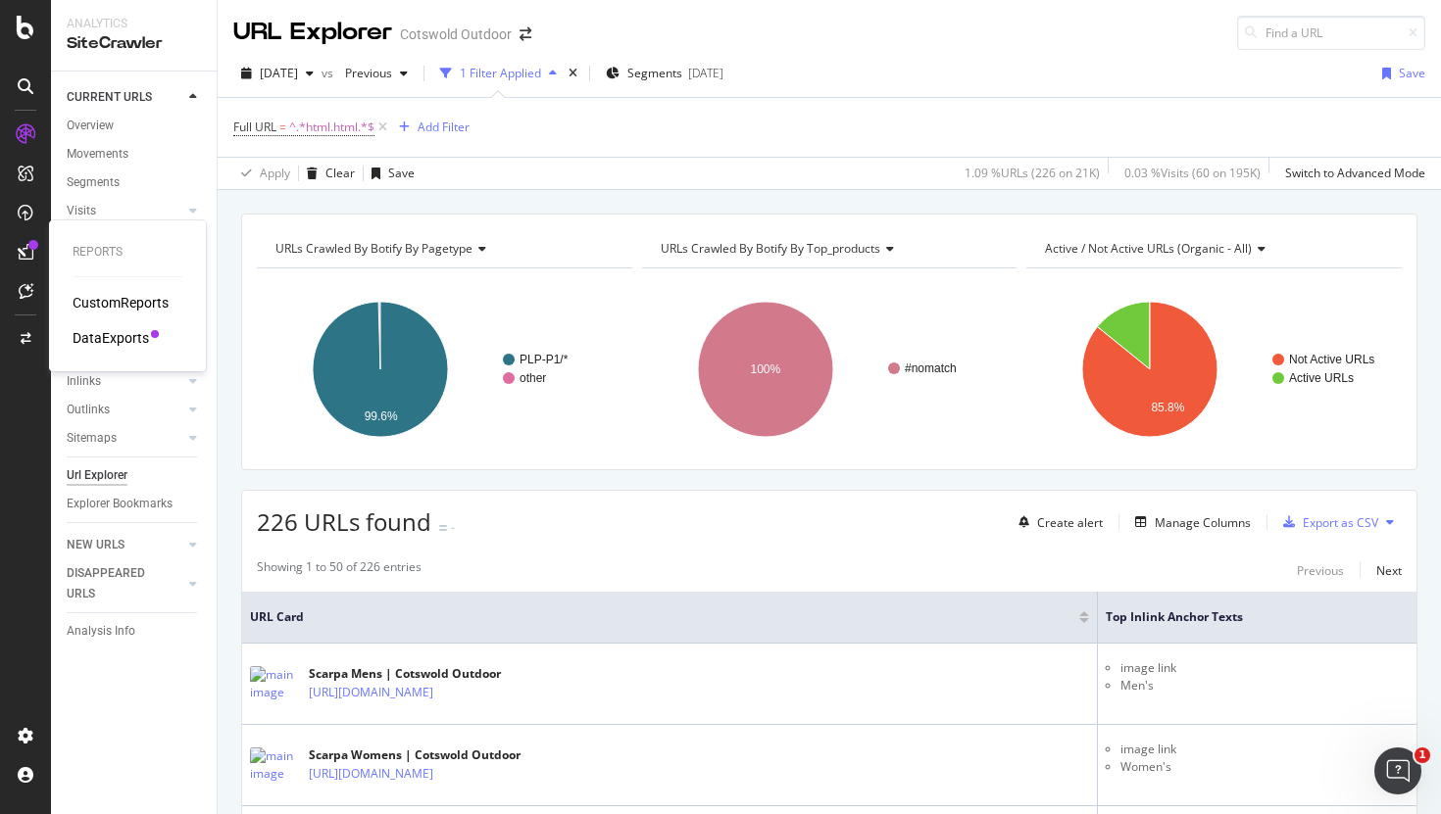
click at [96, 333] on div "DataExports" at bounding box center [111, 338] width 76 height 20
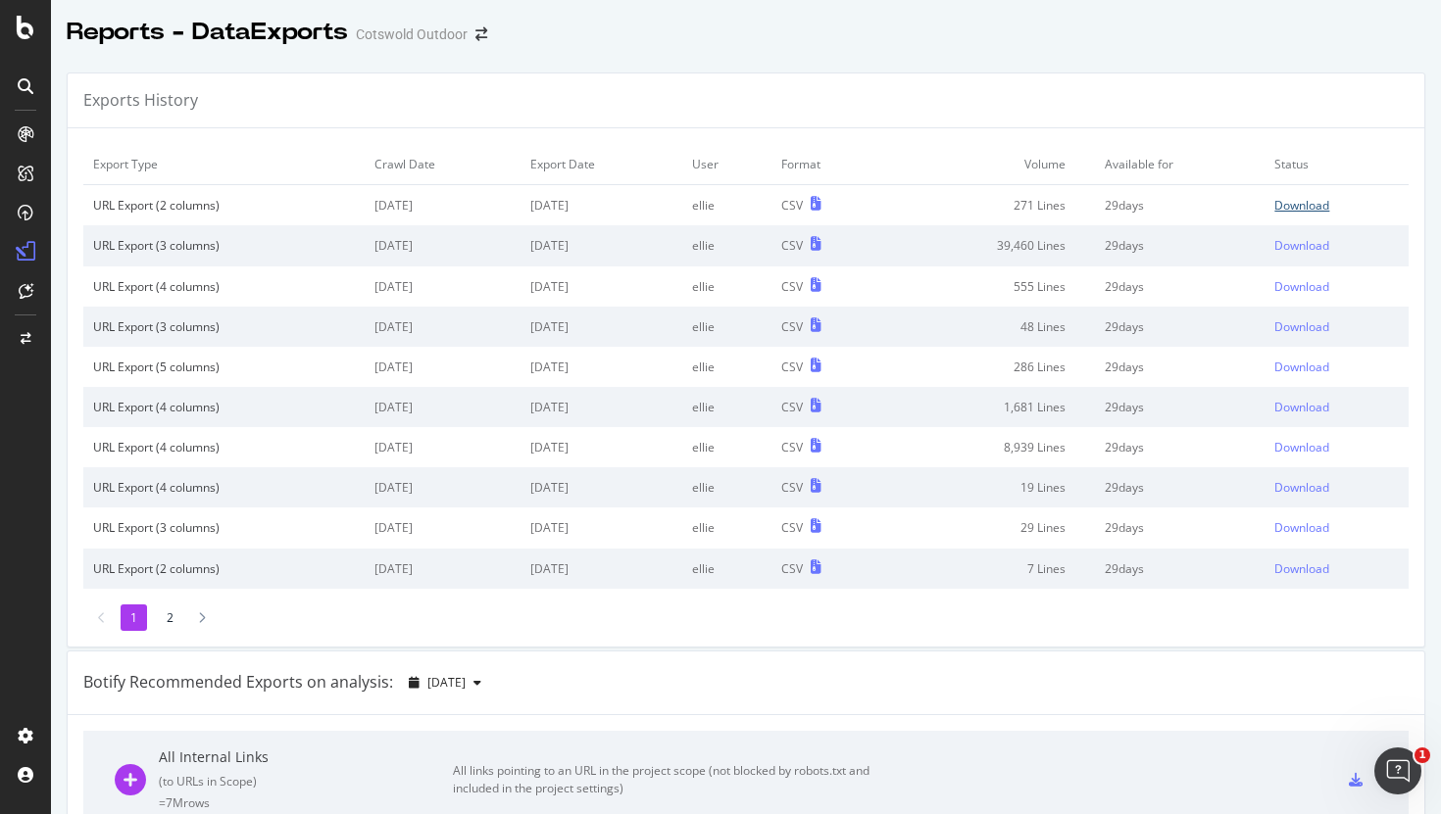
click at [1298, 206] on div "Download" at bounding box center [1301, 205] width 55 height 17
click at [114, 221] on div "ActionBoard" at bounding box center [111, 225] width 76 height 20
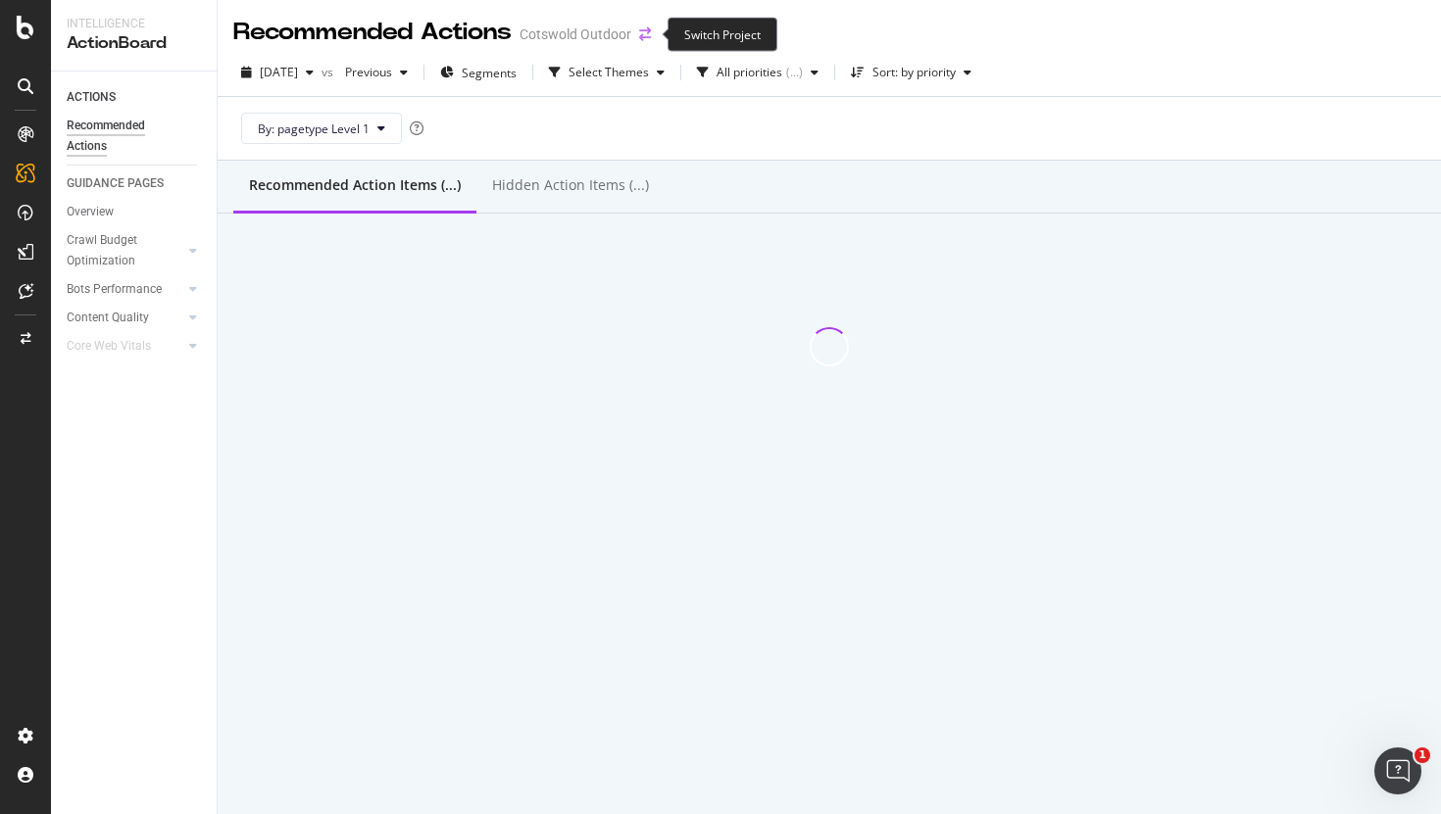
click at [641, 36] on icon "arrow-right-arrow-left" at bounding box center [645, 34] width 12 height 14
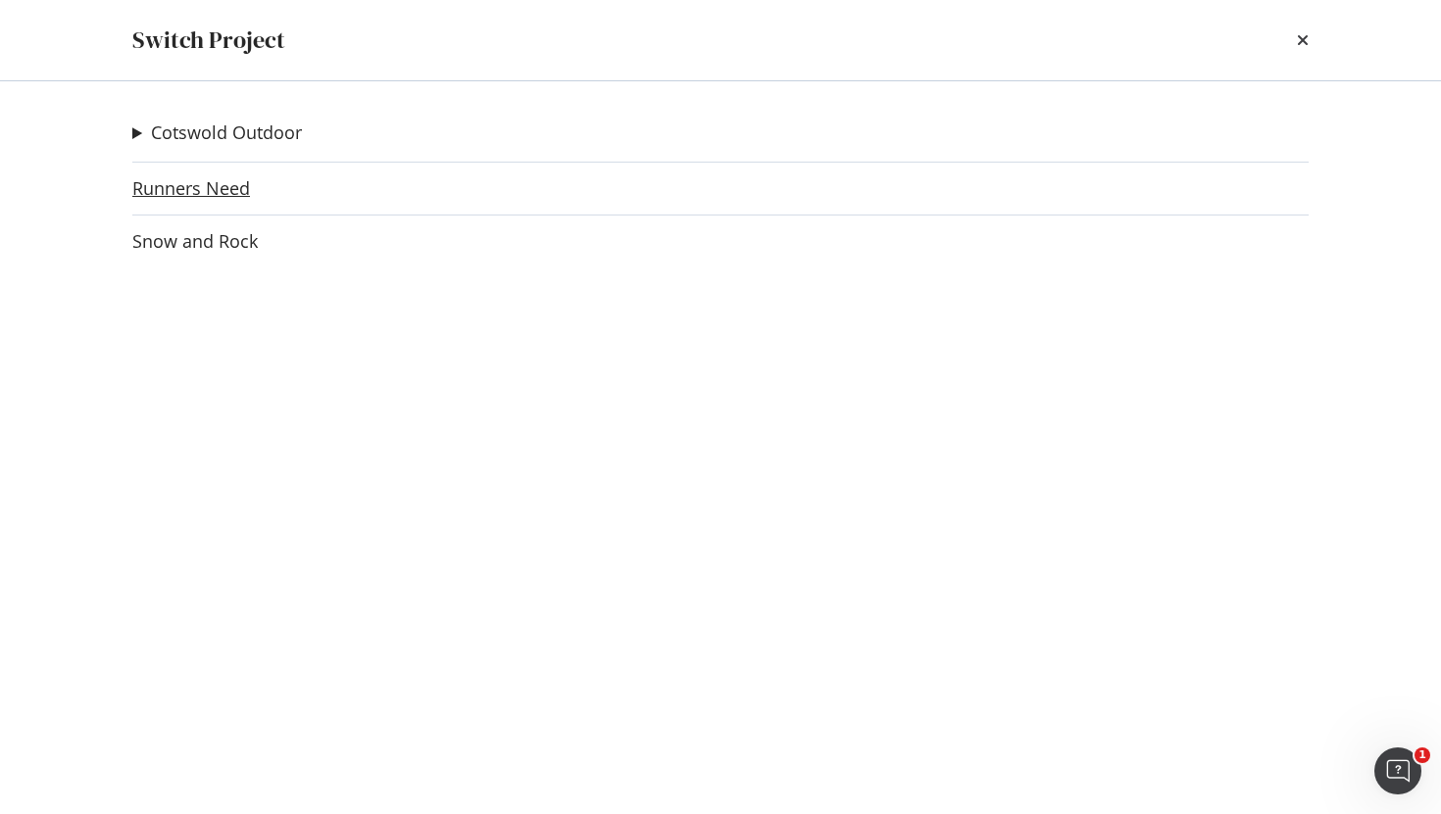
click at [158, 188] on link "Runners Need" at bounding box center [191, 188] width 118 height 21
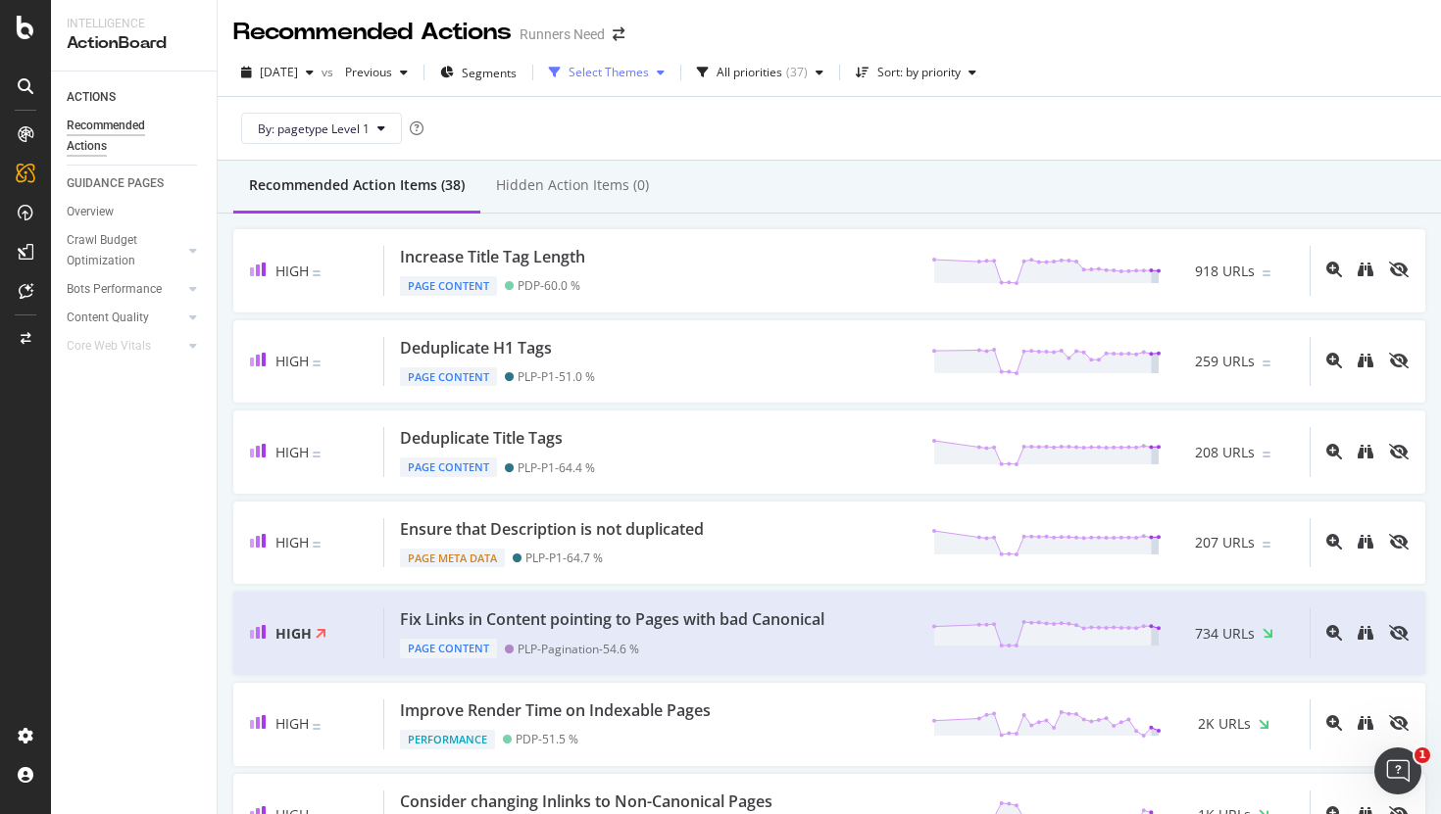
click at [649, 74] on div "Select Themes" at bounding box center [608, 73] width 80 height 12
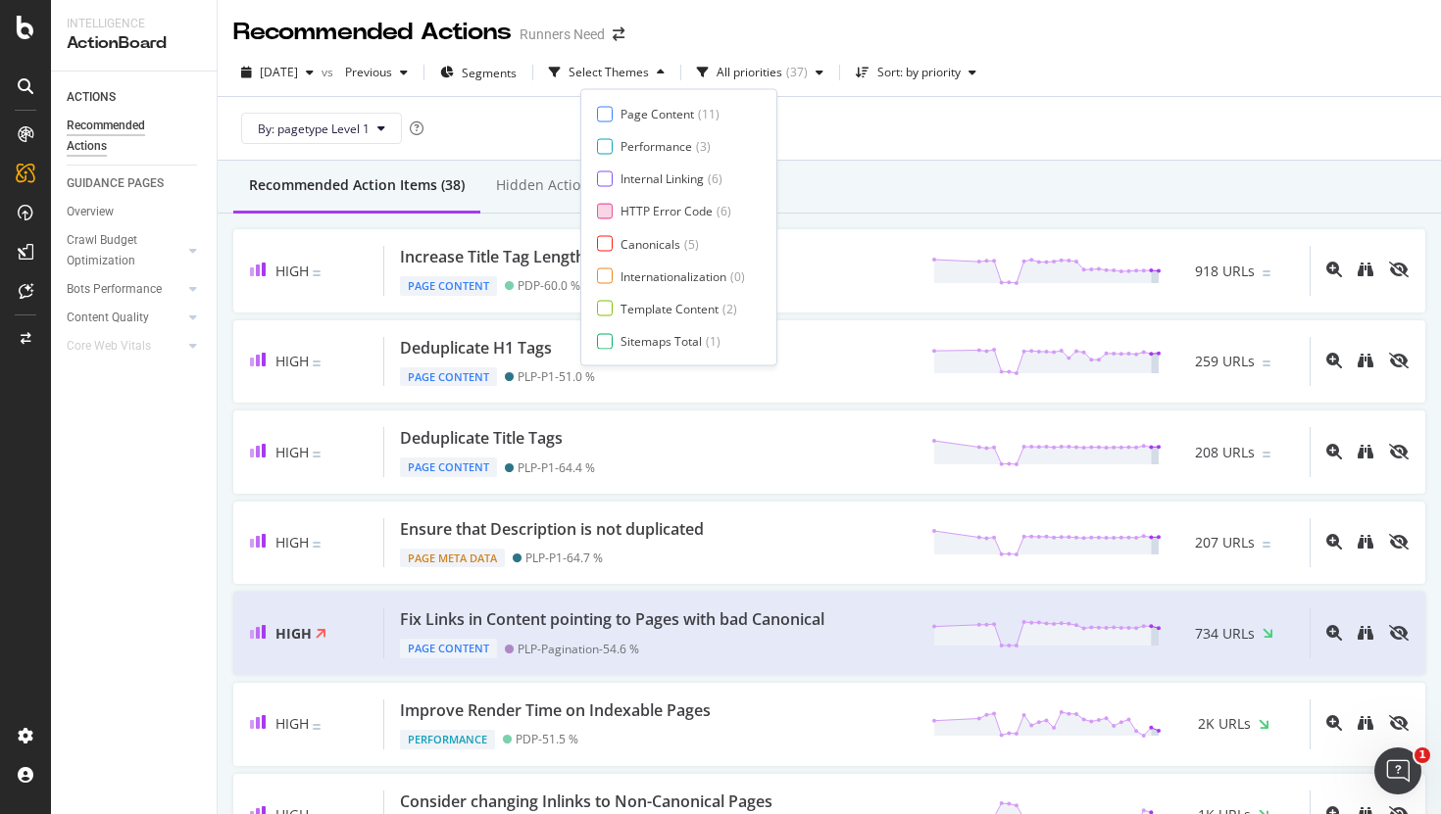
scroll to position [32, 0]
click at [655, 186] on div "HTTP Error Code" at bounding box center [666, 179] width 92 height 17
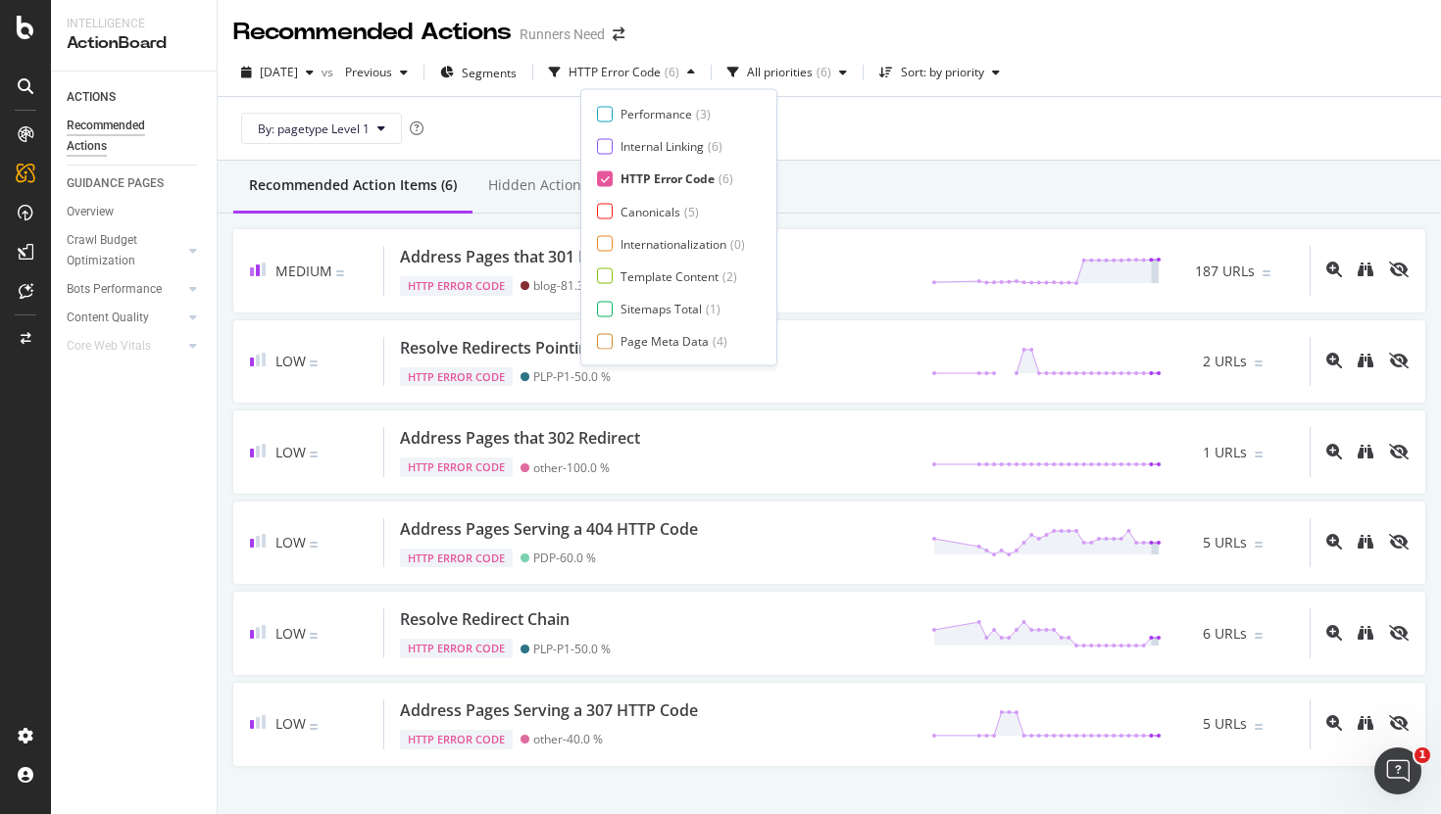
click at [855, 178] on div "Recommended Action Items (6) Hidden Action Items (0)" at bounding box center [829, 187] width 1223 height 53
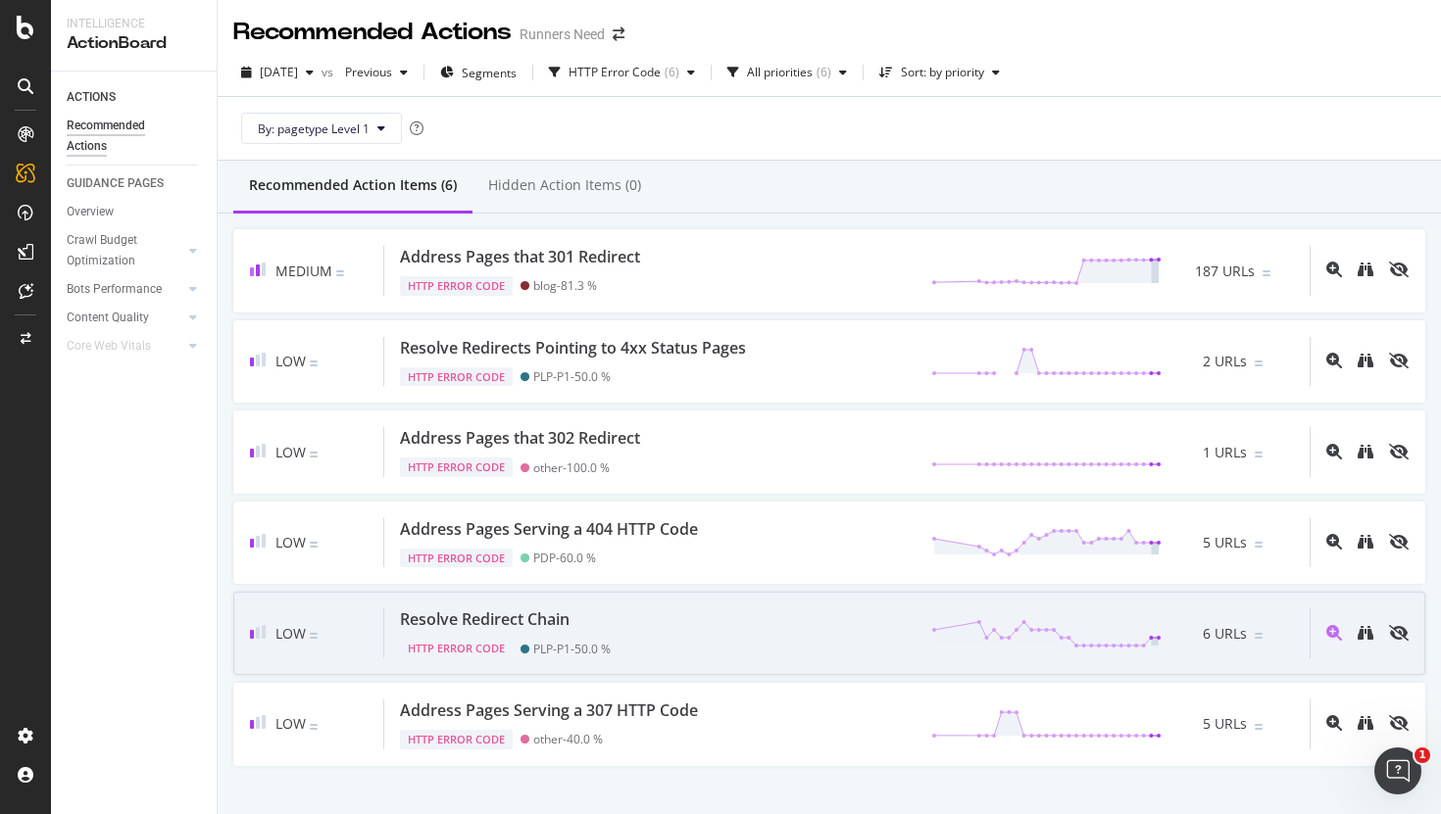
scroll to position [35, 0]
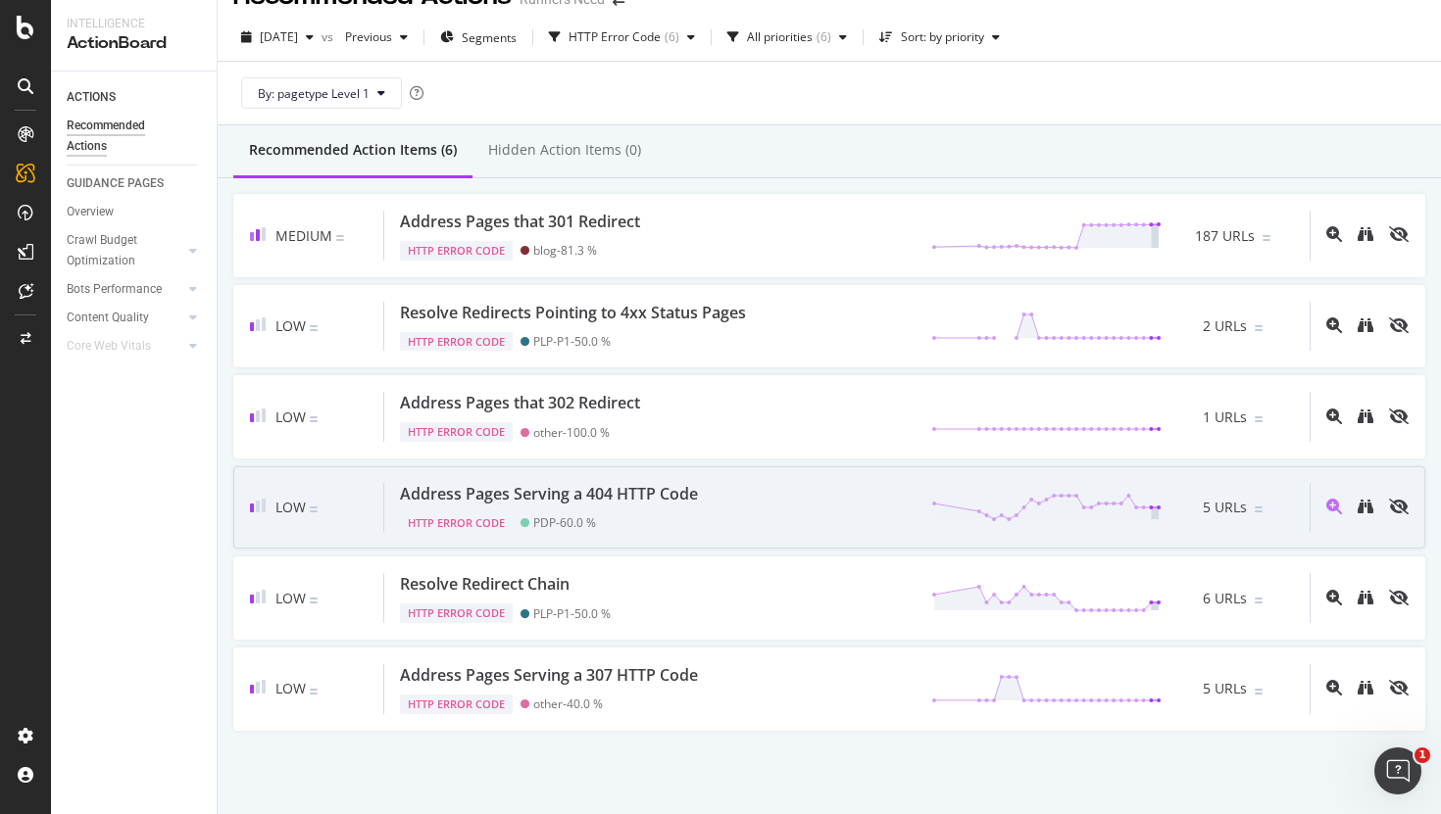
click at [789, 491] on div "Address Pages Serving a 404 HTTP Code HTTP Error Code PDP - 60.0 % 5 URLs" at bounding box center [846, 508] width 925 height 50
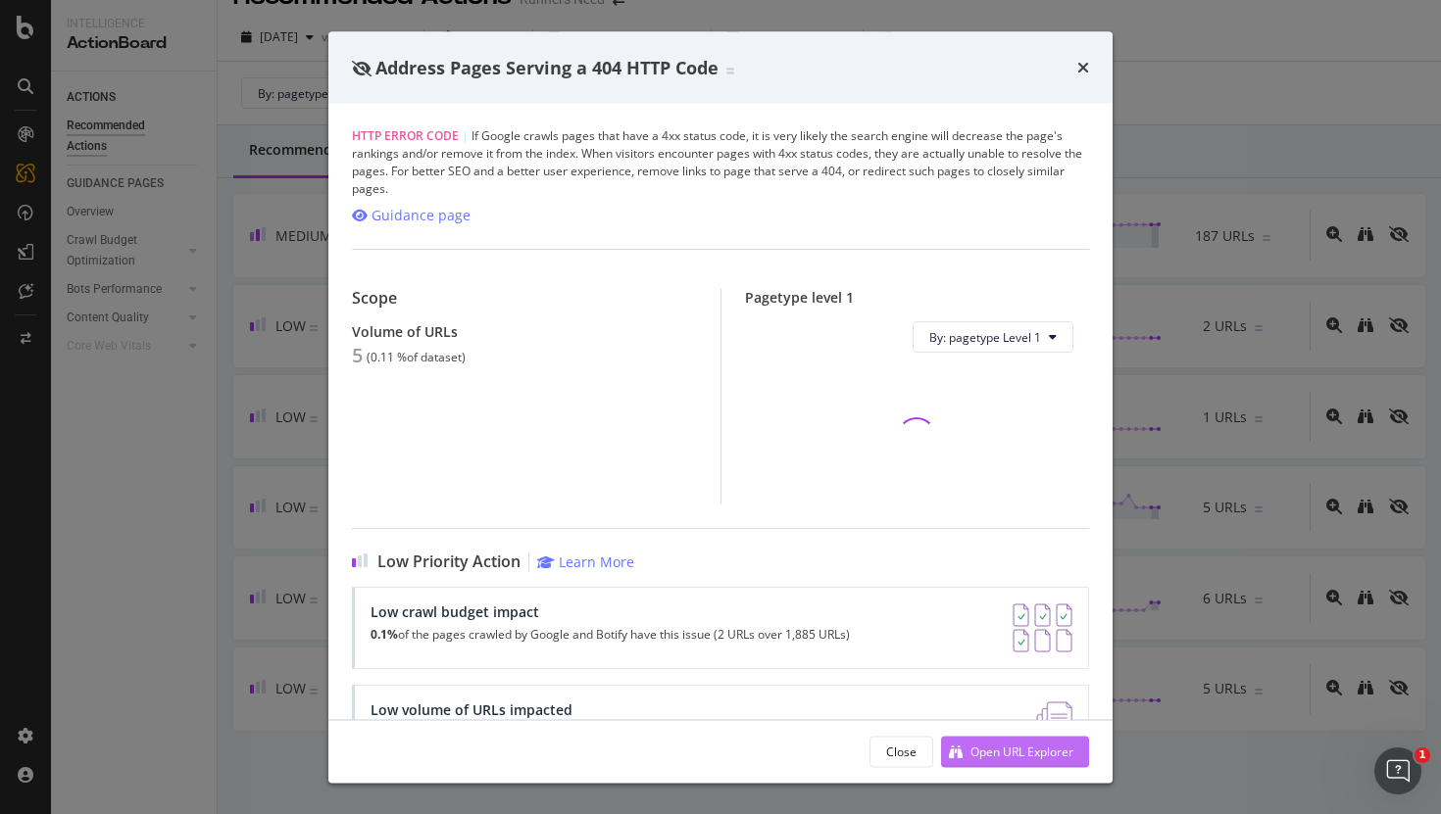
click at [969, 738] on div "Open URL Explorer" at bounding box center [1007, 751] width 132 height 29
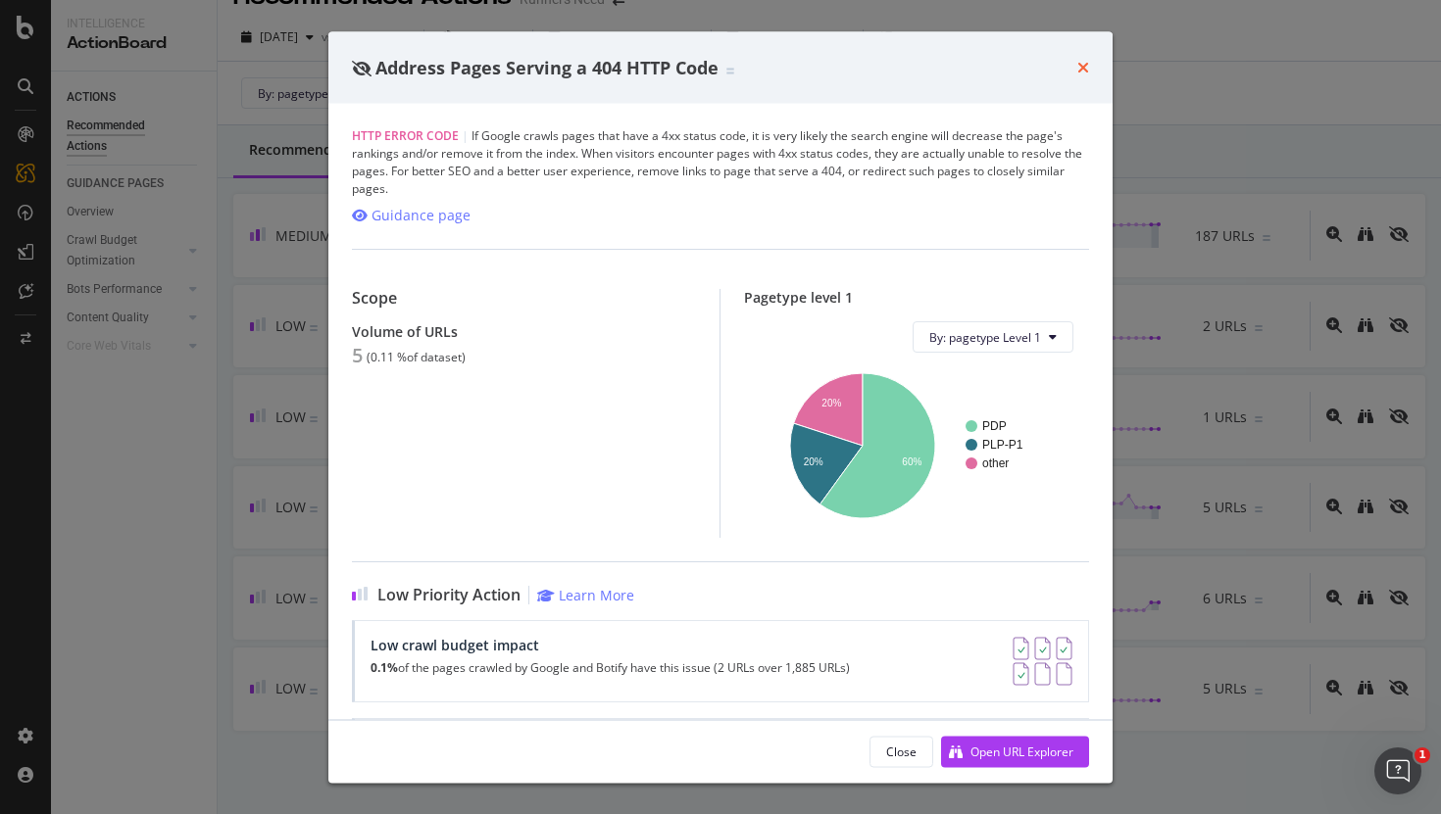
click at [1083, 68] on icon "times" at bounding box center [1083, 68] width 12 height 16
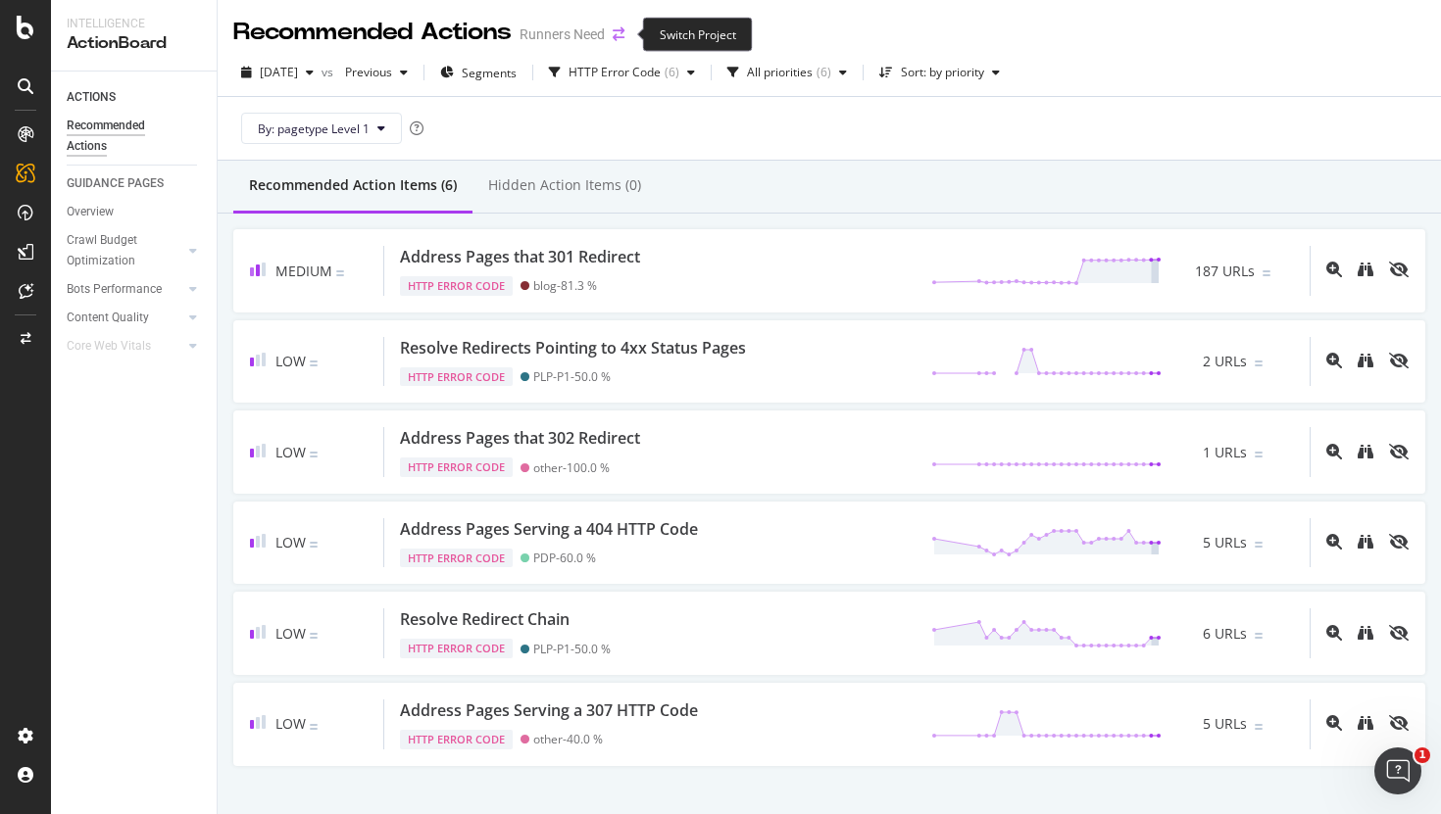
click at [624, 30] on icon "arrow-right-arrow-left" at bounding box center [619, 34] width 12 height 14
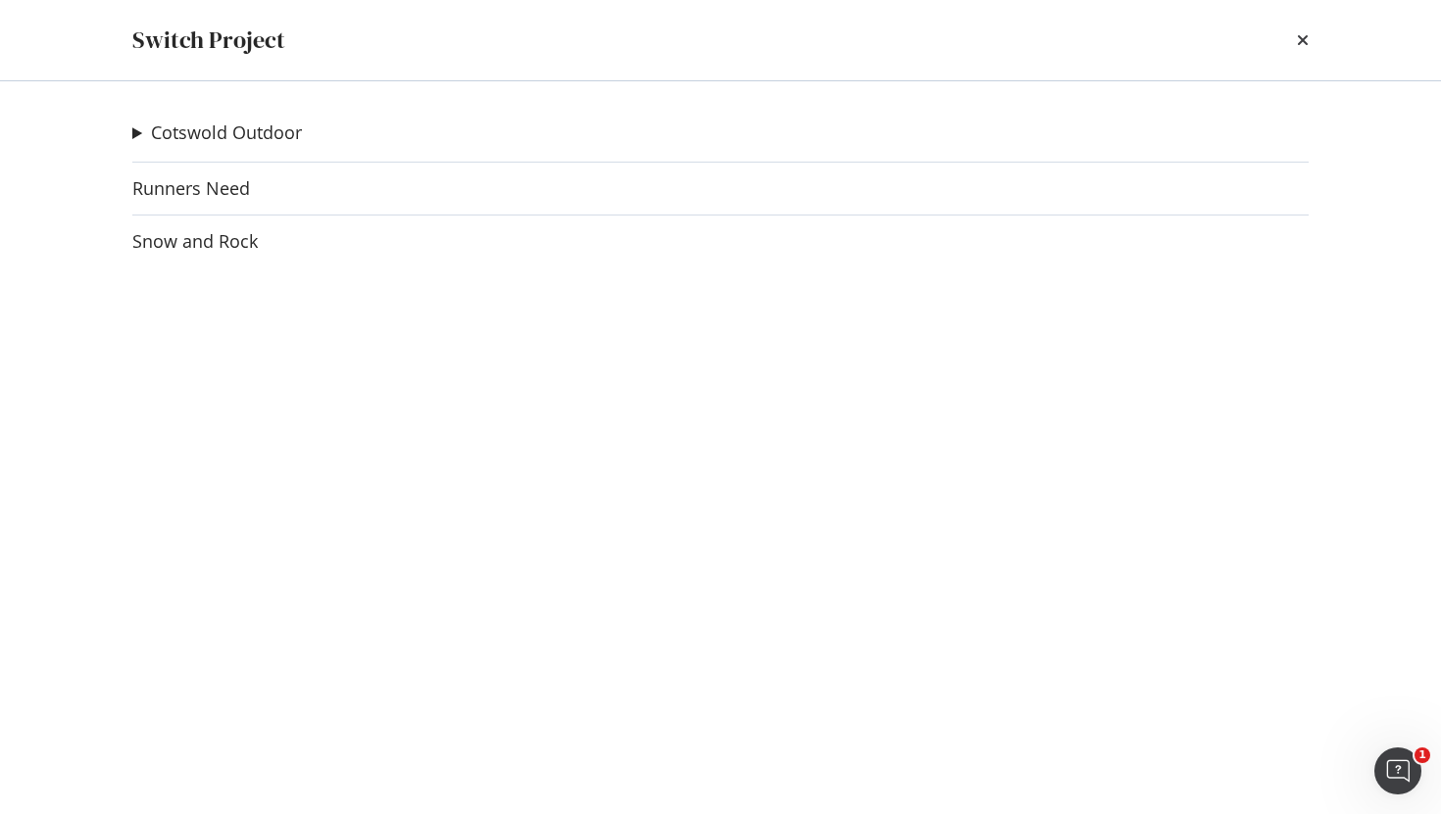
click at [200, 218] on div "Cotswold Outdoor Go Outdoors Ad-Hoc Project Runners Need Snow and Rock" at bounding box center [720, 447] width 1254 height 733
click at [200, 245] on link "Snow and Rock" at bounding box center [194, 241] width 125 height 21
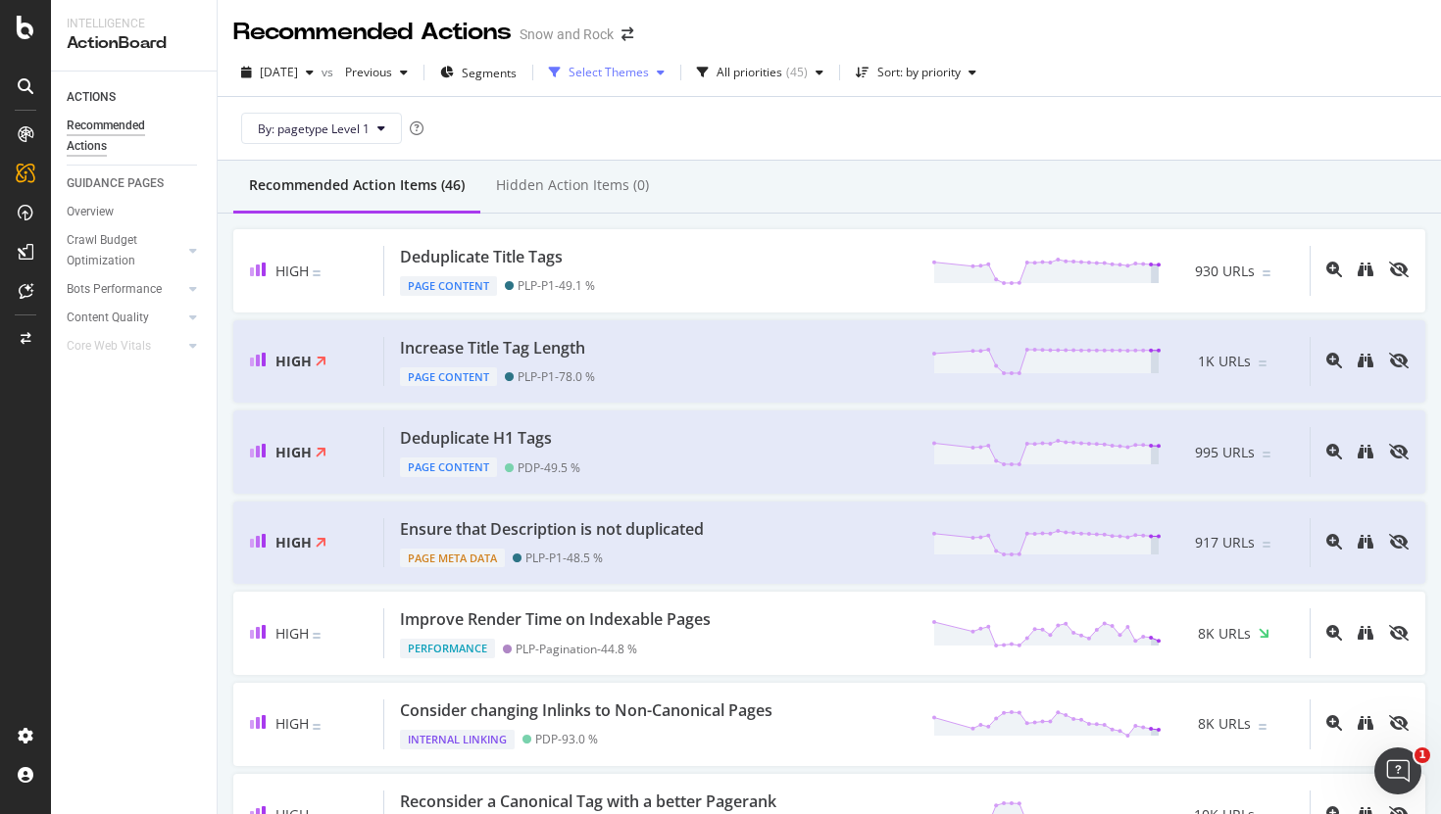
click at [649, 77] on div "Select Themes" at bounding box center [608, 73] width 80 height 12
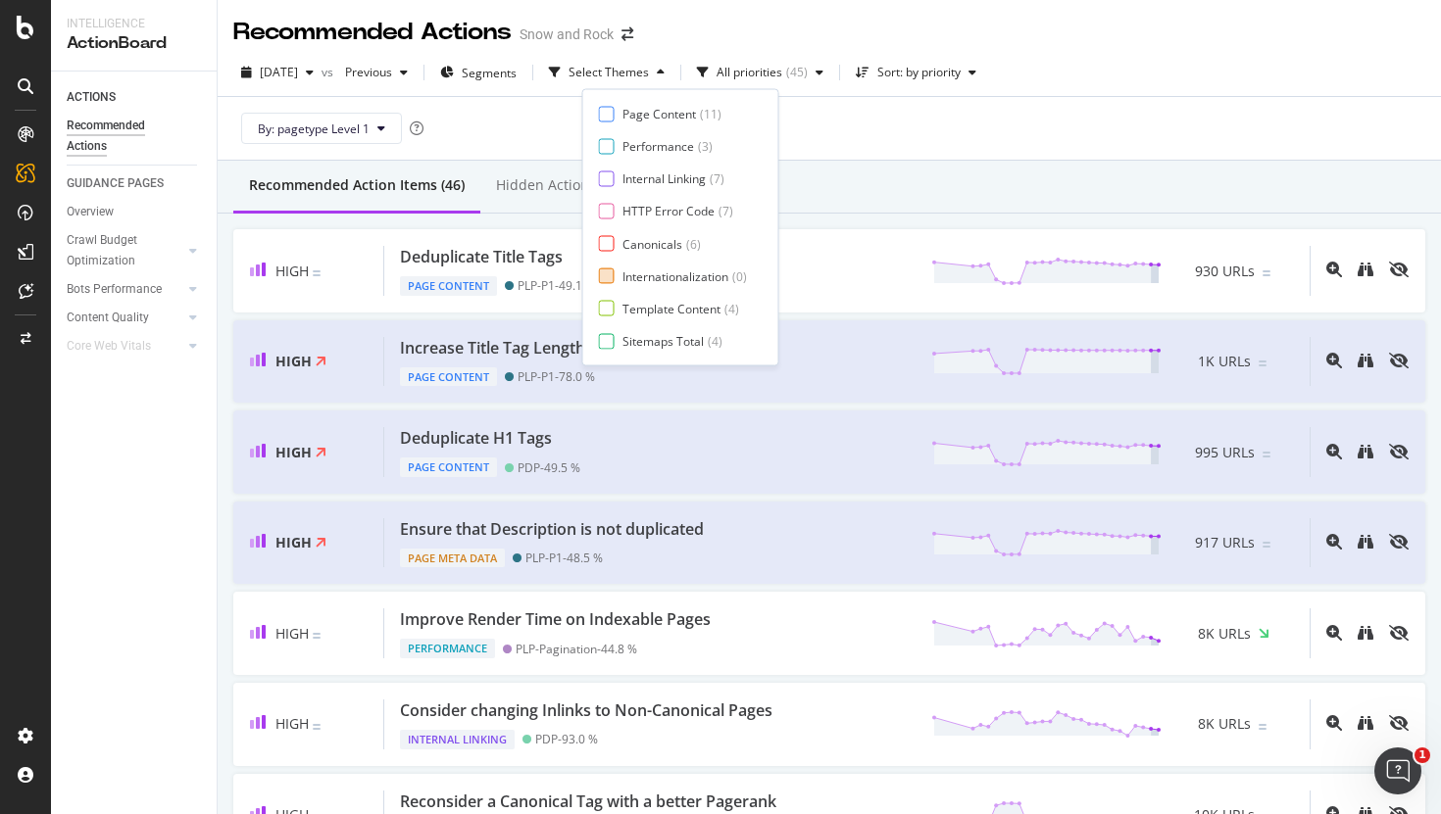
scroll to position [32, 0]
click at [670, 174] on div "HTTP Error Code" at bounding box center [668, 179] width 92 height 17
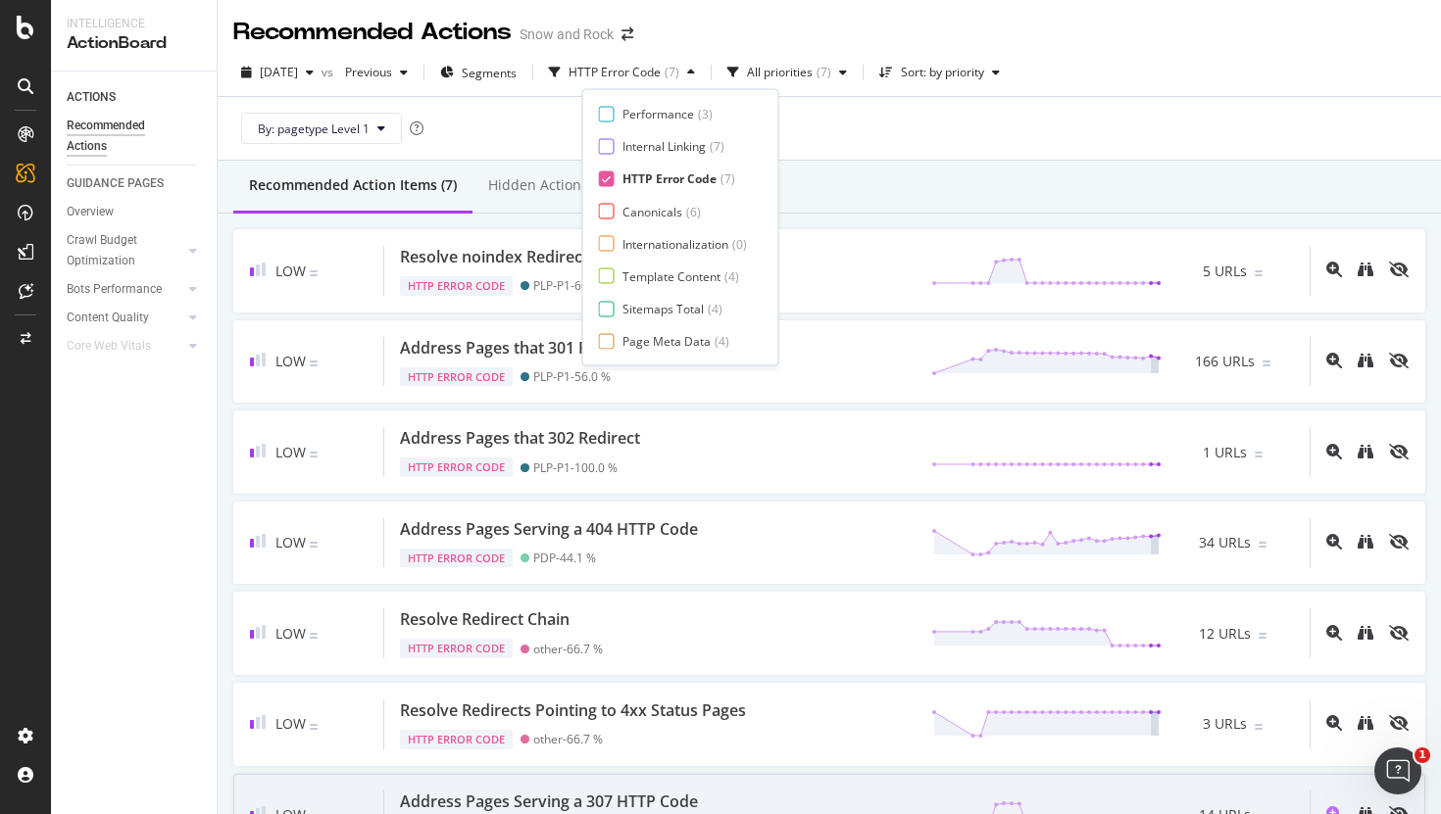
scroll to position [126, 0]
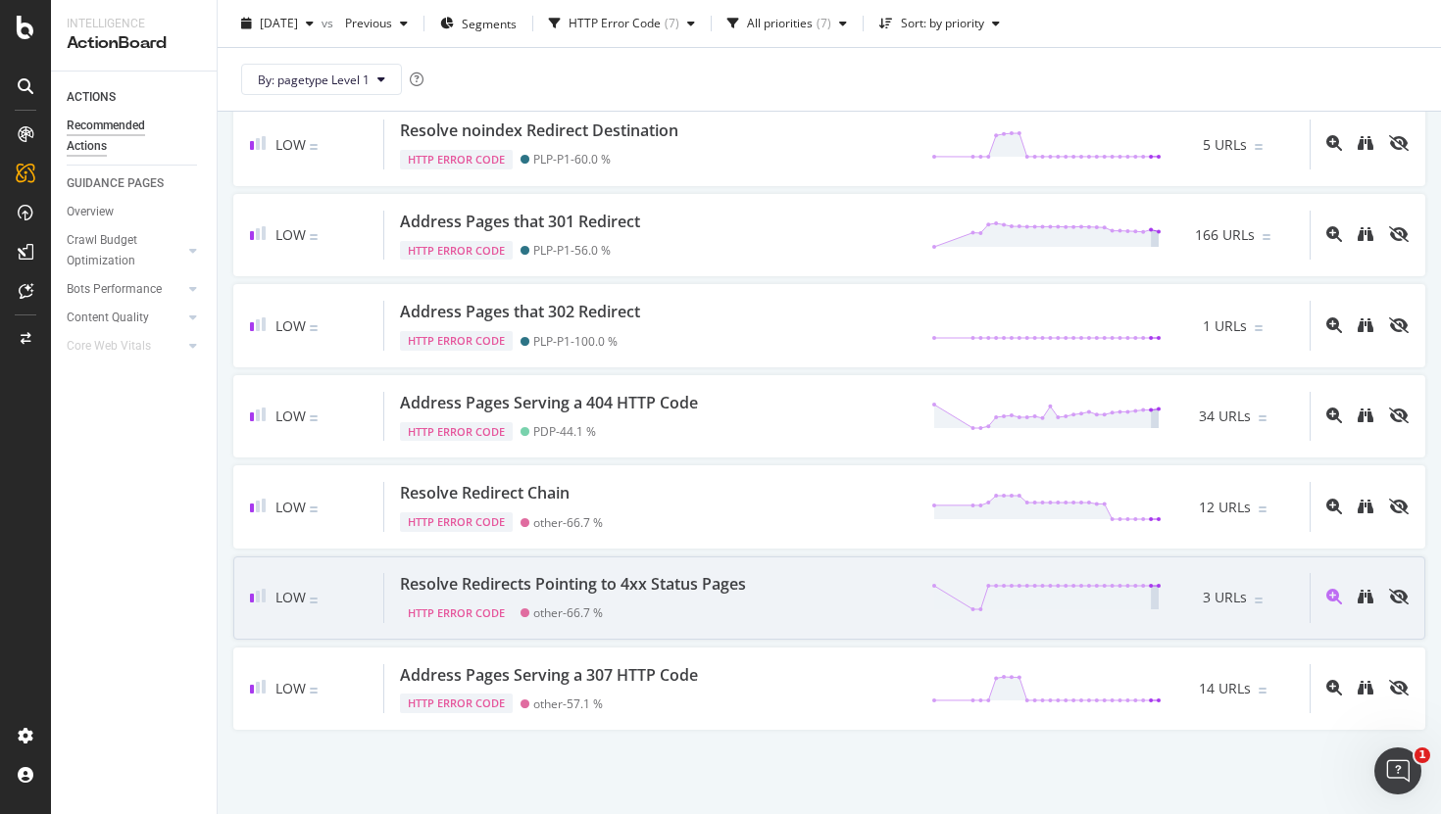
click at [679, 604] on div "HTTP Error Code other - 66.7 %" at bounding box center [577, 609] width 354 height 27
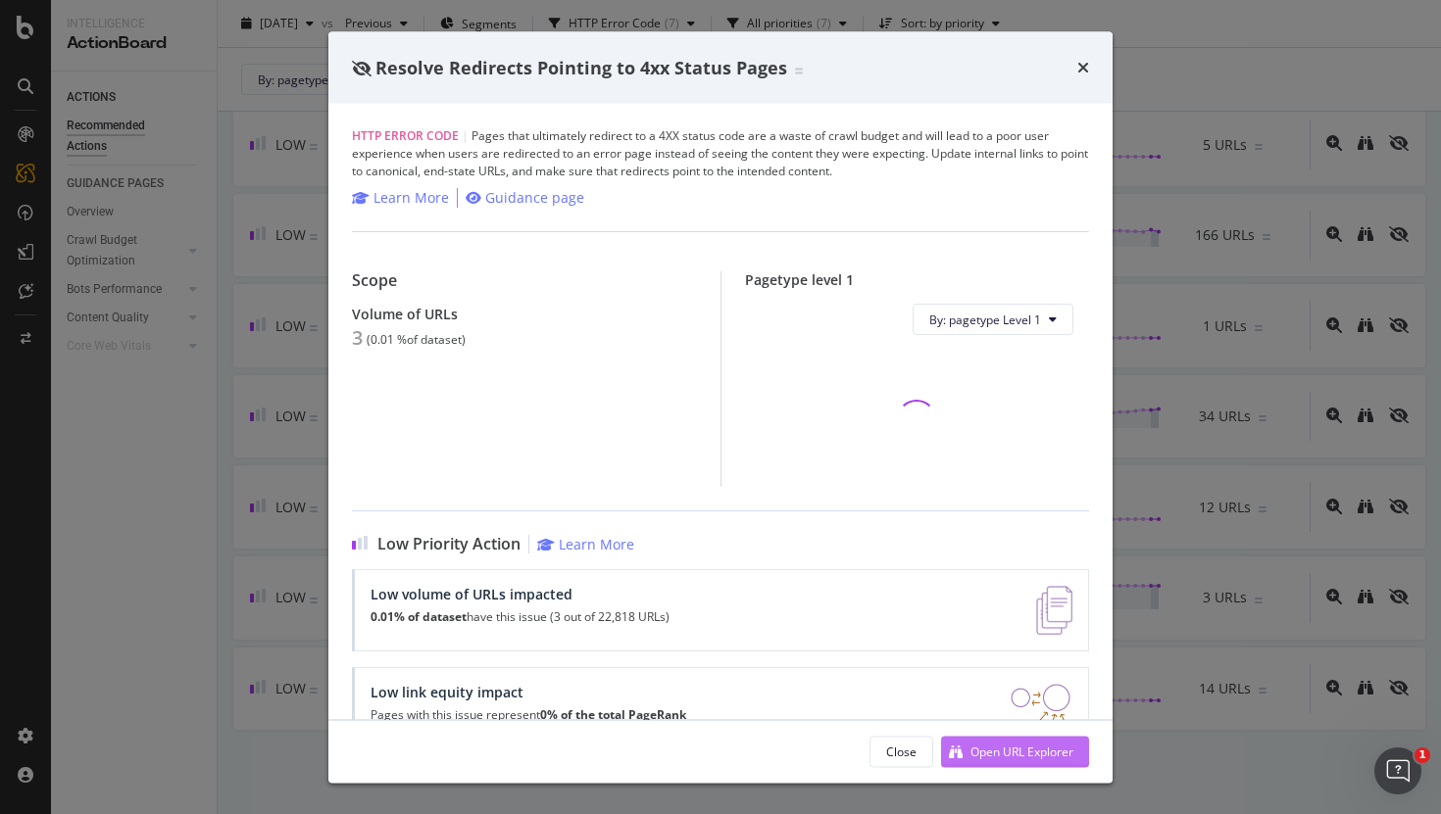
click at [996, 742] on div "Open URL Explorer" at bounding box center [1007, 751] width 132 height 29
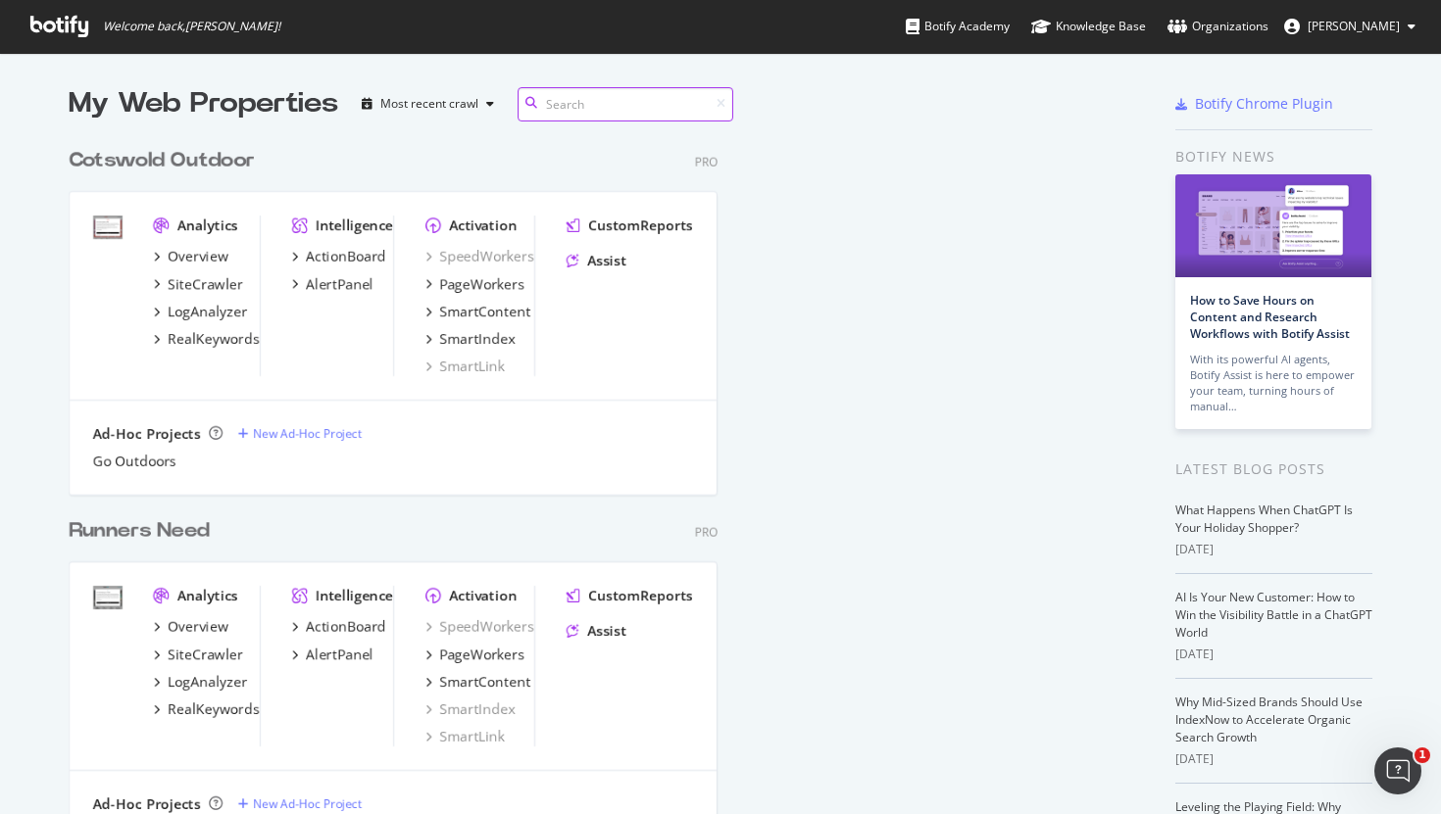
scroll to position [1056, 1059]
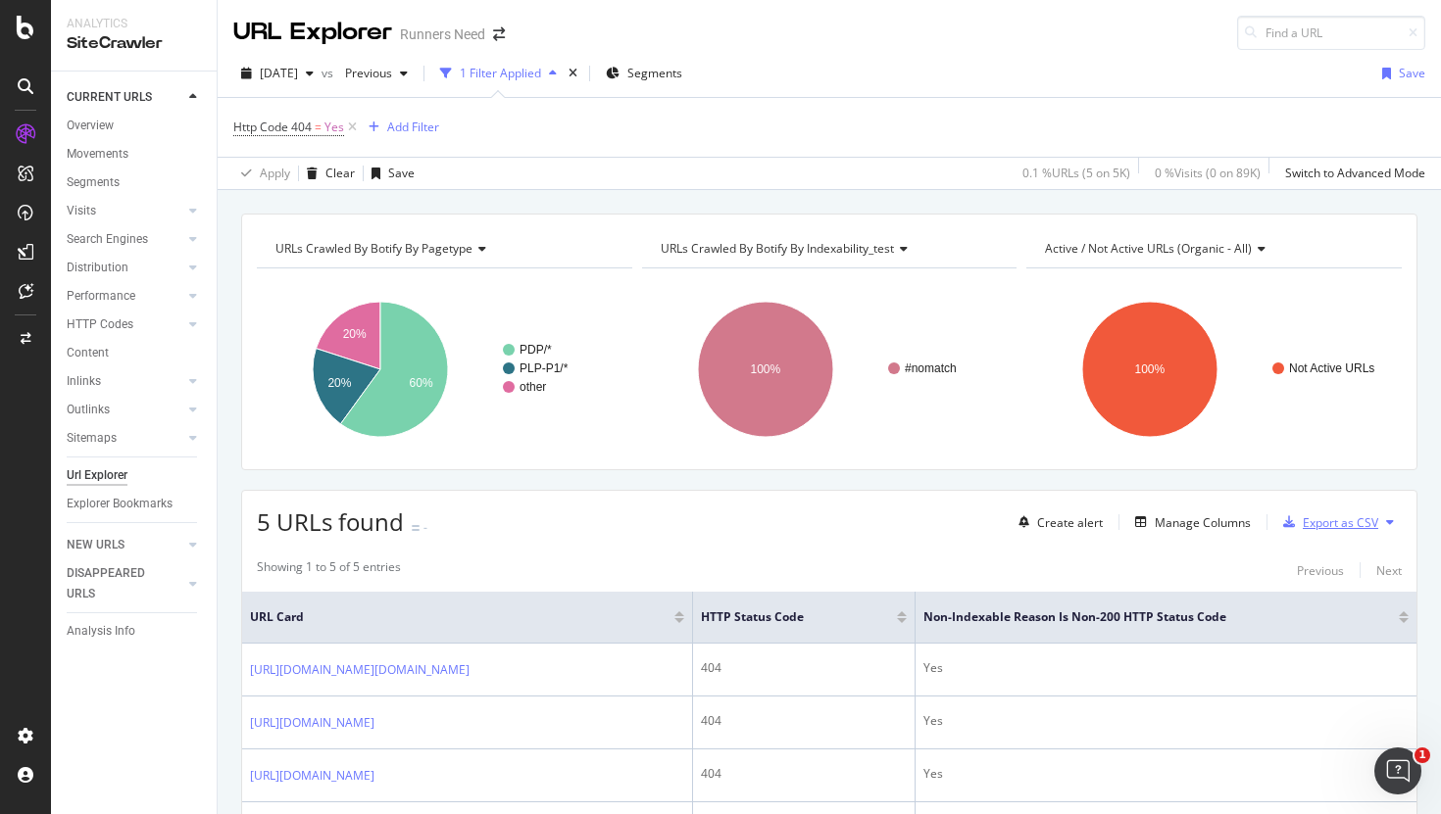
click at [1344, 524] on div "Export as CSV" at bounding box center [1339, 523] width 75 height 17
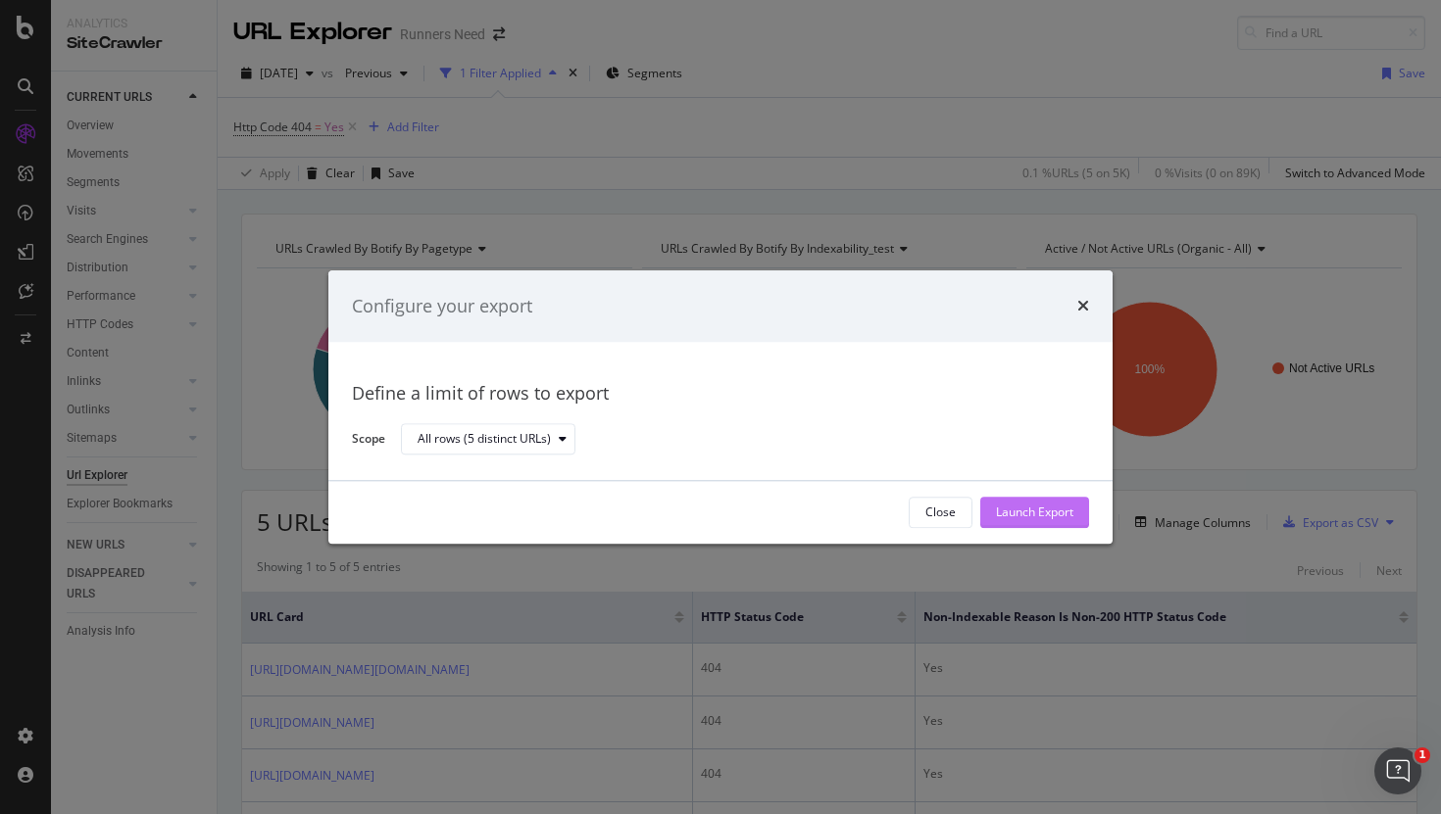
click at [1031, 511] on div "Launch Export" at bounding box center [1034, 513] width 77 height 17
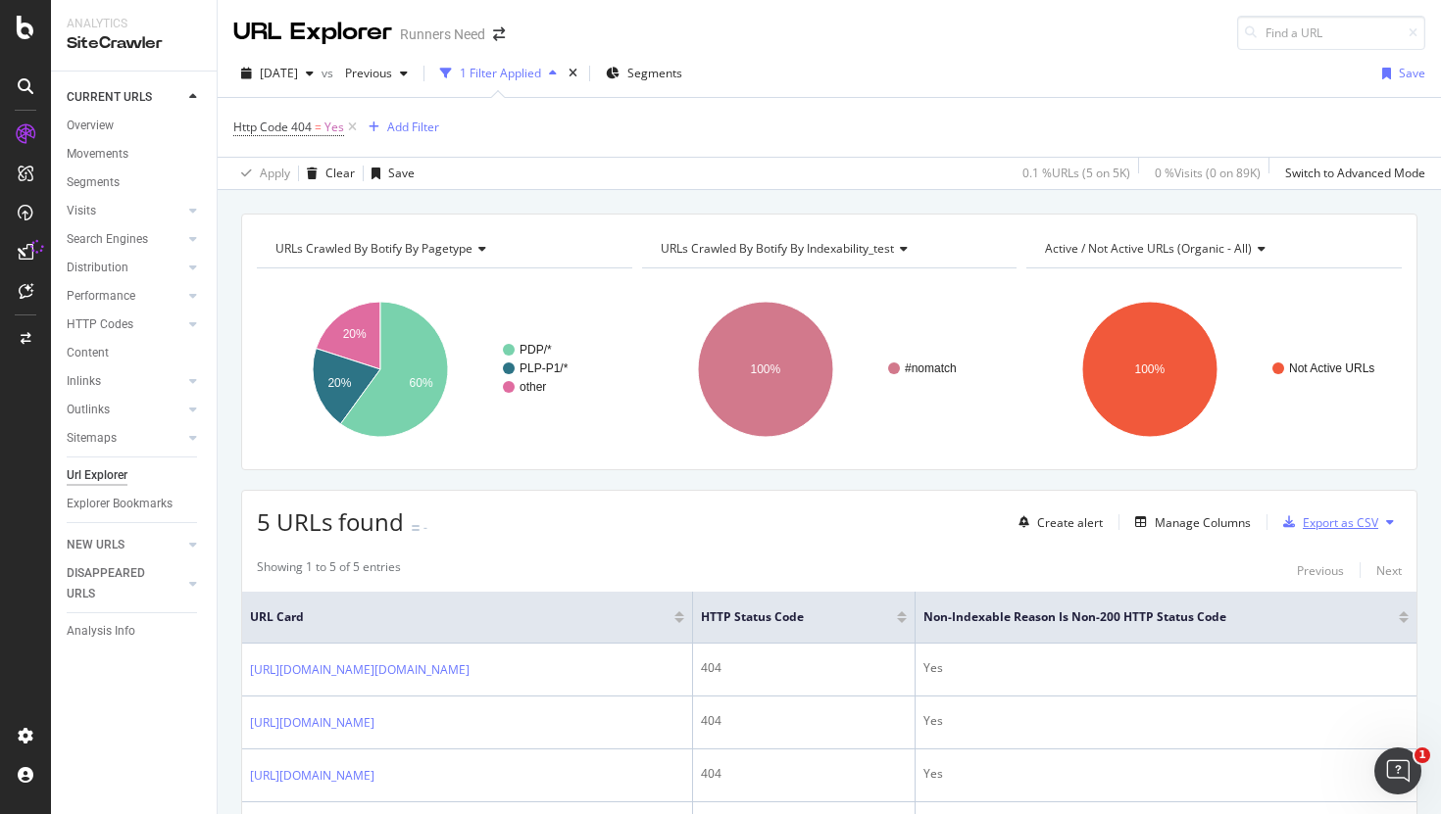
scroll to position [264, 0]
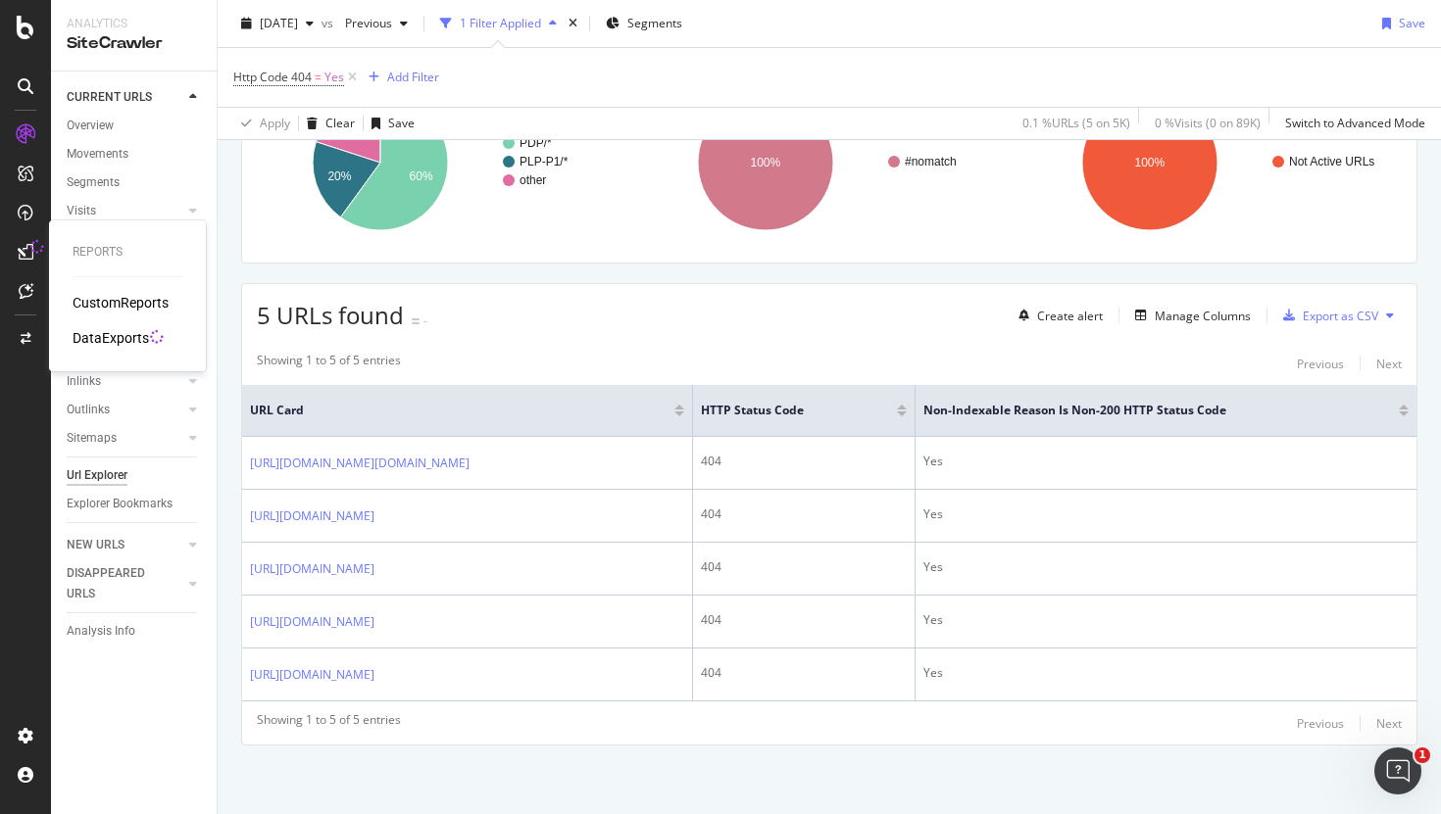
click at [129, 341] on div "DataExports" at bounding box center [111, 338] width 76 height 20
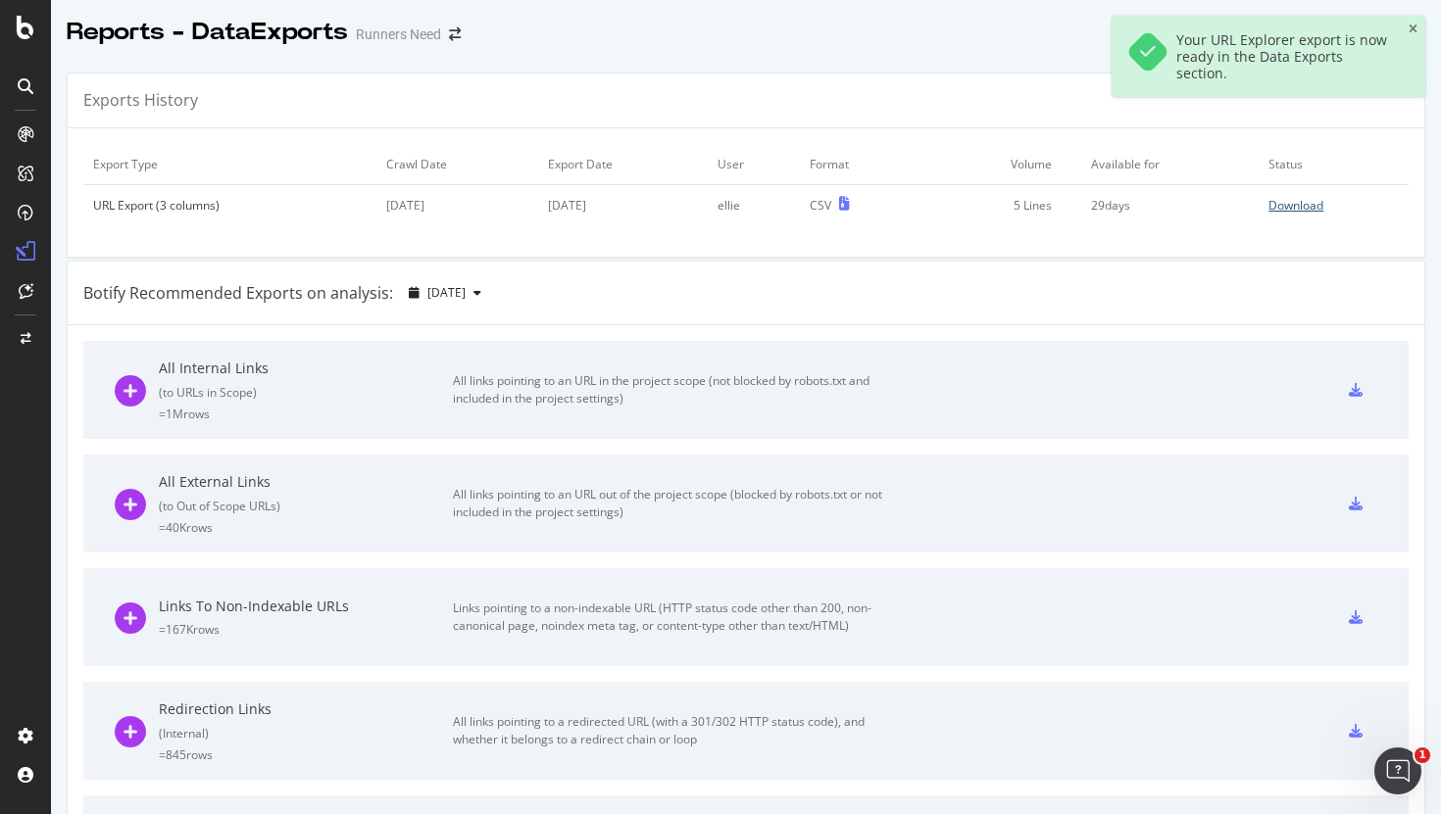
click at [1322, 209] on div "Download" at bounding box center [1295, 205] width 55 height 17
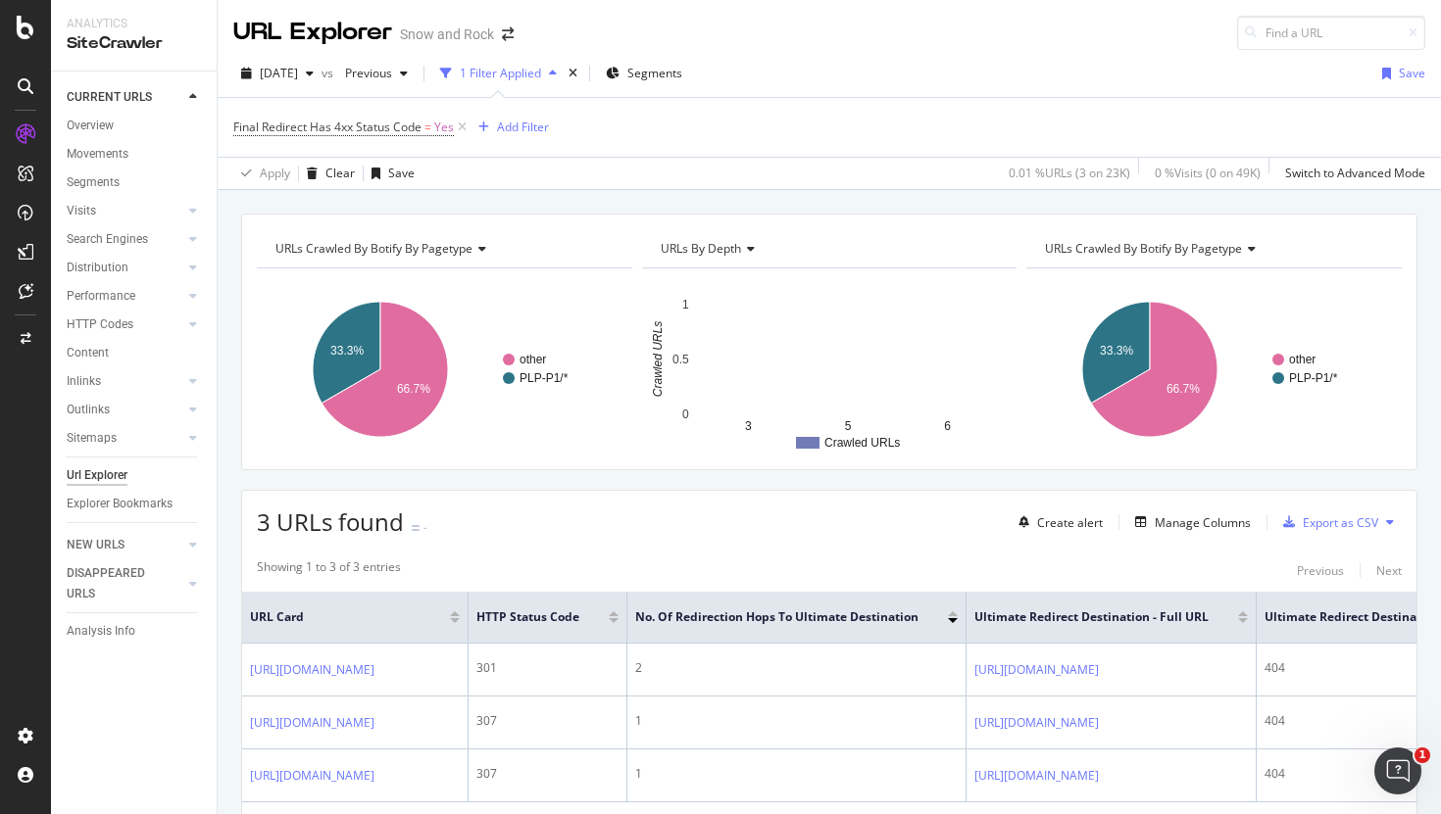
scroll to position [121, 0]
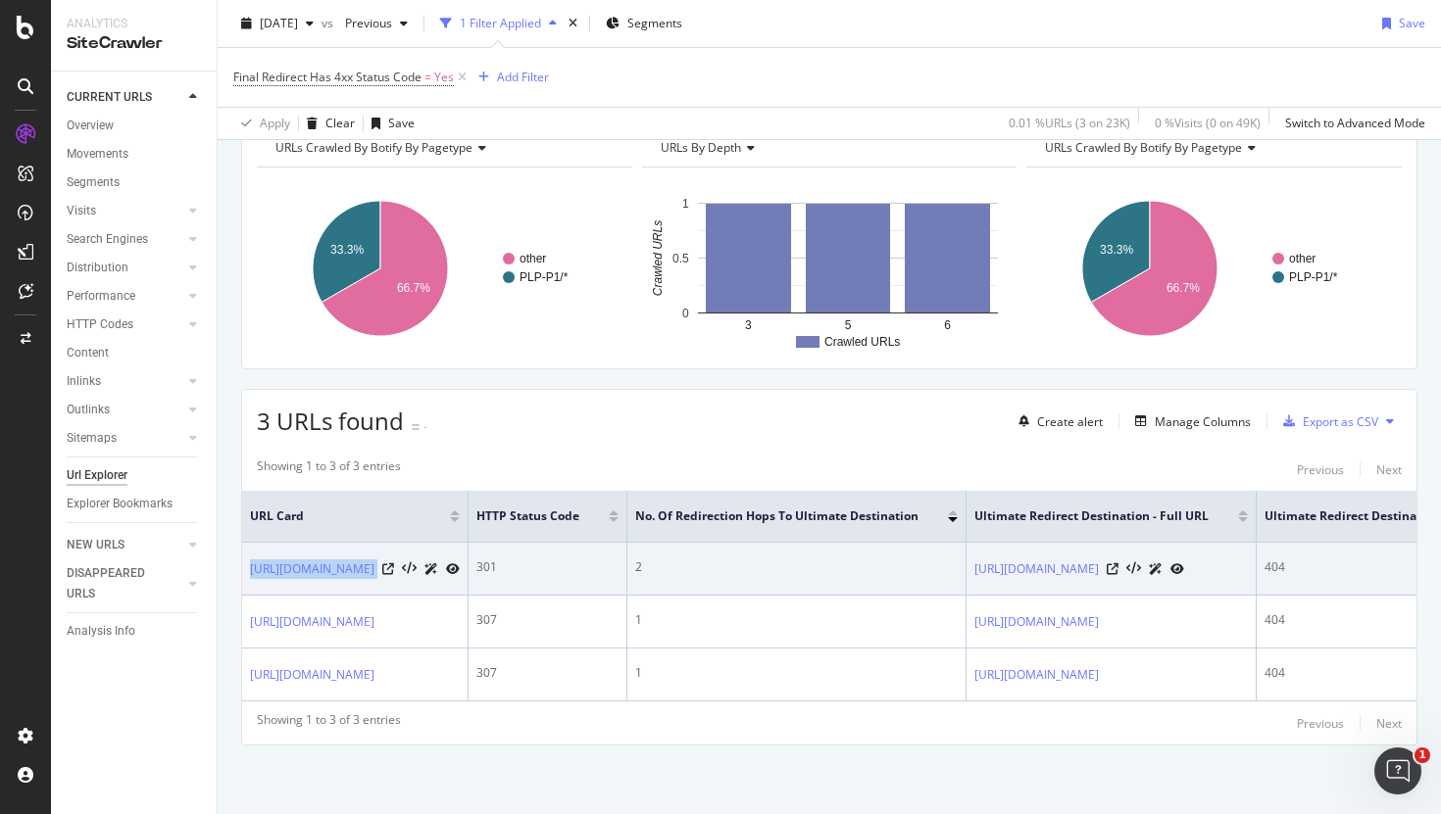
copy div "[URL][DOMAIN_NAME]"
drag, startPoint x: 519, startPoint y: 570, endPoint x: 248, endPoint y: 550, distance: 272.2
click at [248, 550] on td "[URL][DOMAIN_NAME]" at bounding box center [355, 569] width 226 height 53
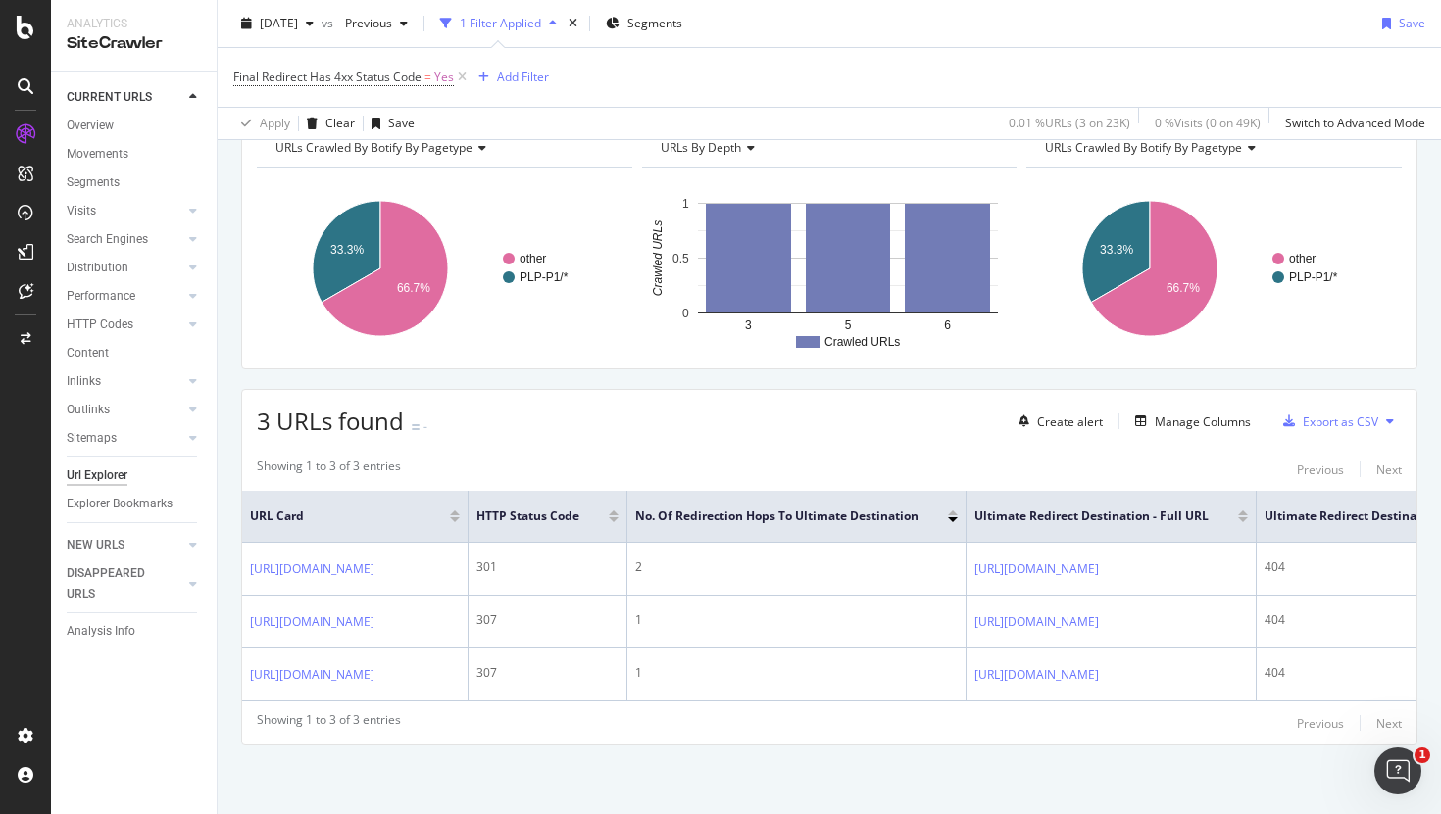
click at [395, 752] on div "URLs Crawled By Botify By pagetype Chart (by Value) Table Expand Export as CSV …" at bounding box center [829, 464] width 1223 height 702
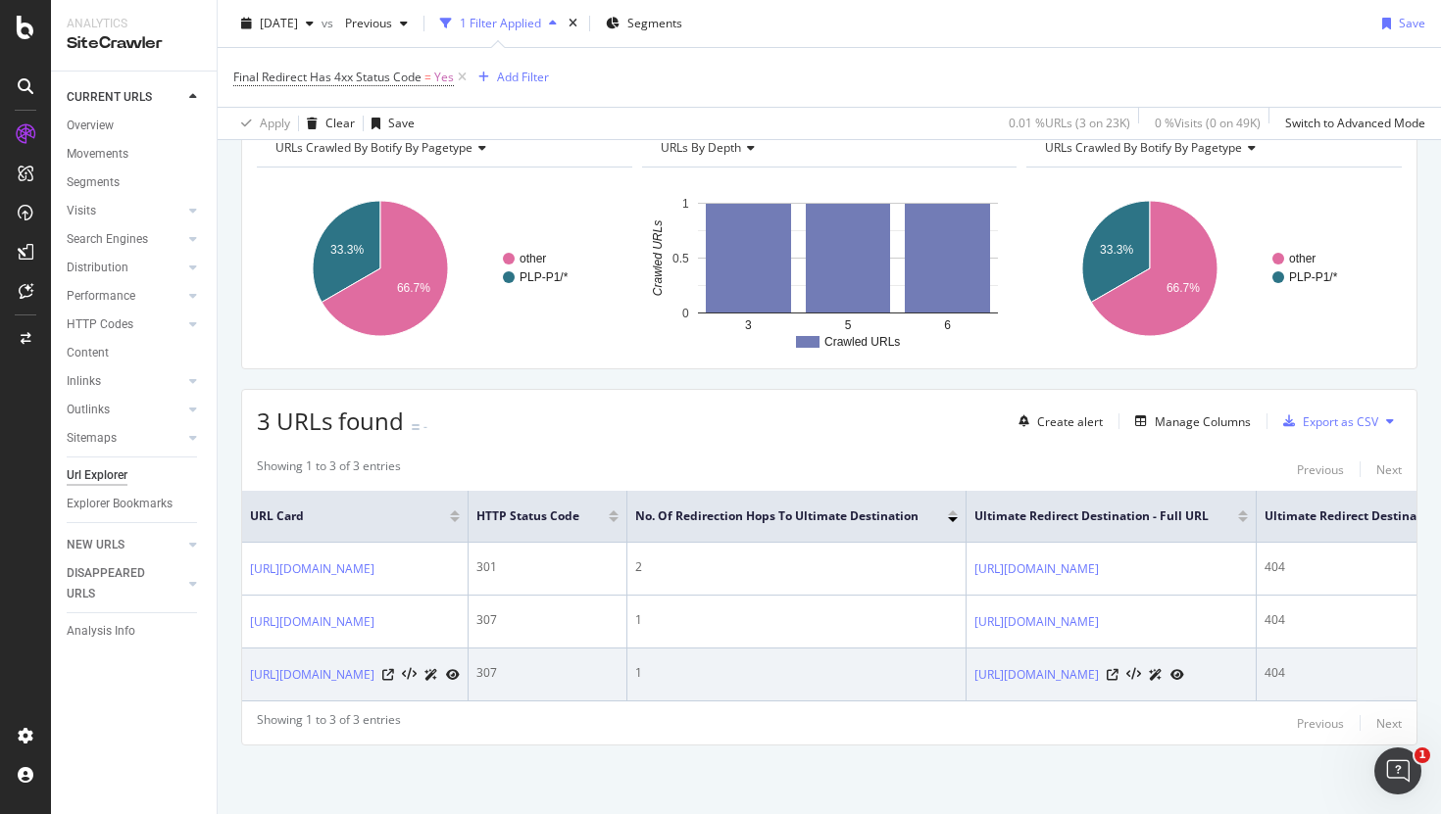
copy link "[URL][DOMAIN_NAME]"
drag, startPoint x: 324, startPoint y: 694, endPoint x: 243, endPoint y: 656, distance: 89.9
click at [243, 656] on td "[URL][DOMAIN_NAME]" at bounding box center [355, 675] width 226 height 53
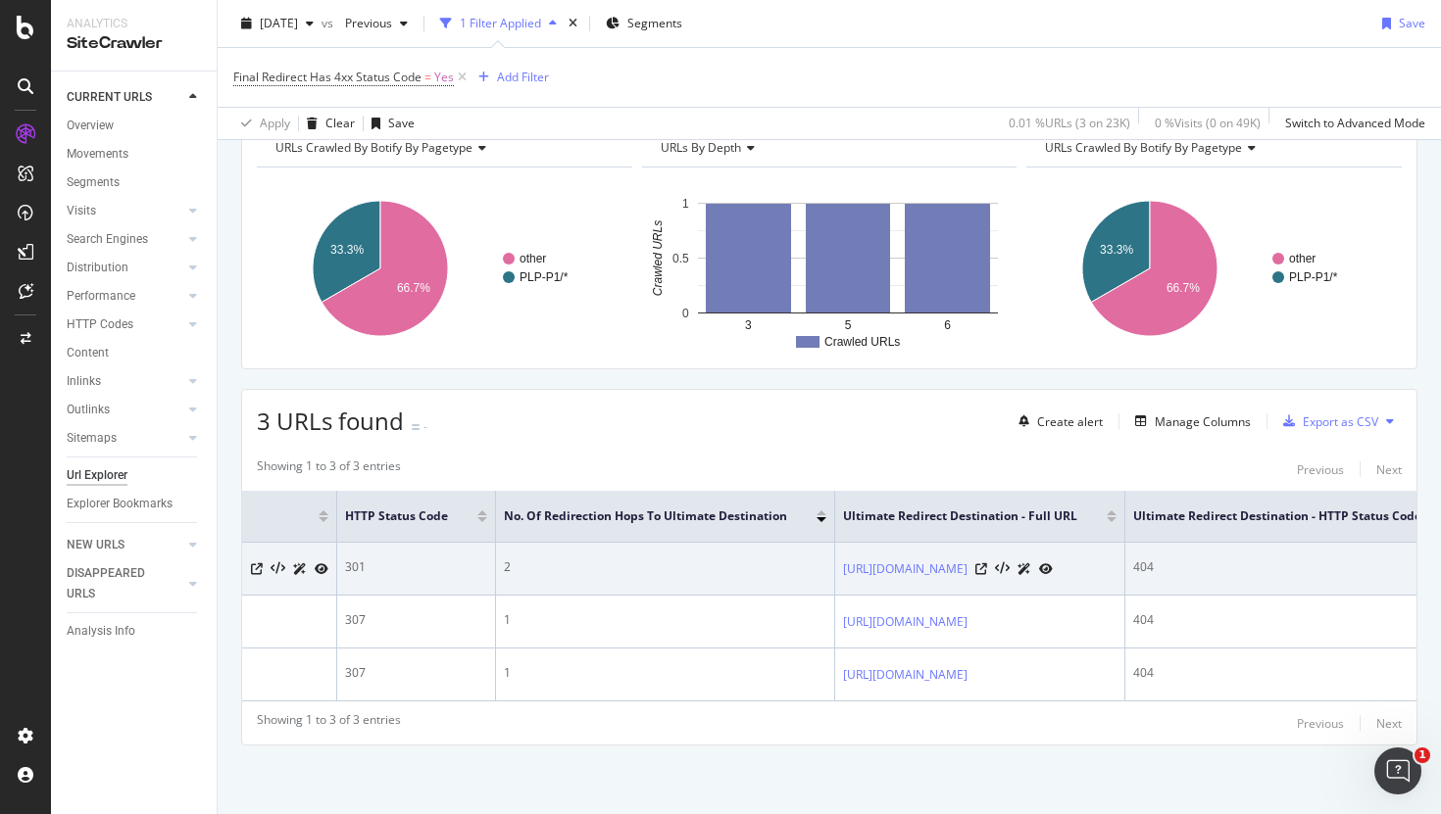
scroll to position [0, 0]
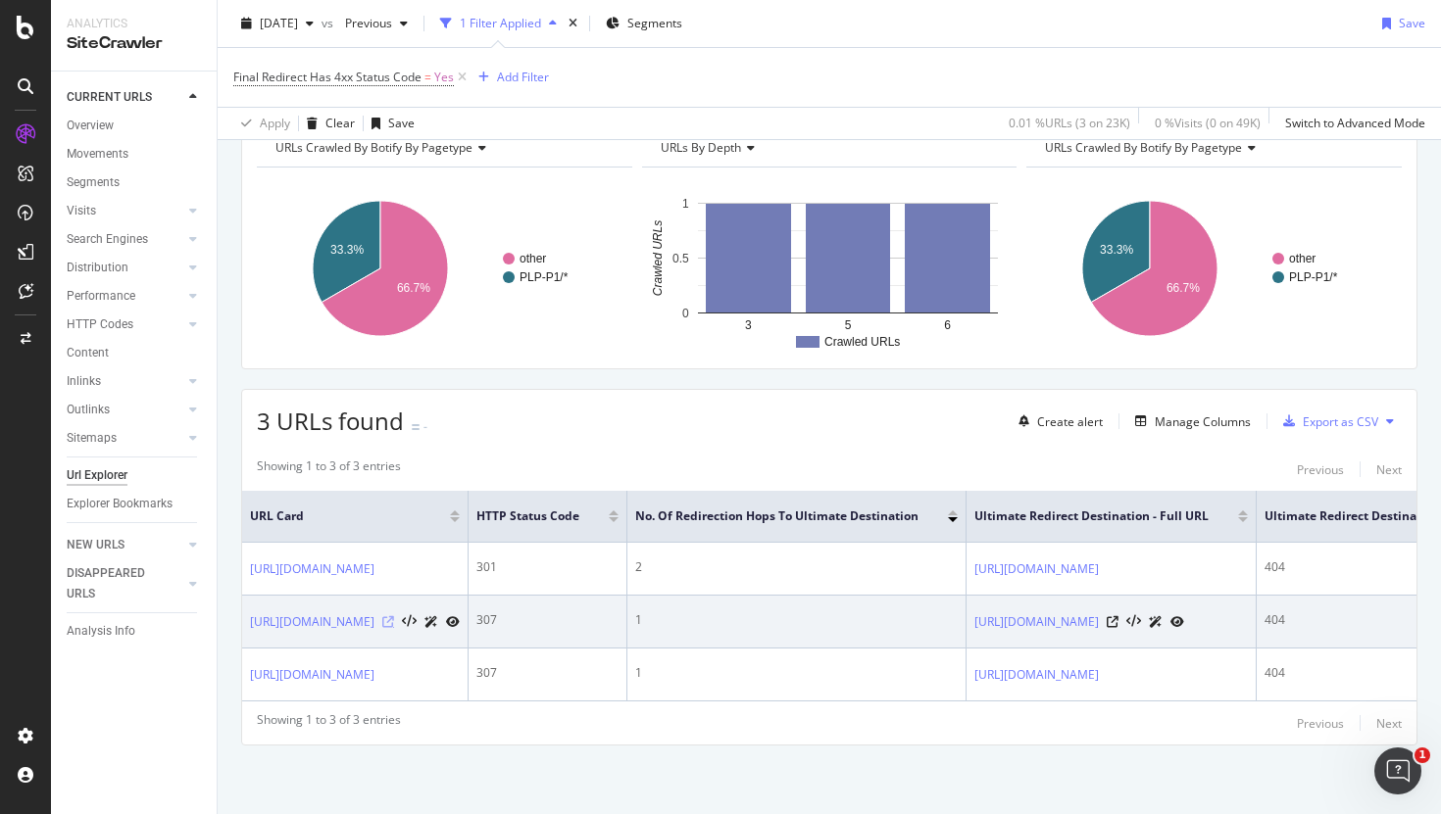
click at [394, 616] on icon at bounding box center [388, 622] width 12 height 12
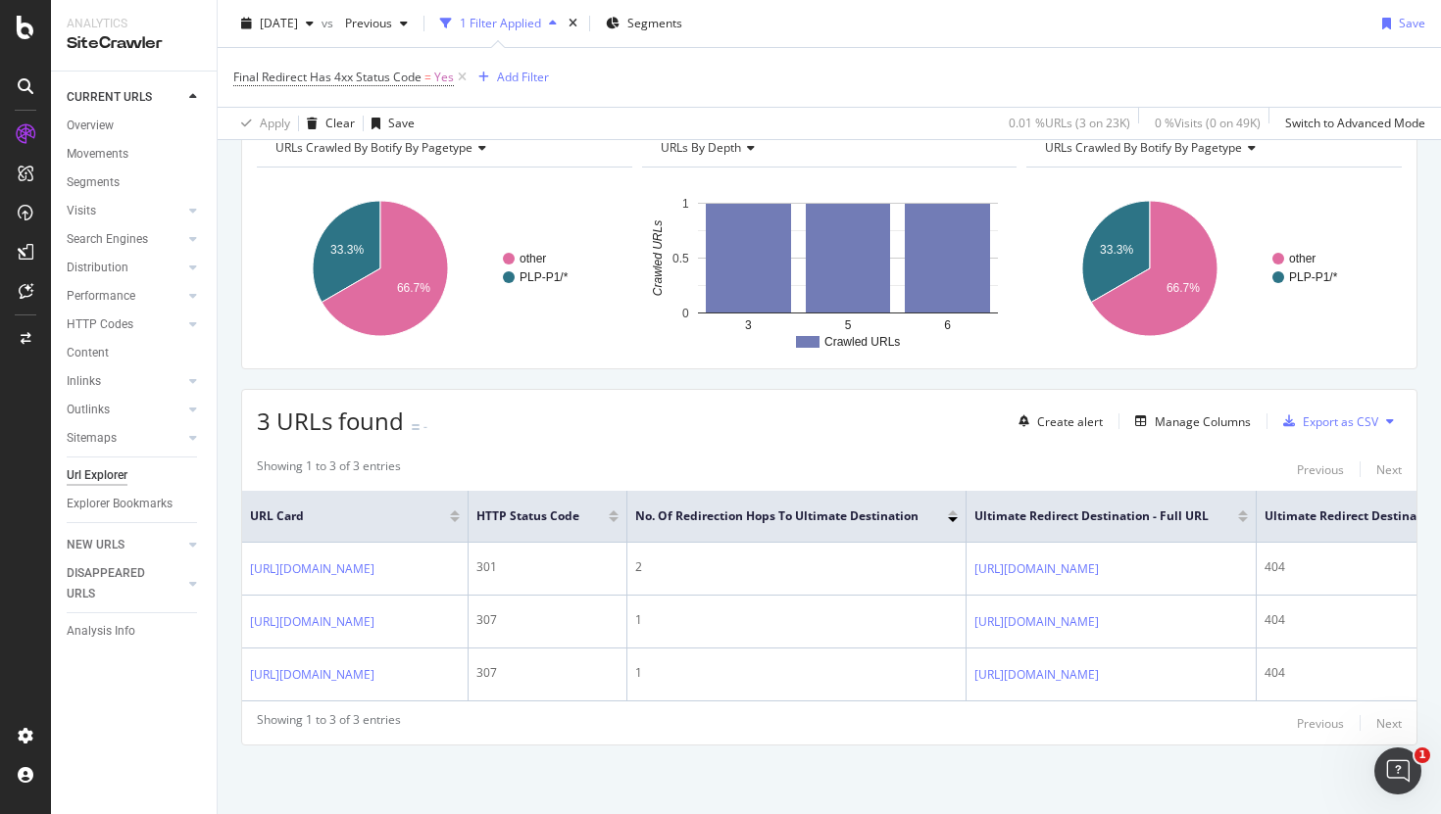
click at [504, 765] on div "URLs Crawled By Botify By pagetype Chart (by Value) Table Expand Export as CSV …" at bounding box center [829, 464] width 1223 height 702
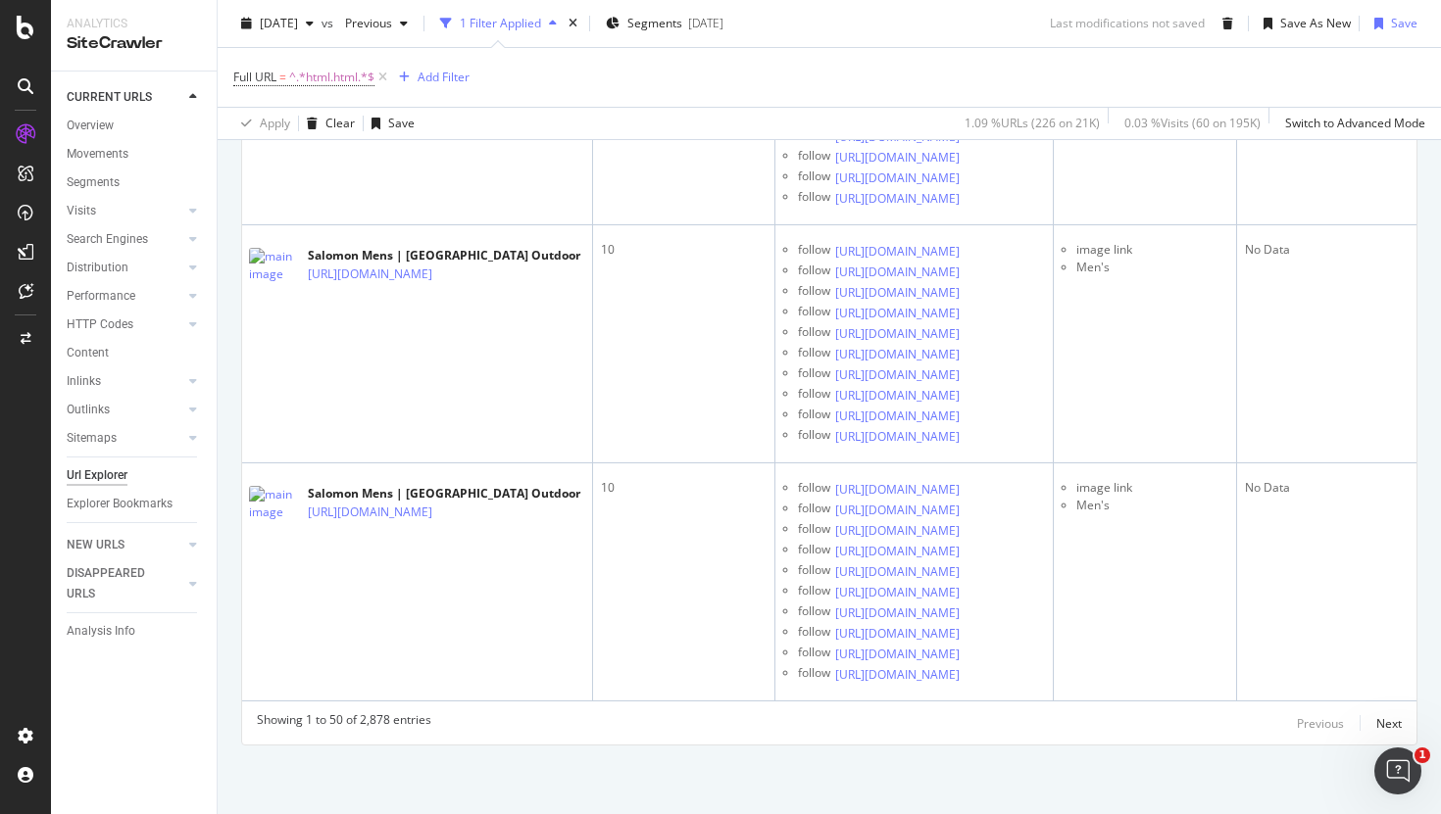
scroll to position [11485, 0]
